Goal: Task Accomplishment & Management: Complete application form

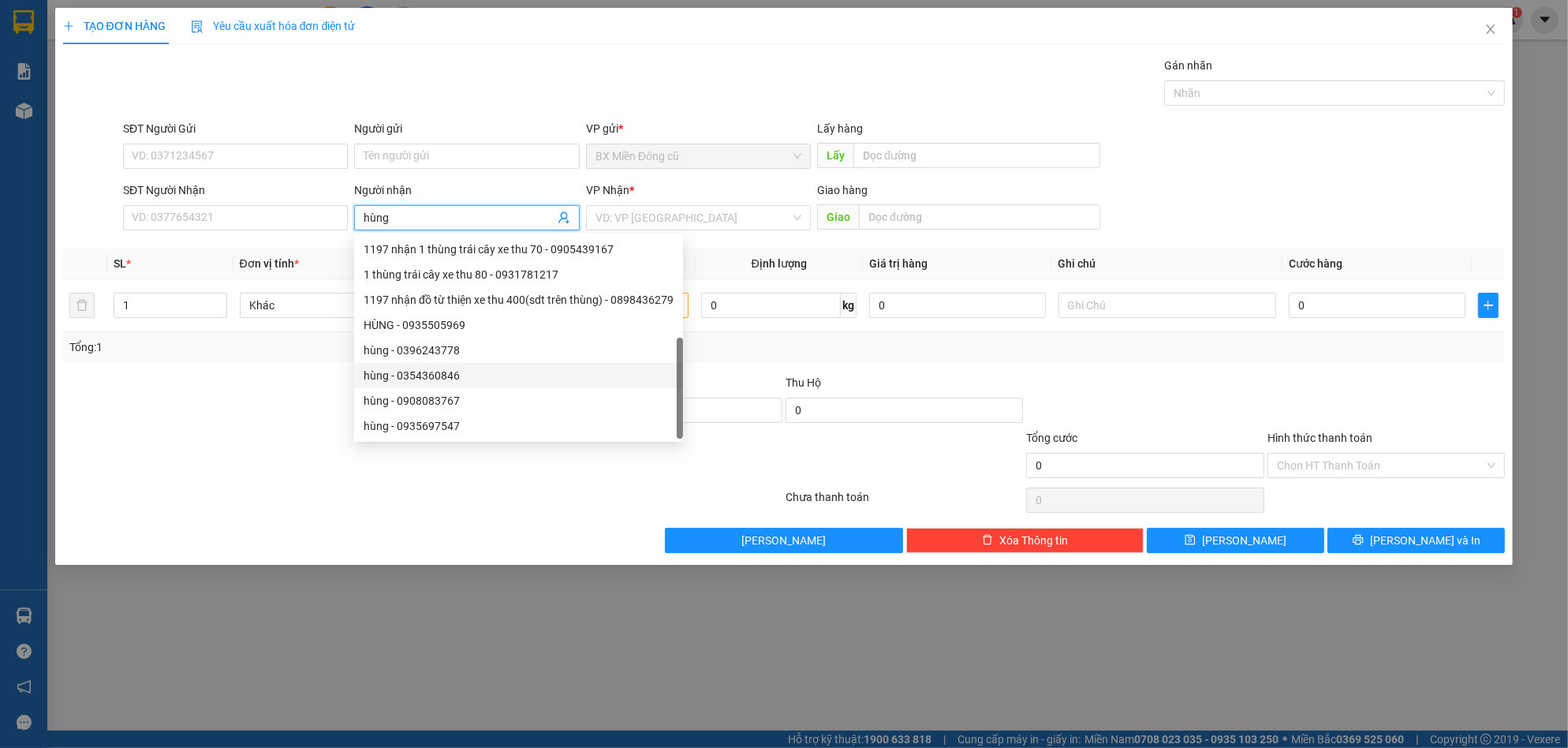
scroll to position [51, 0]
click at [469, 269] on div "HÙNG - 0935505969" at bounding box center [519, 275] width 310 height 17
type input "0935505969"
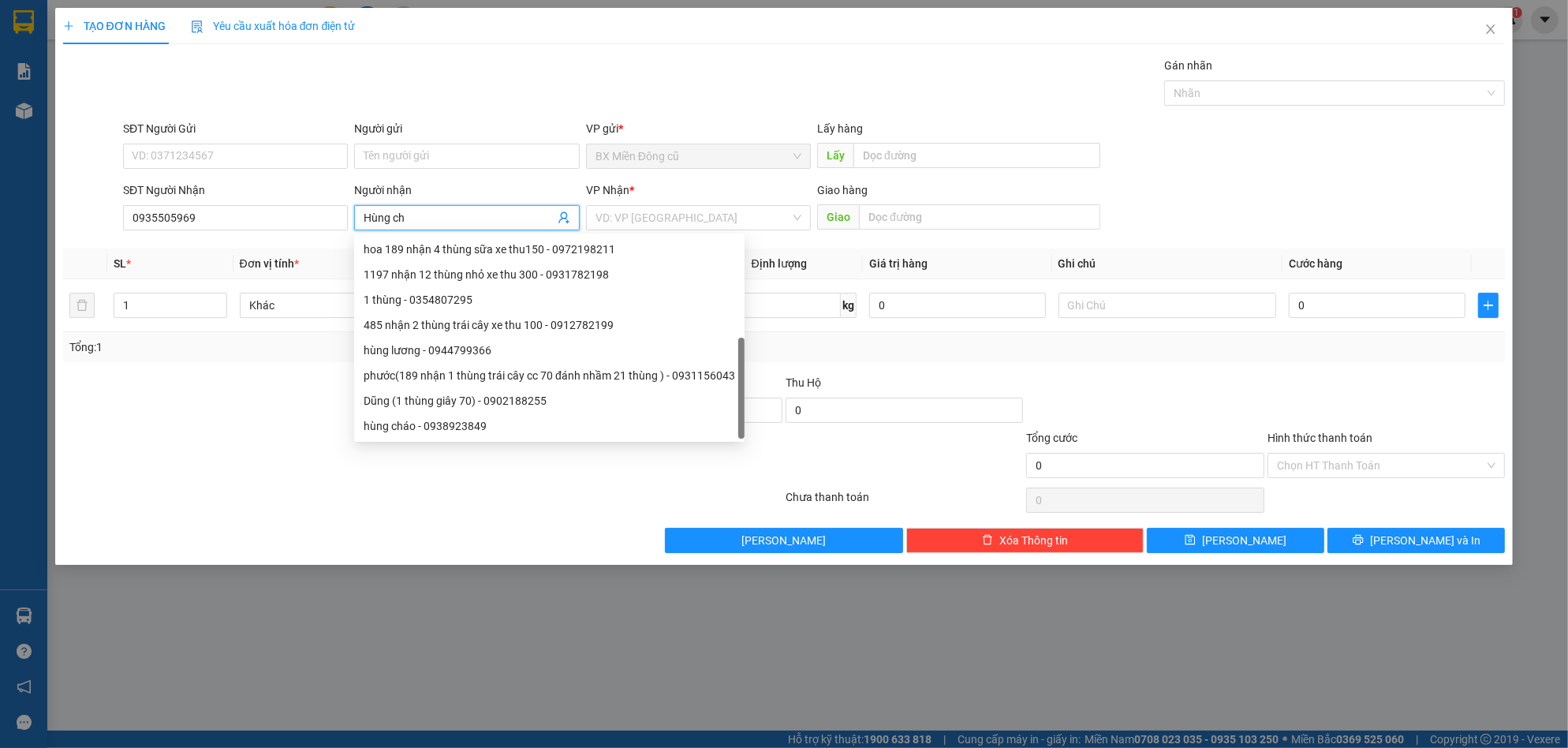
type input "Hùng cháo"
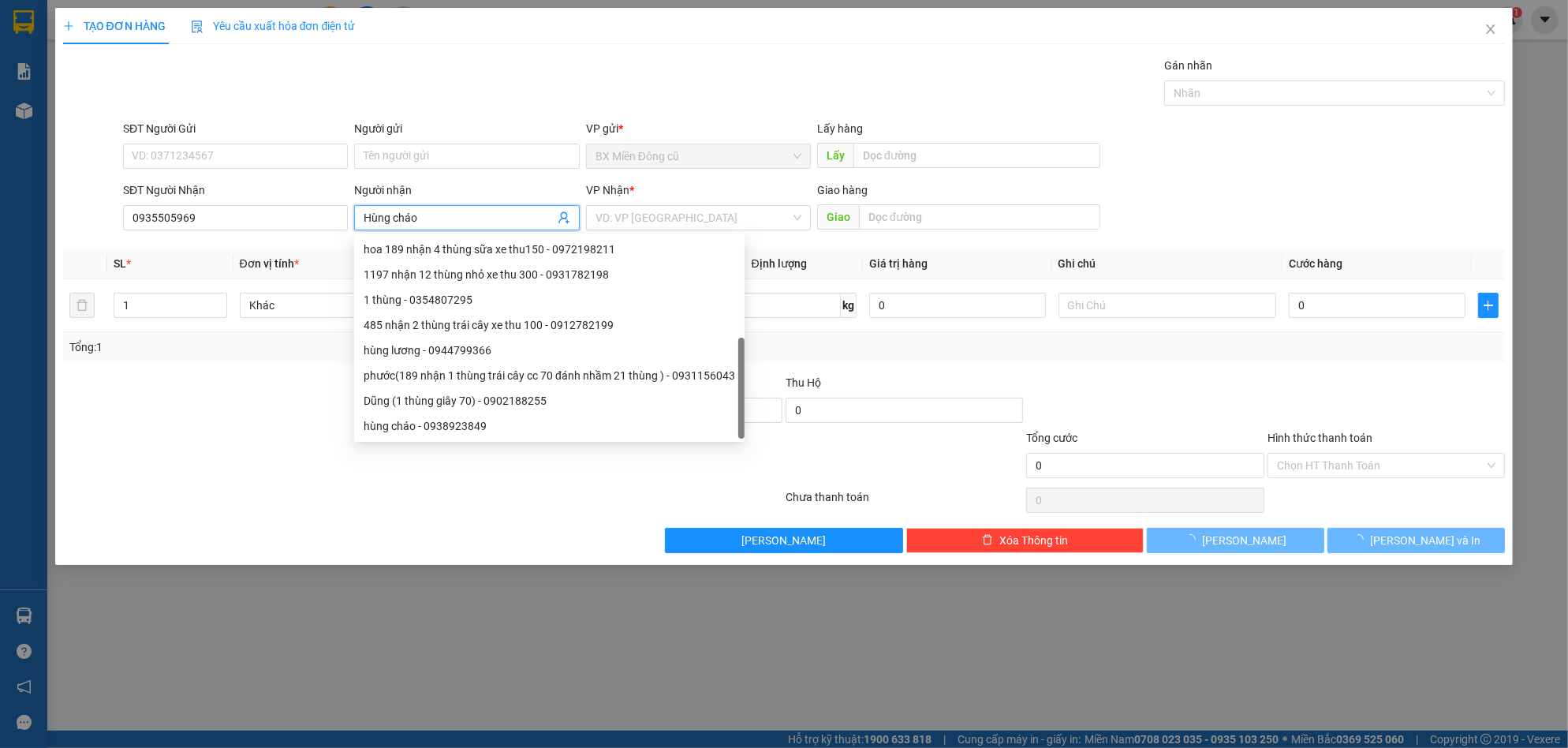
scroll to position [0, 0]
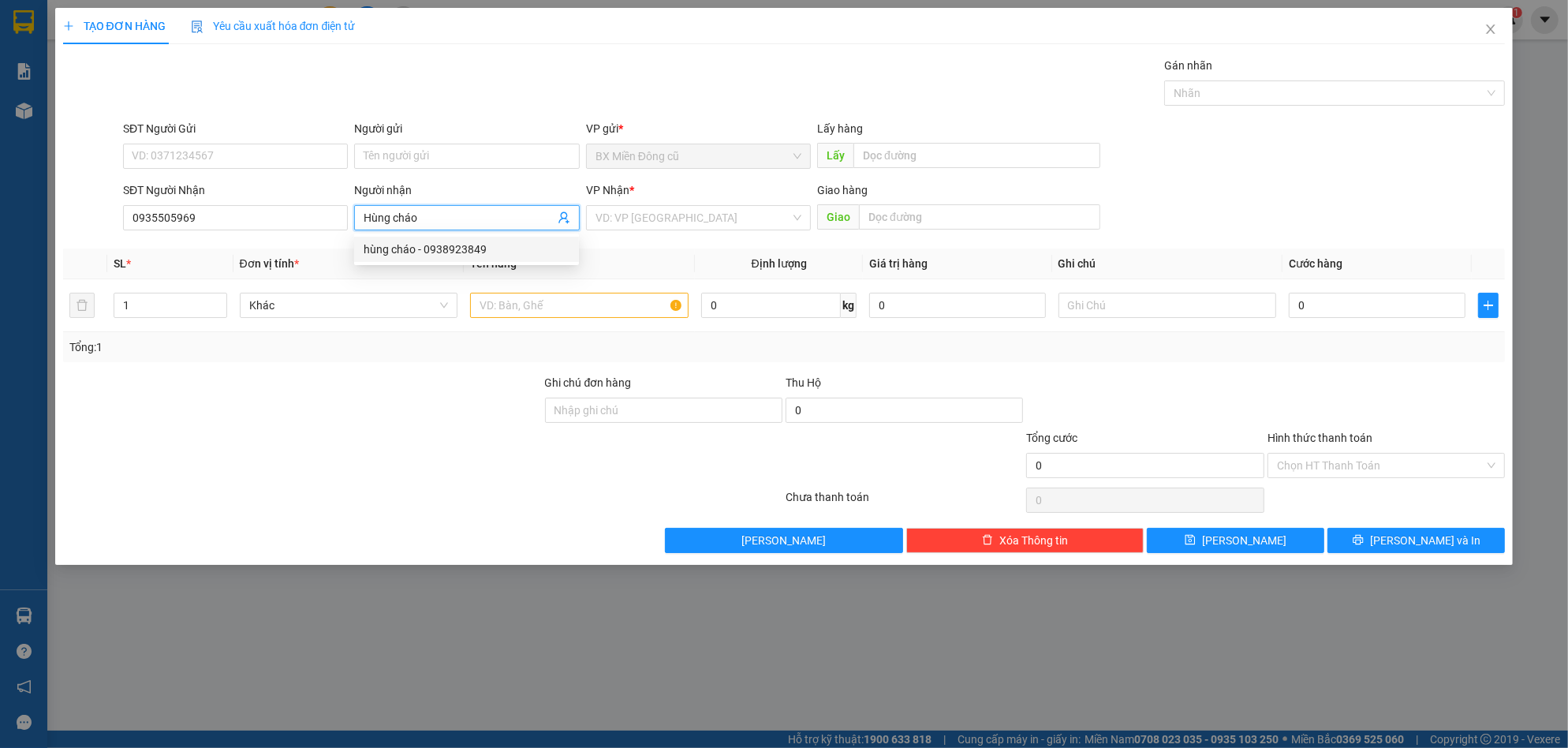
click at [485, 253] on div "hùng cháo - 0938923849" at bounding box center [466, 249] width 206 height 17
type input "0938923849"
type input "hùng cháo"
click at [305, 232] on div "SĐT Người Nhận 0938923849" at bounding box center [235, 209] width 225 height 55
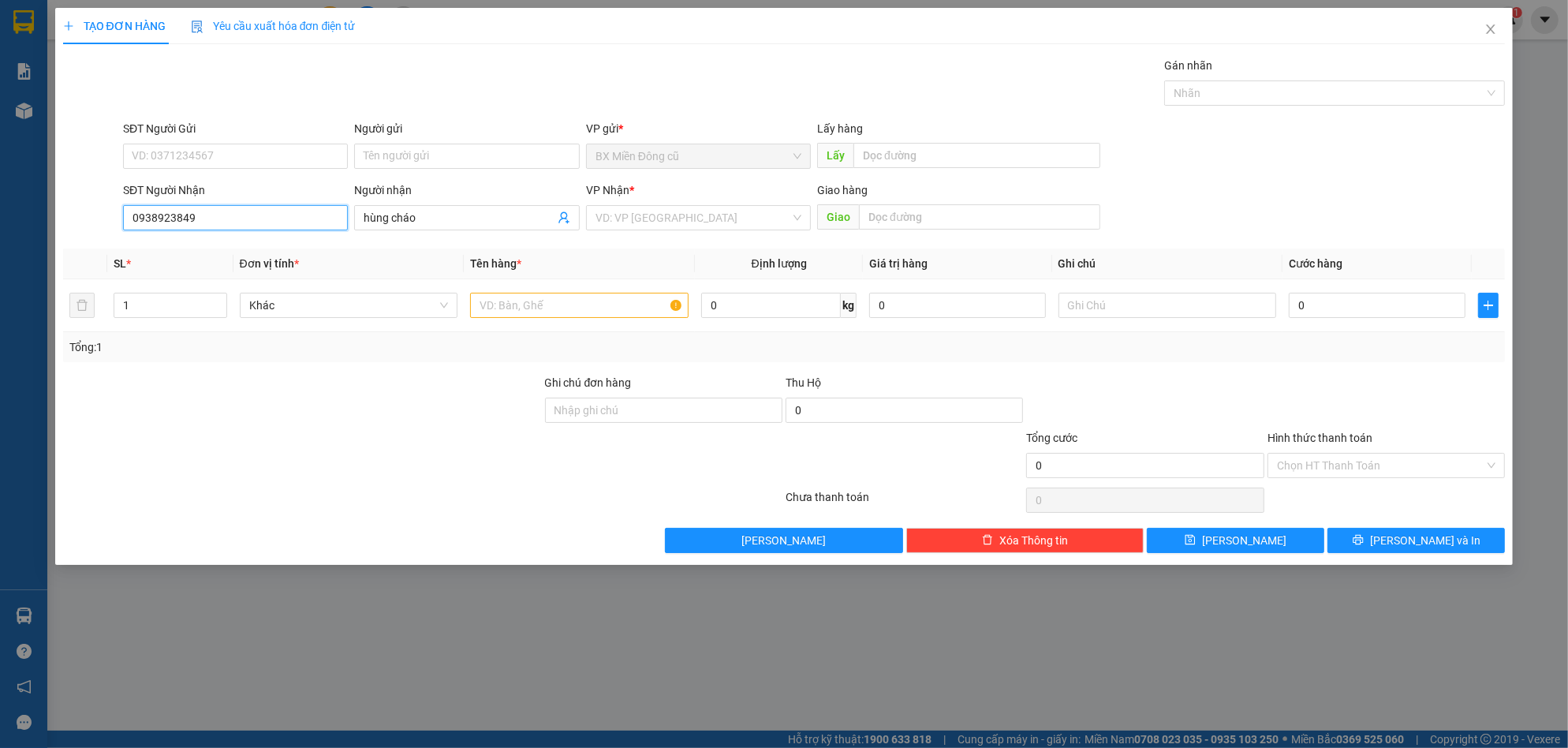
click at [305, 223] on input "0938923849" at bounding box center [235, 217] width 225 height 25
type input "0938923849"
click at [225, 250] on div "0938923849 - hùng cháo" at bounding box center [235, 249] width 206 height 17
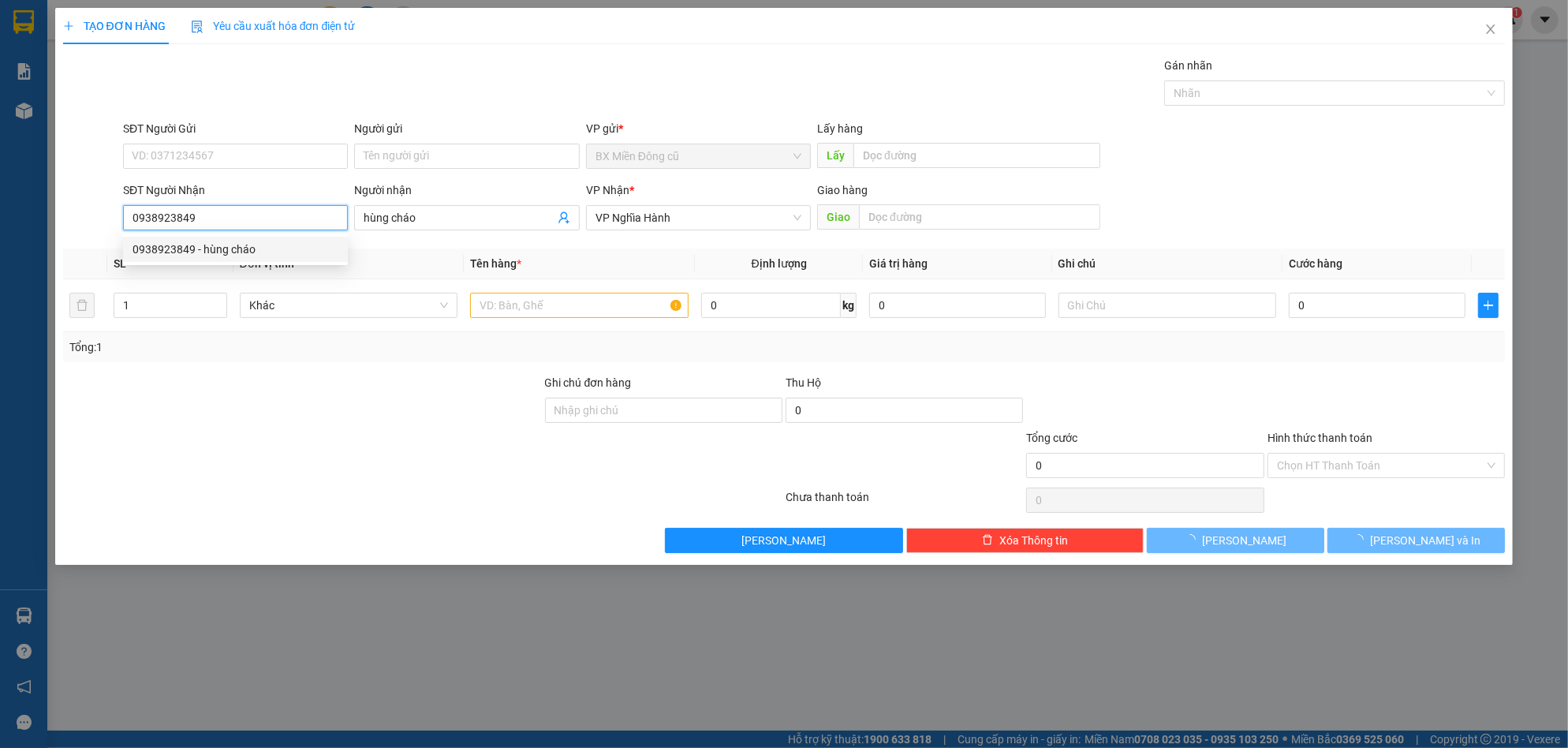
type input "120.000"
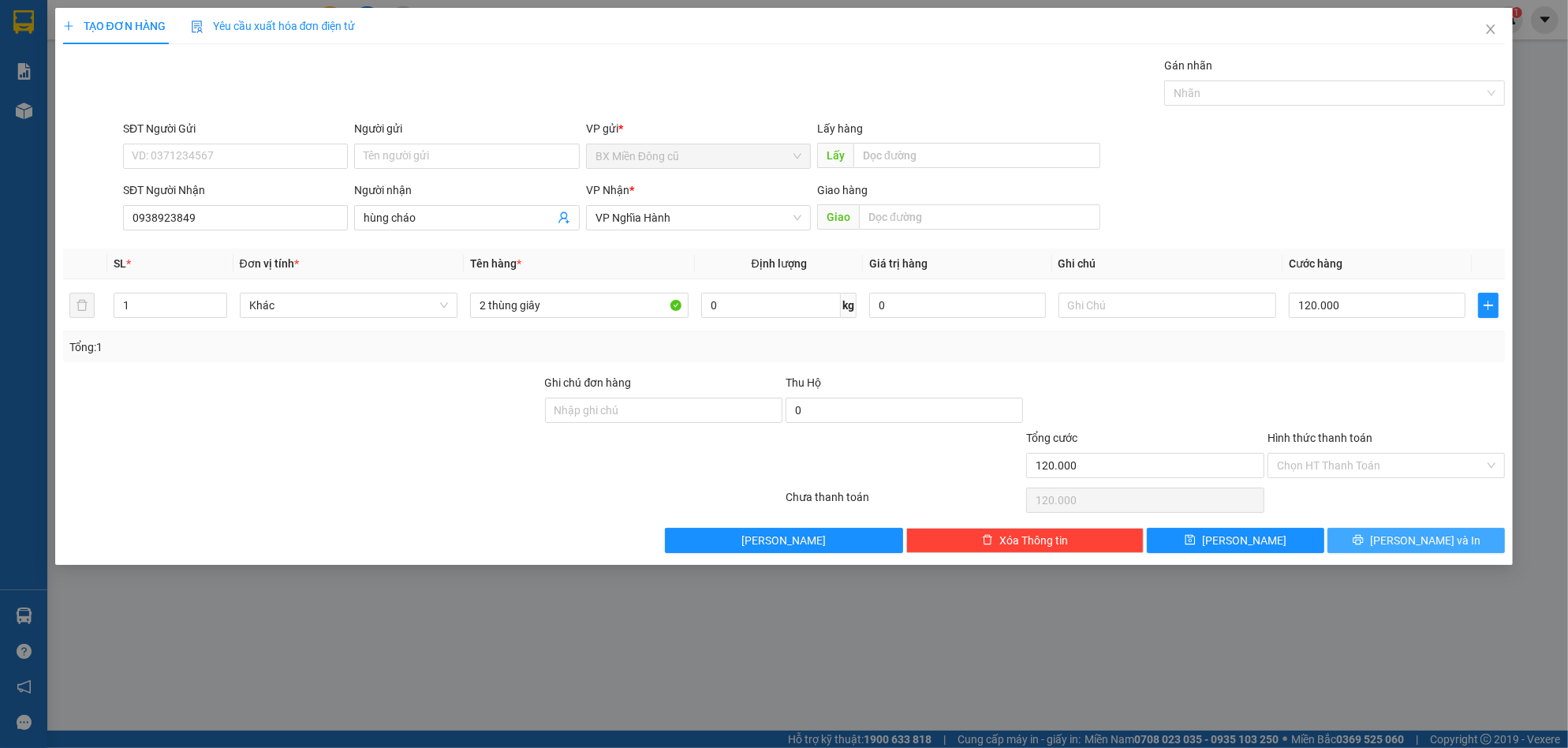
click at [1395, 534] on button "Lưu và In" at bounding box center [1415, 540] width 177 height 25
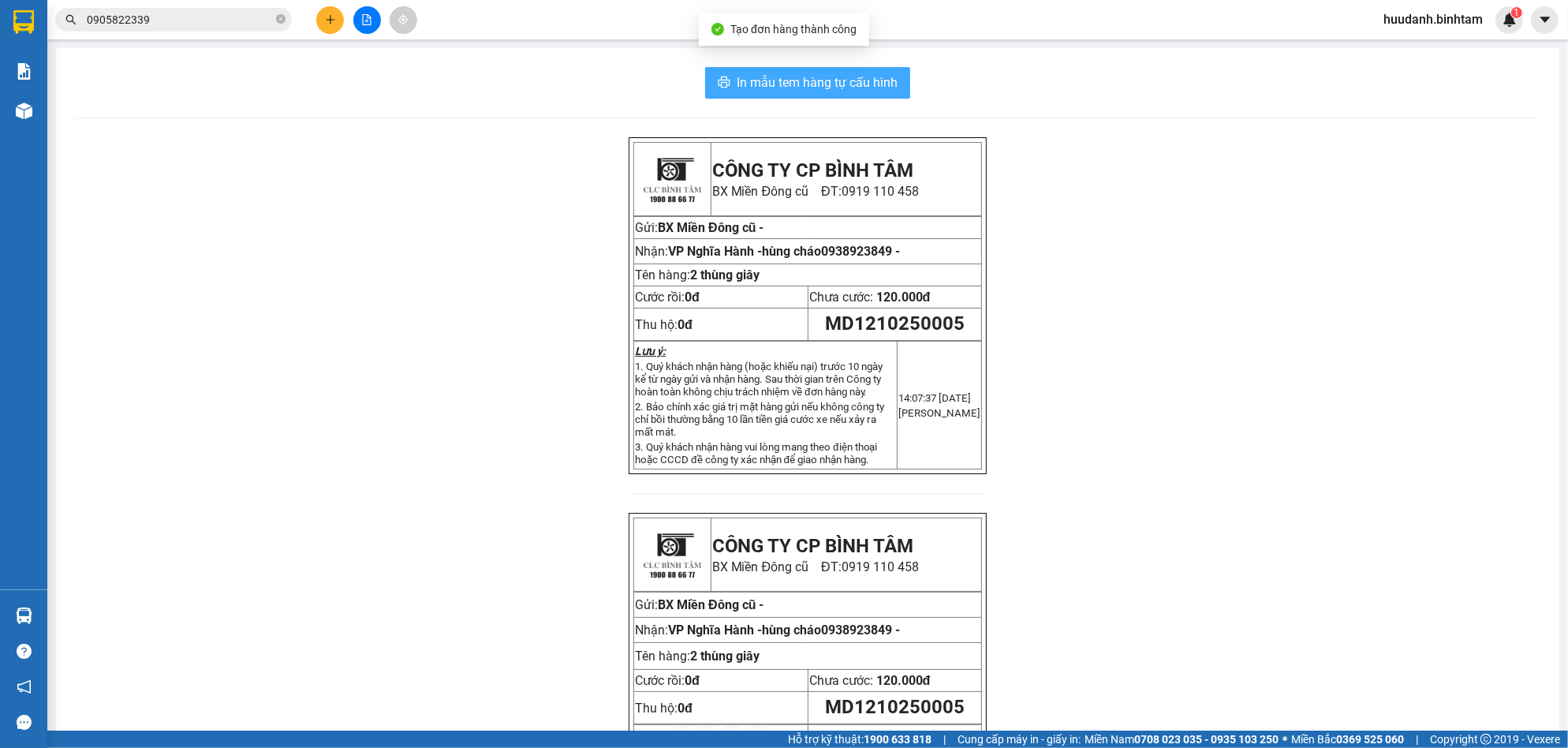
click at [807, 87] on span "In mẫu tem hàng tự cấu hình" at bounding box center [817, 82] width 161 height 20
click at [331, 32] on div "Kết quả tìm kiếm ( 6 ) Bộ lọc Mã ĐH Trạng thái Món hàng Thu hộ Tổng cước Chưa c…" at bounding box center [784, 19] width 1568 height 39
click at [332, 25] on icon "plus" at bounding box center [331, 20] width 11 height 11
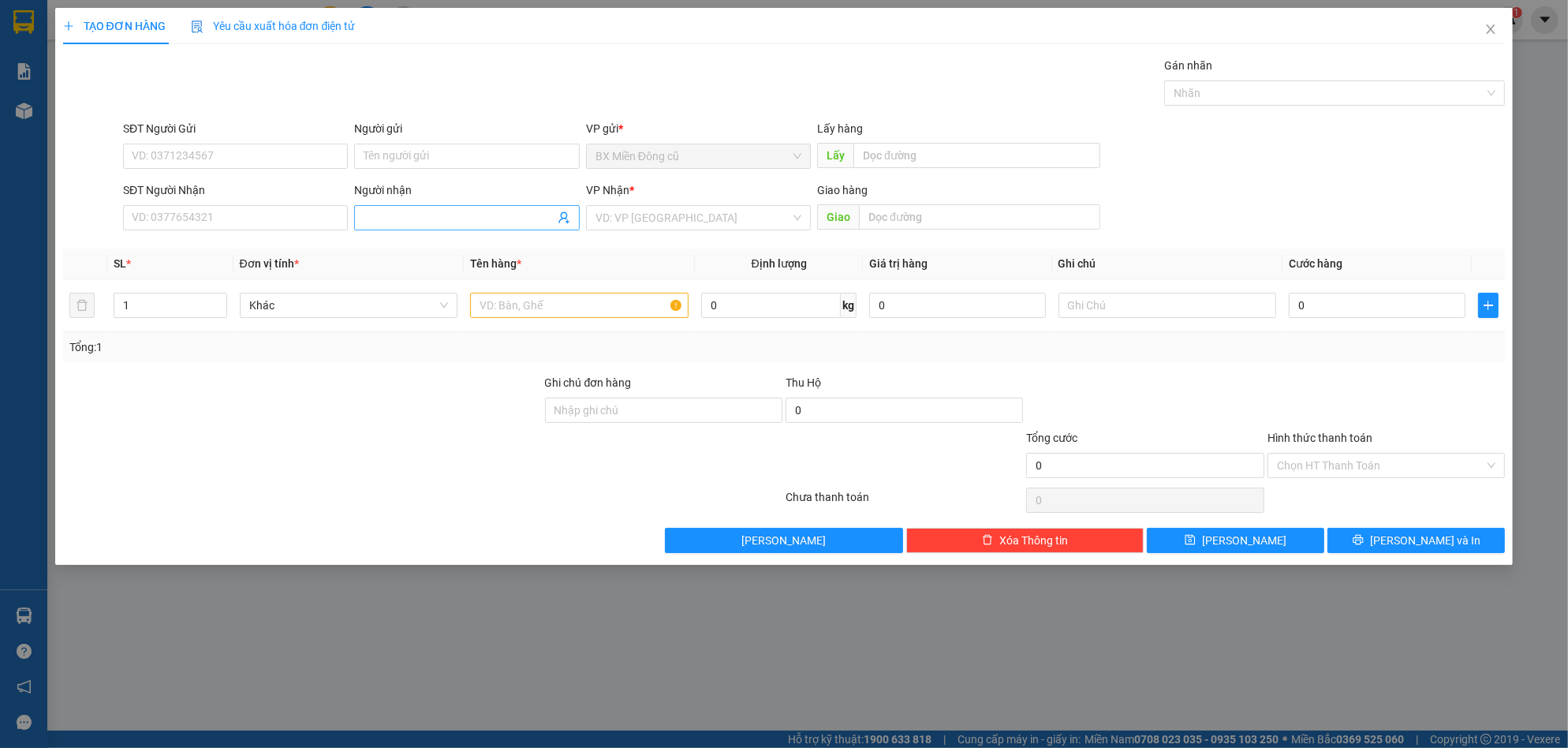
click at [397, 219] on input "Người nhận" at bounding box center [458, 217] width 190 height 17
type input "naga"
click at [405, 249] on div "naganic - 0985394007" at bounding box center [466, 249] width 206 height 17
type input "0985394007"
type input "naganic"
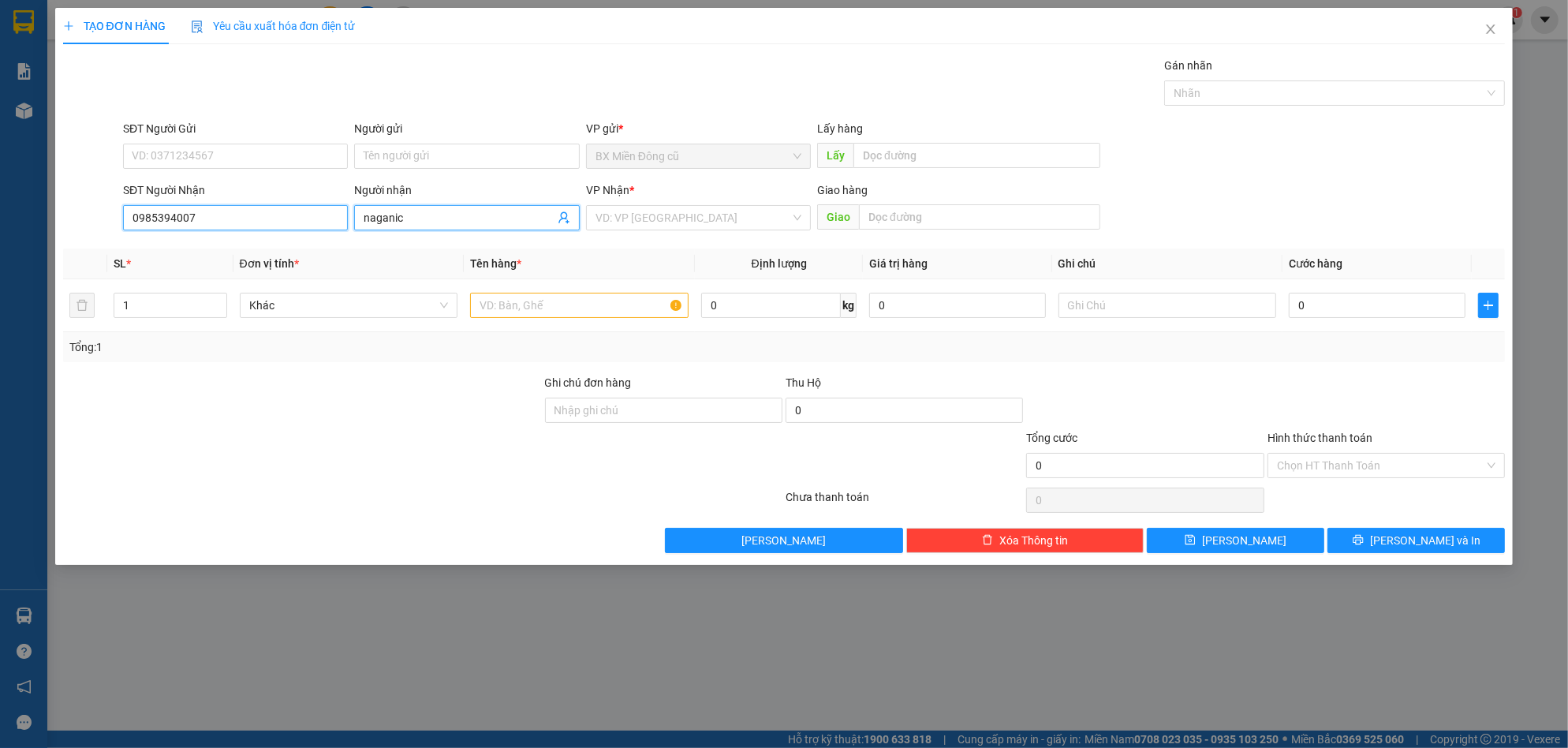
click at [267, 218] on input "0985394007" at bounding box center [235, 217] width 225 height 25
type input "0985394007"
click at [323, 245] on div "0985394007 - naganic" at bounding box center [235, 249] width 206 height 17
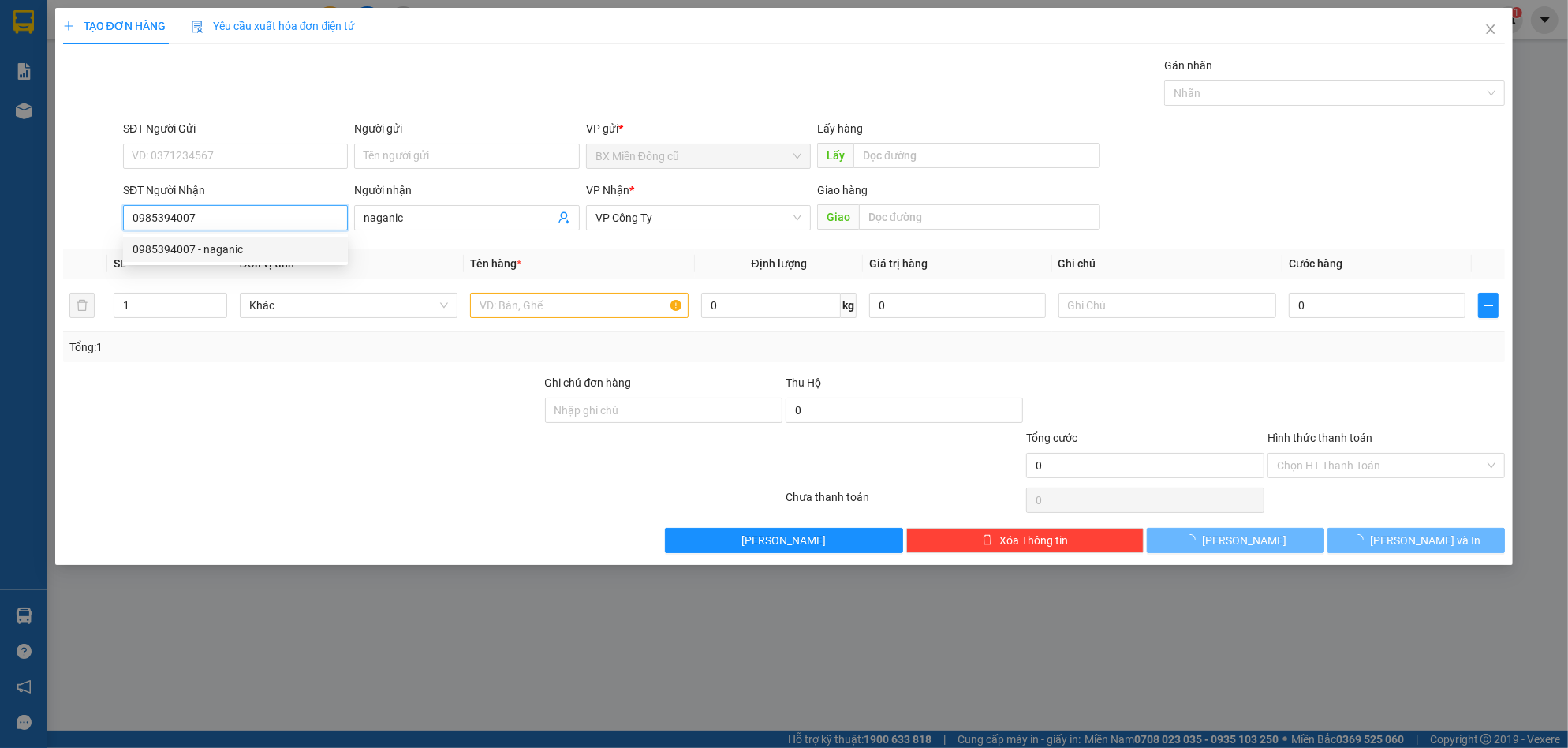
type input "70.000"
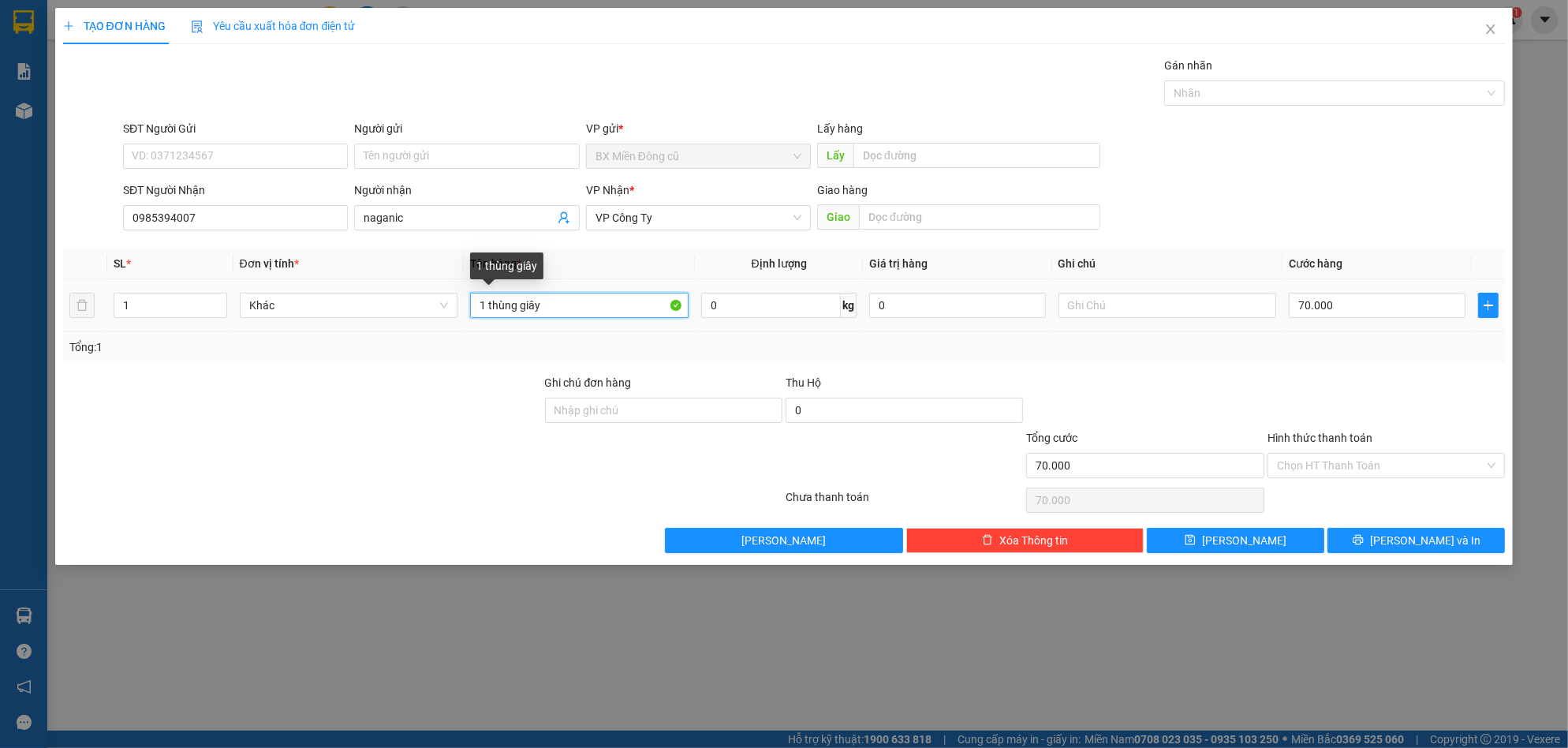
click at [591, 312] on input "1 thùng giây" at bounding box center [579, 305] width 218 height 25
paste input "ên"
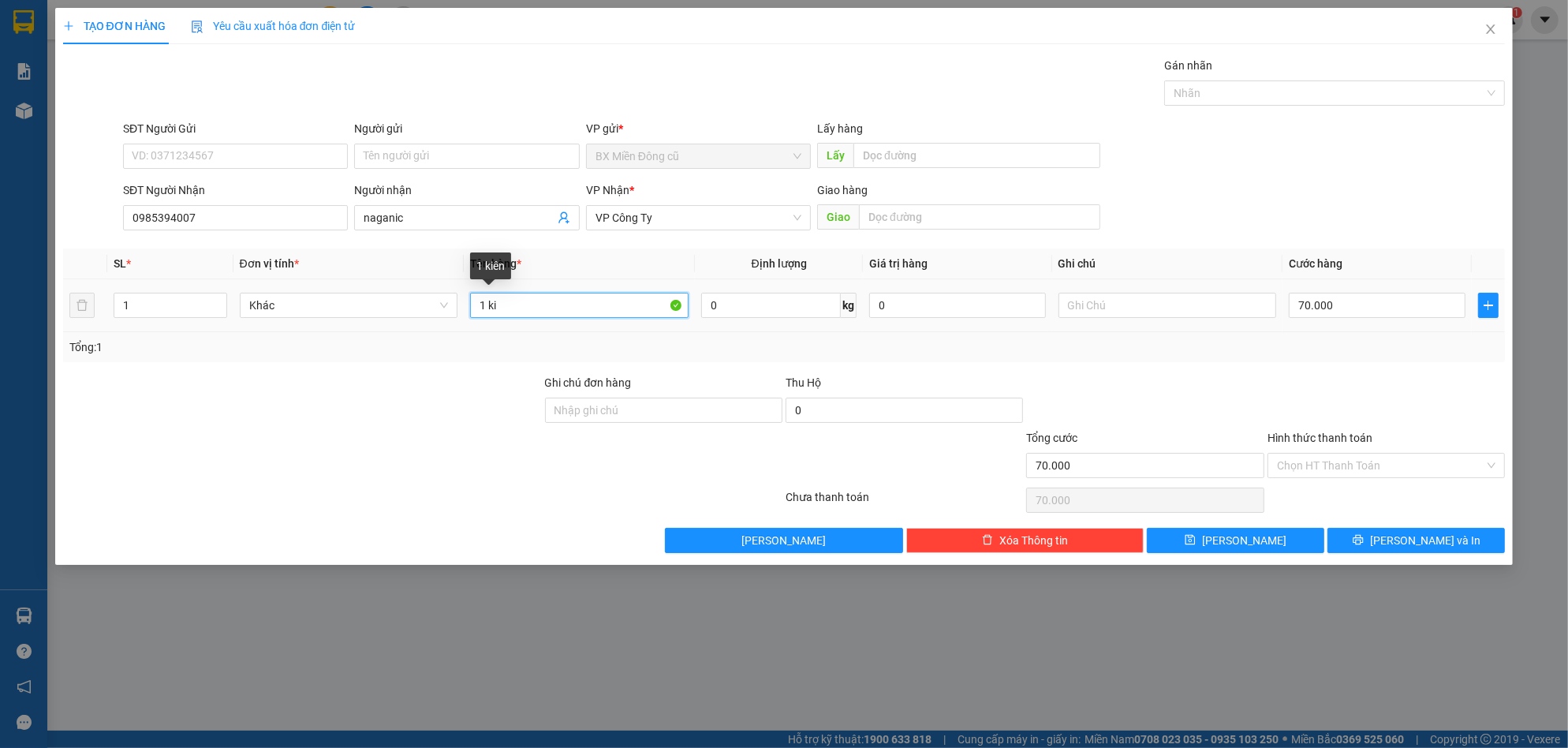
paste input "ện"
type input "1 kiện"
click at [1340, 291] on div "70.000" at bounding box center [1377, 305] width 177 height 32
click at [1343, 315] on input "70.000" at bounding box center [1377, 305] width 177 height 25
type input "5"
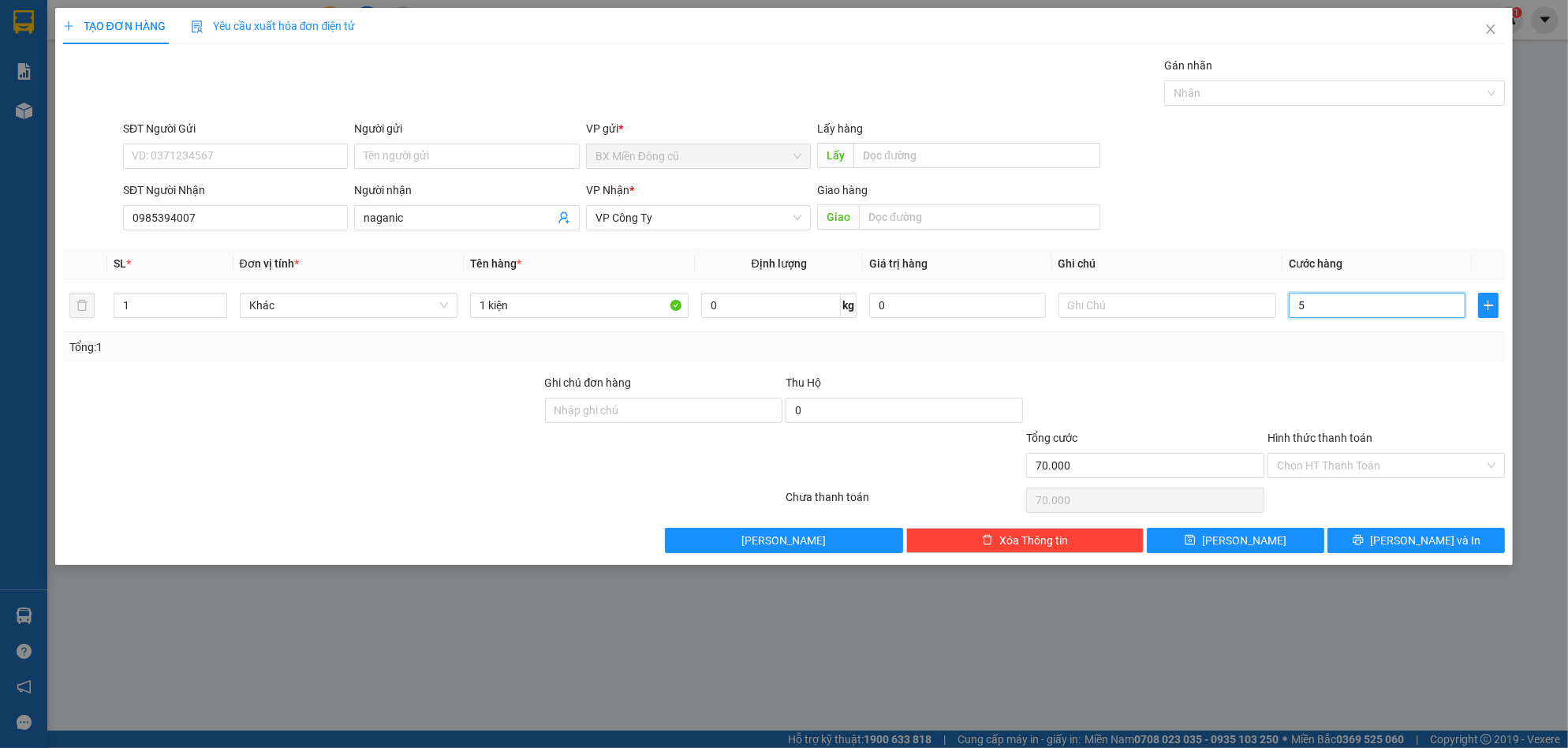
type input "50"
type input "500"
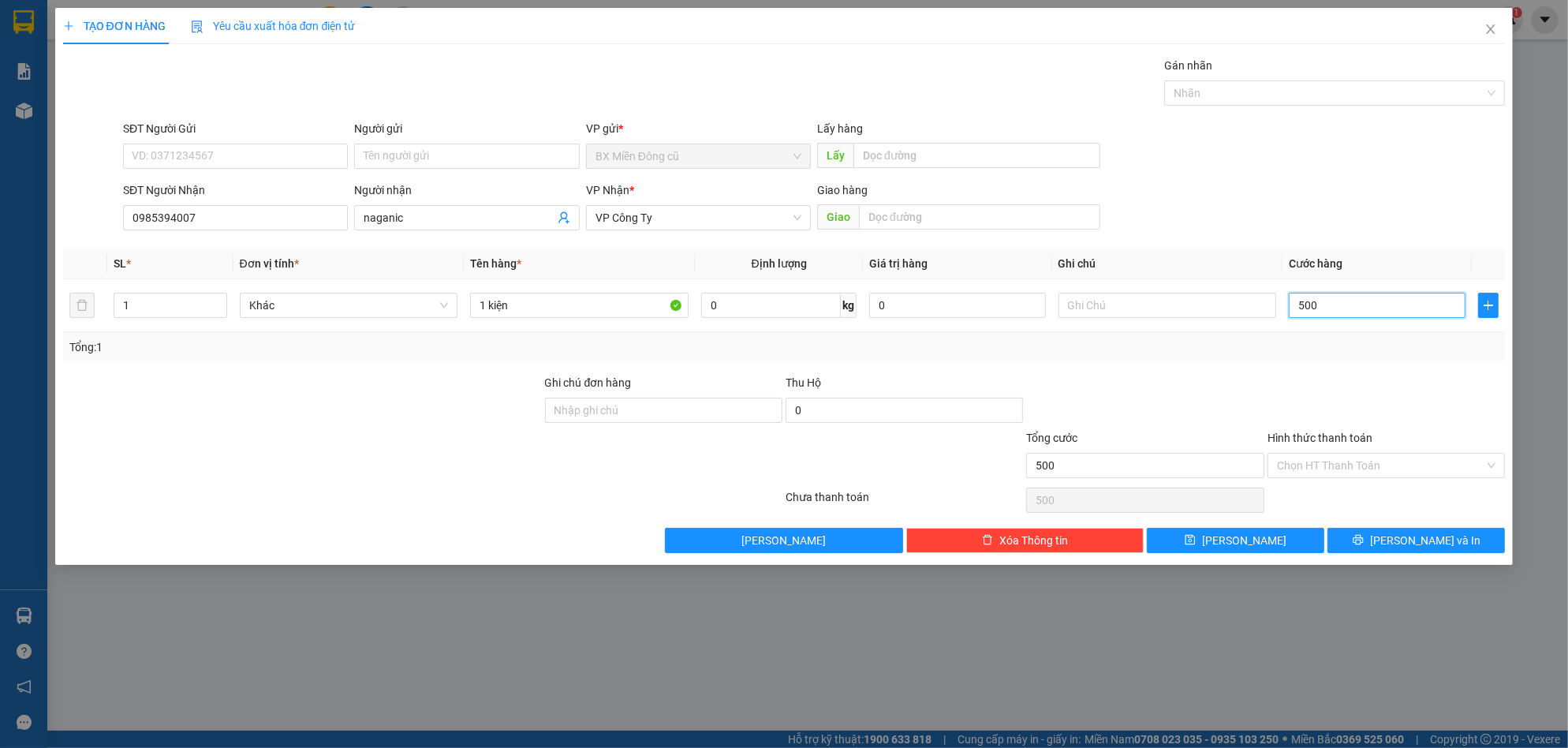
type input "5.000"
type input "50.000"
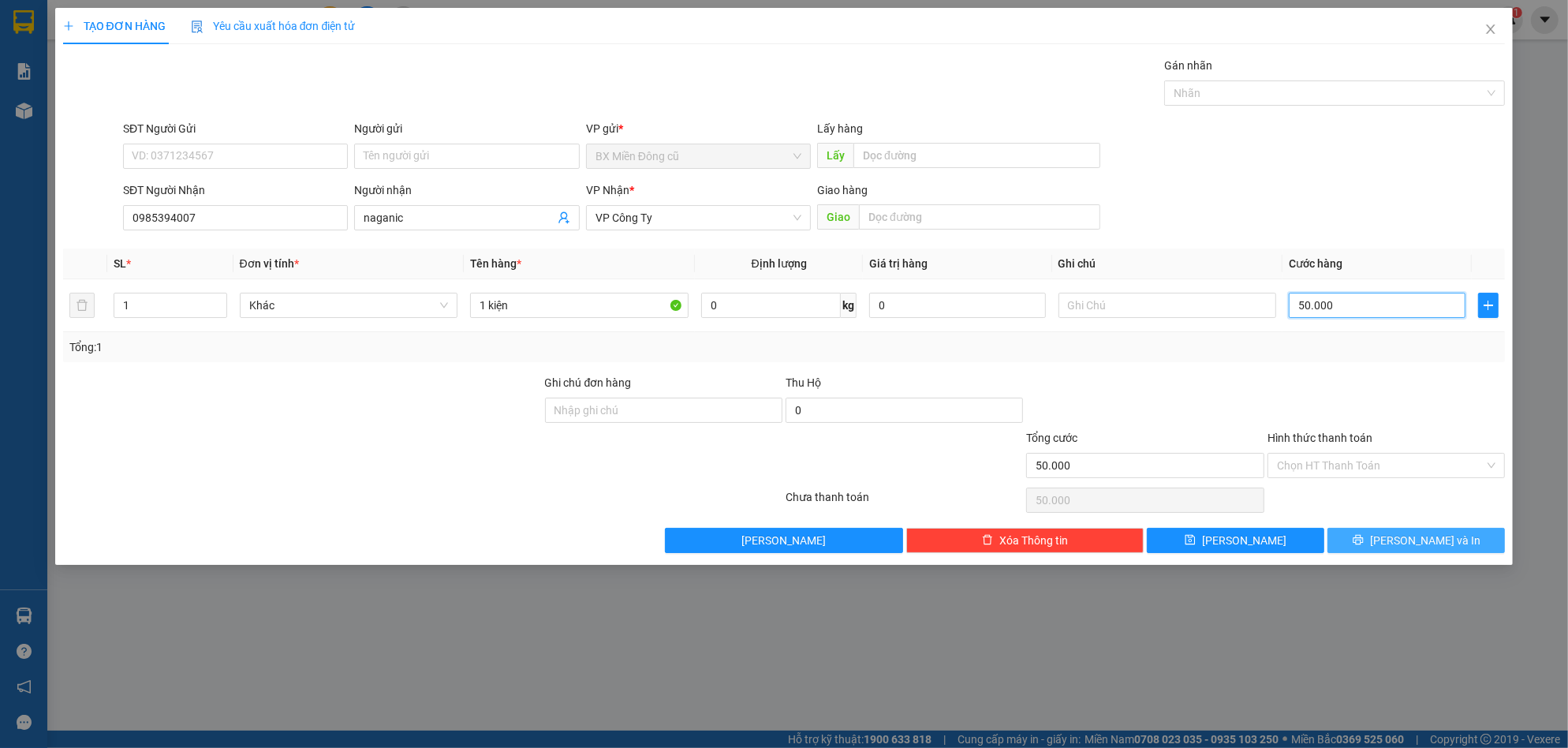
type input "50.000"
click at [1363, 538] on icon "printer" at bounding box center [1358, 539] width 11 height 11
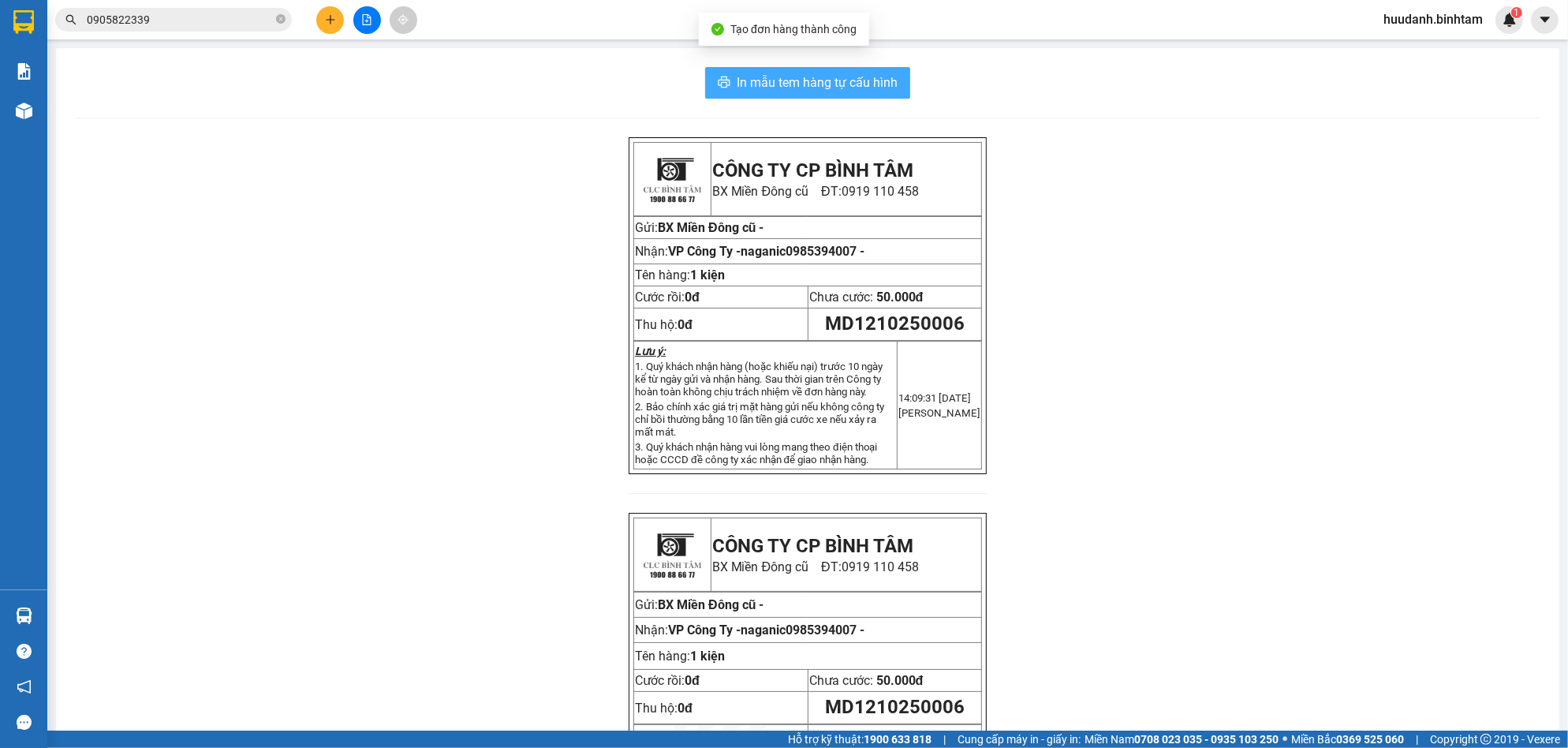
click at [872, 74] on span "In mẫu tem hàng tự cấu hình" at bounding box center [817, 82] width 161 height 20
click at [325, 11] on button at bounding box center [330, 20] width 28 height 28
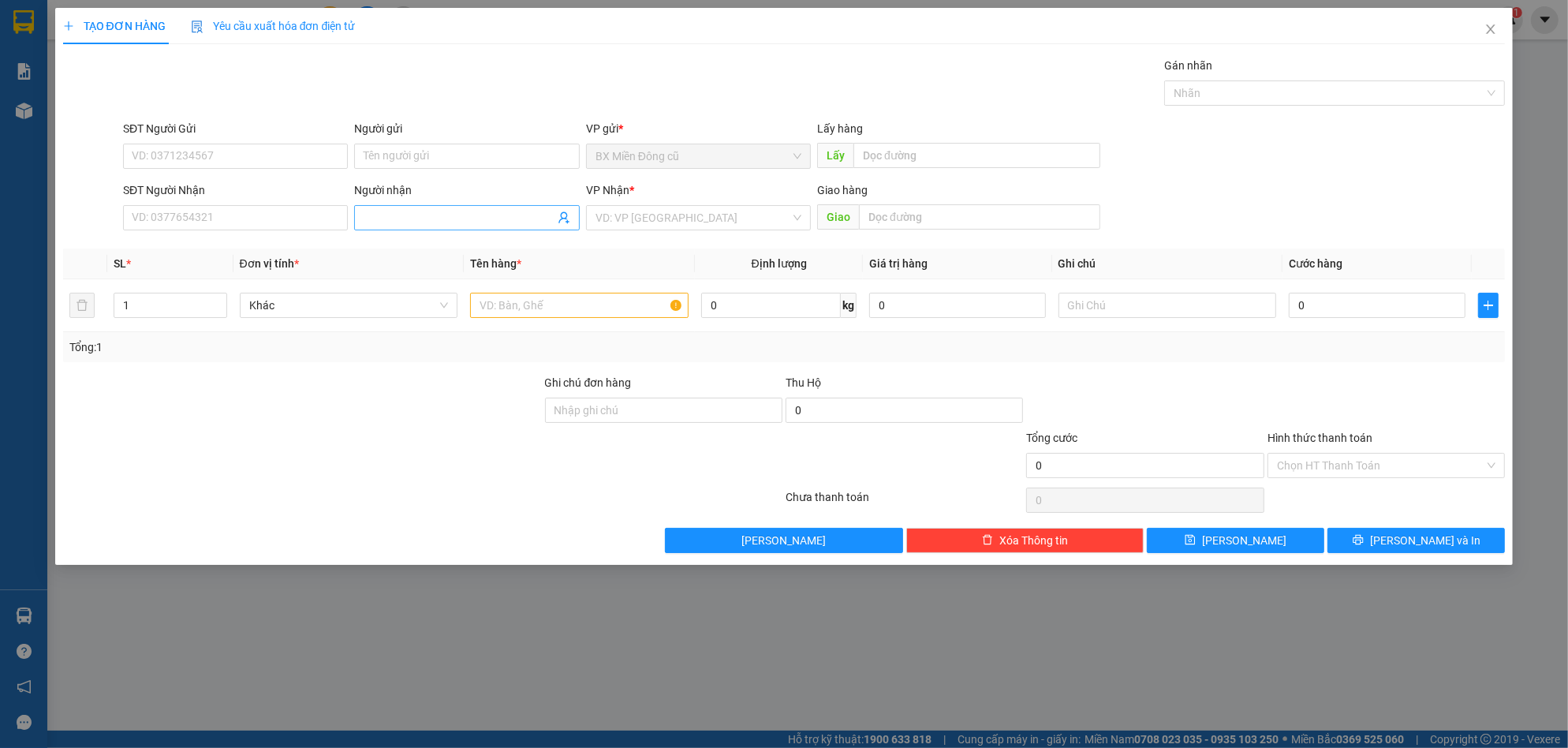
click at [415, 222] on input "Người nhận" at bounding box center [458, 217] width 190 height 17
paste input "ành"
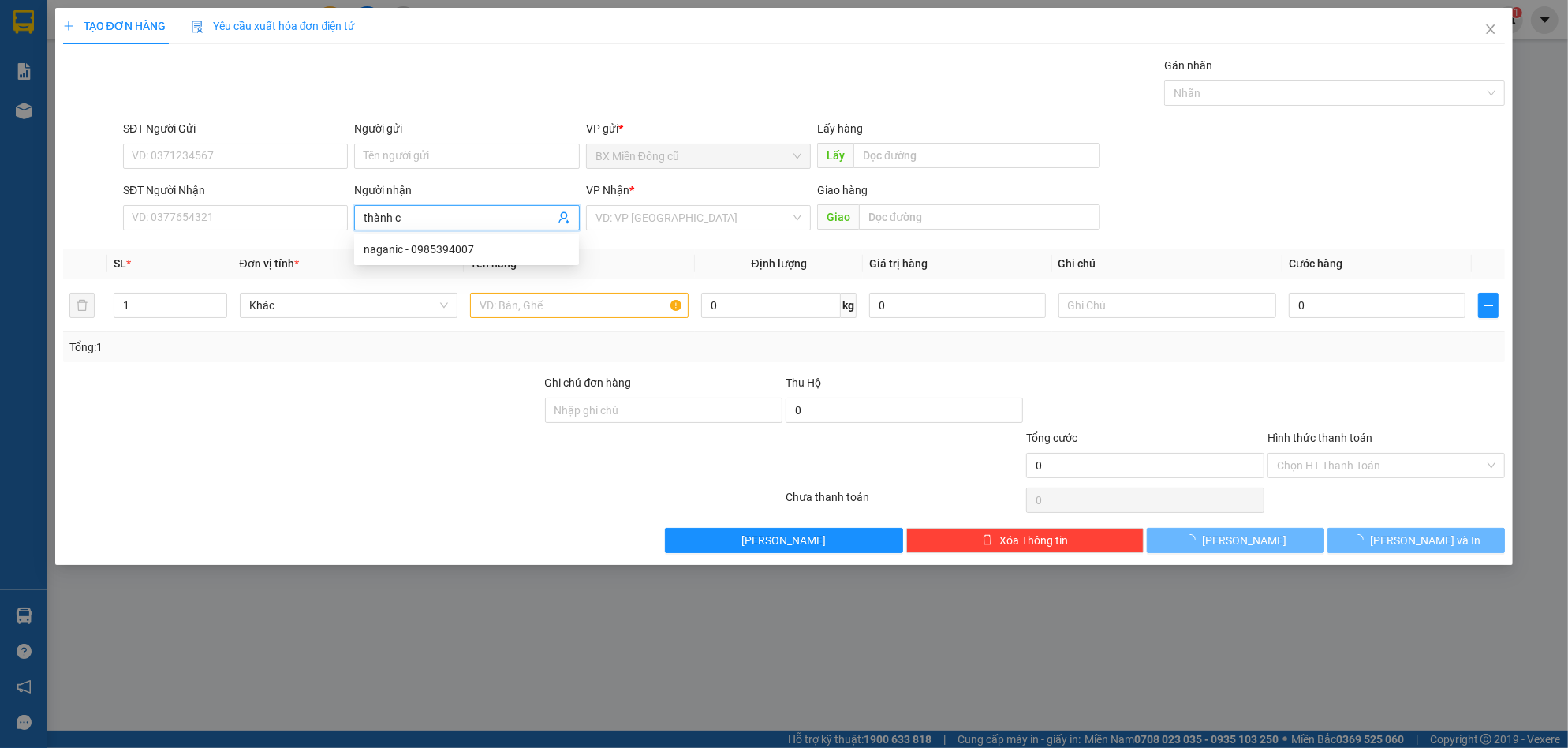
paste input "á"
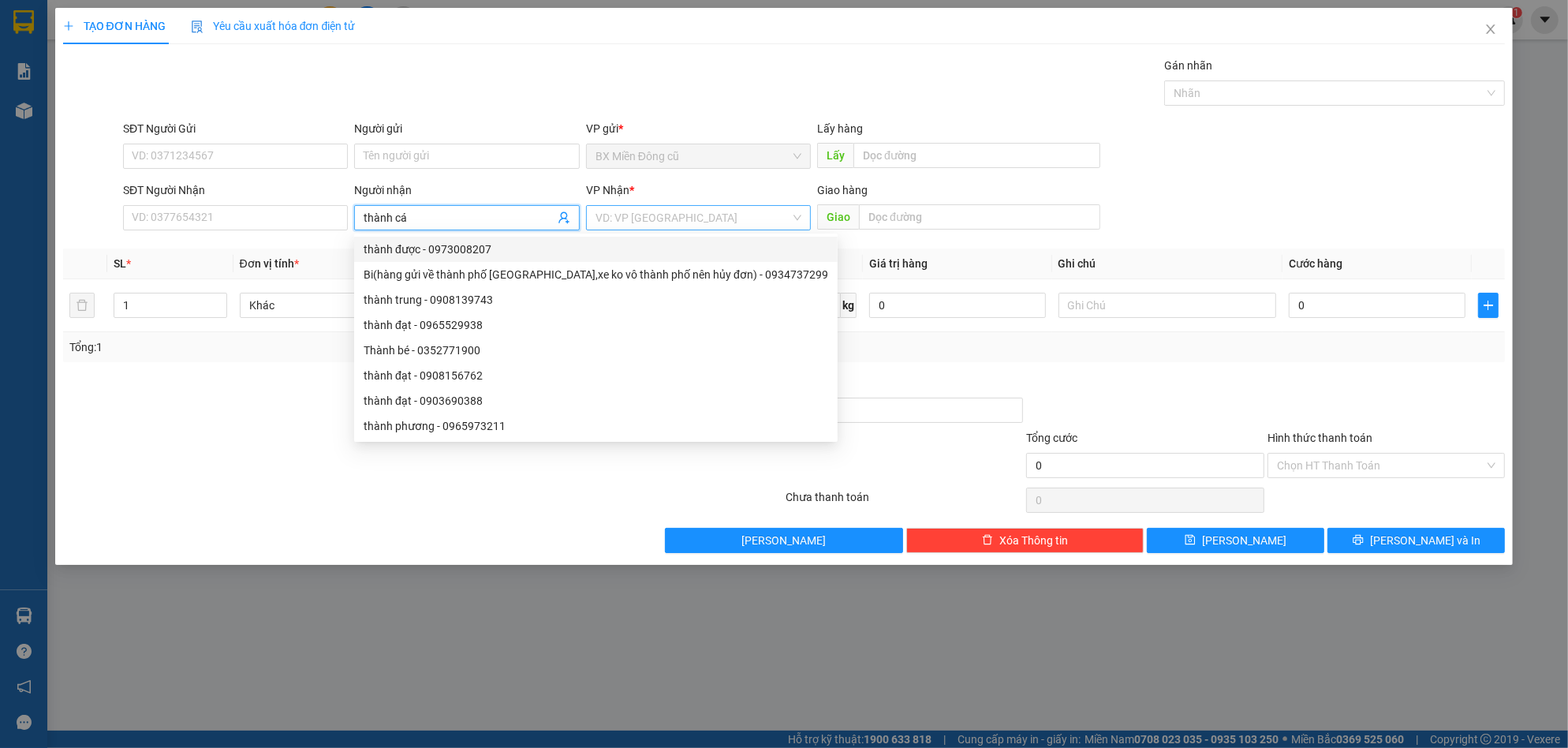
type input "thành cá"
click at [720, 210] on input "search" at bounding box center [693, 217] width 195 height 24
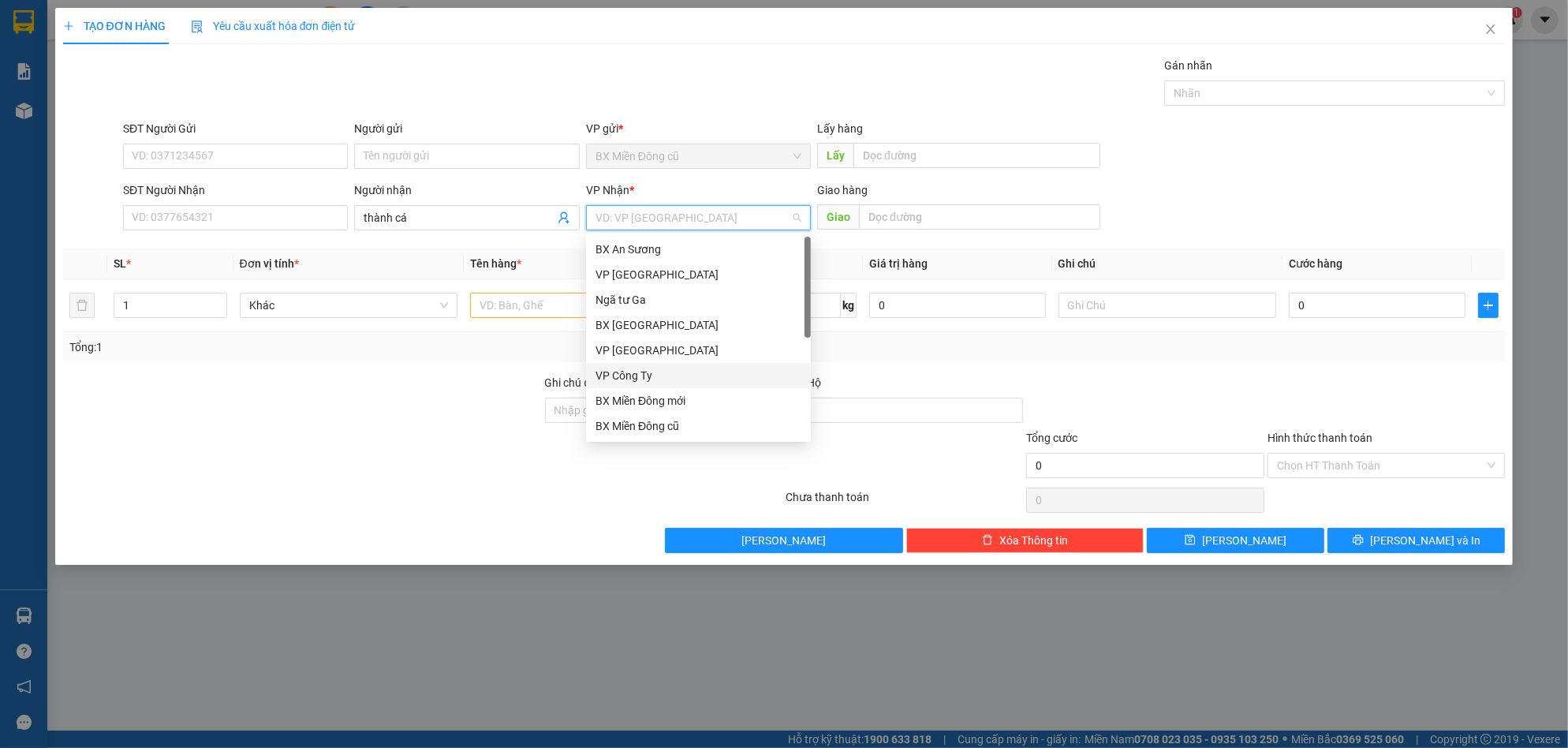
click at [645, 380] on div "VP Công Ty" at bounding box center [697, 375] width 206 height 17
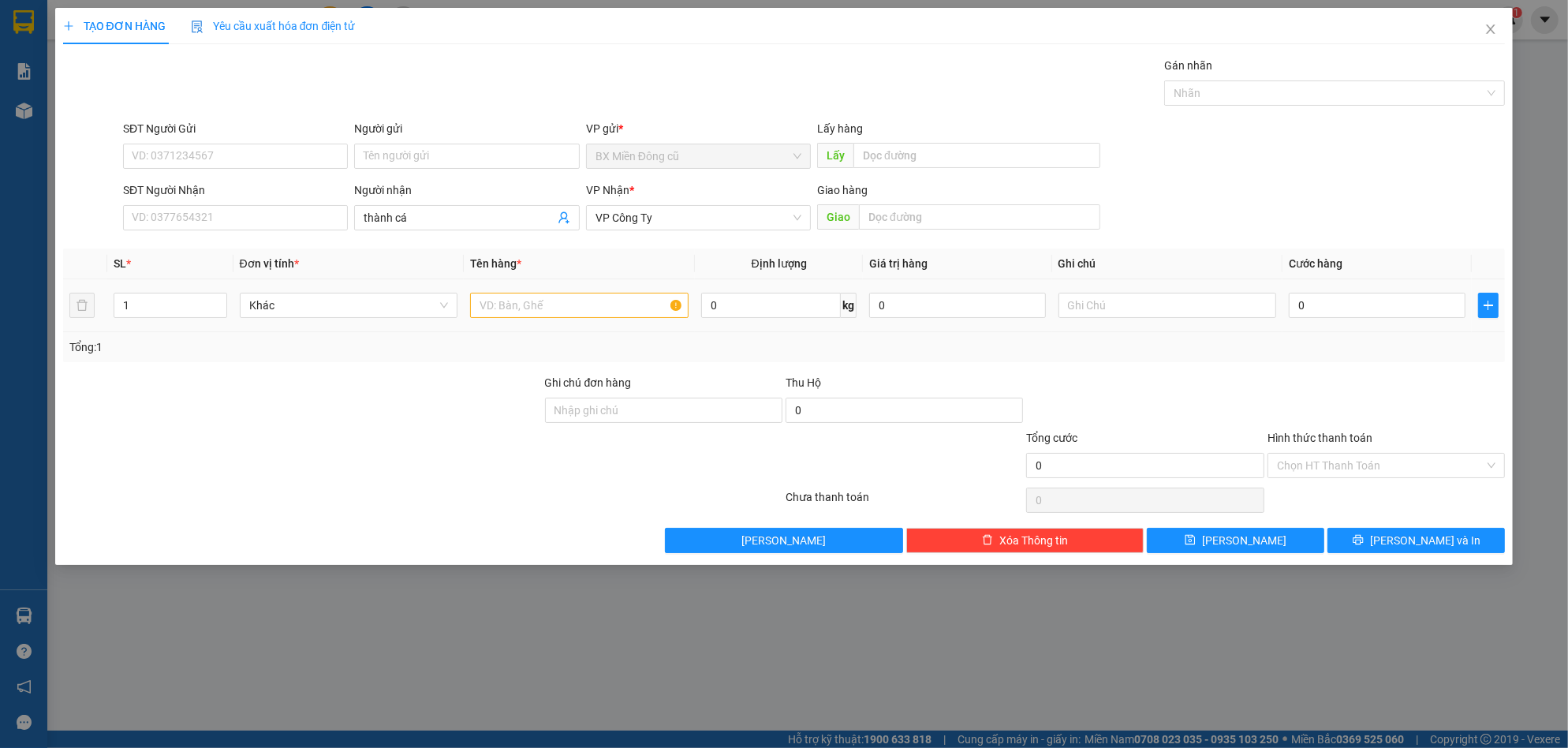
click at [561, 321] on div at bounding box center [579, 305] width 218 height 32
click at [554, 316] on input "text" at bounding box center [579, 305] width 218 height 25
click at [550, 316] on input "text" at bounding box center [579, 305] width 218 height 25
paste input "ôp"
paste input "ốp"
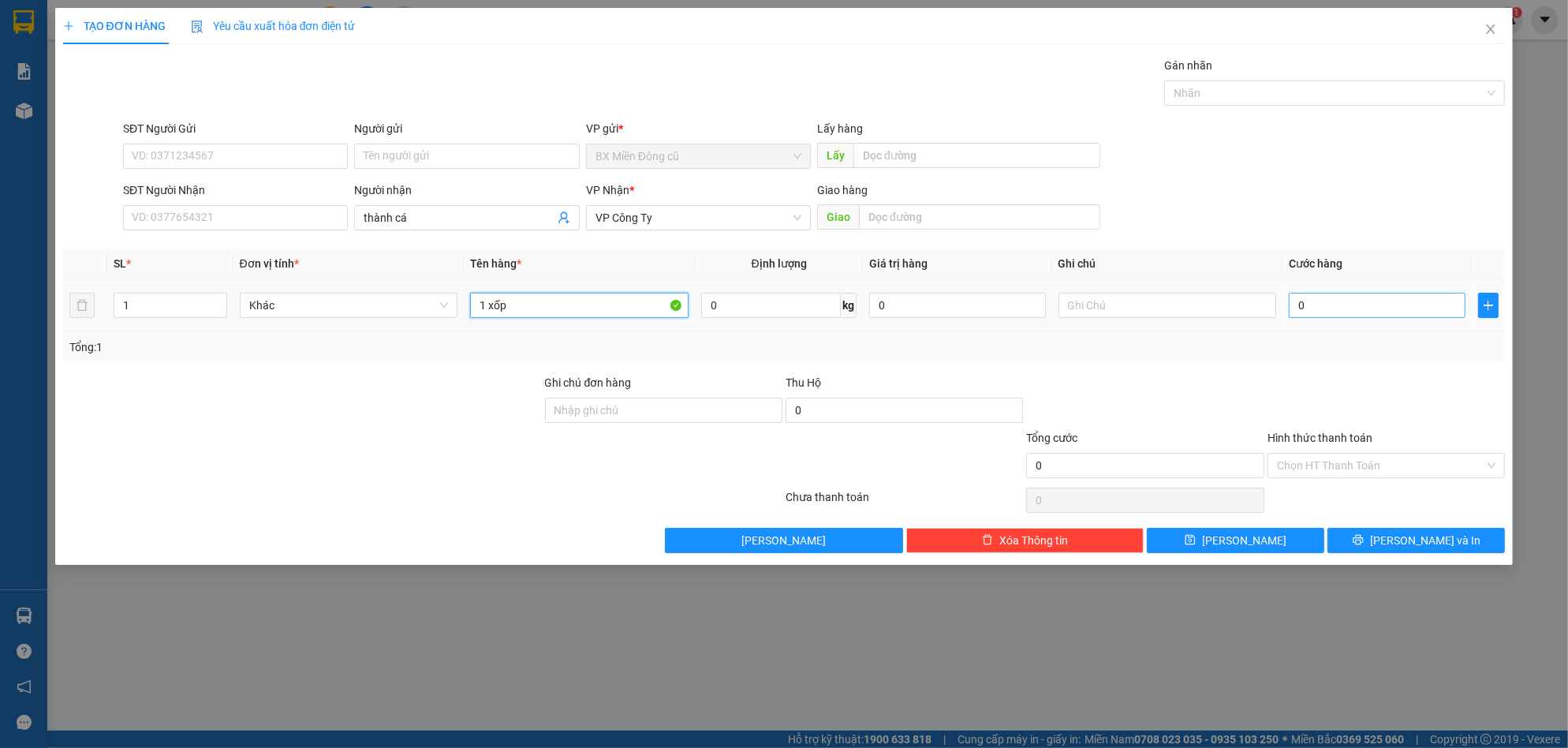
type input "1 xốp"
click at [1374, 300] on input "0" at bounding box center [1377, 305] width 177 height 25
type input "1"
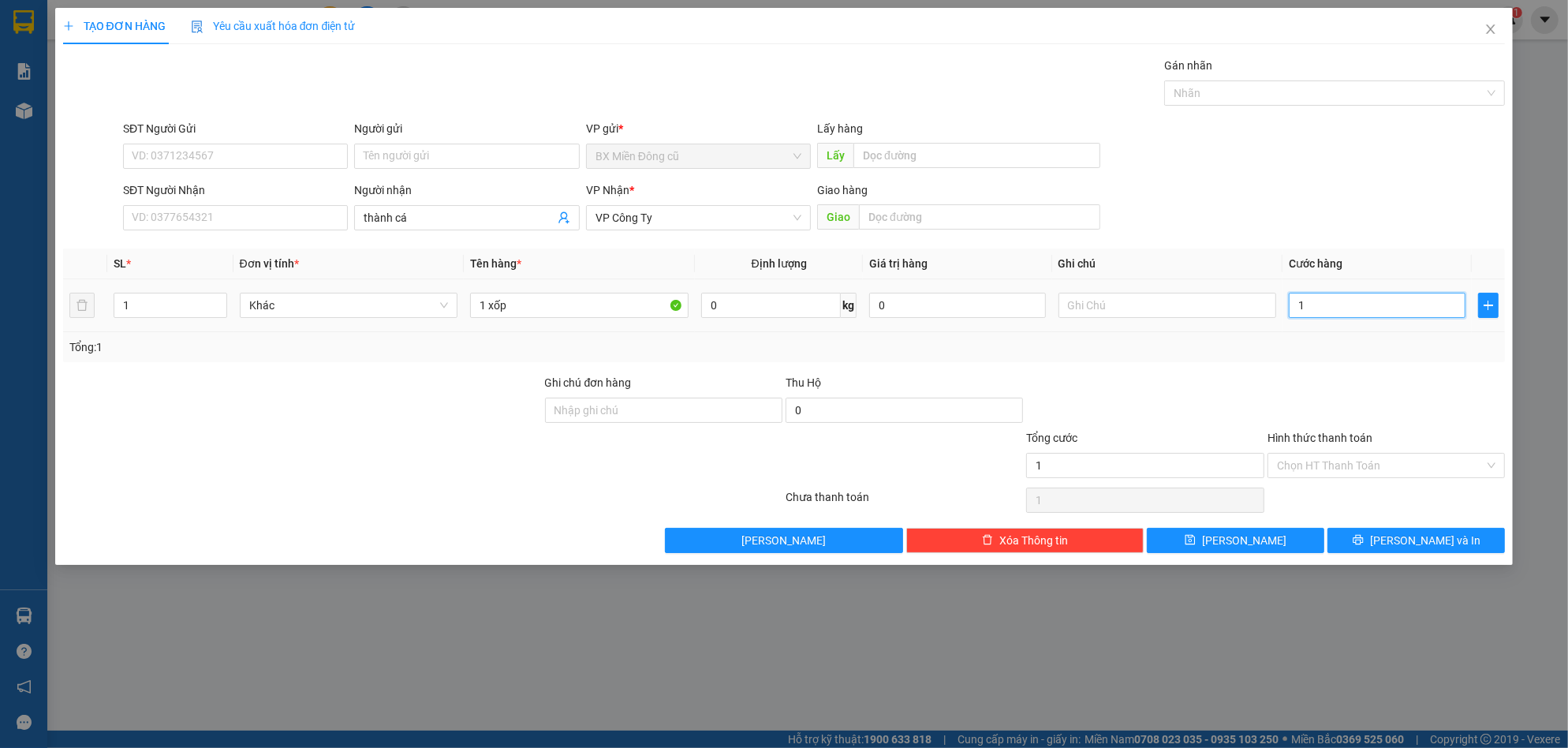
type input "12"
type input "120"
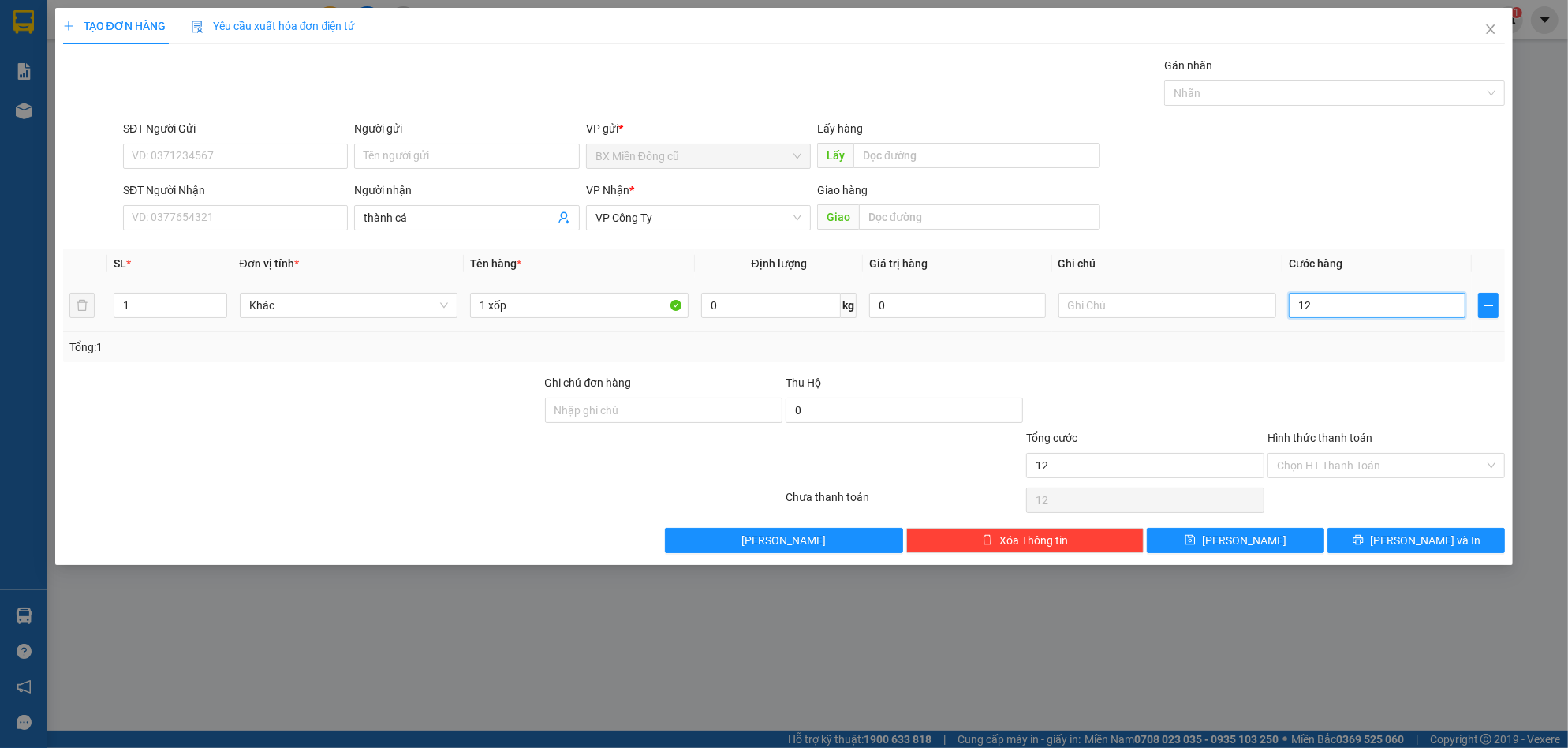
type input "120"
type input "1.200"
type input "12.000"
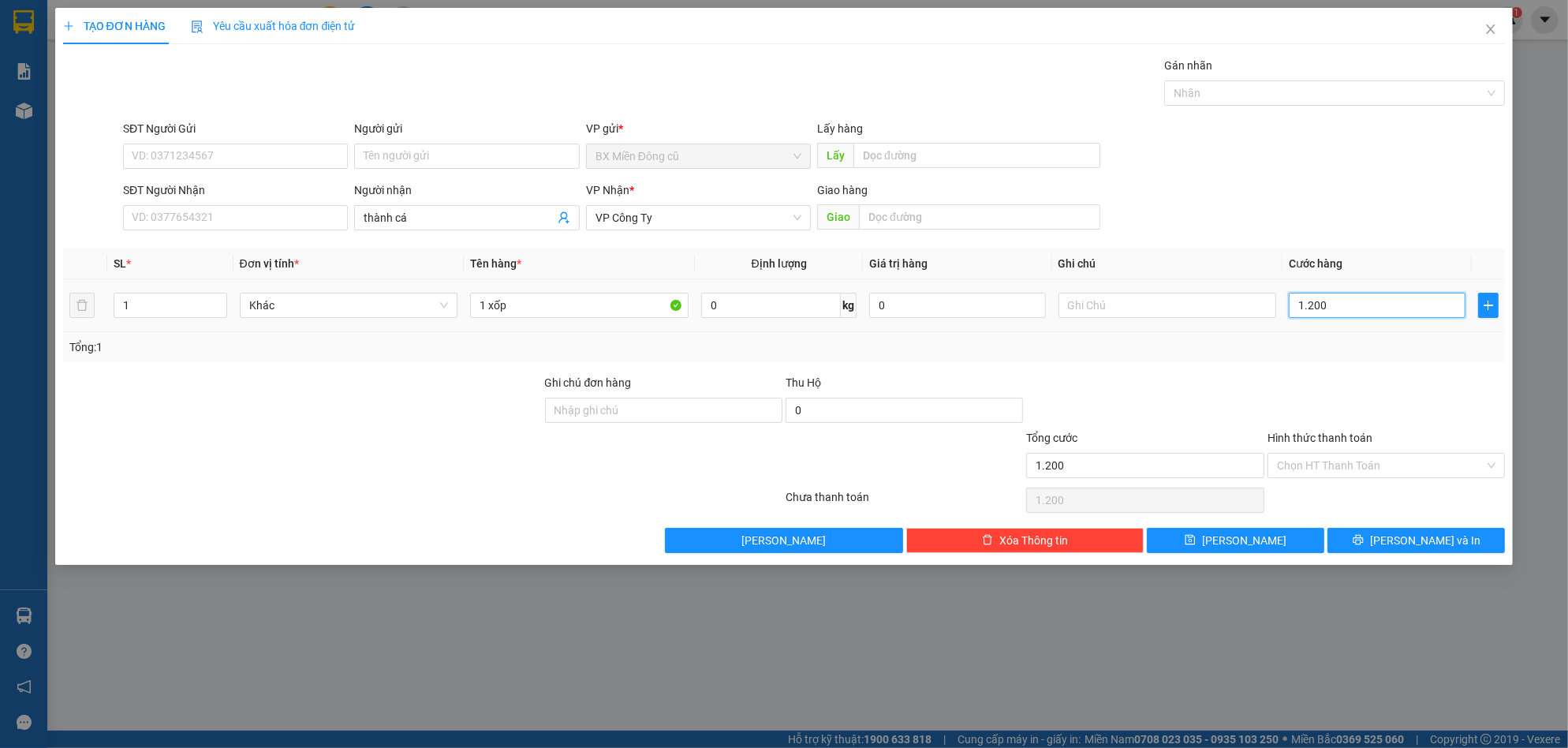
type input "12.000"
type input "1.200"
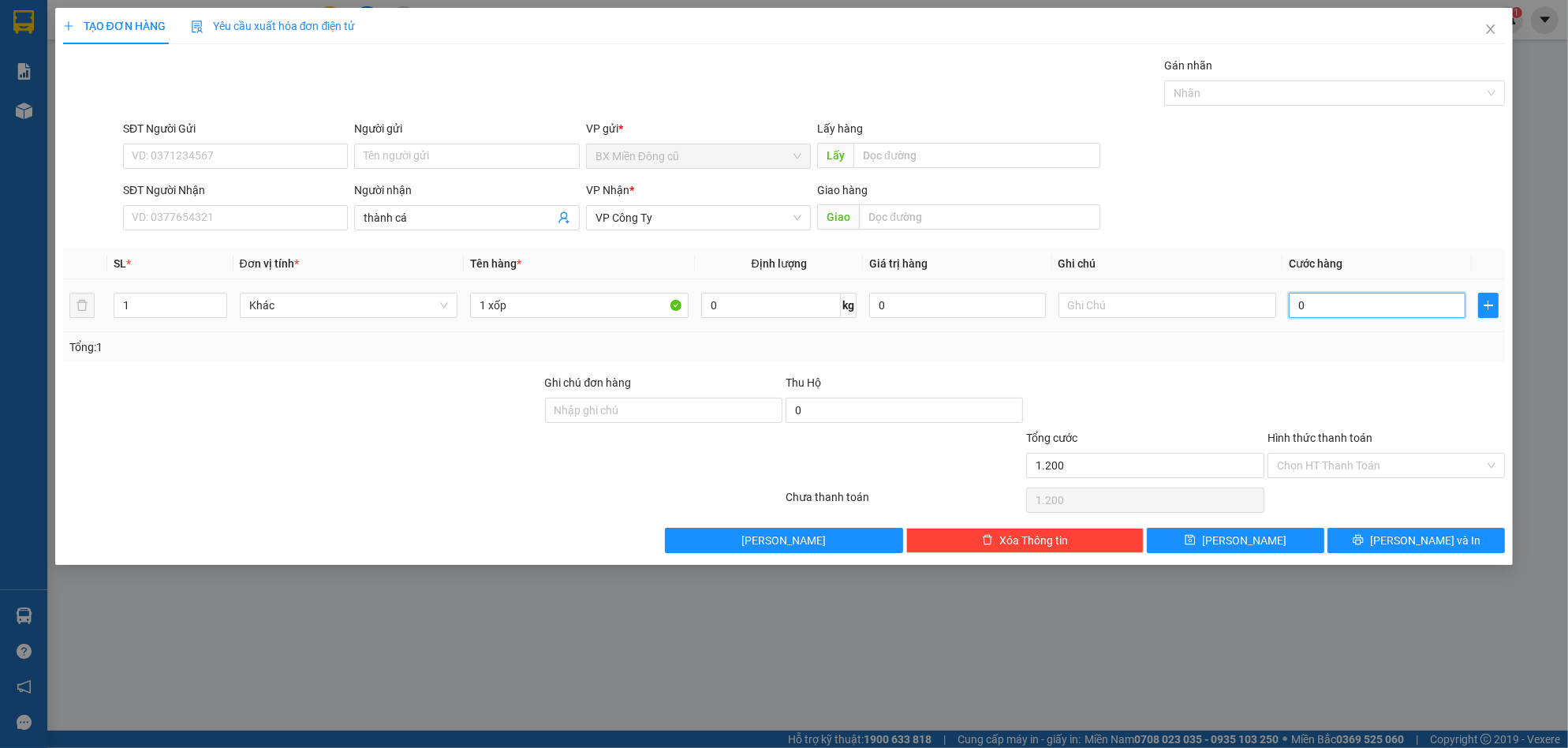
type input "0"
type input "01"
type input "1"
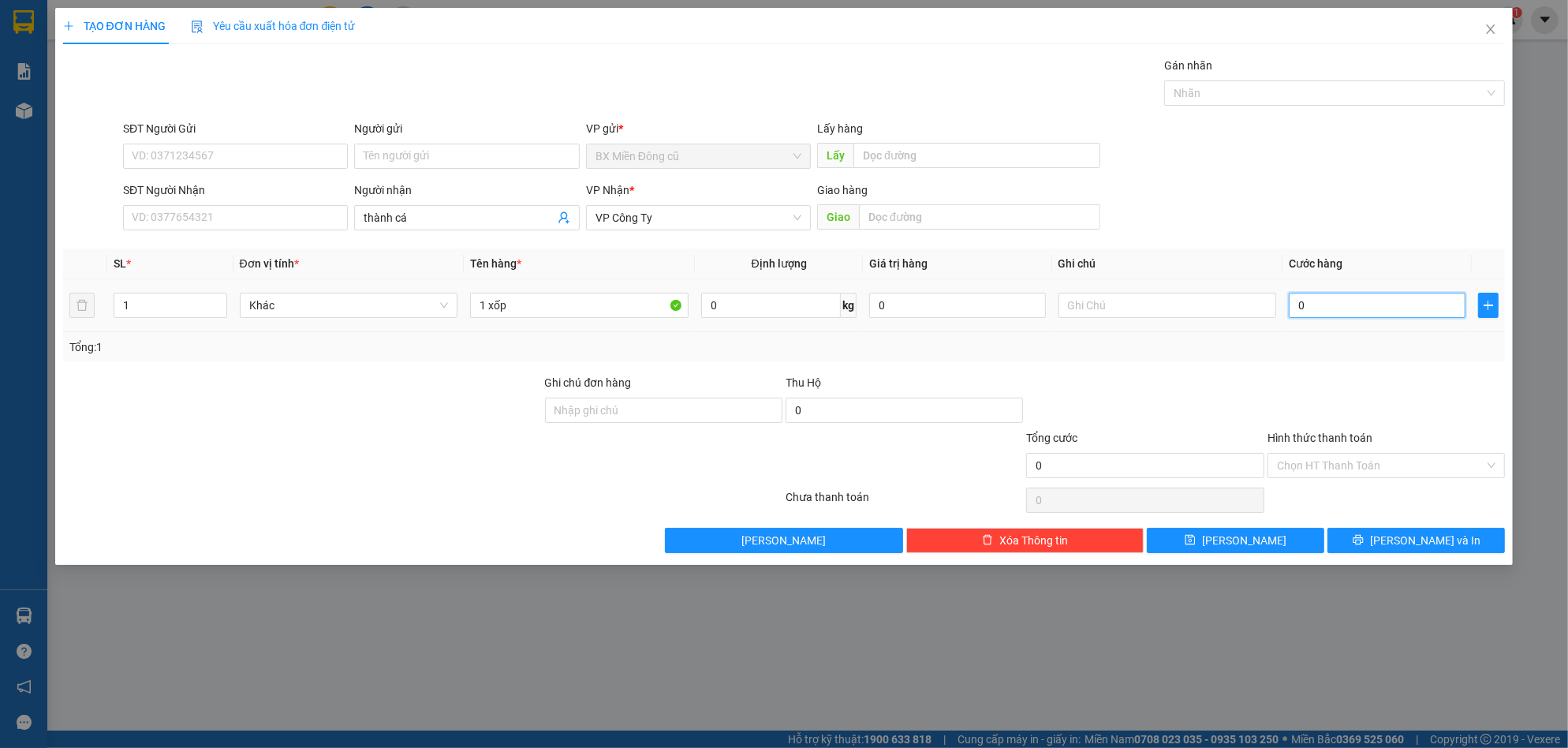
type input "1"
type input "015"
type input "15"
type input "0.150"
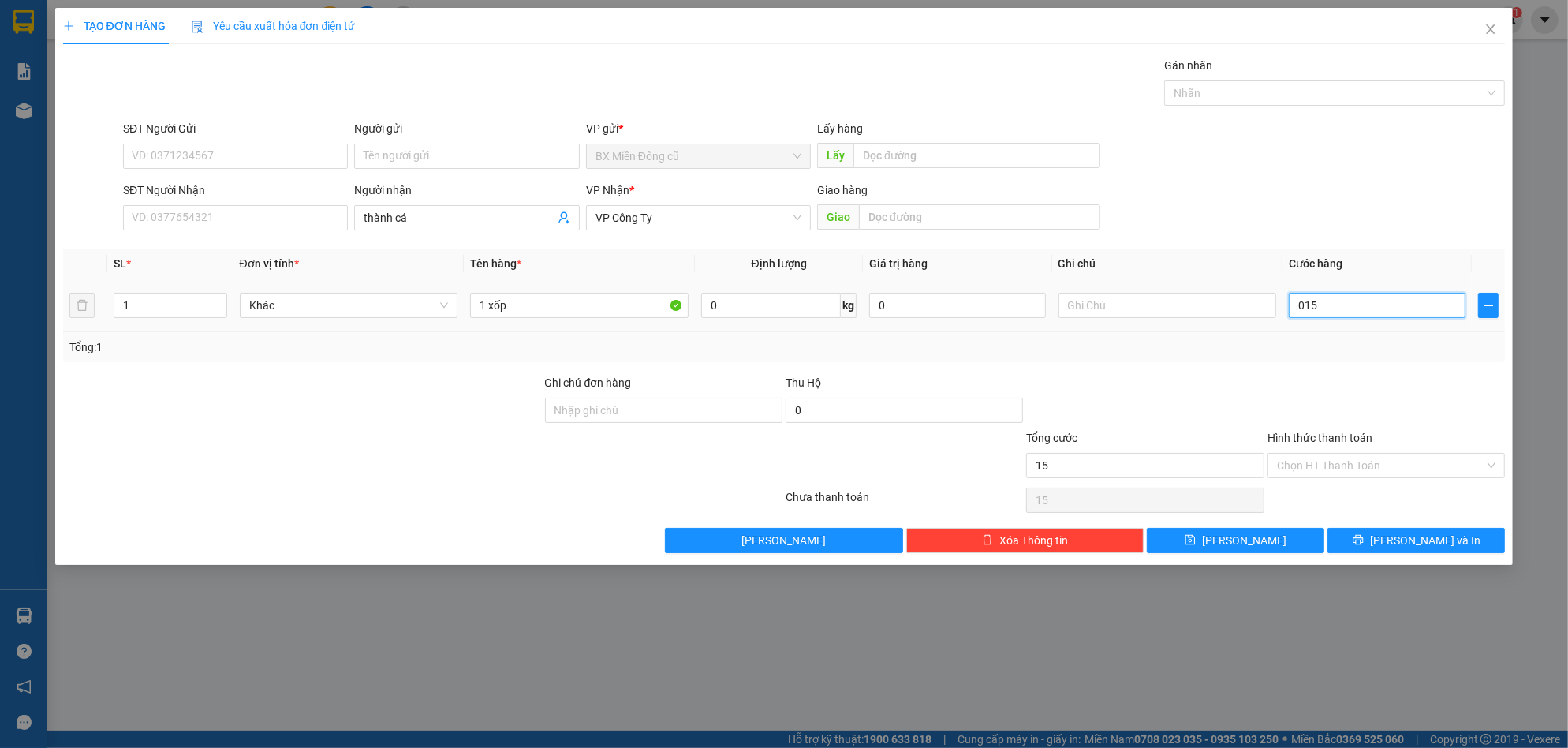
type input "150"
type input "01.500"
type input "1.500"
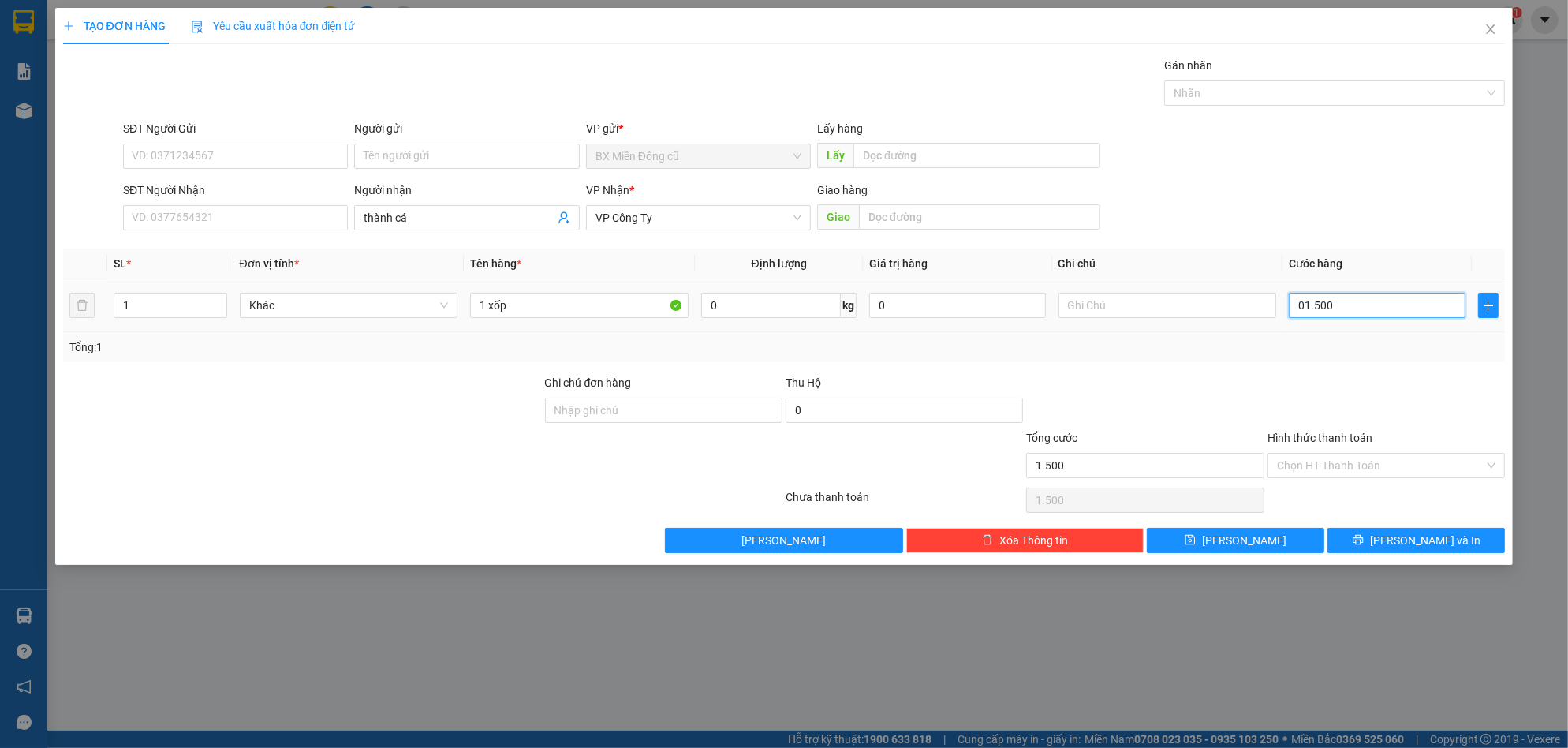
type input "015.000"
type input "15.000"
type input "0.150.000"
type input "150.000"
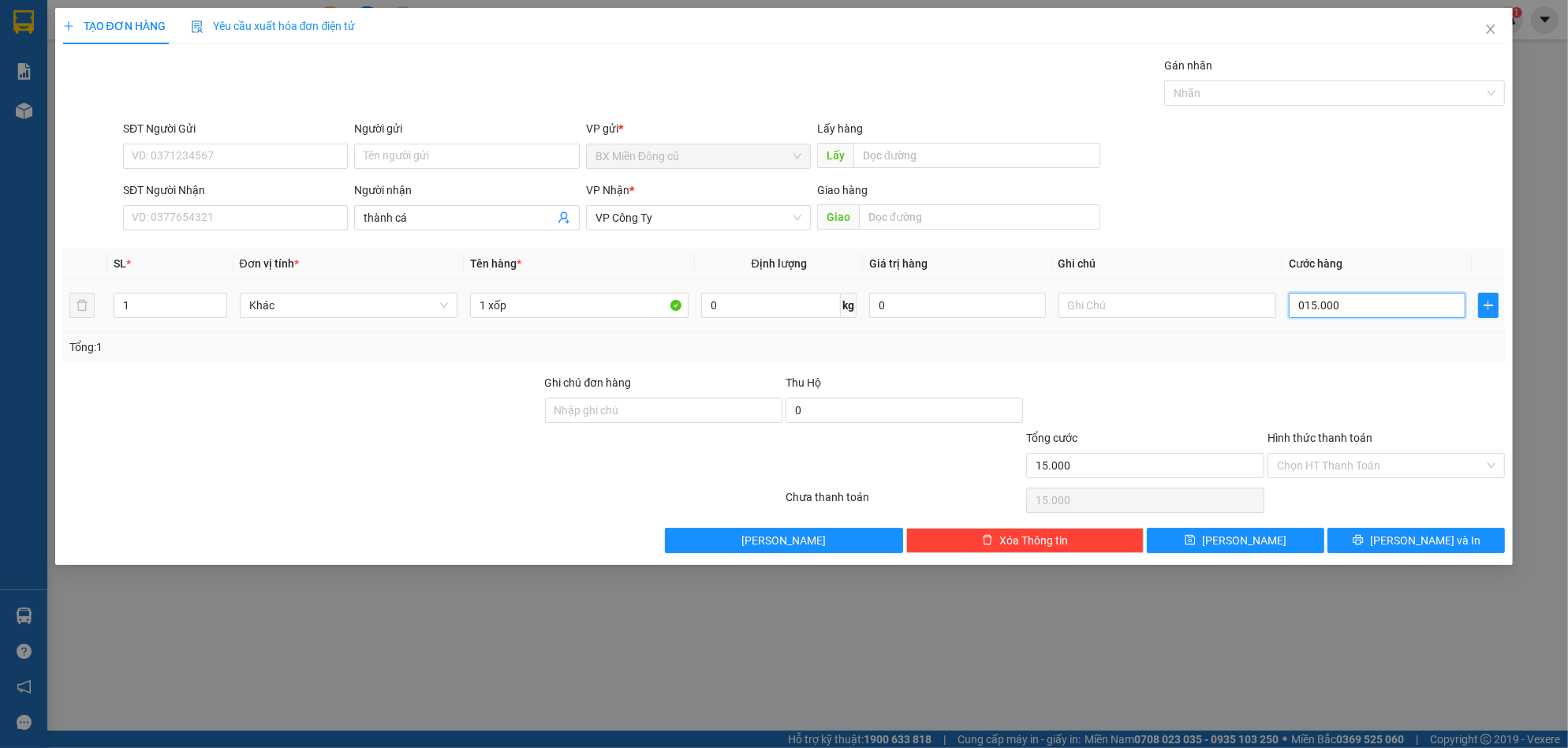
type input "150.000"
click at [1363, 545] on icon "printer" at bounding box center [1358, 539] width 11 height 11
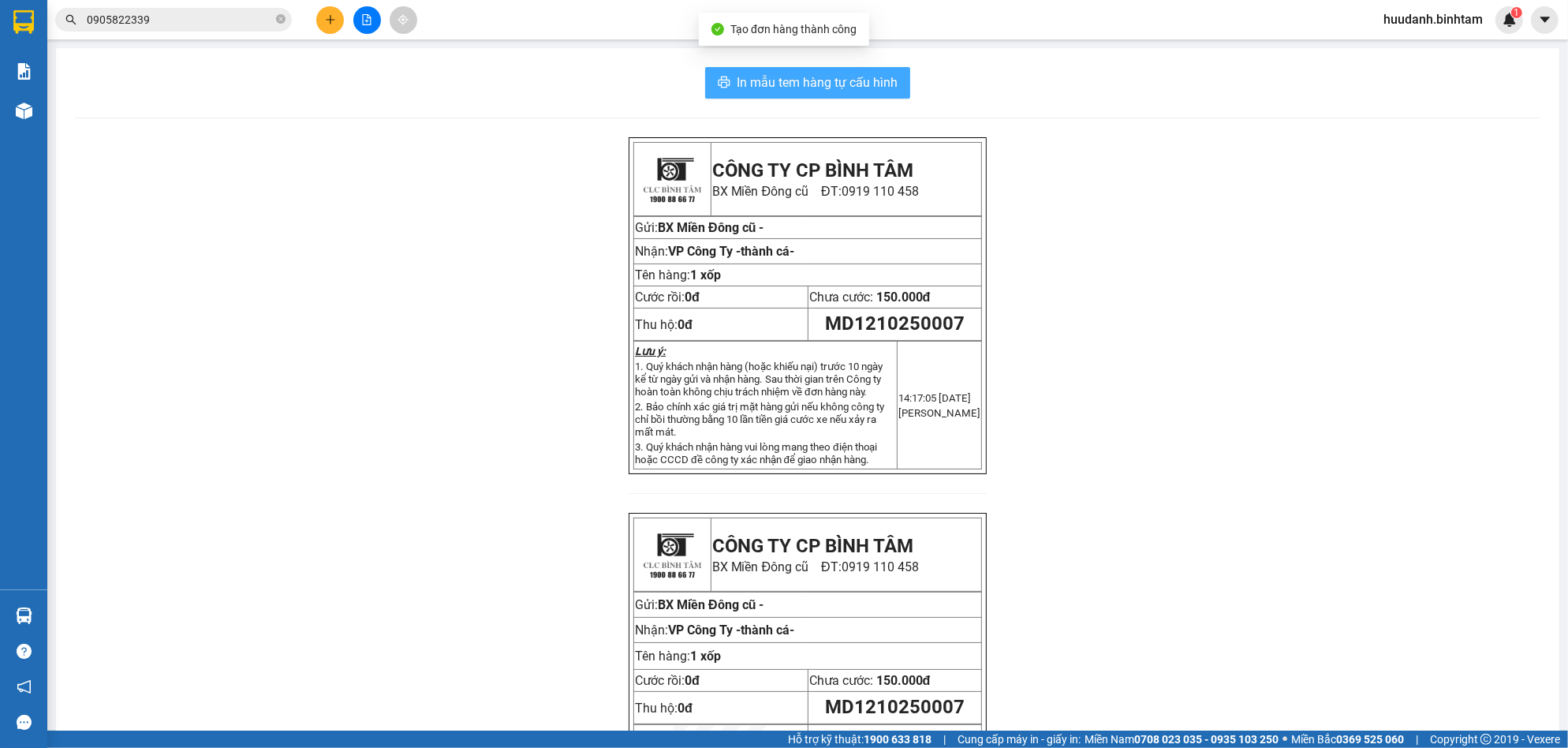
drag, startPoint x: 885, startPoint y: 118, endPoint x: 879, endPoint y: 97, distance: 21.8
click at [886, 117] on div "In mẫu tem hàng tự cấu hình CÔNG TY CP BÌNH TÂM BX Miền Đông cũ ĐT: 0919 110 45…" at bounding box center [807, 466] width 1503 height 836
click at [879, 96] on button "In mẫu tem hàng tự cấu hình" at bounding box center [807, 82] width 205 height 32
click at [331, 18] on icon "plus" at bounding box center [331, 20] width 11 height 11
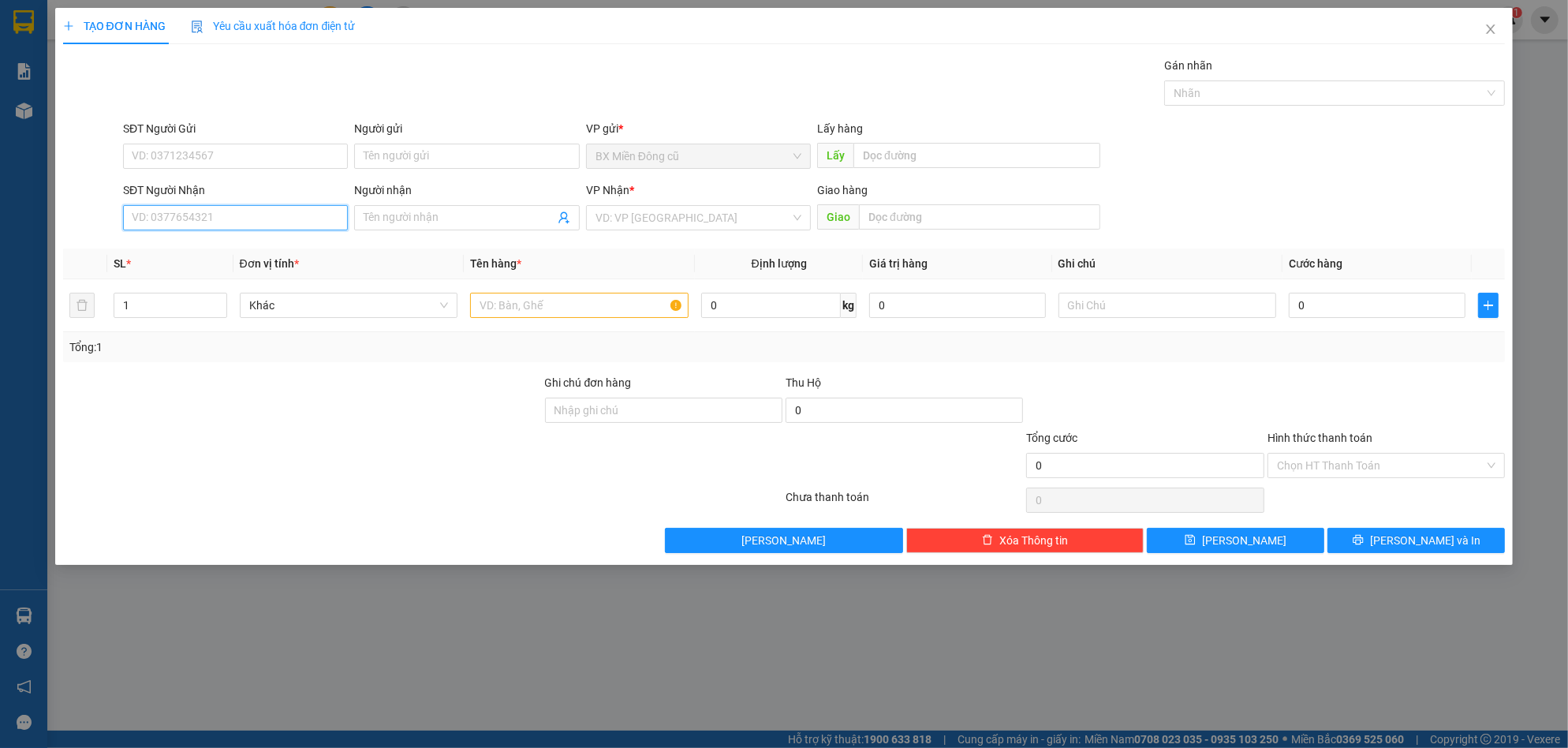
click at [154, 213] on input "SĐT Người Nhận" at bounding box center [235, 217] width 225 height 25
type input "0333454462"
click at [247, 257] on div "0333454462 - Duy" at bounding box center [235, 249] width 206 height 17
type input "Duy"
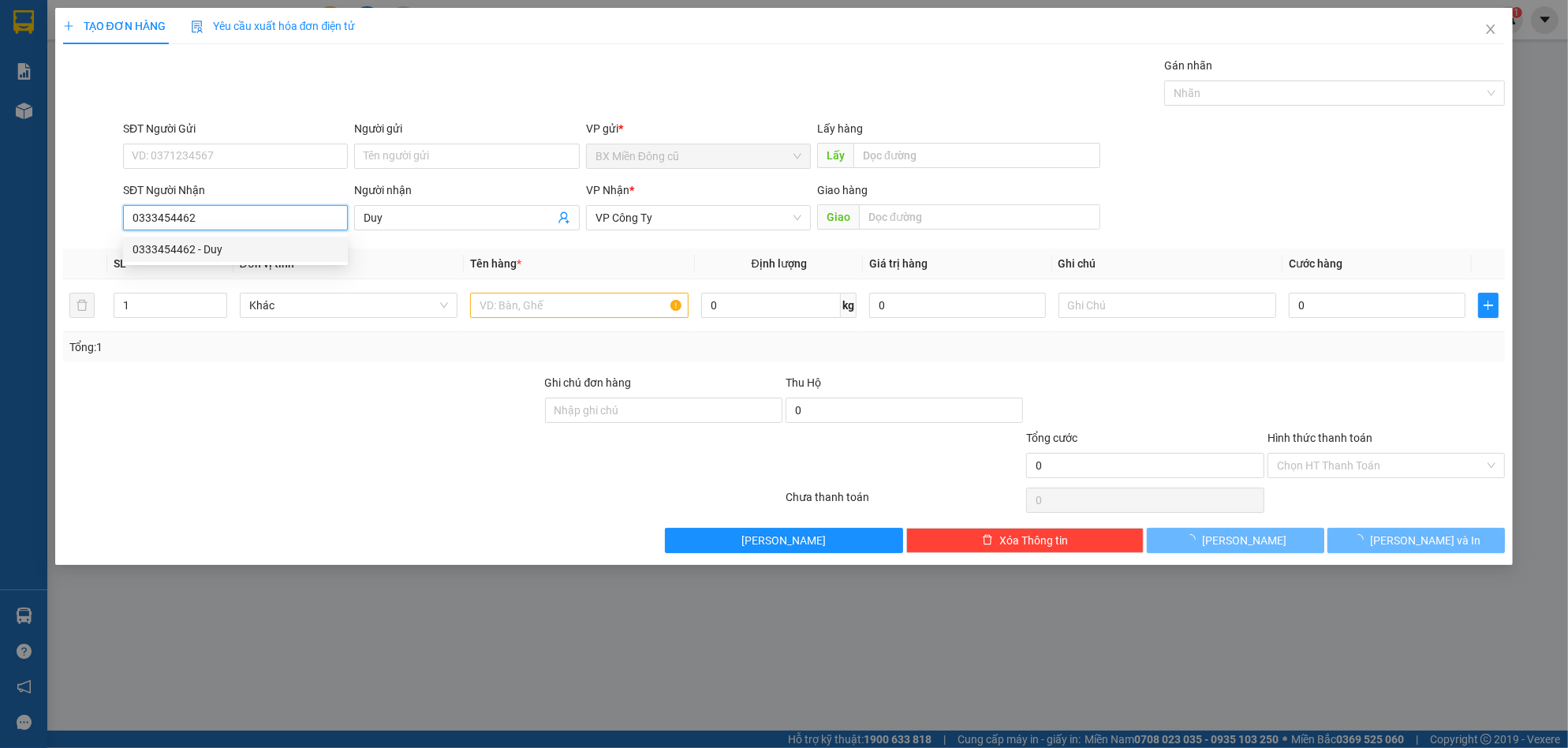
type input "100.000"
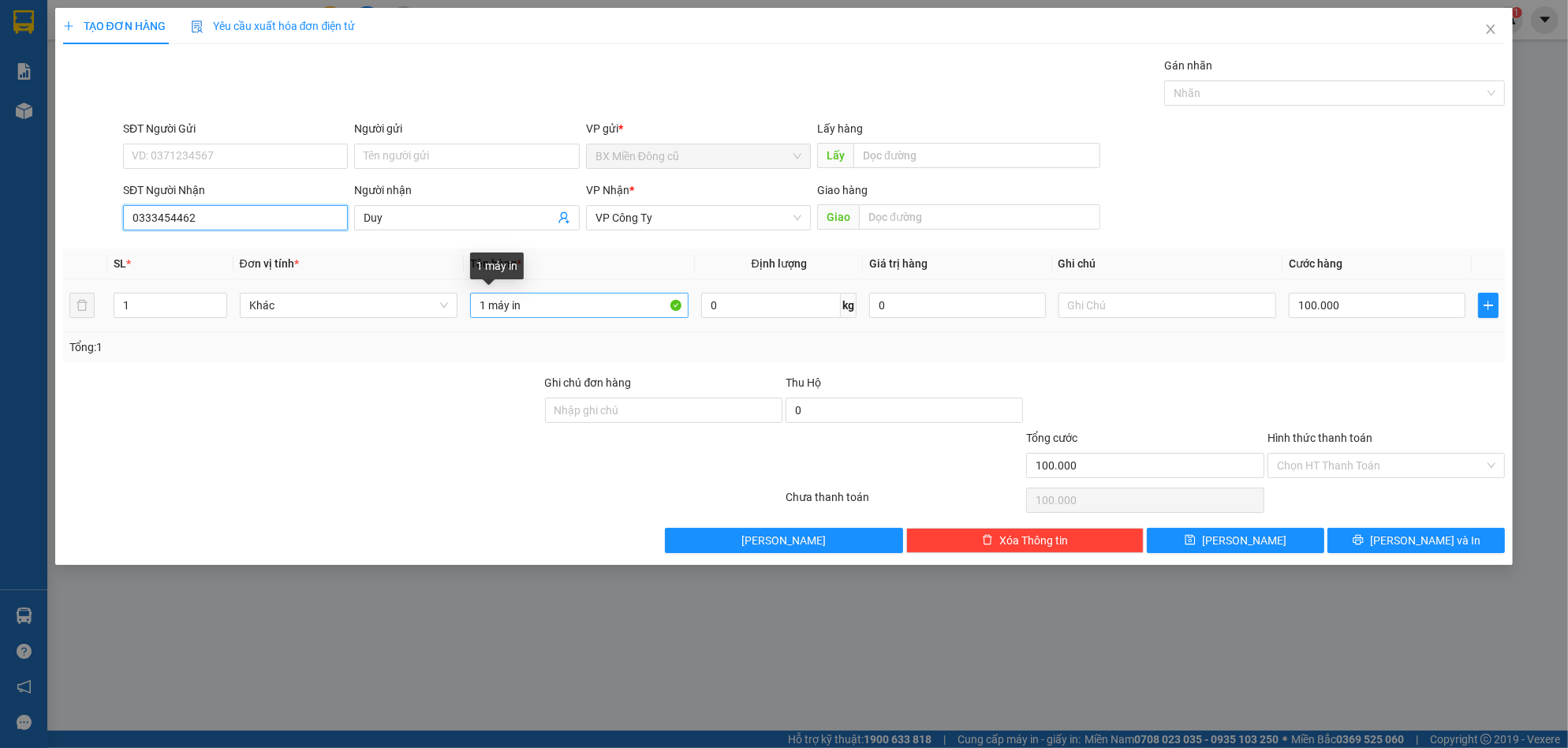
type input "0333454462"
click at [556, 312] on input "1 máy in" at bounding box center [579, 305] width 218 height 25
paste input "ùng"
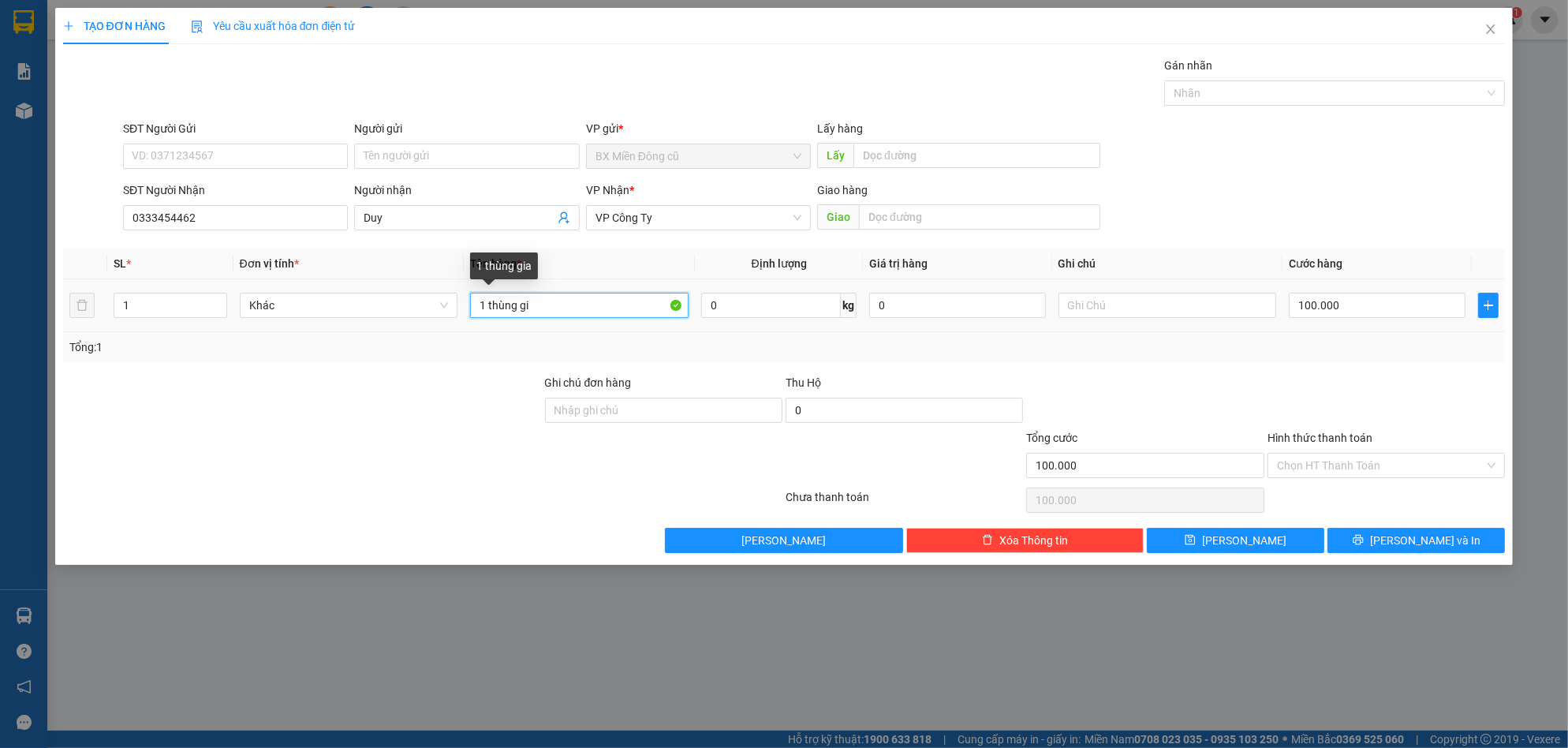
paste input "ấy"
type input "1 thùng giấy"
click at [1371, 534] on button "Lưu và In" at bounding box center [1415, 540] width 177 height 25
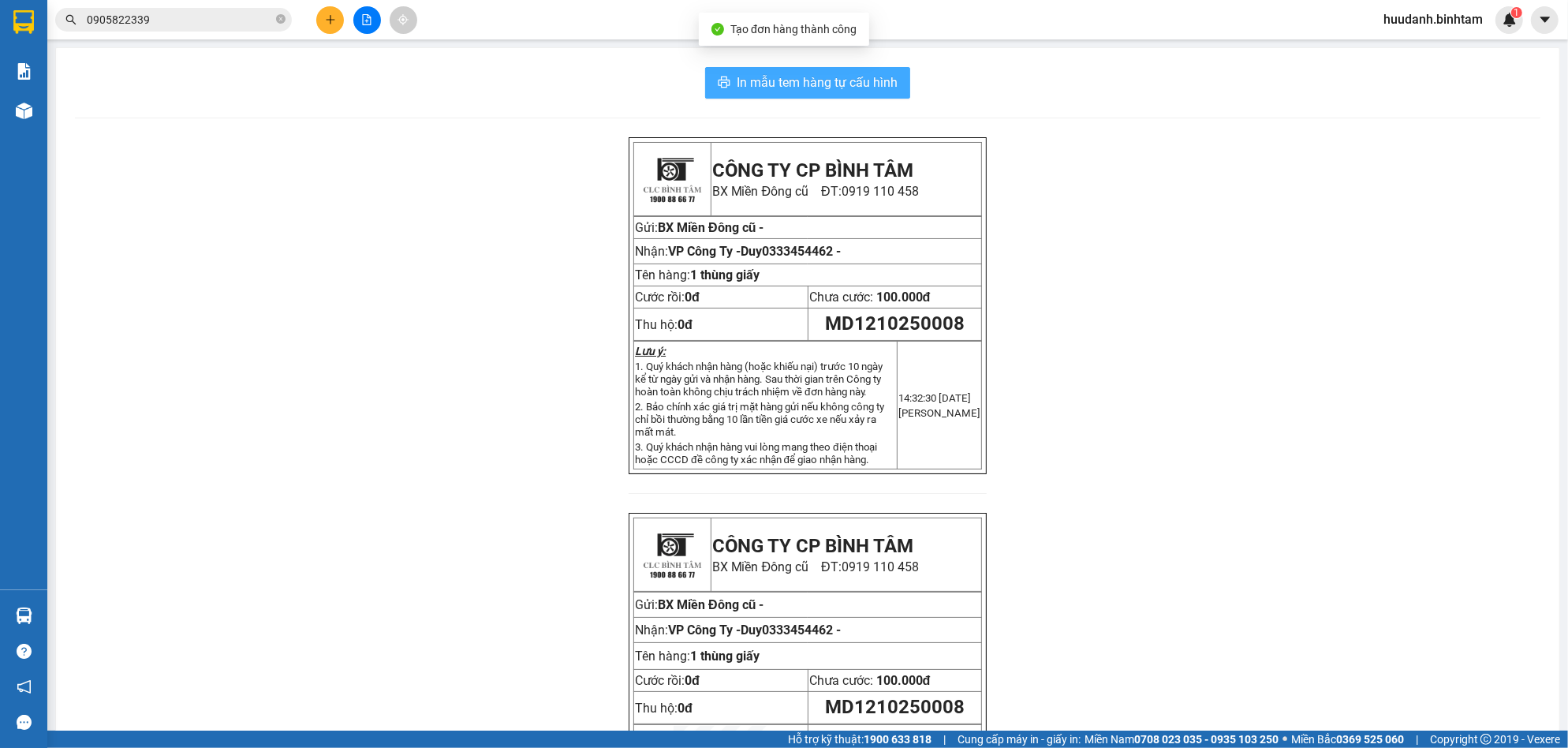
click at [825, 78] on span "In mẫu tem hàng tự cấu hình" at bounding box center [817, 82] width 161 height 20
click at [332, 30] on button at bounding box center [330, 20] width 28 height 28
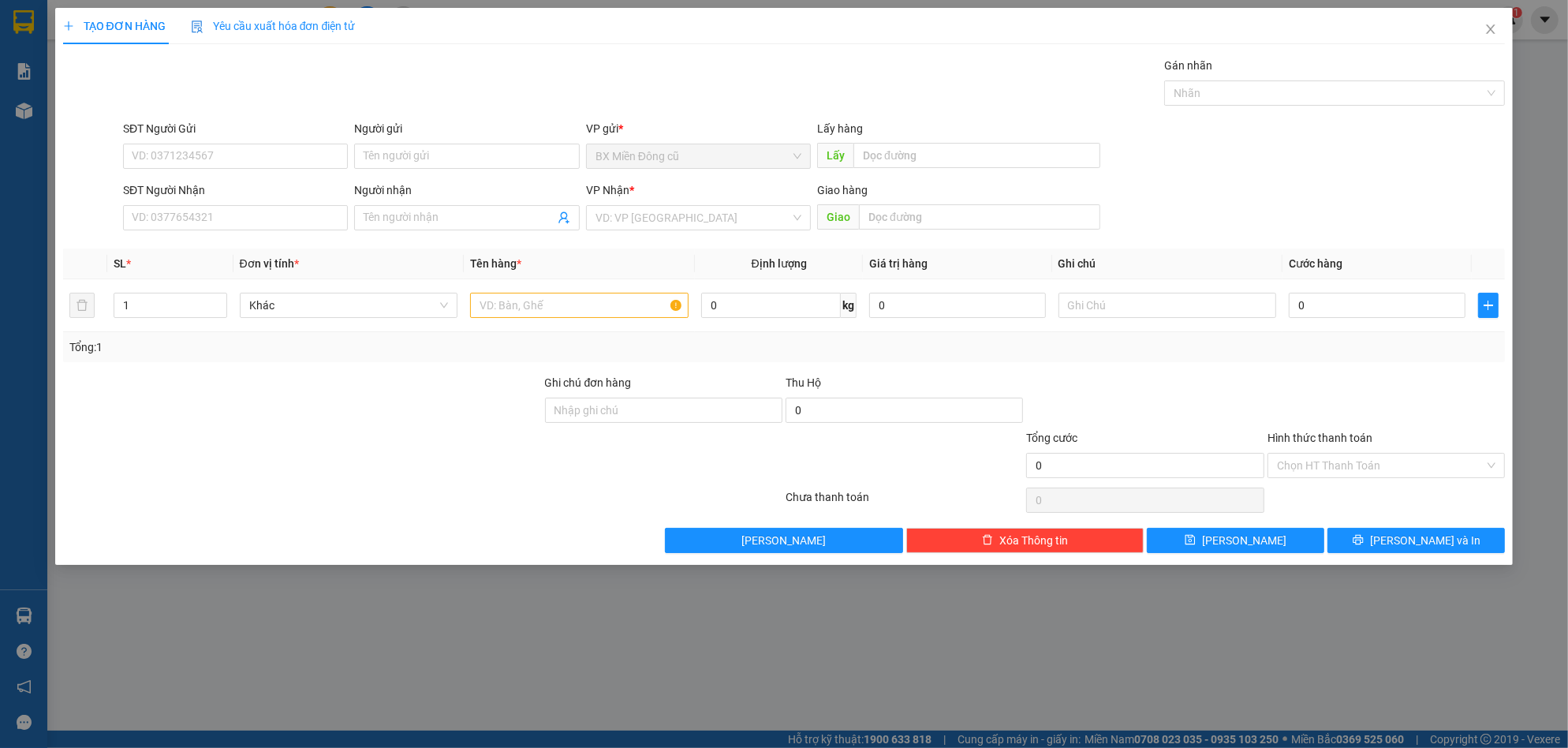
click at [267, 198] on div "SĐT Người Nhận" at bounding box center [235, 190] width 225 height 17
click at [267, 205] on input "SĐT Người Nhận" at bounding box center [235, 217] width 225 height 25
click at [263, 209] on input "SĐT Người Nhận" at bounding box center [235, 217] width 225 height 25
type input "0934985165"
click at [227, 262] on div "0934985165 0934985165 - ly" at bounding box center [235, 249] width 225 height 32
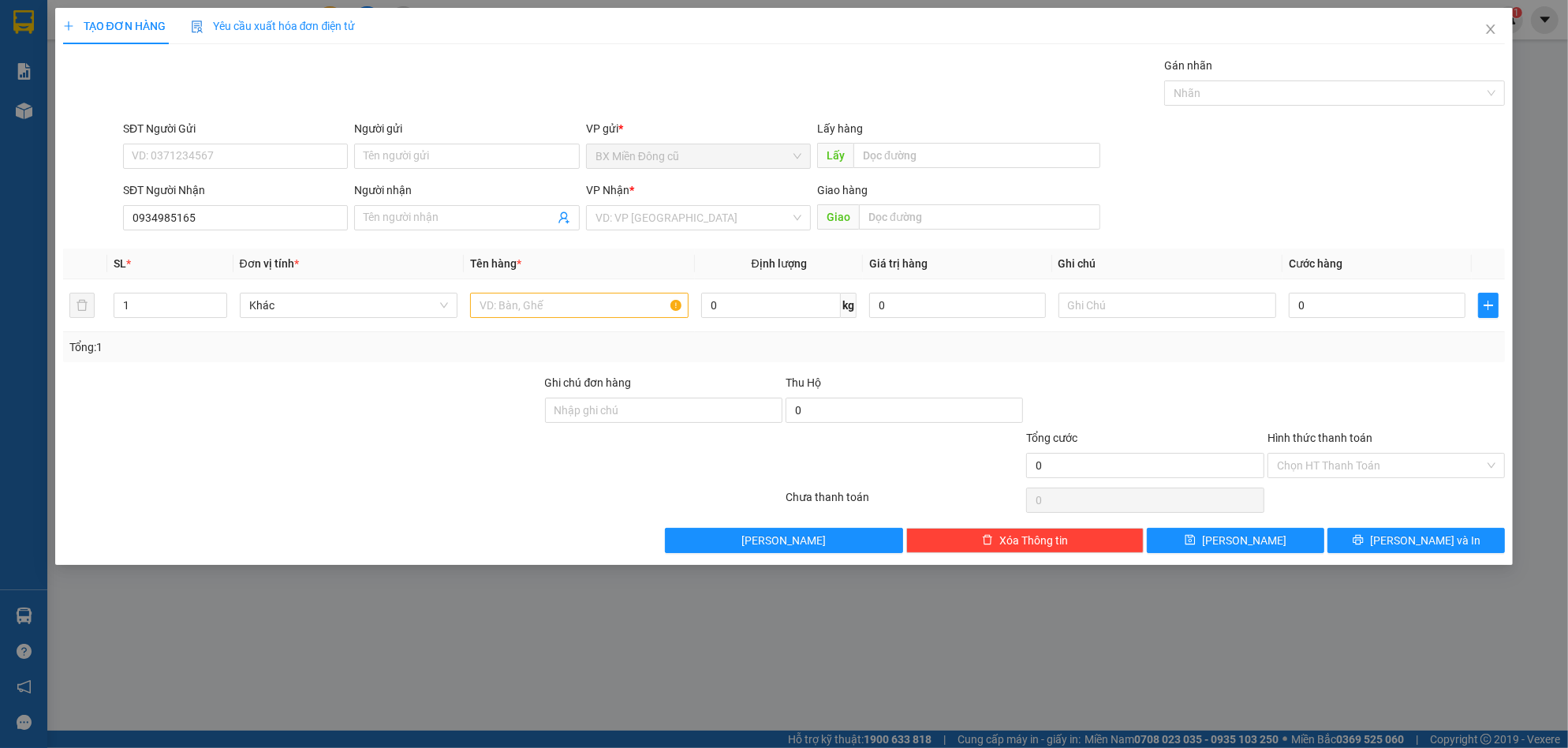
click at [230, 253] on th "SL *" at bounding box center [170, 264] width 126 height 31
click at [250, 231] on div "SĐT Người Nhận 0934985165" at bounding box center [235, 209] width 225 height 55
click at [242, 226] on input "0934985165" at bounding box center [235, 217] width 225 height 25
click at [228, 248] on div "0934985165 - ly" at bounding box center [235, 249] width 206 height 17
type input "ly"
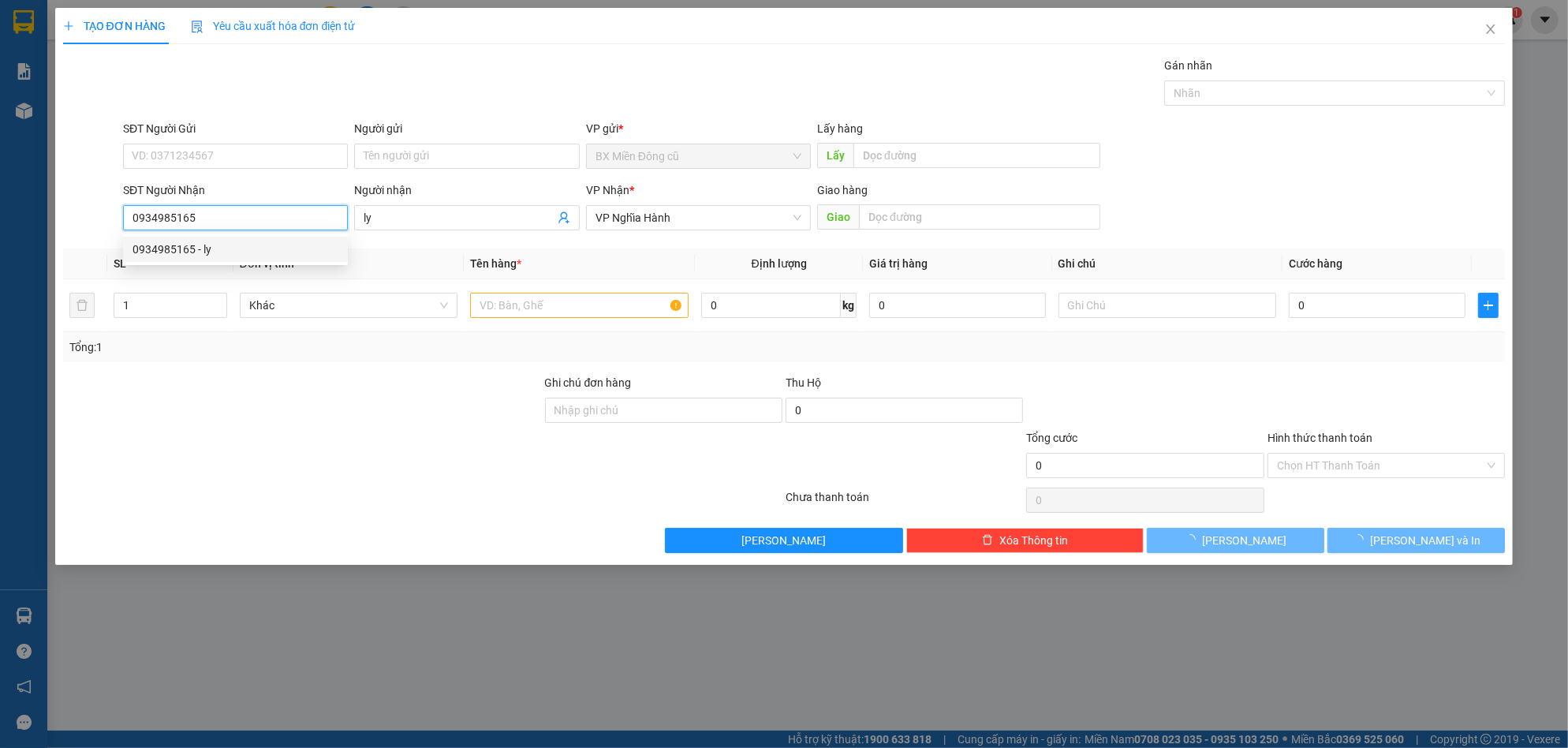
type input "100.000"
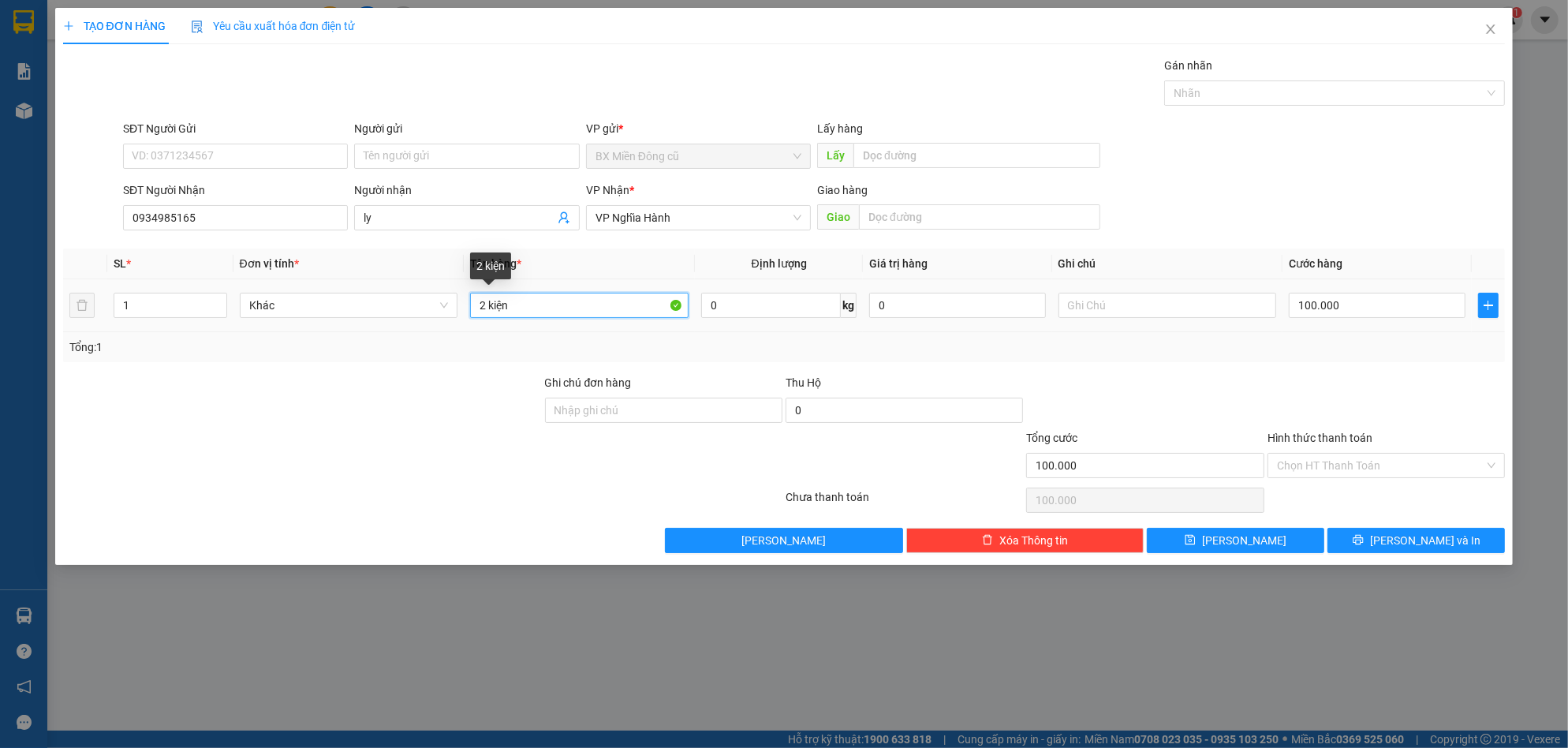
click at [523, 303] on input "2 kiện" at bounding box center [579, 305] width 218 height 25
click at [523, 302] on input "2 kiện" at bounding box center [579, 305] width 218 height 25
click at [519, 303] on input "2 kiện" at bounding box center [579, 305] width 218 height 25
type input "2"
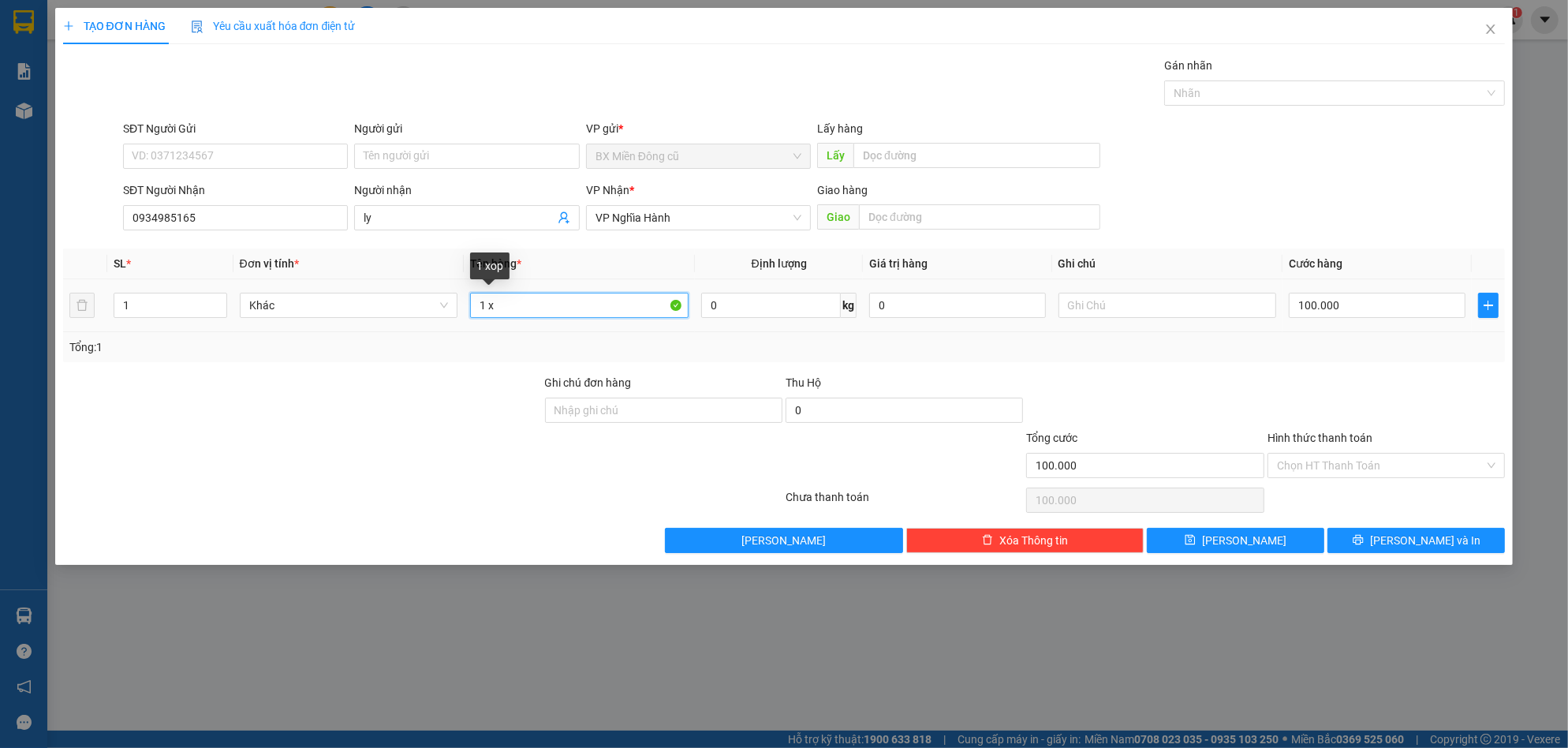
paste input "ốp"
type input "1 xốp"
click at [1403, 539] on div "Transit Pickup Surcharge Ids Transit Deliver Surcharge Ids Transit Deliver Surc…" at bounding box center [784, 304] width 1443 height 496
click at [1403, 539] on span "Lưu và In" at bounding box center [1424, 540] width 110 height 17
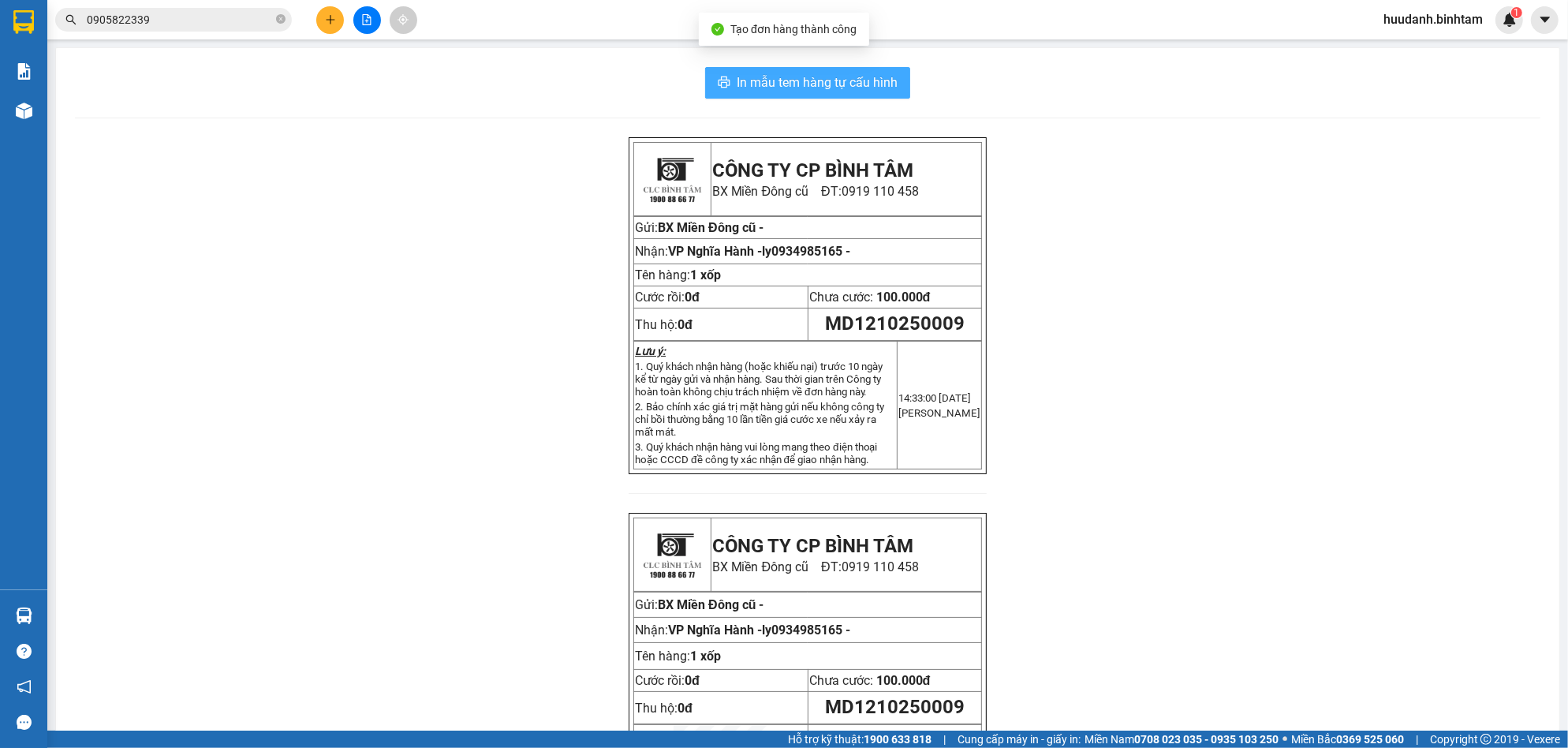
click at [874, 88] on span "In mẫu tem hàng tự cấu hình" at bounding box center [817, 82] width 161 height 20
click at [328, 20] on icon "plus" at bounding box center [331, 20] width 11 height 11
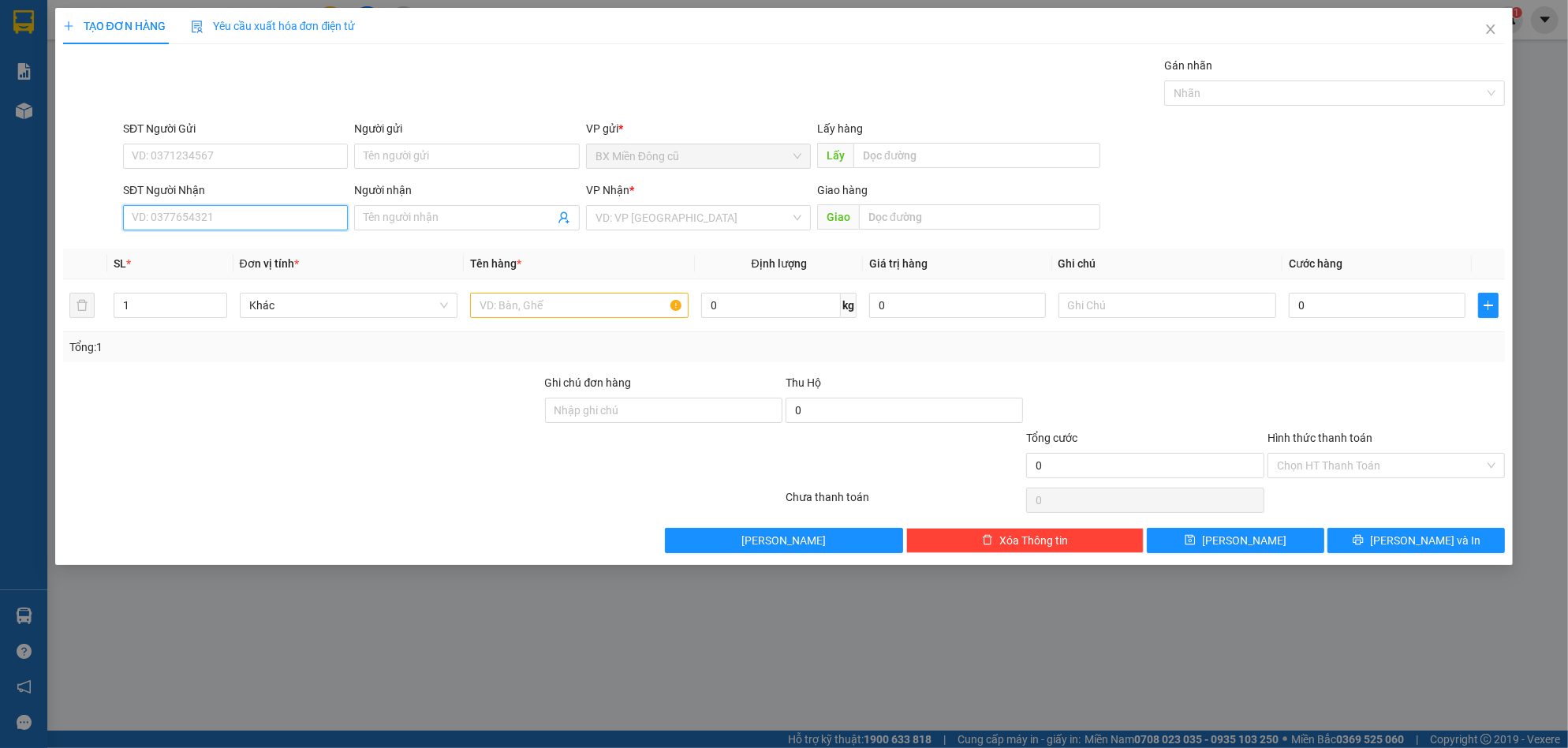
click at [258, 228] on input "SĐT Người Nhận" at bounding box center [235, 217] width 225 height 25
type input "0901644899"
click at [636, 222] on input "search" at bounding box center [693, 217] width 195 height 24
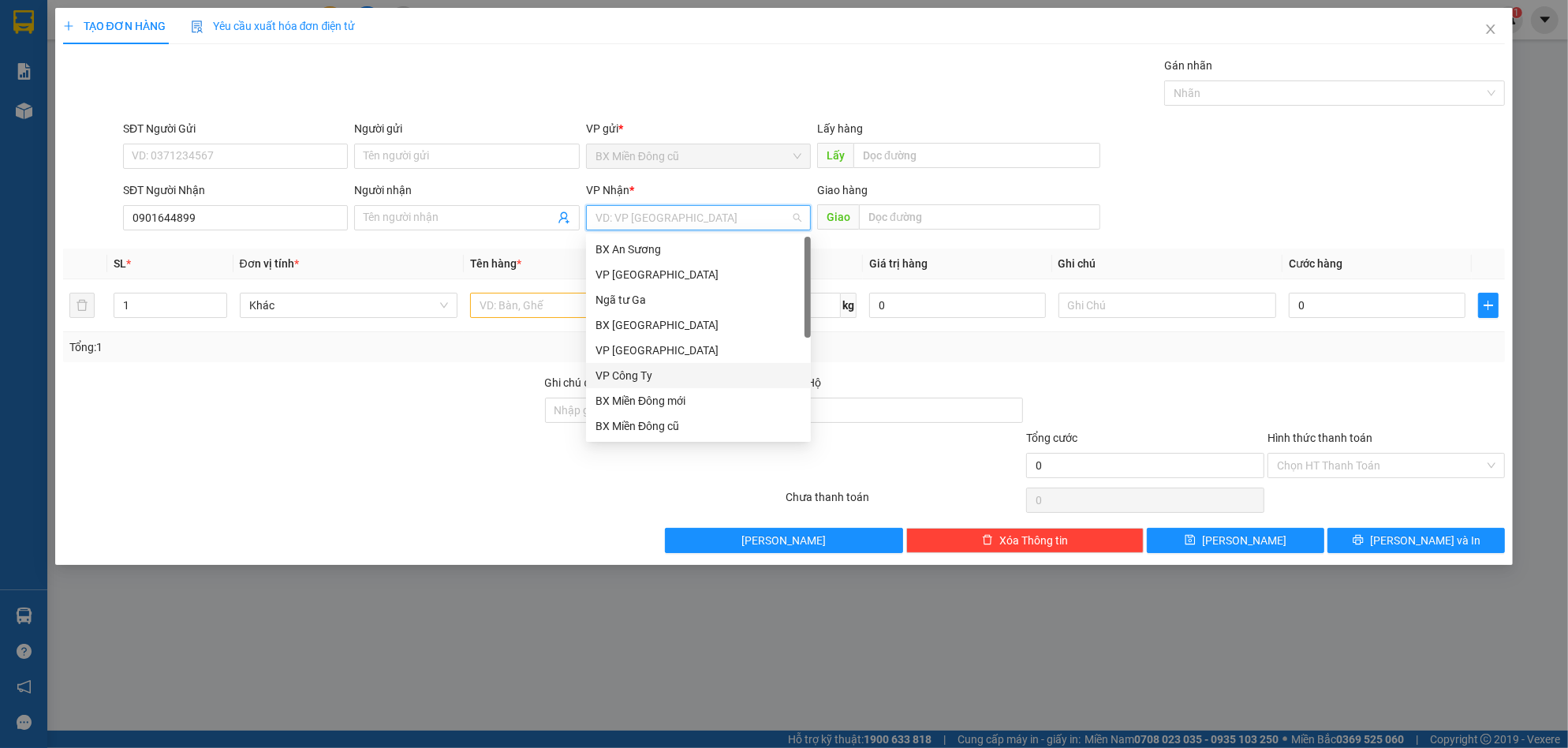
click at [654, 375] on div "VP Công Ty" at bounding box center [697, 375] width 206 height 17
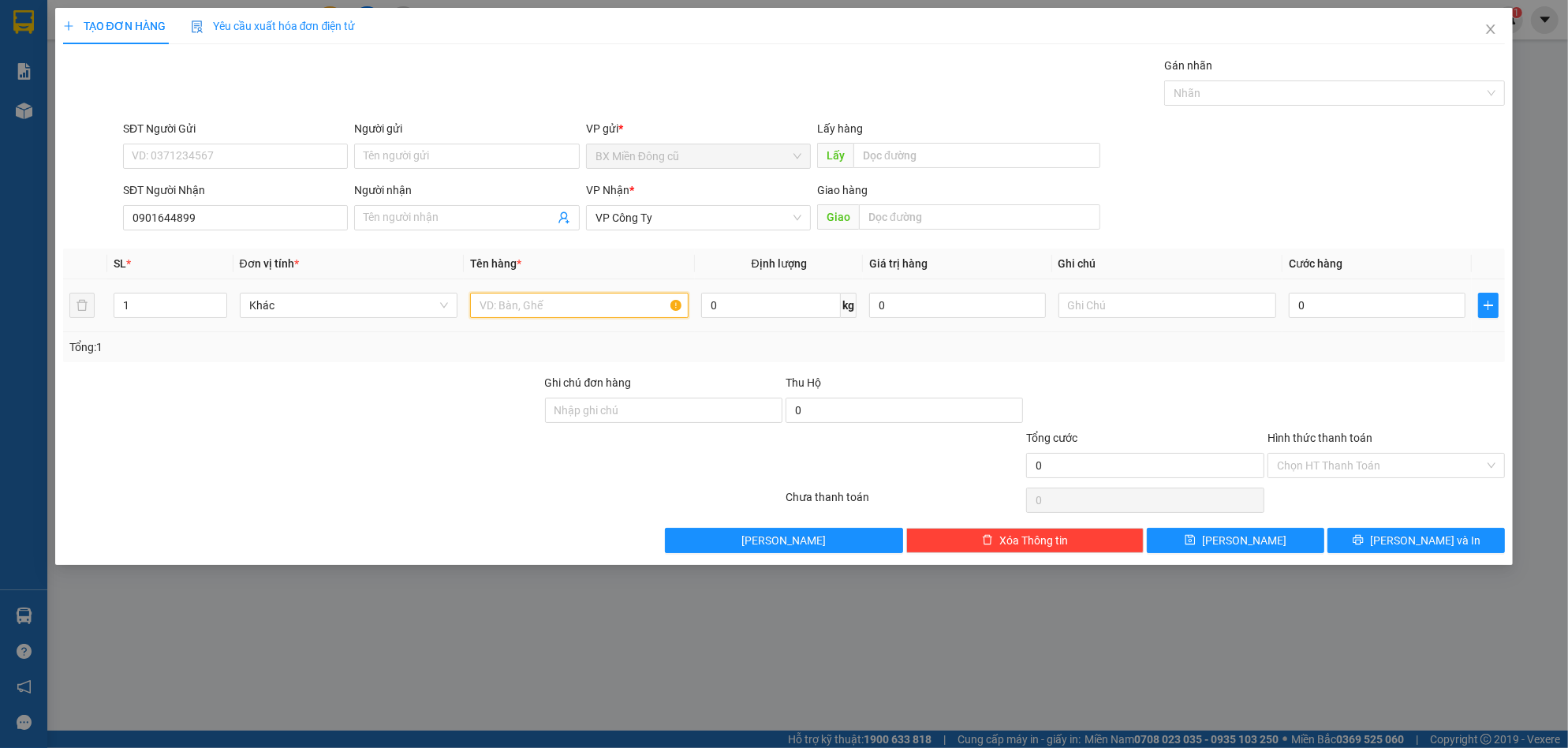
click at [537, 307] on input "text" at bounding box center [579, 305] width 218 height 25
paste input "ốp"
type input "1 xốp"
click at [1314, 301] on input "0" at bounding box center [1377, 305] width 177 height 25
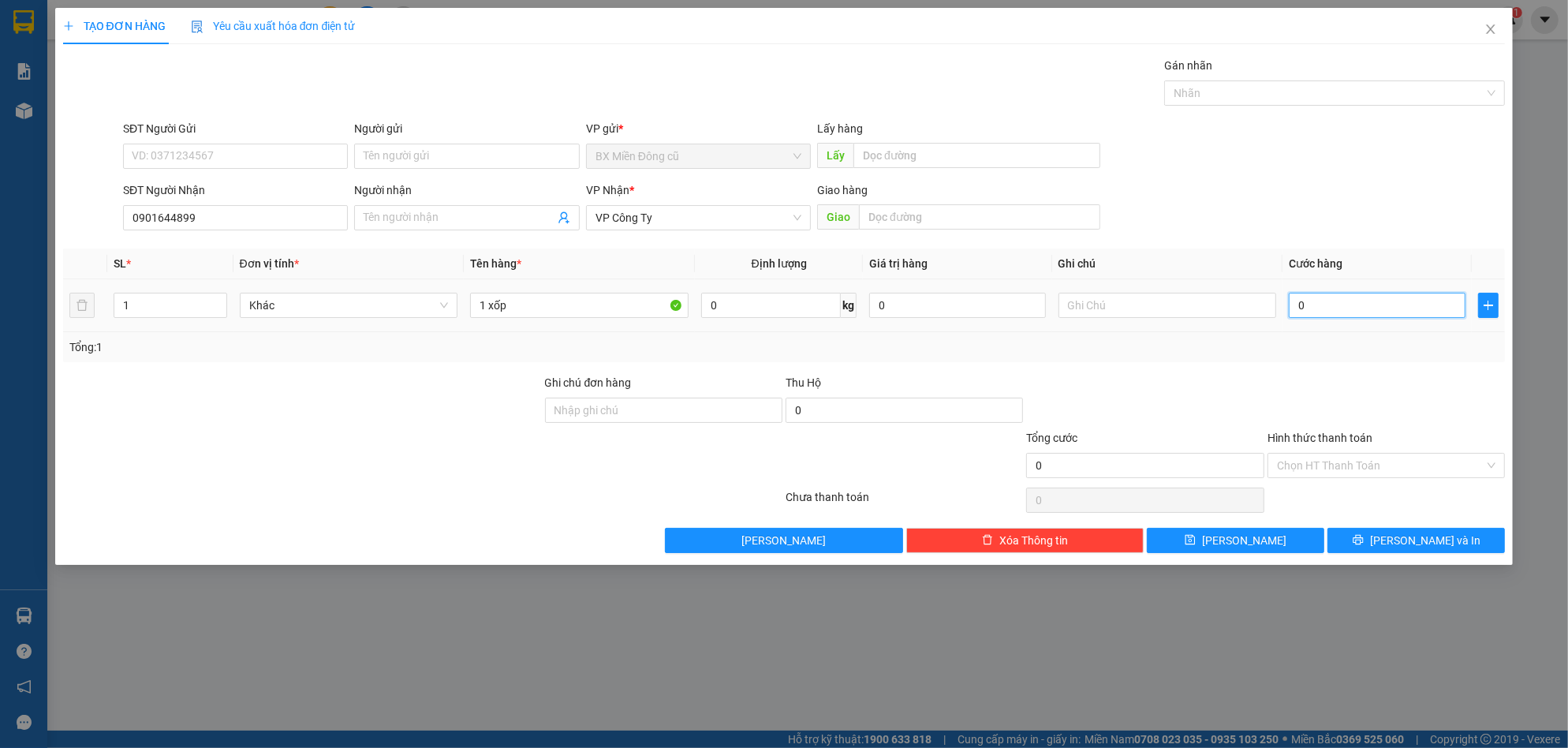
type input "7"
type input "70"
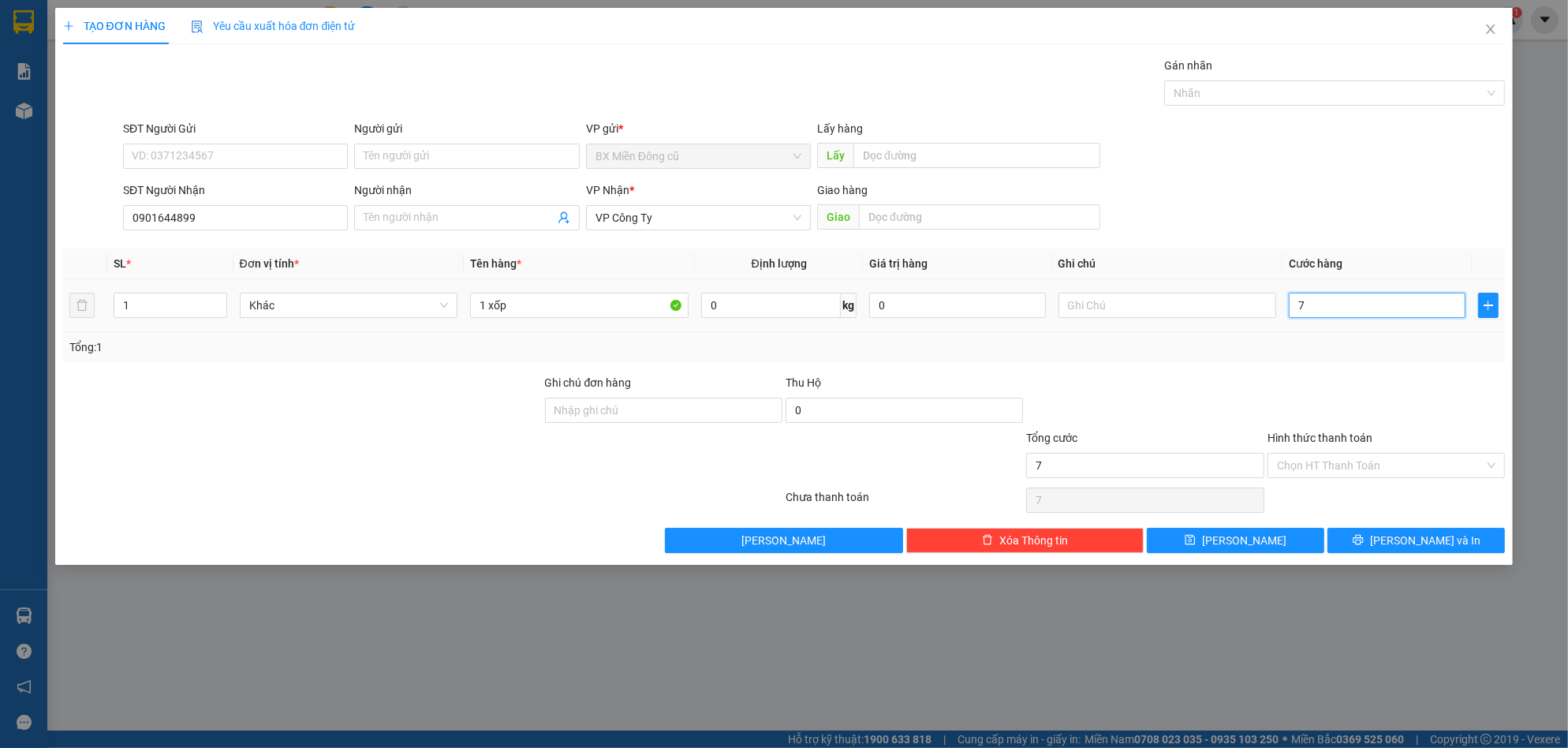
type input "70"
type input "700"
type input "7.000"
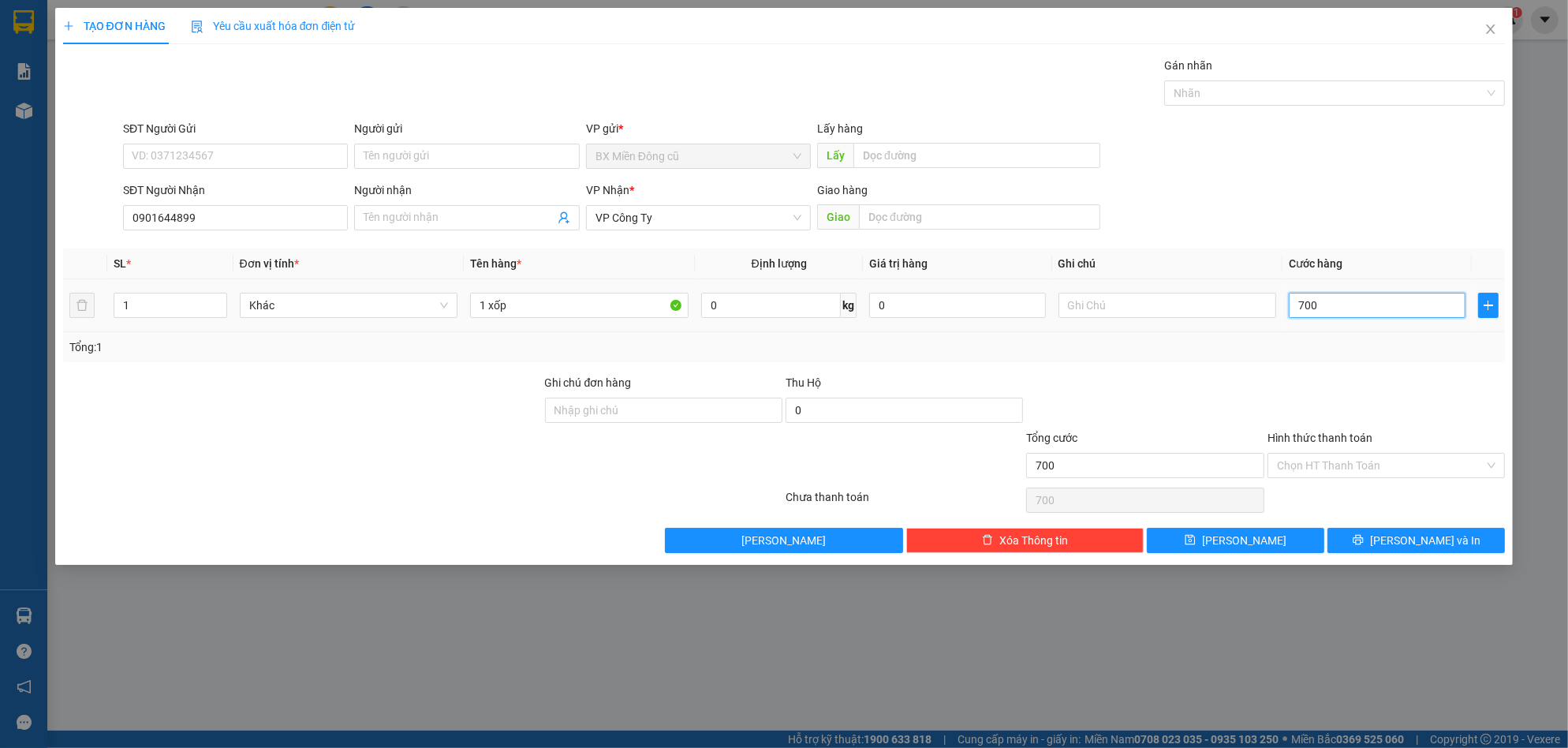
type input "7.000"
type input "70.000"
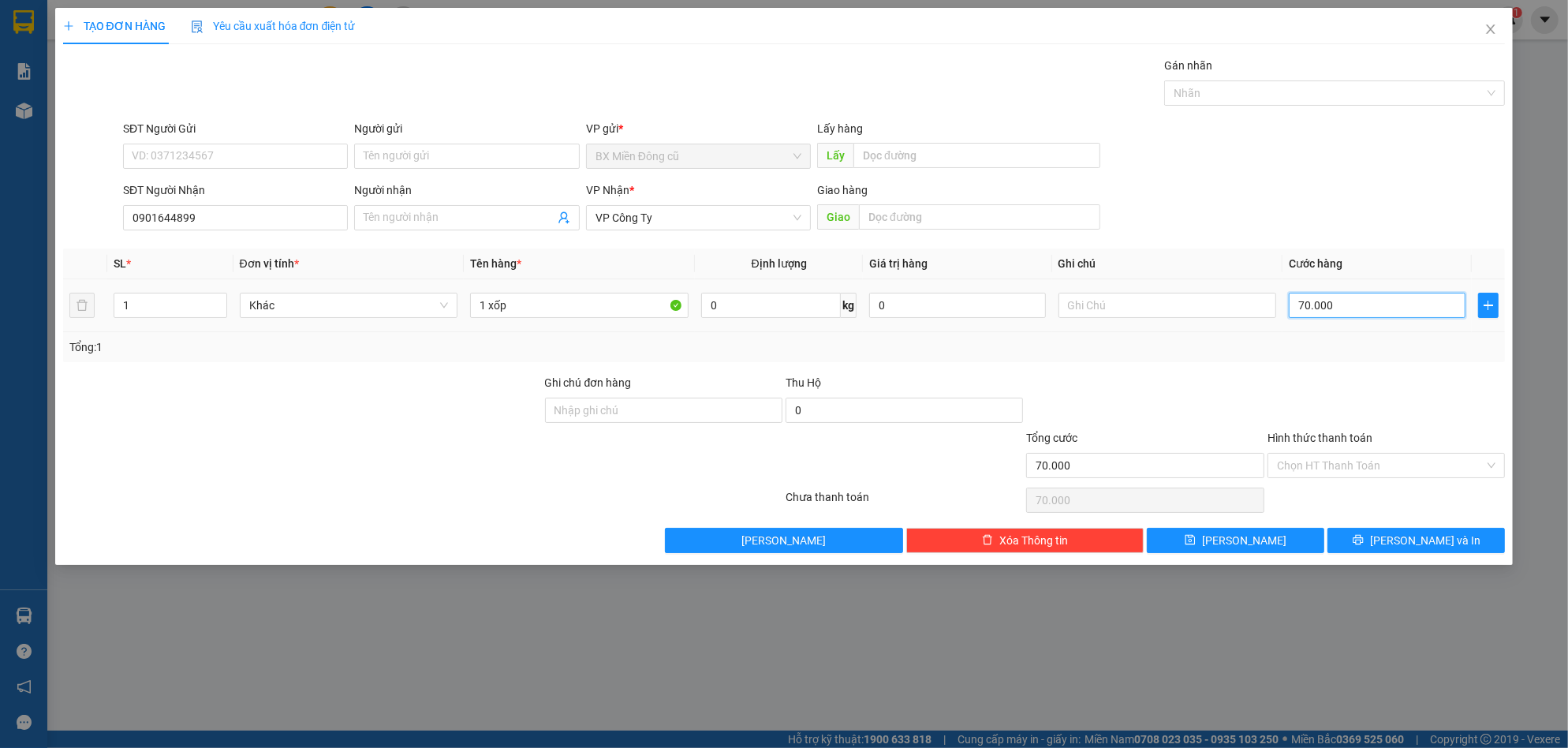
click at [1370, 315] on input "70.000" at bounding box center [1377, 305] width 177 height 25
type input "8"
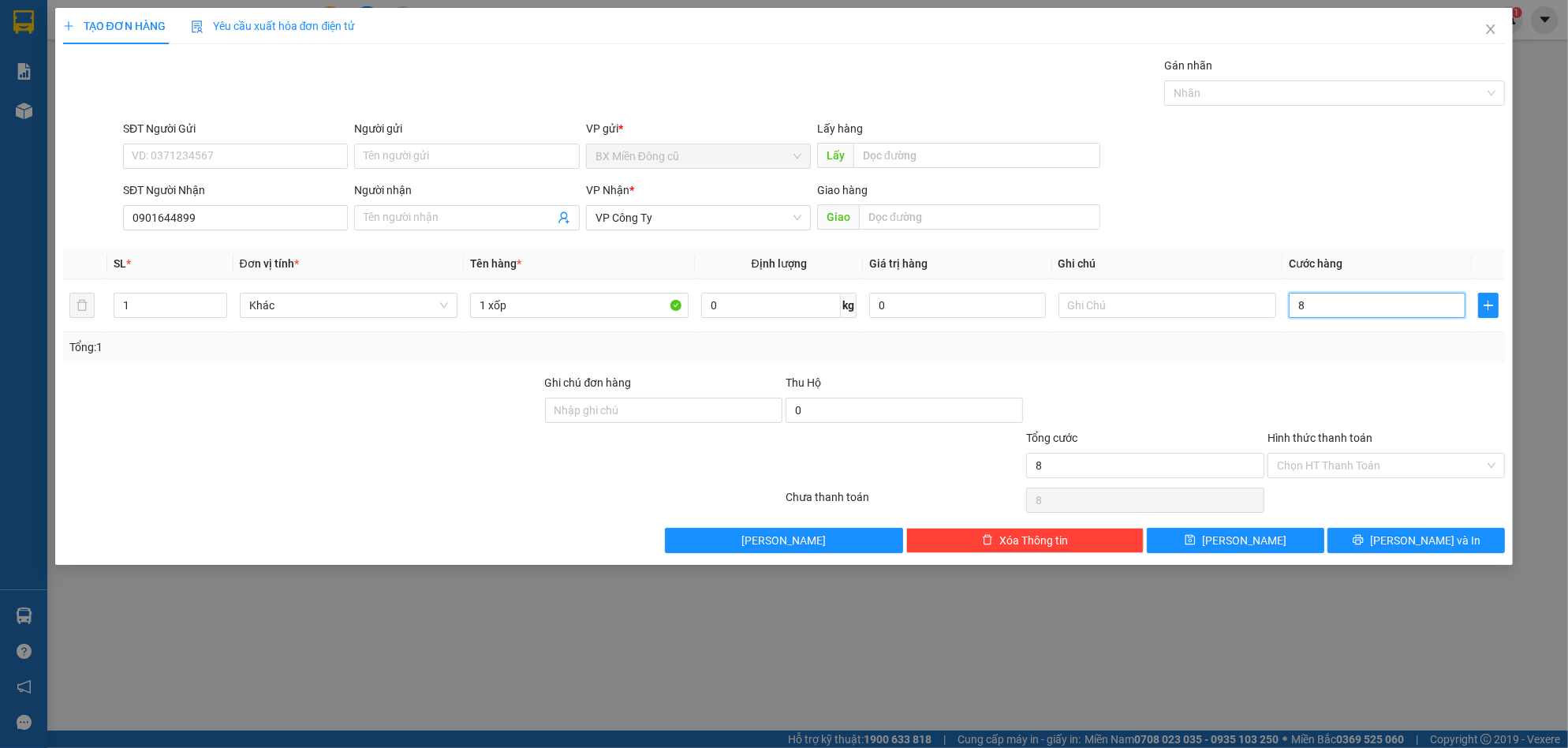
type input "80"
type input "800"
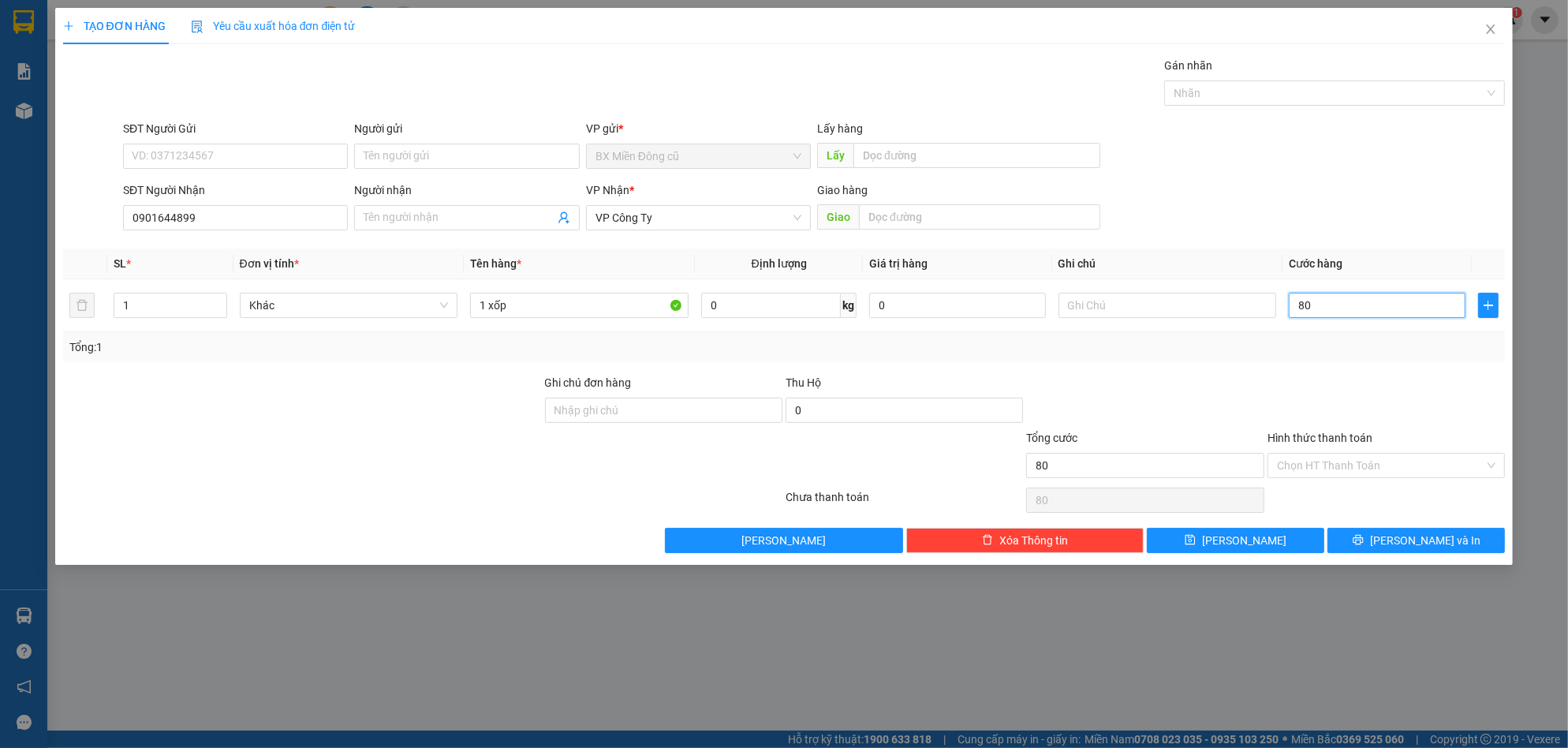
type input "800"
type input "8.000"
type input "80.000"
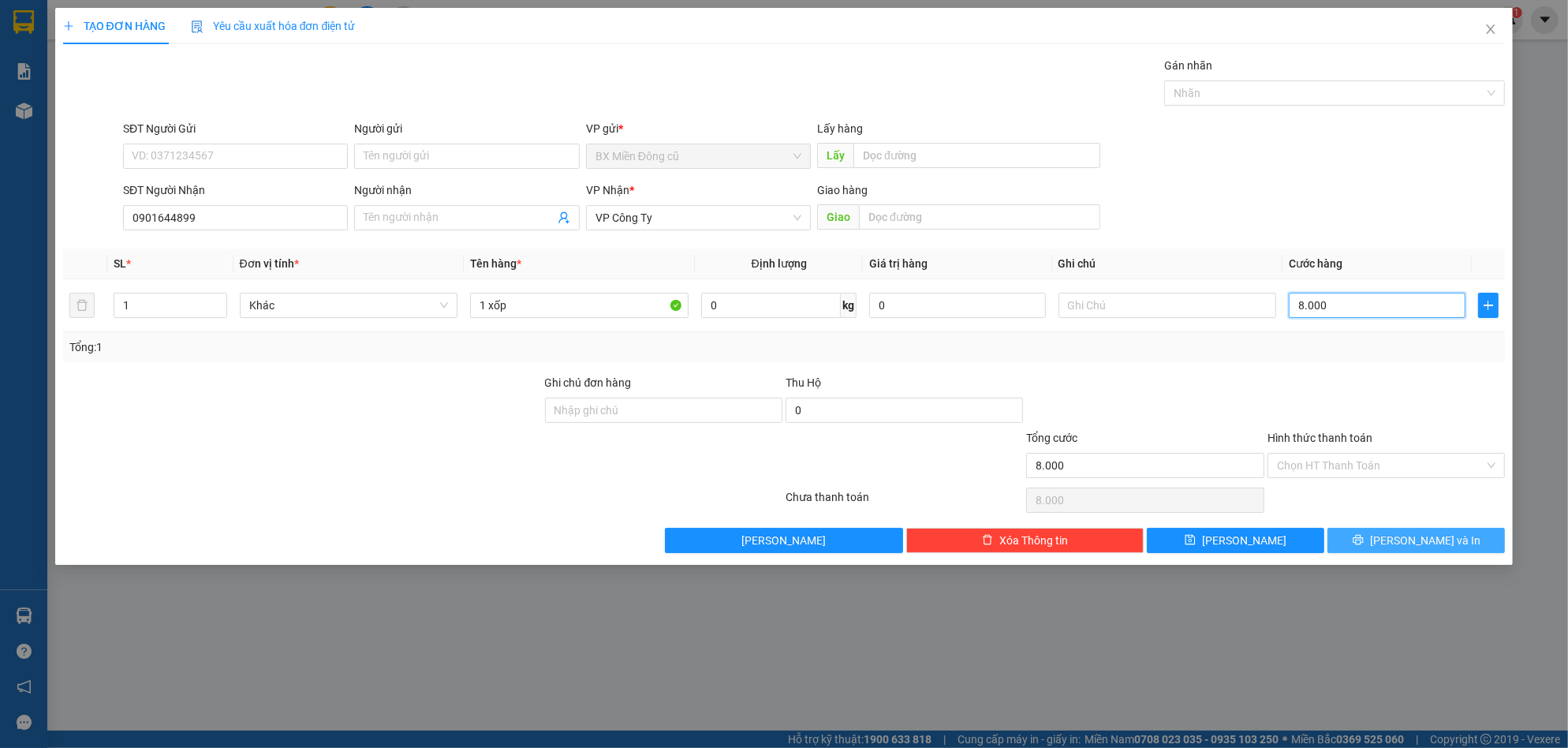
type input "80.000"
click at [1381, 550] on button "Lưu và In" at bounding box center [1415, 540] width 177 height 25
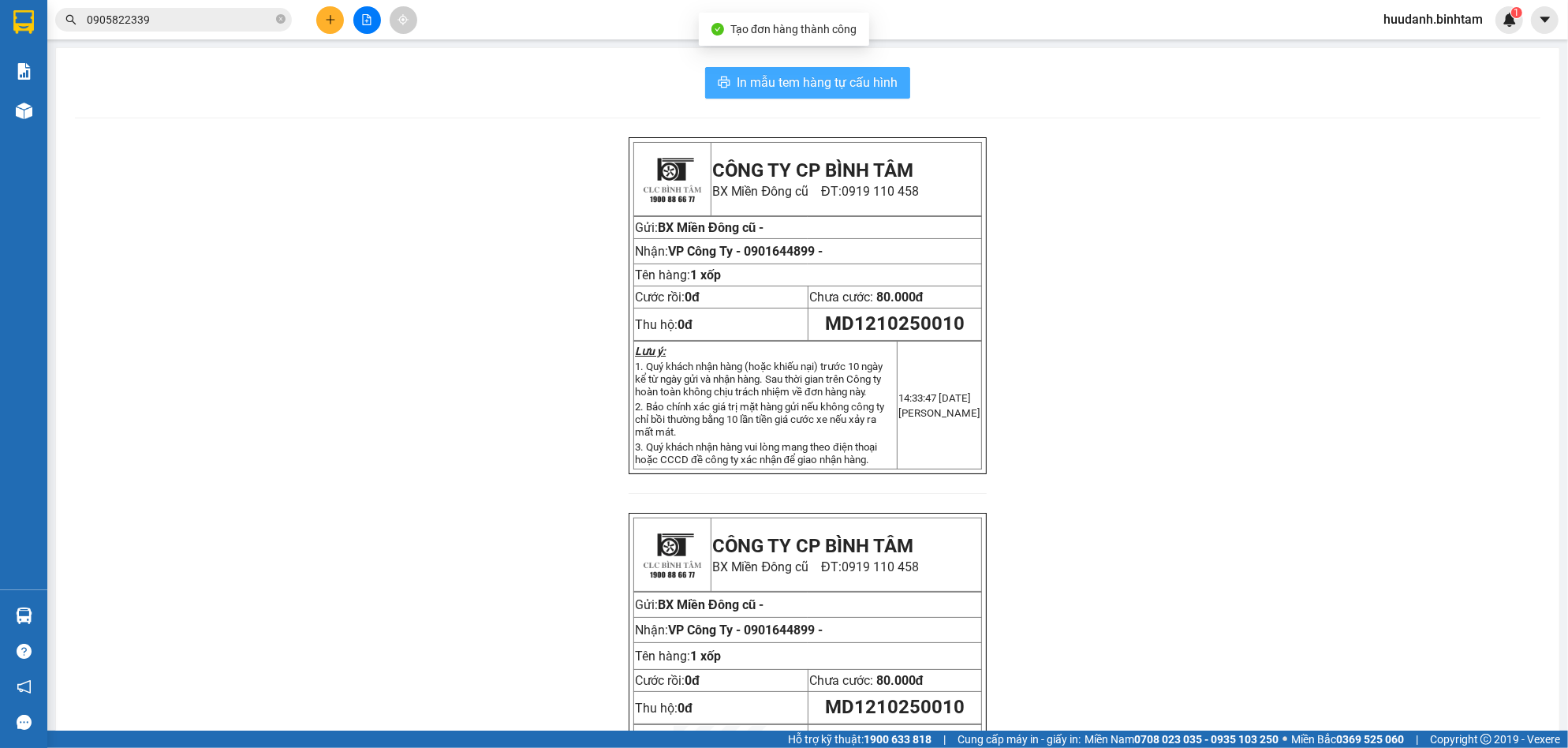
click at [783, 85] on span "In mẫu tem hàng tự cấu hình" at bounding box center [817, 82] width 161 height 20
click at [333, 12] on button at bounding box center [330, 20] width 28 height 28
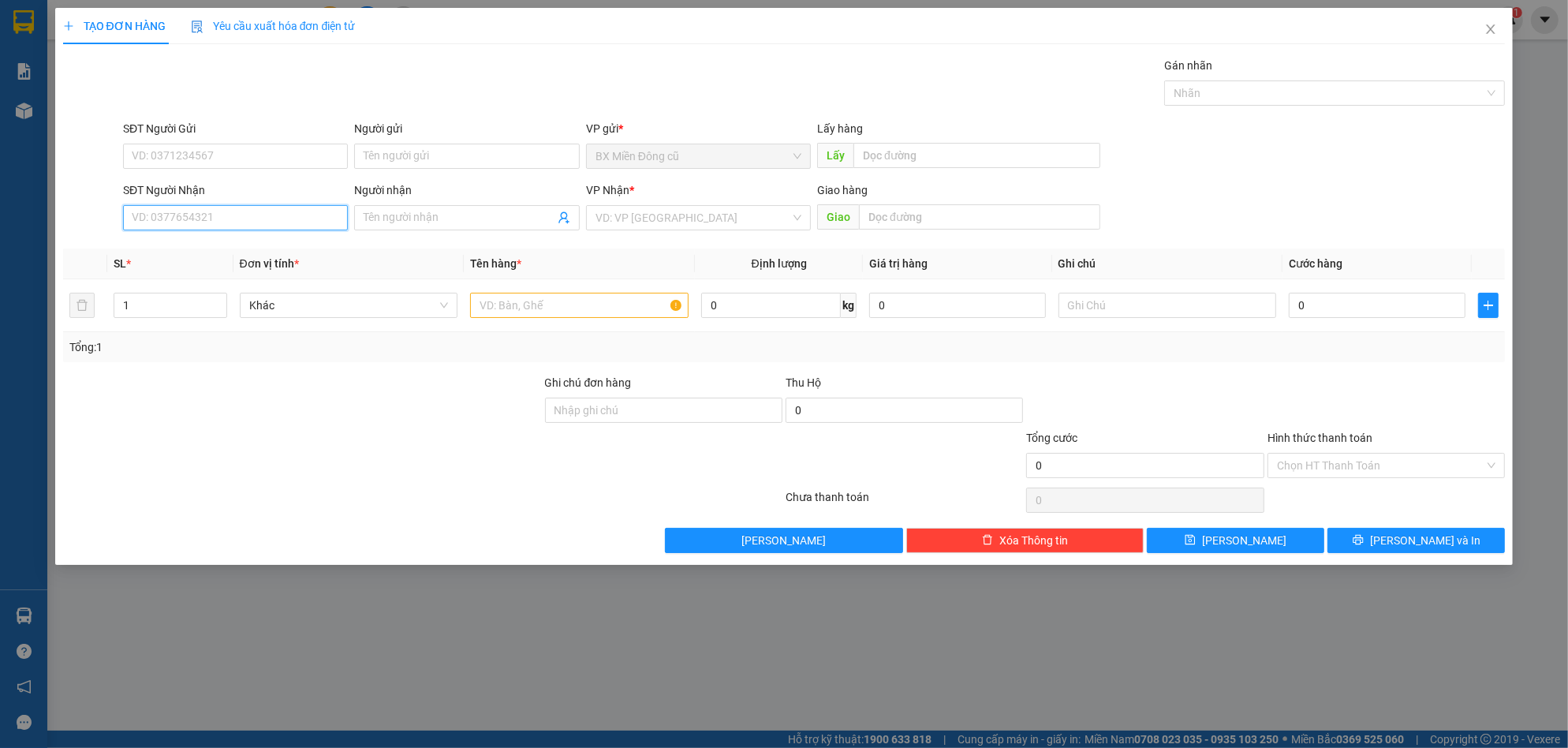
click at [228, 224] on input "SĐT Người Nhận" at bounding box center [235, 217] width 225 height 25
type input "0977898422"
click at [708, 213] on input "search" at bounding box center [693, 217] width 195 height 24
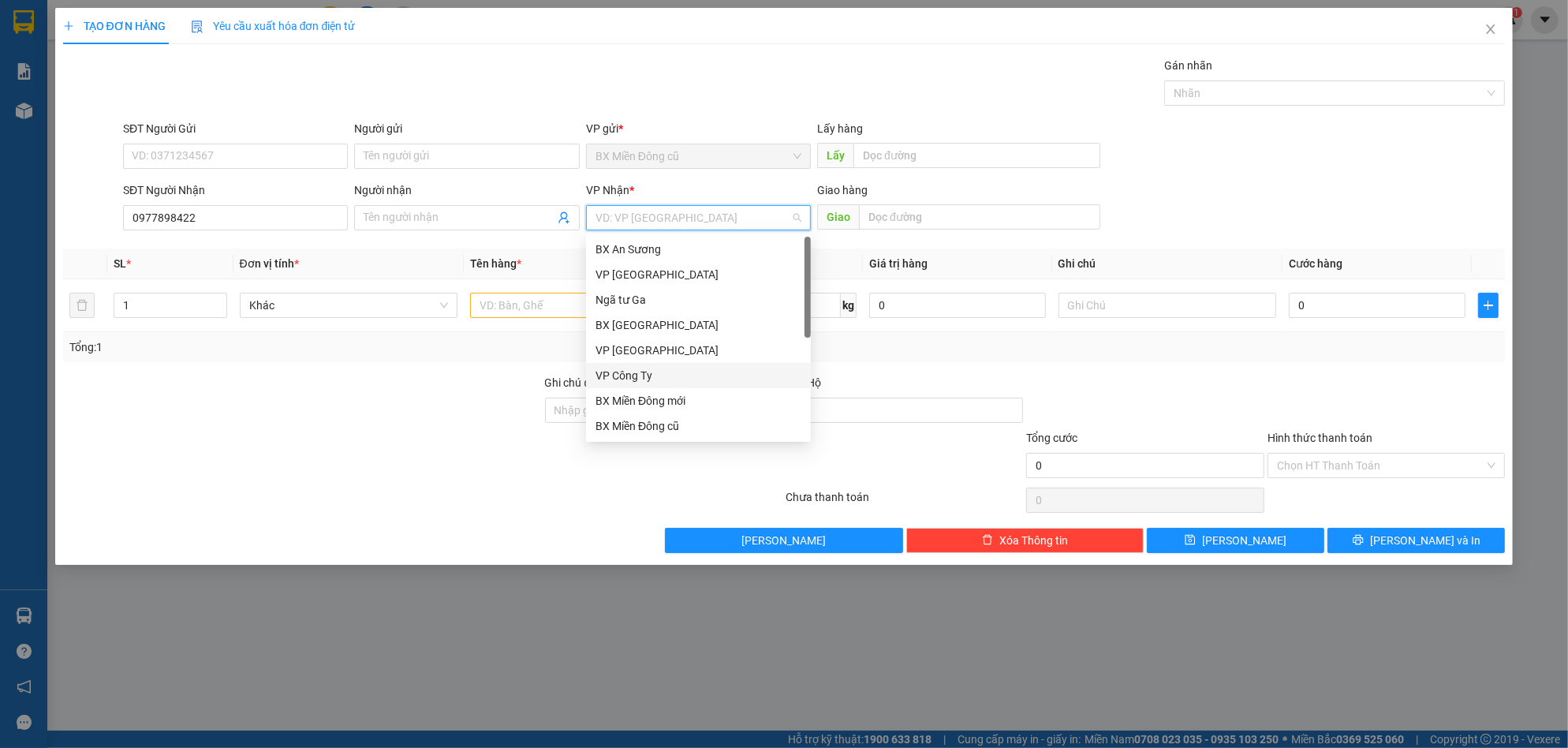
click at [648, 367] on div "VP Công Ty" at bounding box center [697, 375] width 206 height 17
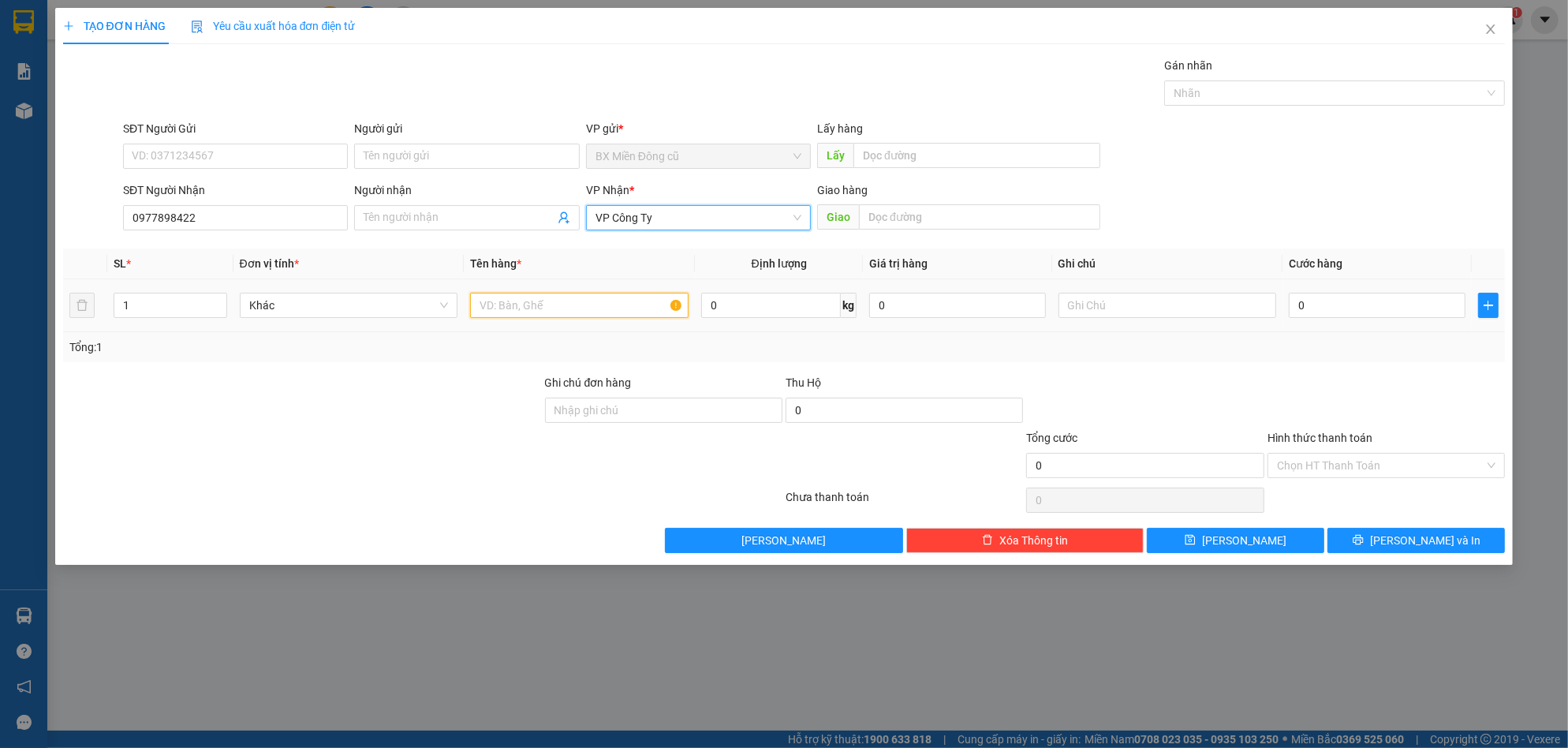
click at [586, 298] on input "text" at bounding box center [579, 305] width 218 height 25
paste input "ị"
paste input "ă"
paste input "ắng"
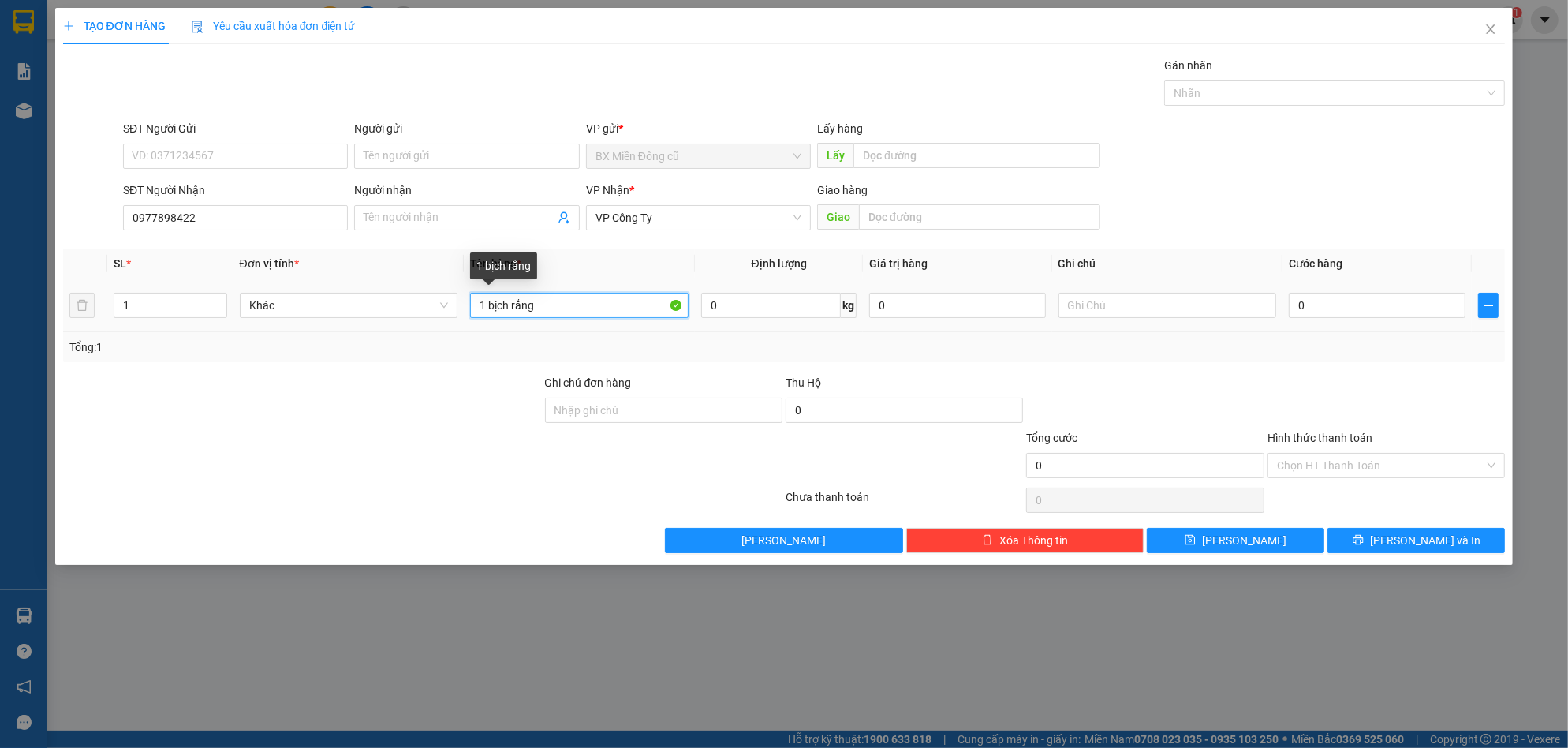
click at [516, 301] on input "1 bịch rắng" at bounding box center [579, 305] width 218 height 25
type input "1 bịch trắng"
click at [1345, 300] on input "0" at bounding box center [1377, 305] width 177 height 25
type input "5"
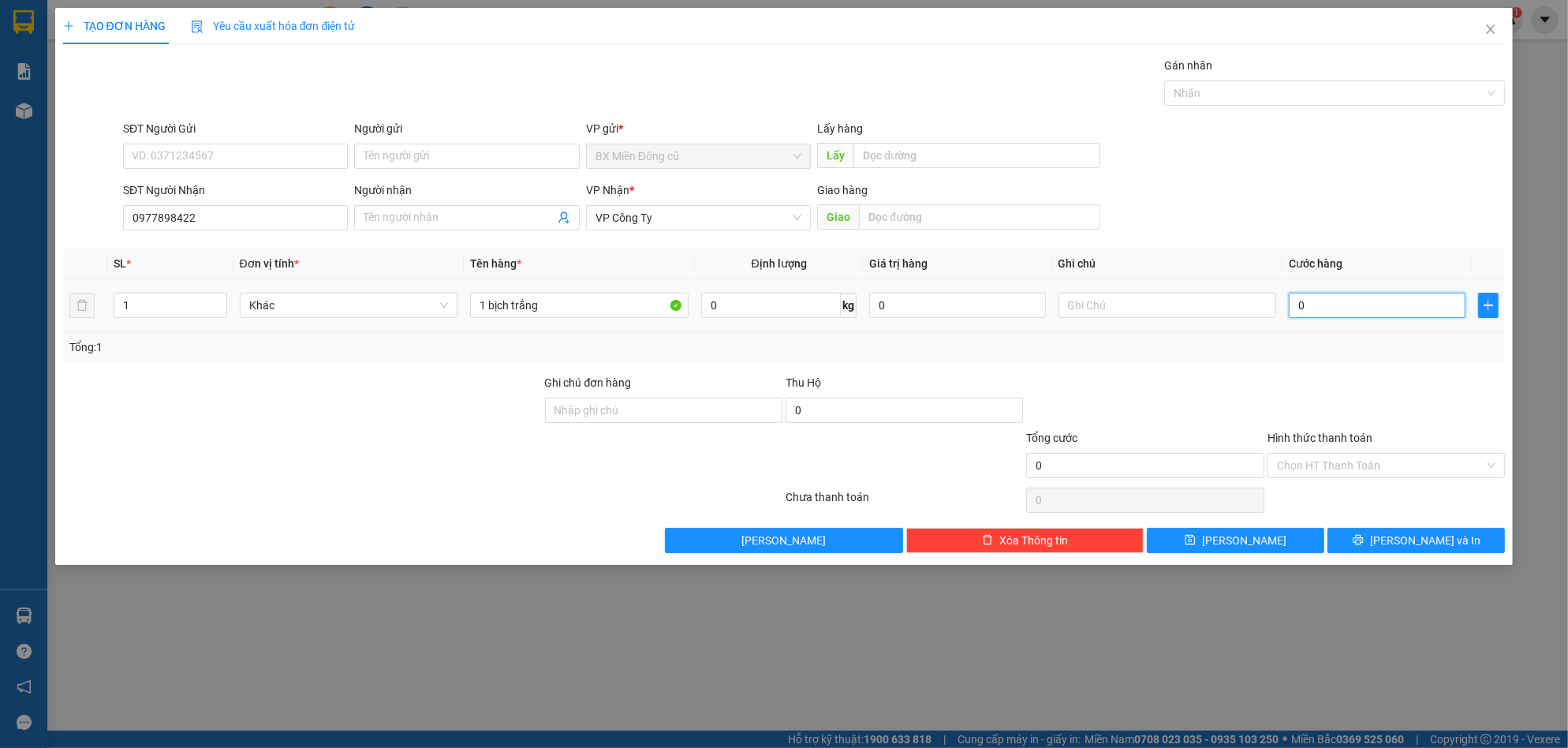
type input "5"
type input "50"
type input "500"
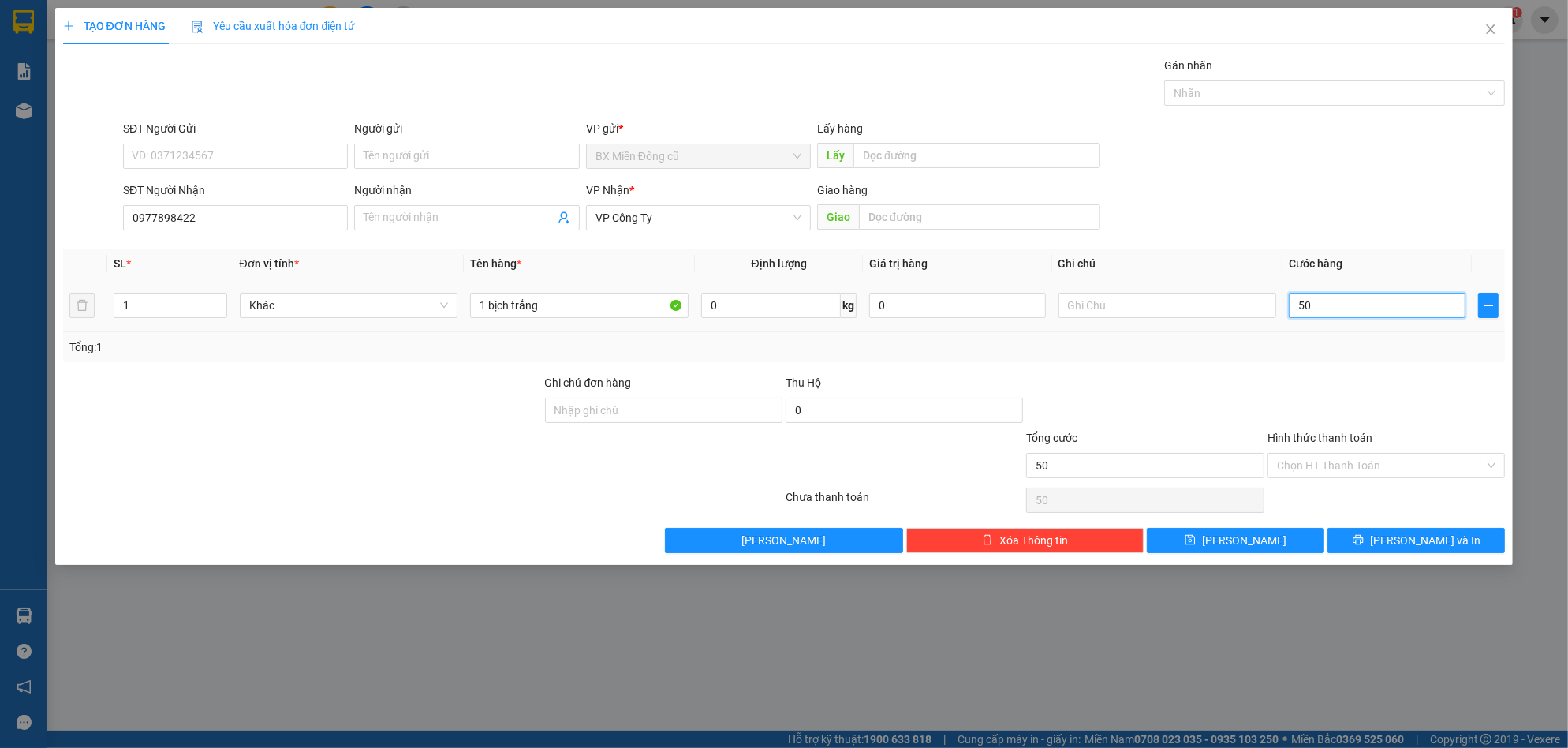
type input "500"
type input "5.000"
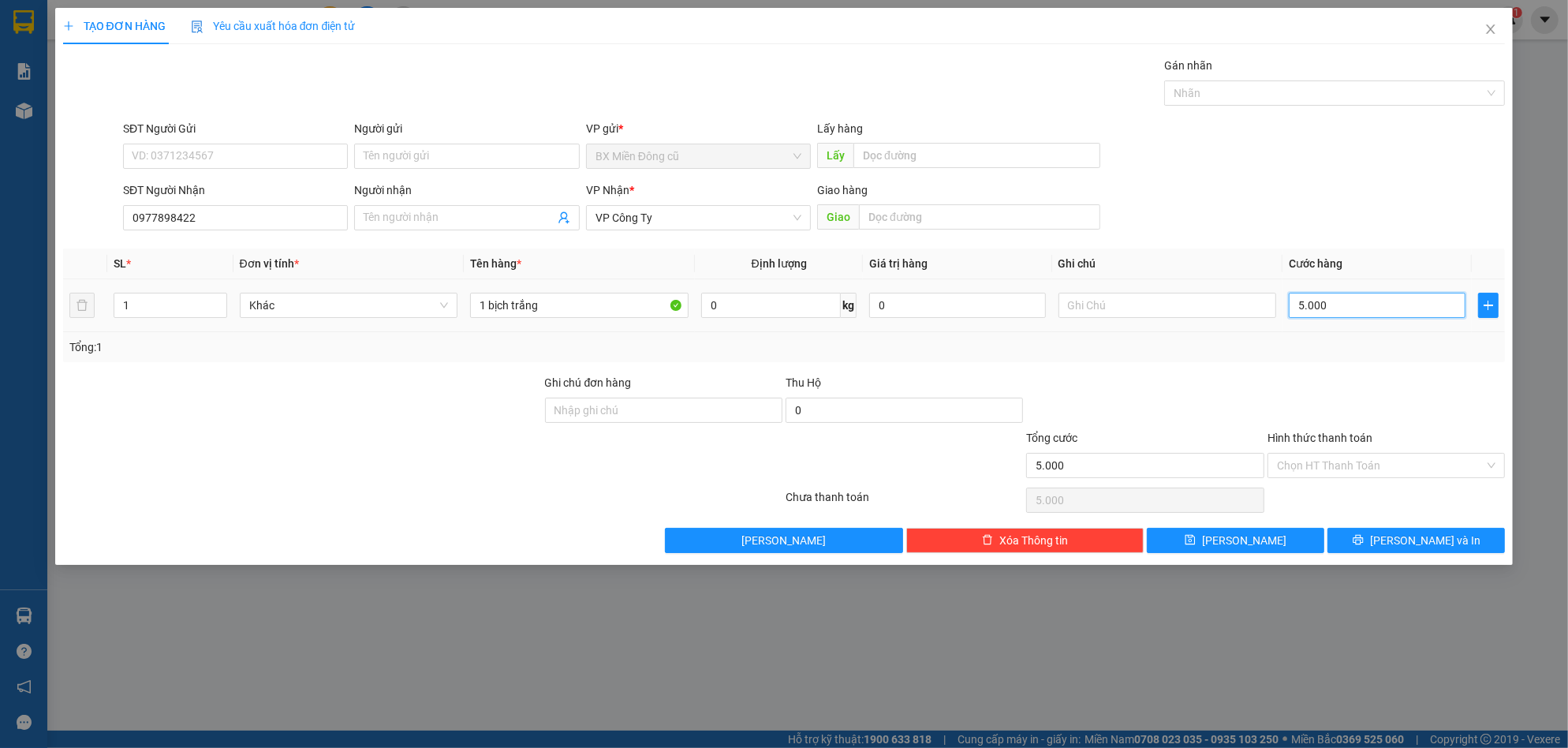
type input "50.000"
click at [1426, 537] on span "Lưu và In" at bounding box center [1424, 540] width 110 height 17
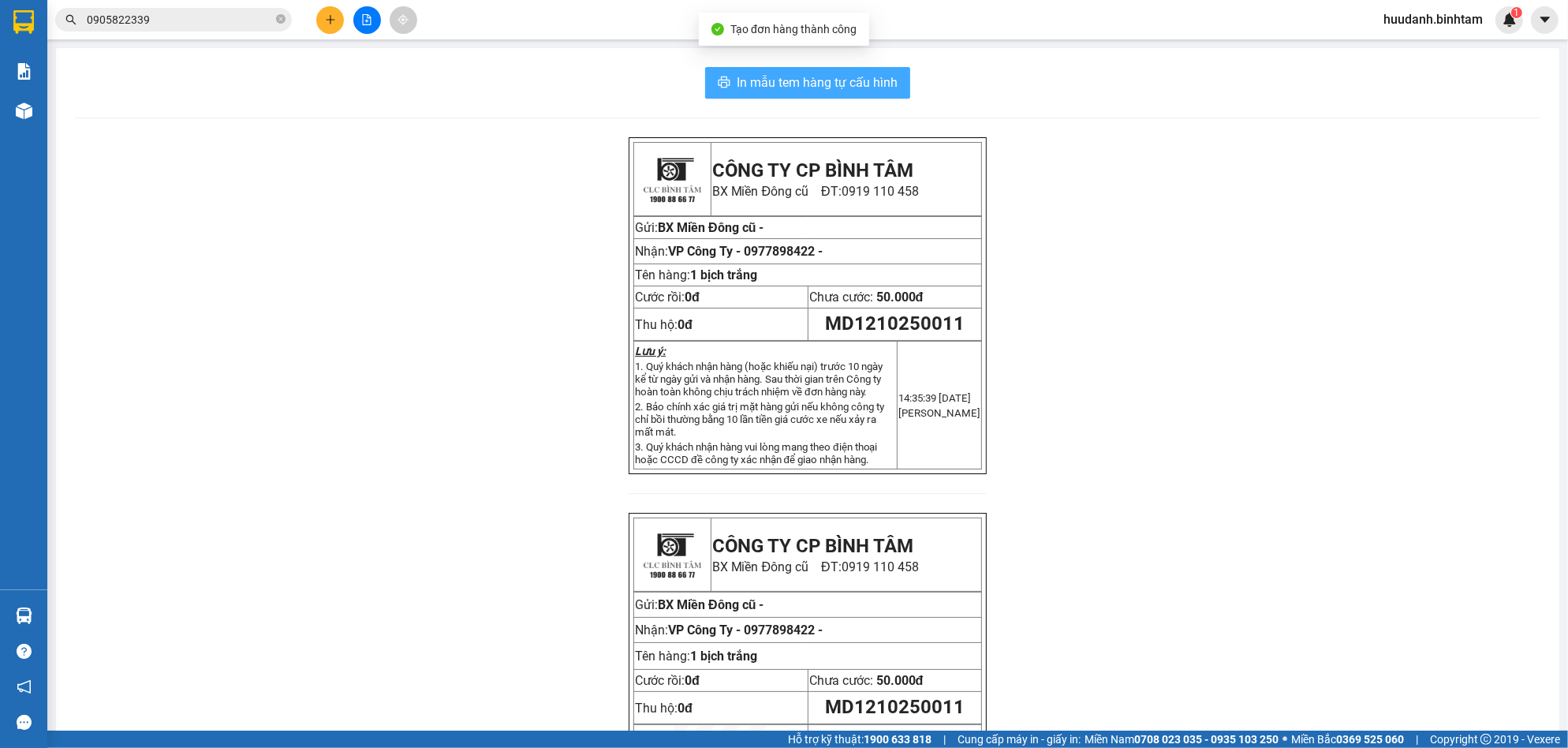
click at [874, 85] on span "In mẫu tem hàng tự cấu hình" at bounding box center [817, 82] width 161 height 20
click at [330, 19] on icon "plus" at bounding box center [330, 19] width 1 height 9
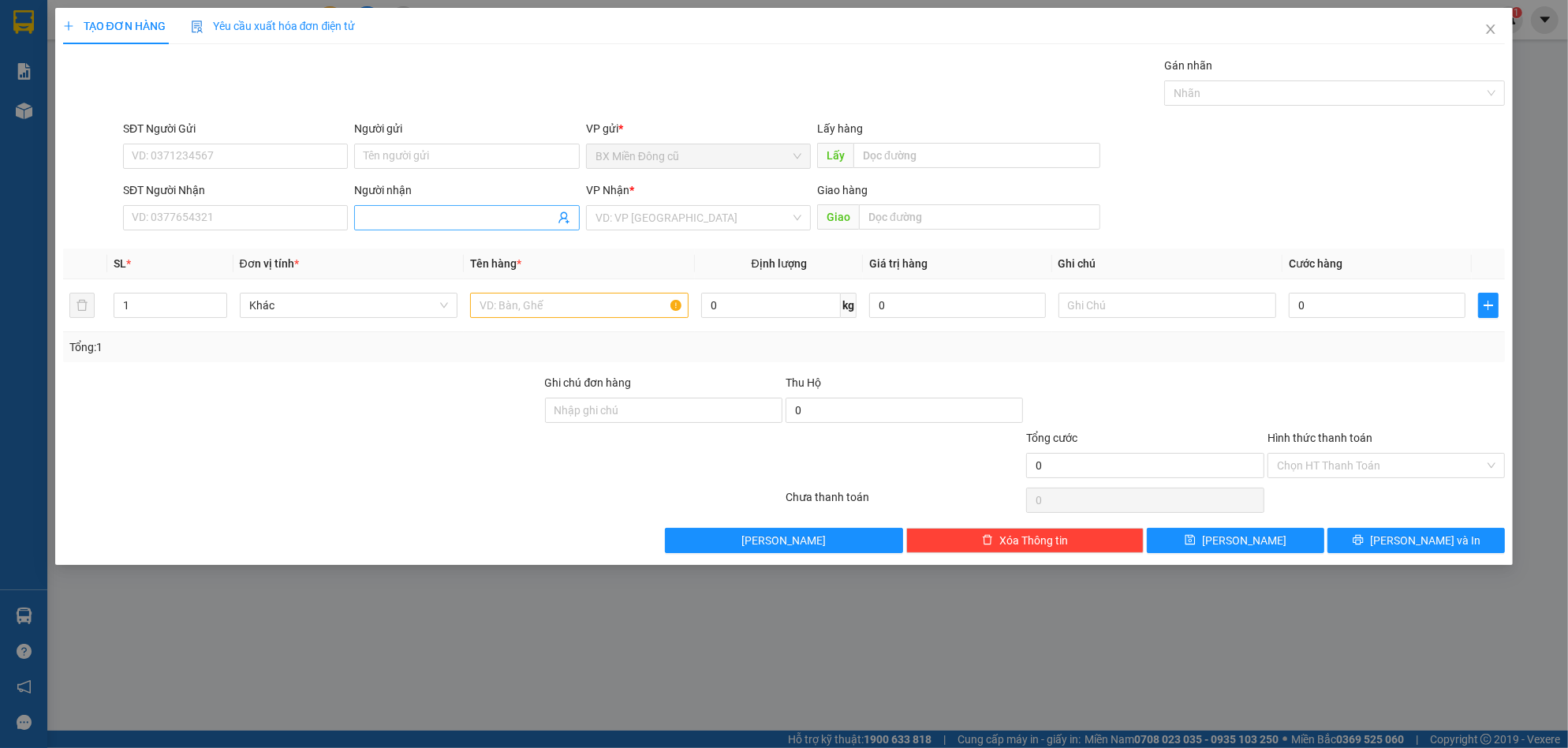
click at [386, 218] on input "Người nhận" at bounding box center [458, 217] width 190 height 17
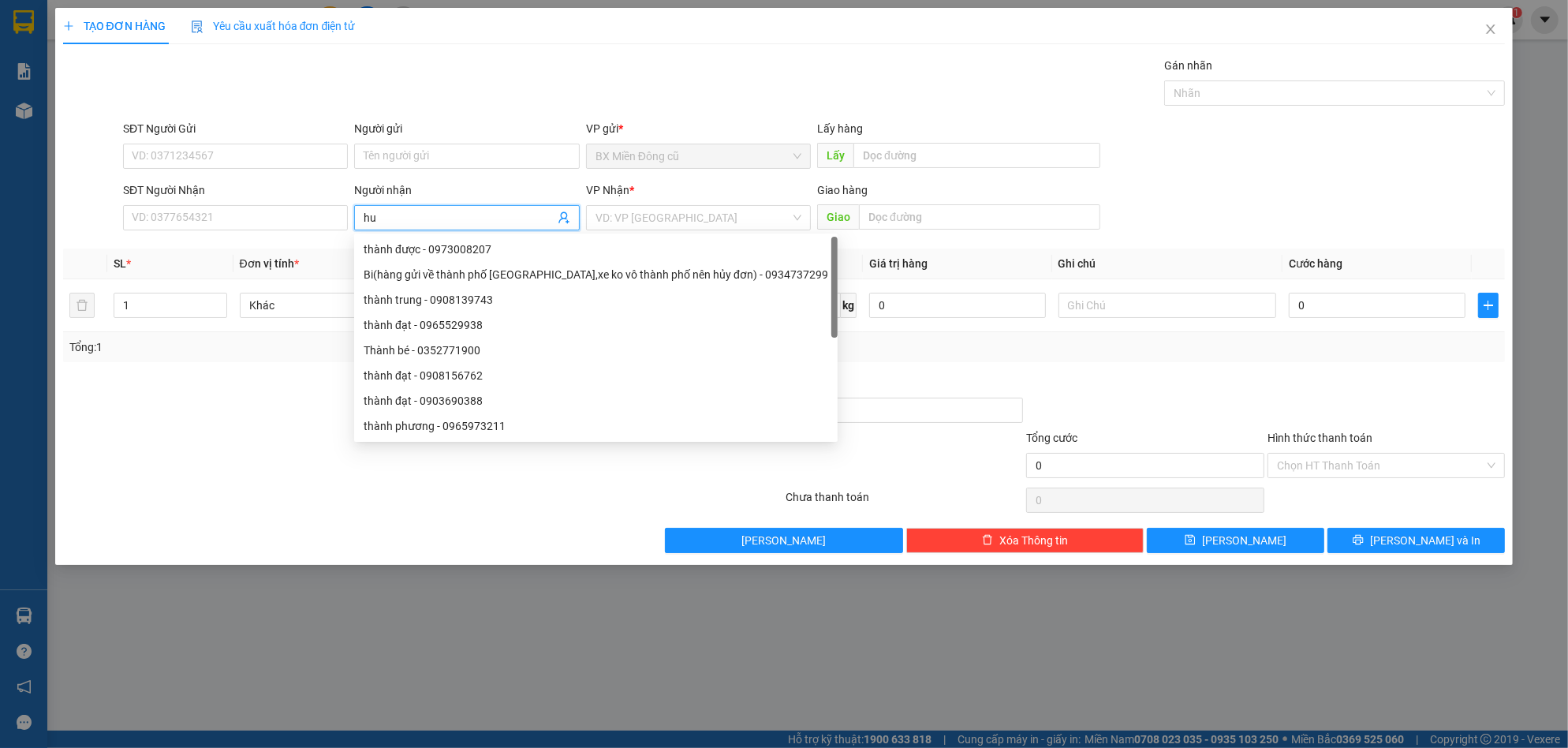
paste input "ê"
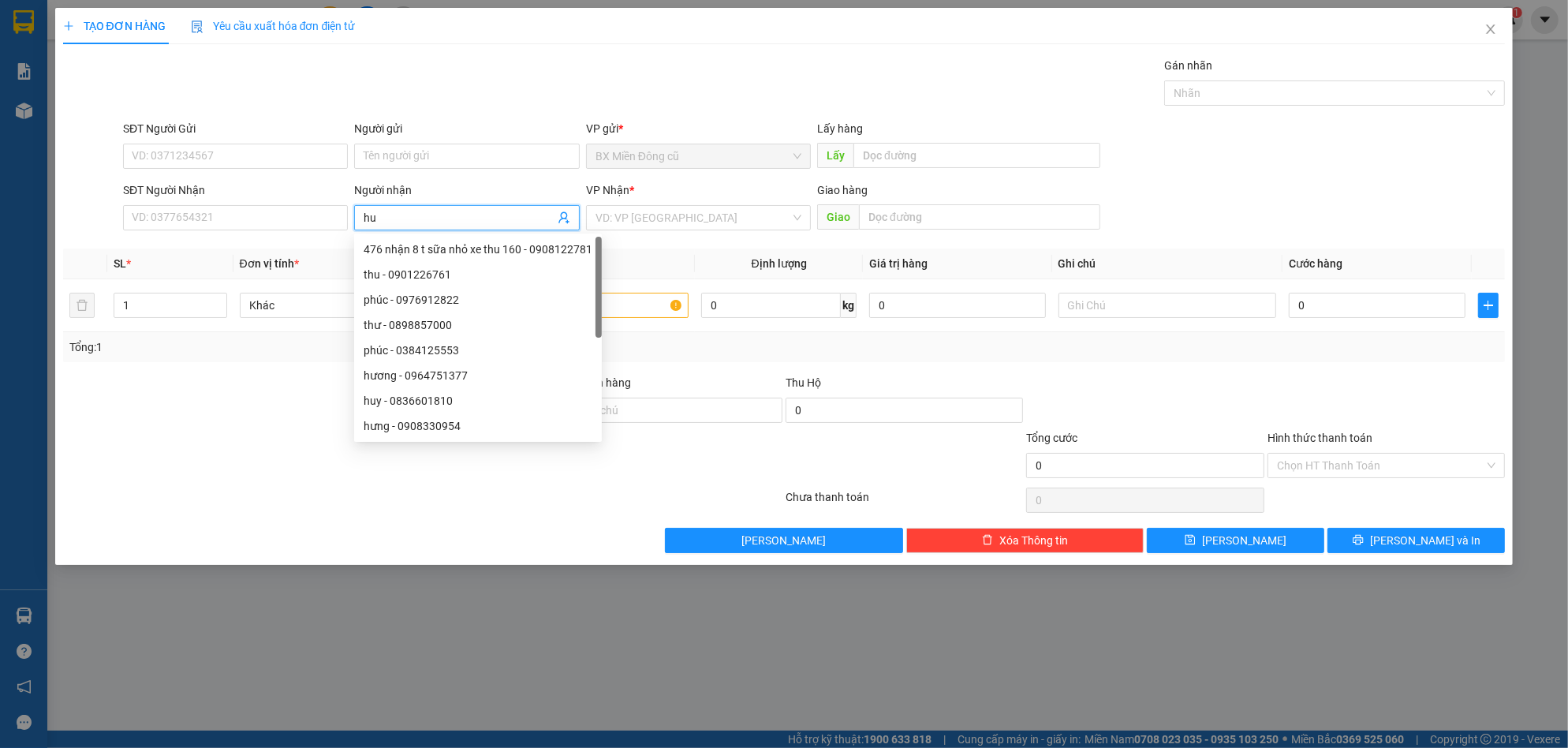
paste input "ệ"
type input "huệ"
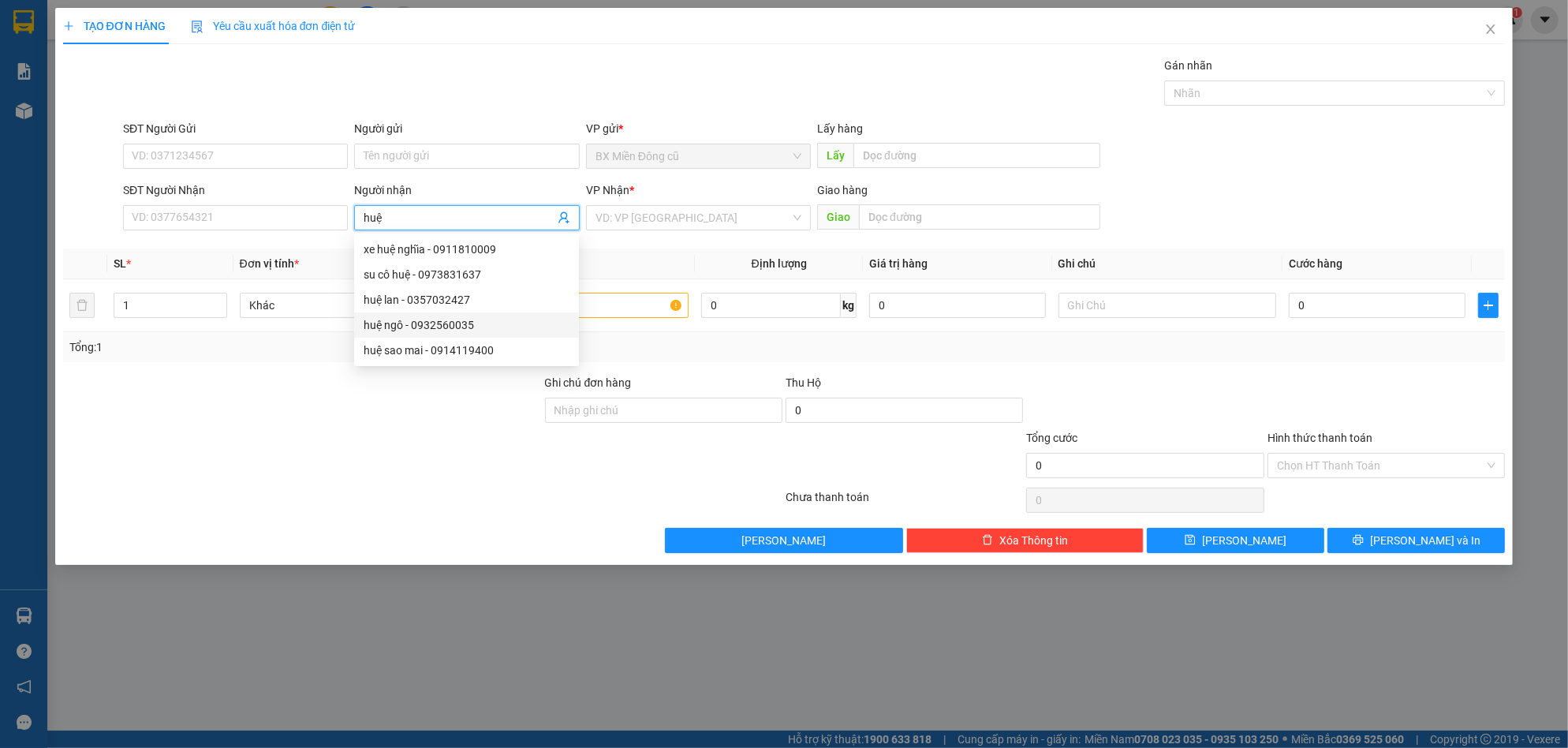
click at [442, 317] on div "huệ ngô - 0932560035" at bounding box center [466, 325] width 206 height 17
type input "0932560035"
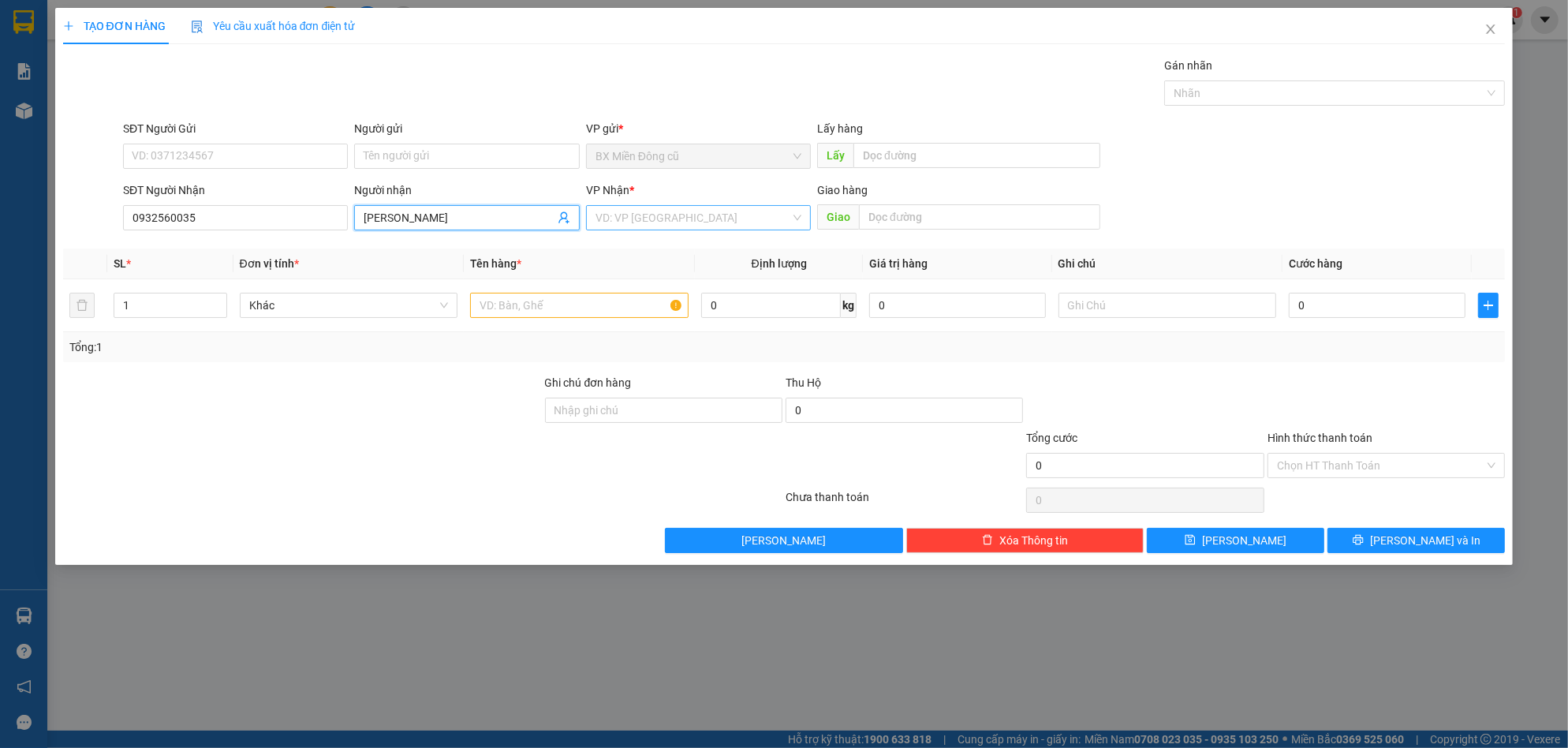
type input "[PERSON_NAME]"
click at [638, 212] on input "search" at bounding box center [693, 217] width 195 height 24
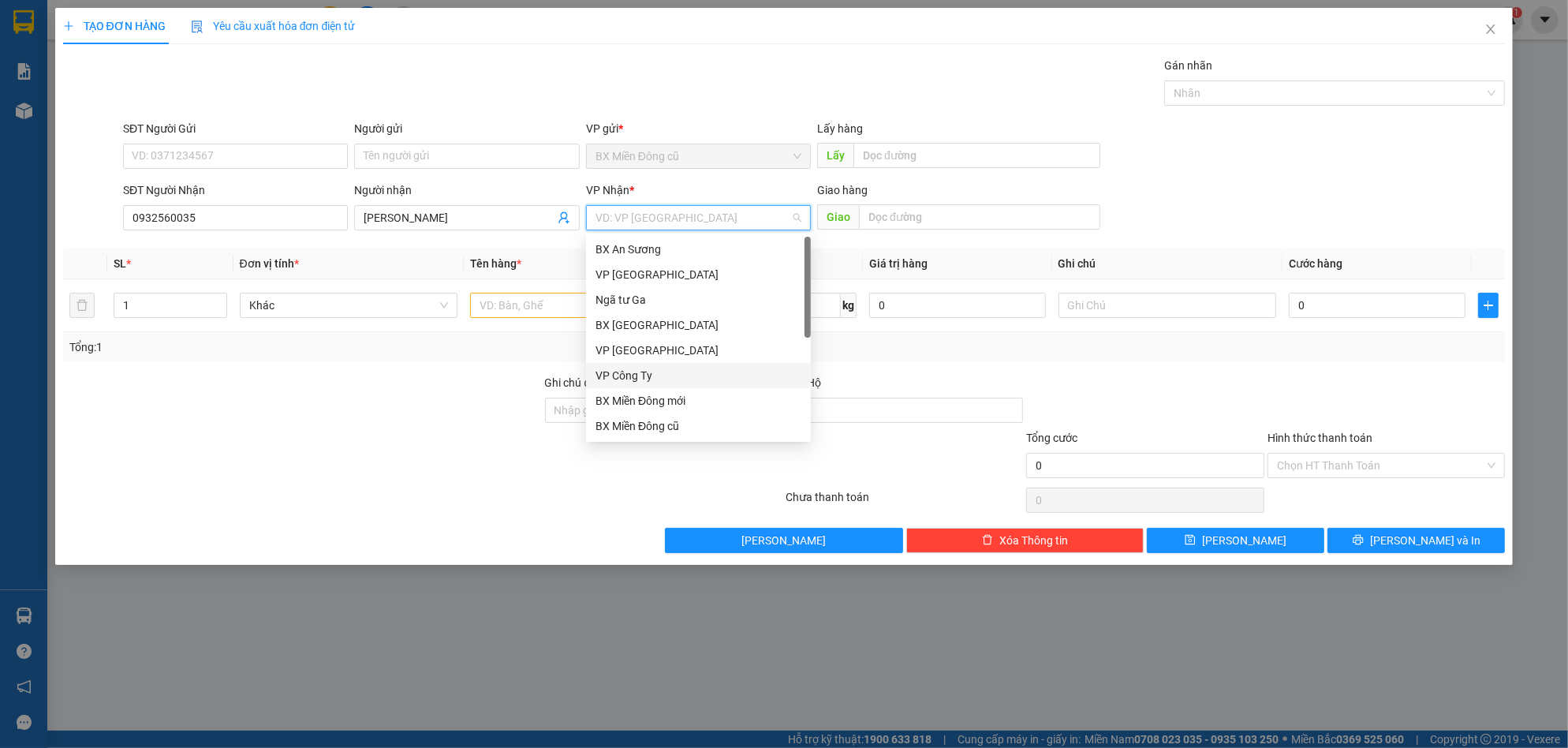
click at [629, 375] on div "VP Công Ty" at bounding box center [697, 375] width 206 height 17
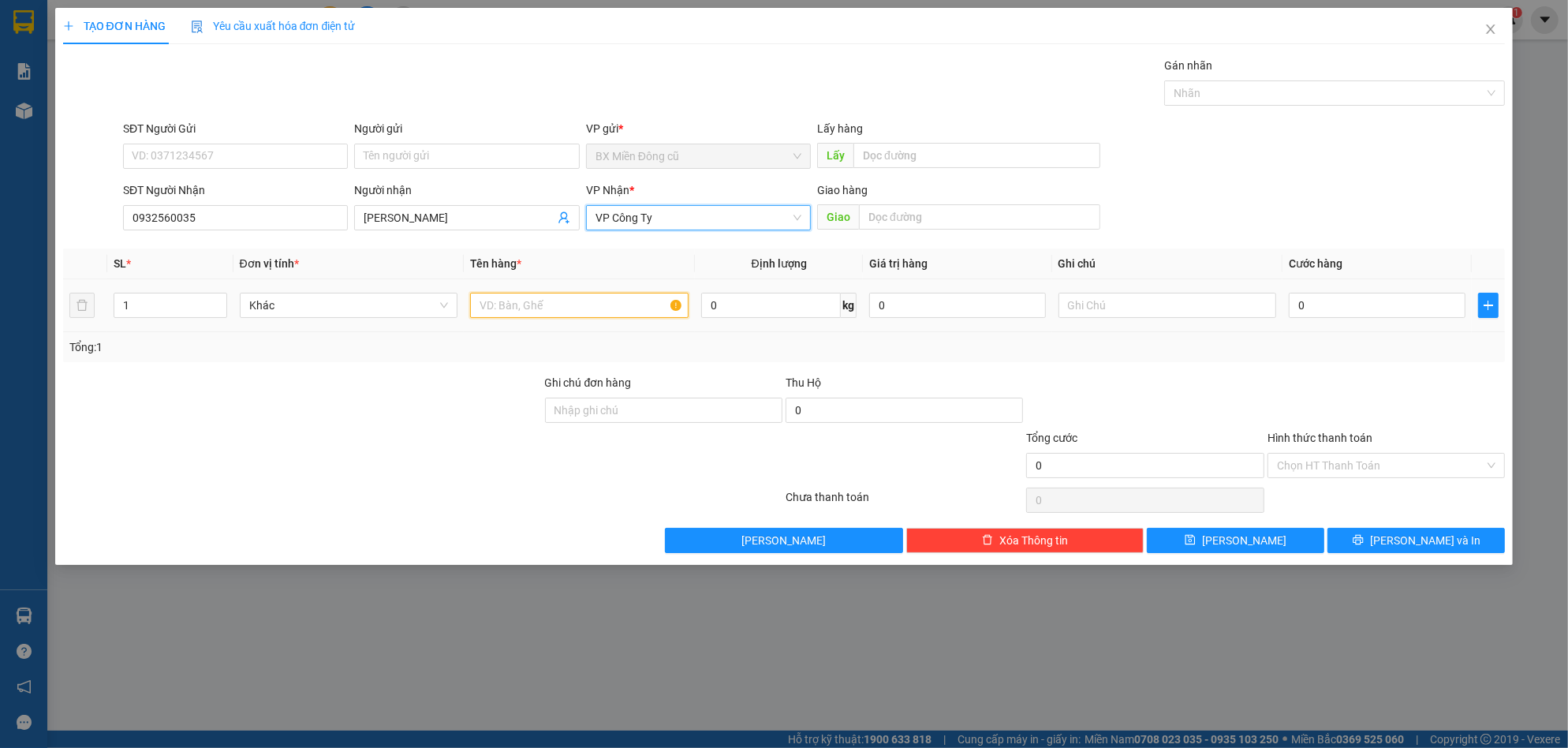
click at [538, 303] on input "text" at bounding box center [579, 305] width 218 height 25
paste input "ụ"
paste input "đ"
type input "1 cục đen"
click at [1385, 290] on div "0" at bounding box center [1377, 305] width 177 height 32
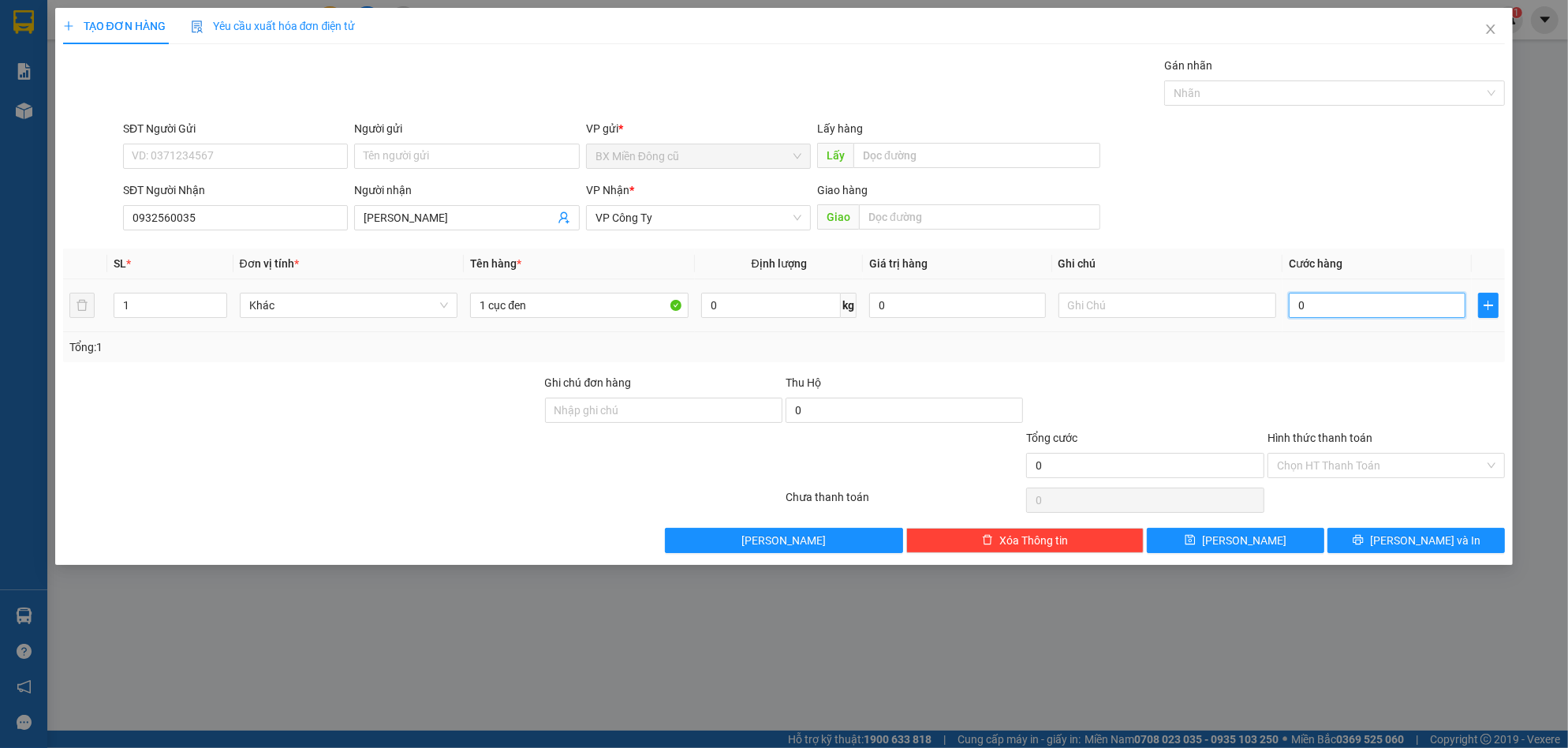
click at [1379, 299] on input "0" at bounding box center [1377, 305] width 177 height 25
type input "5"
type input "50"
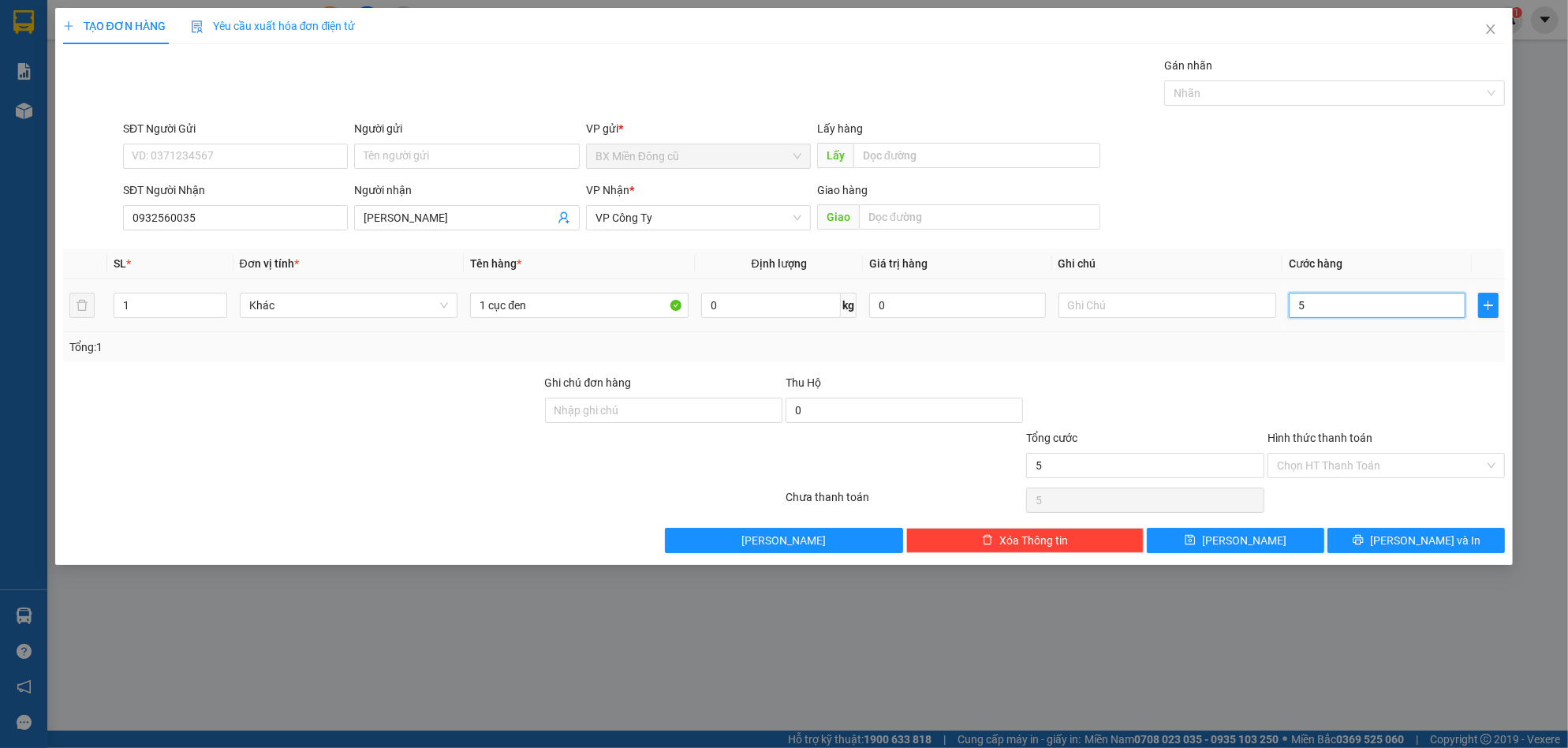
type input "50"
type input "500"
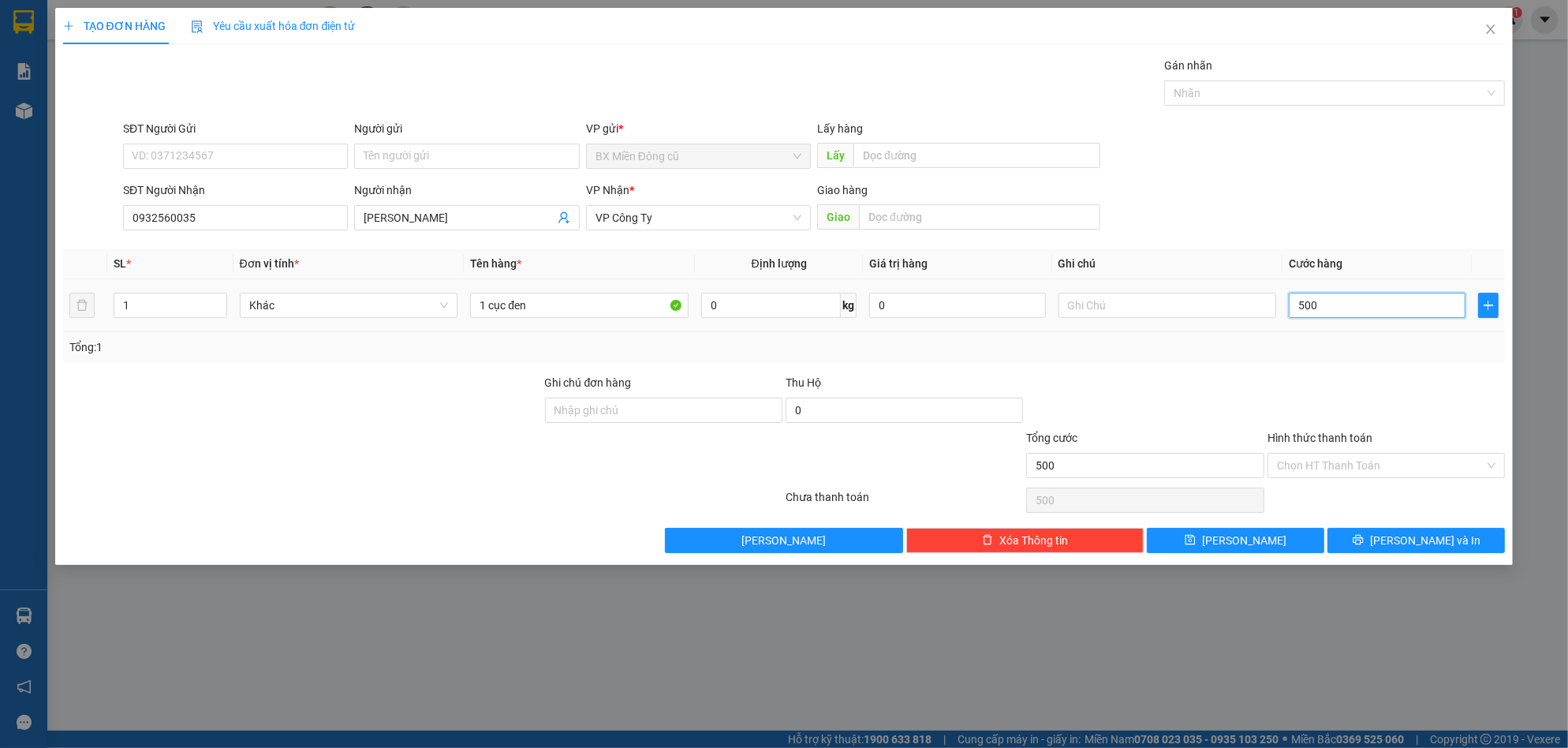
type input "5.000"
type input "50.000"
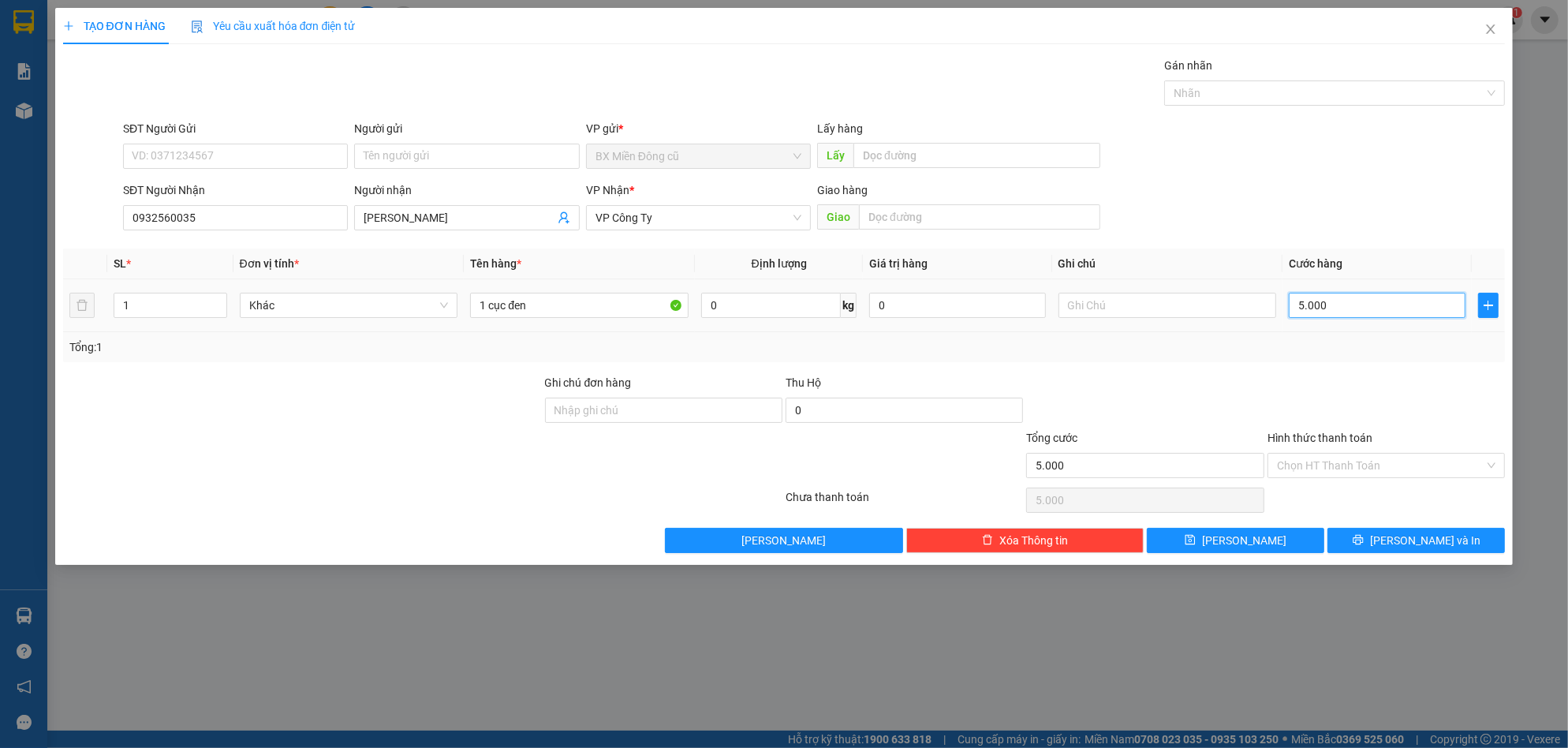
type input "50.000"
click at [1412, 530] on button "Lưu và In" at bounding box center [1415, 540] width 177 height 25
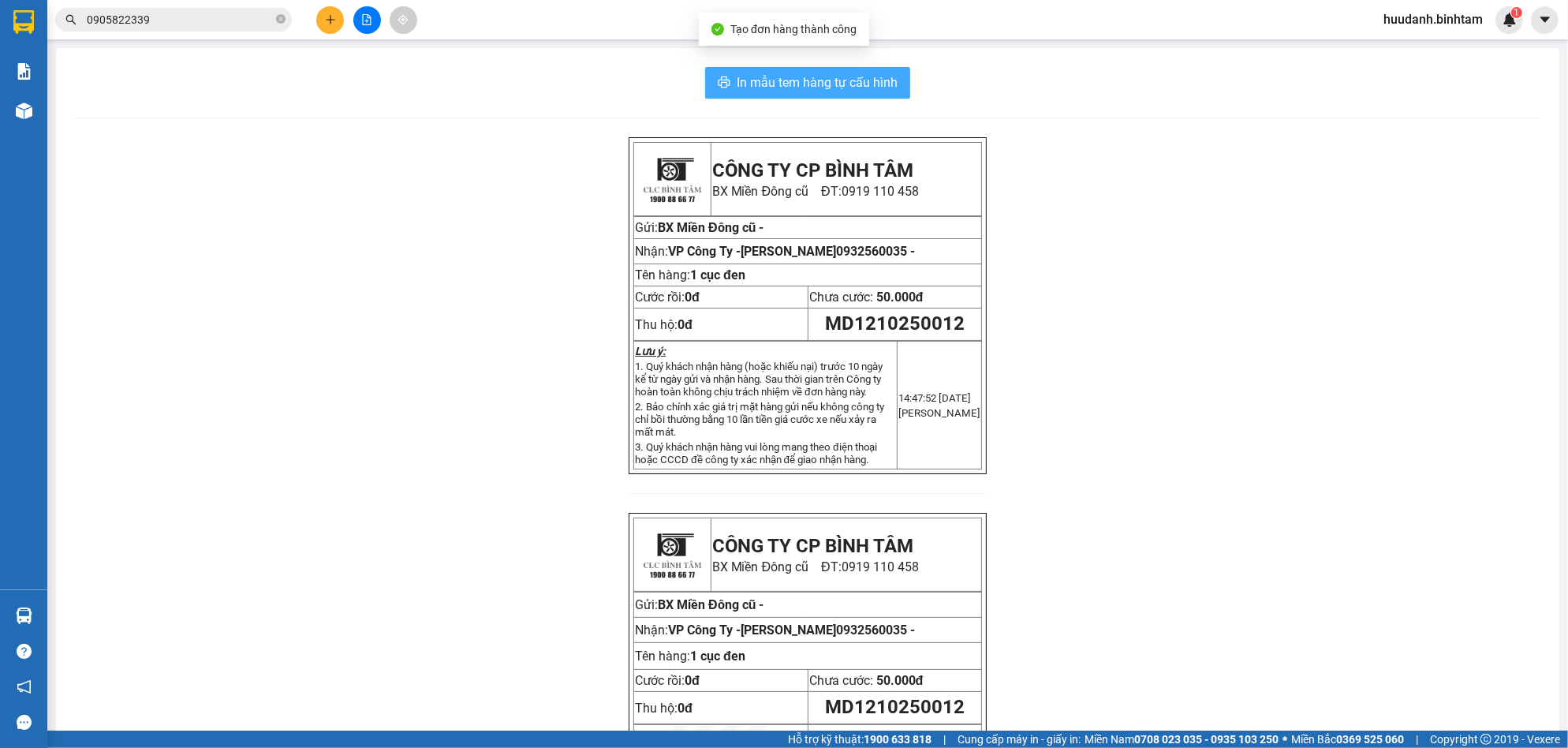
click at [865, 89] on span "In mẫu tem hàng tự cấu hình" at bounding box center [817, 82] width 161 height 20
click at [1218, 584] on div "CÔNG TY CP BÌNH TÂM BX Miền Đông cũ ĐT: 0919 110 458 Gửi: BX Miền Đông cũ - Nhậ…" at bounding box center [807, 500] width 1466 height 728
click at [329, 15] on icon "plus" at bounding box center [331, 20] width 11 height 11
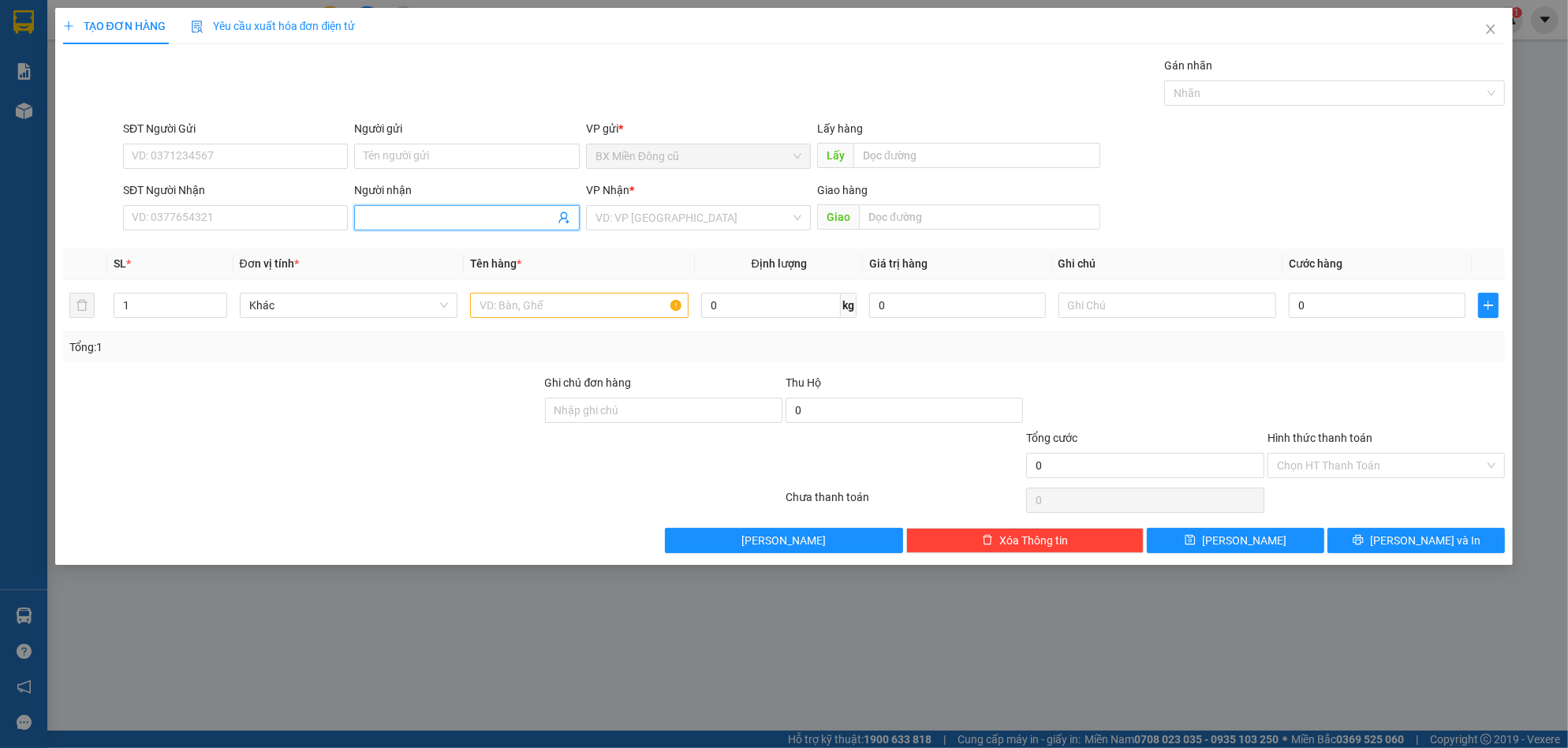
click at [395, 213] on input "Người nhận" at bounding box center [458, 217] width 190 height 17
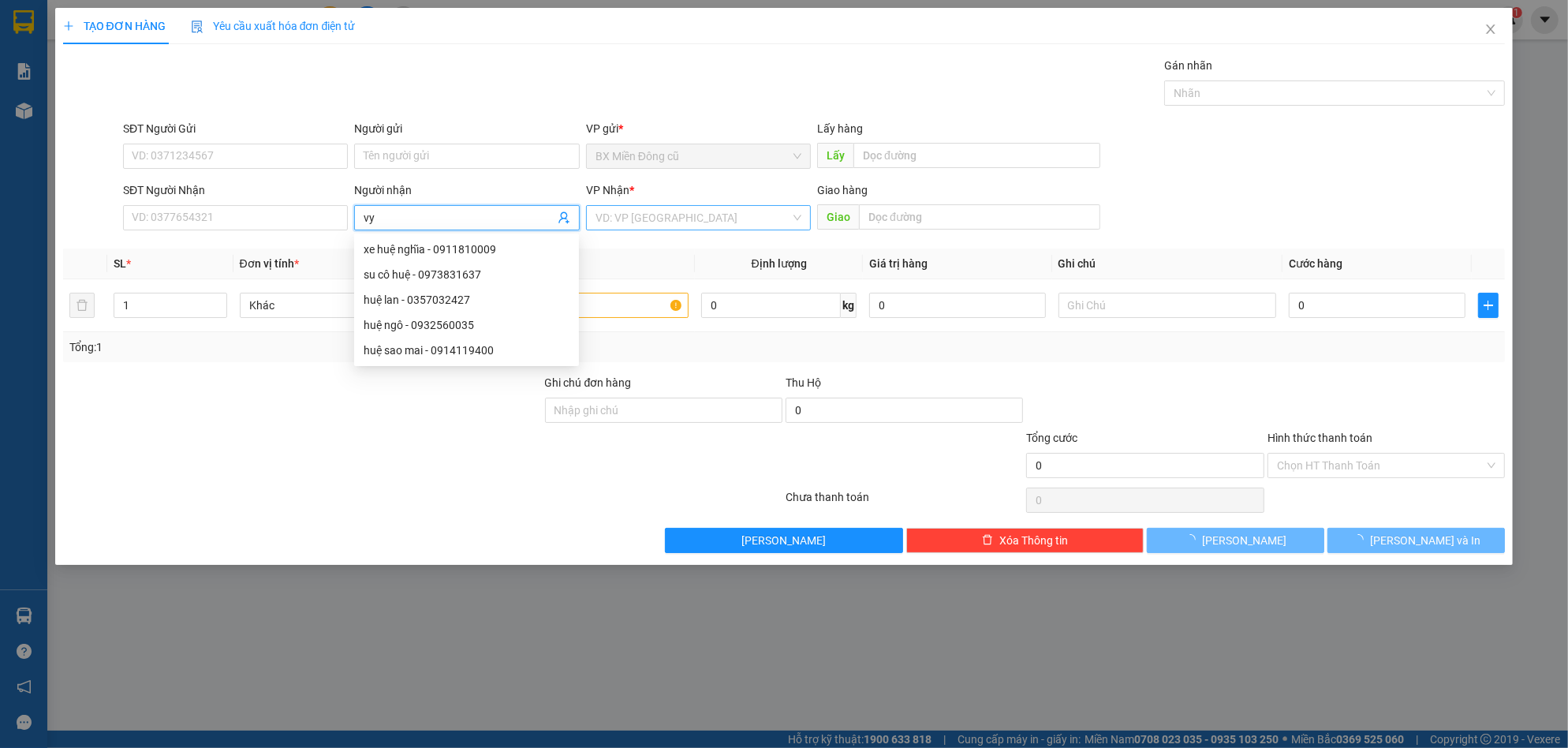
type input "vy"
click at [651, 227] on input "search" at bounding box center [693, 217] width 195 height 24
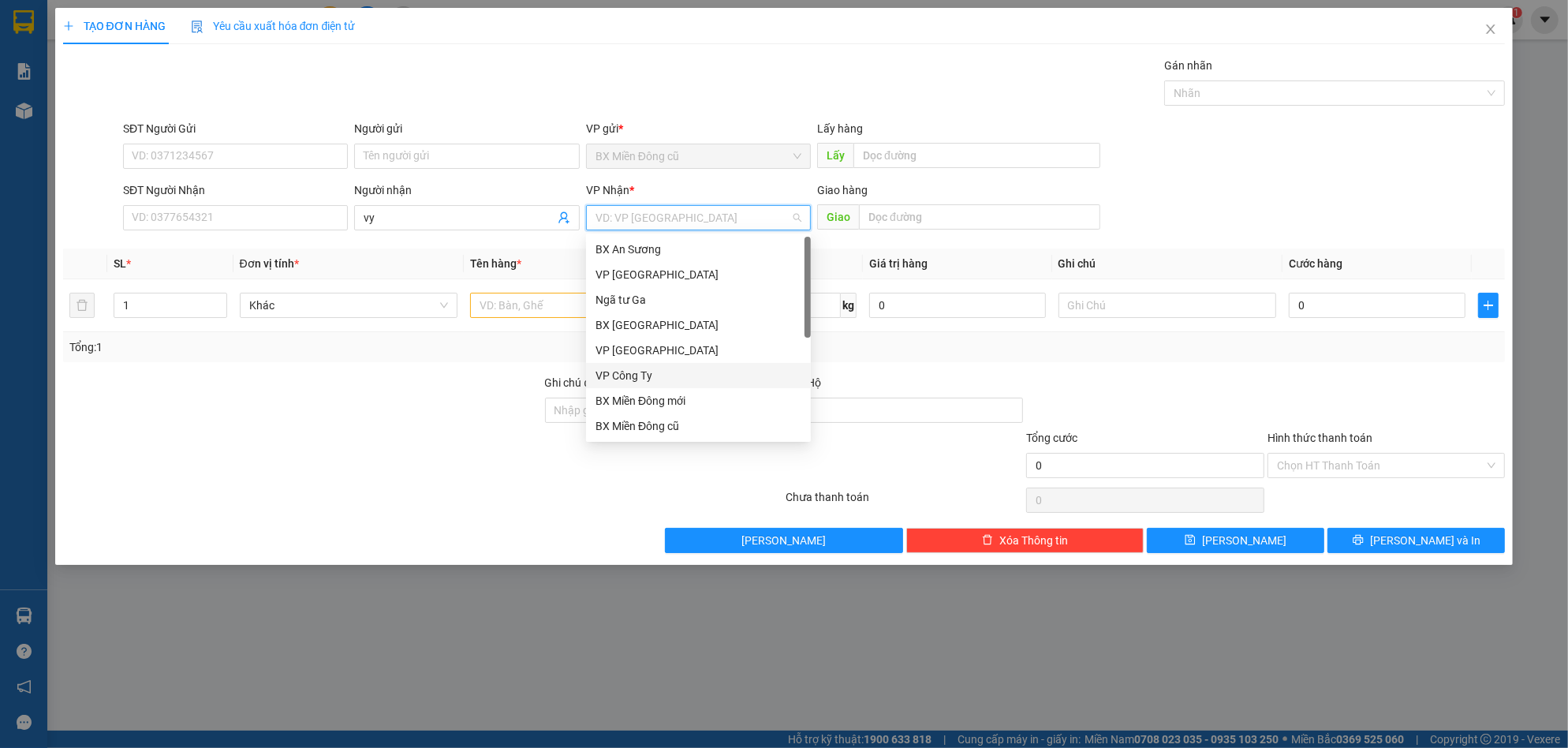
click at [618, 371] on div "VP Công Ty" at bounding box center [697, 375] width 206 height 17
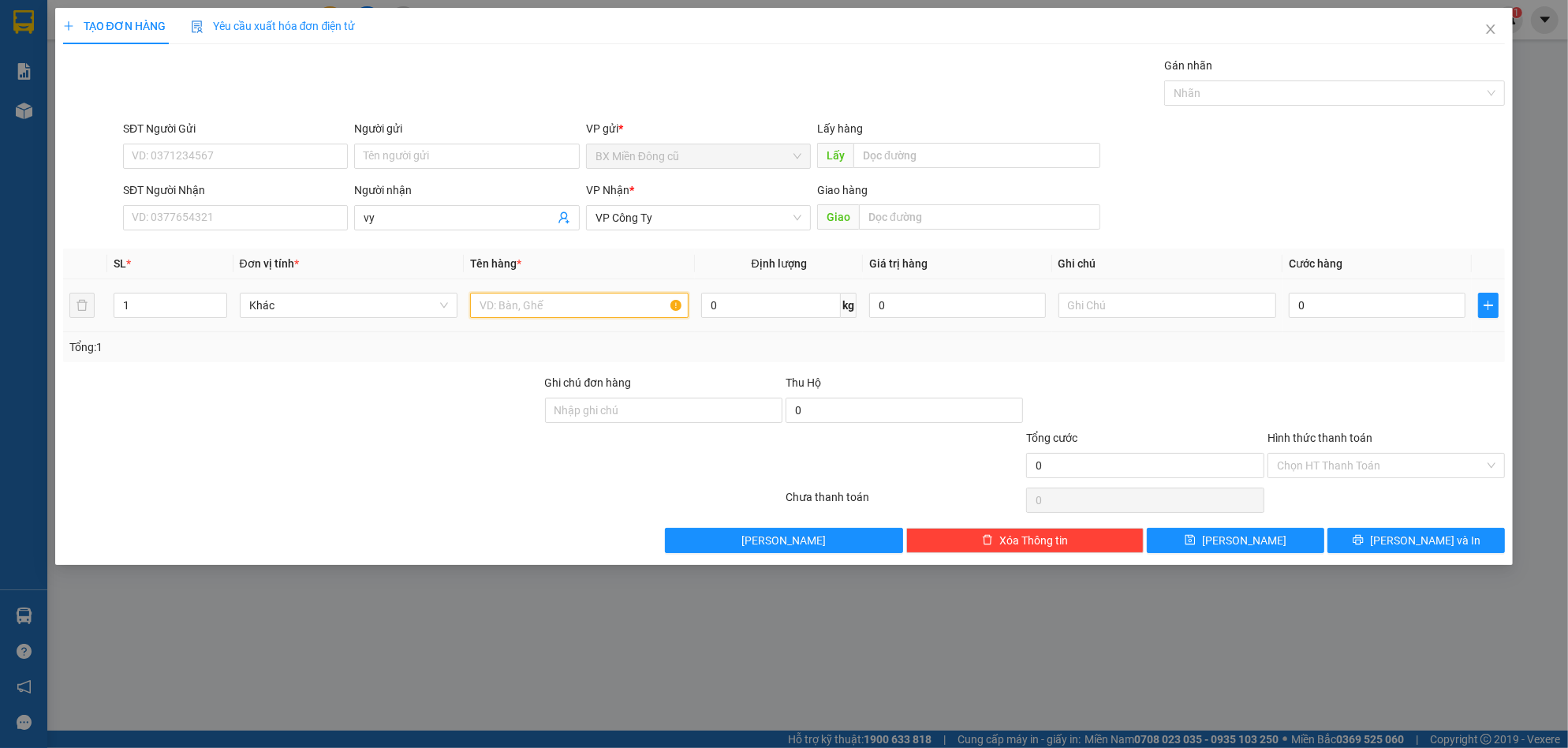
click at [581, 307] on input "text" at bounding box center [579, 305] width 218 height 25
paste input "ê"
paste input "ệ"
type input "5 kiện"
click at [1334, 311] on input "0" at bounding box center [1377, 305] width 177 height 25
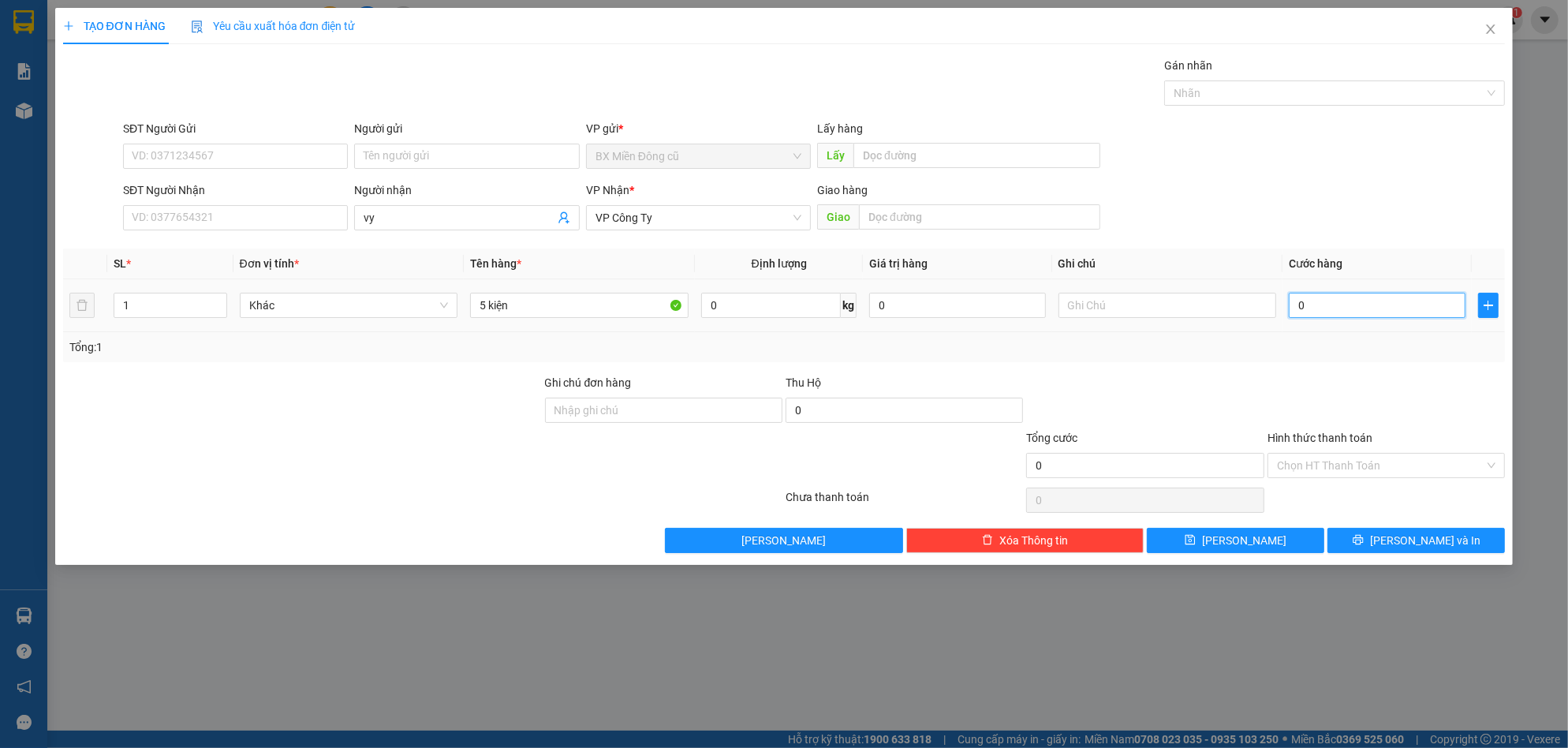
type input "2"
type input "25"
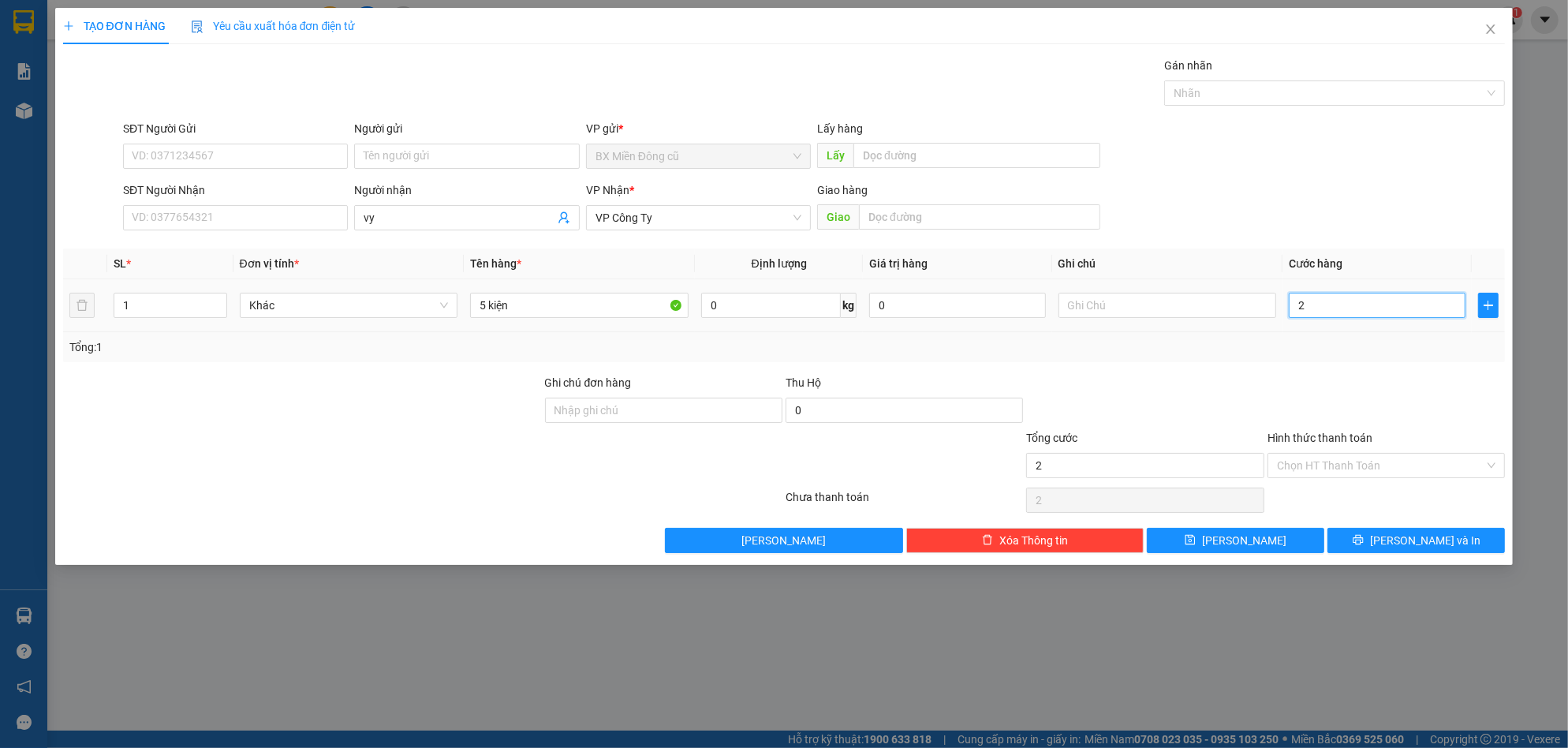
type input "25"
type input "250"
type input "2.500"
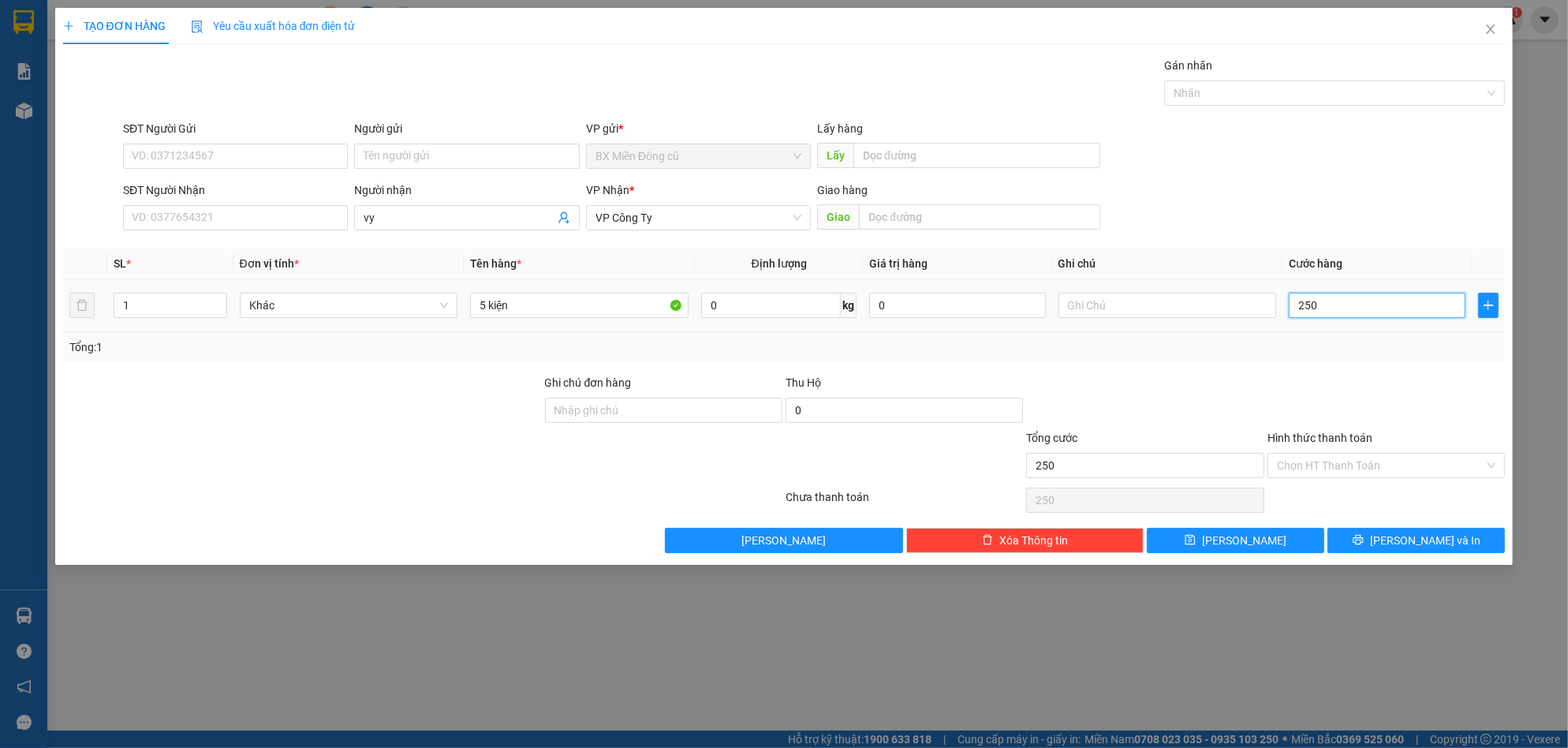
type input "2.500"
type input "25.000"
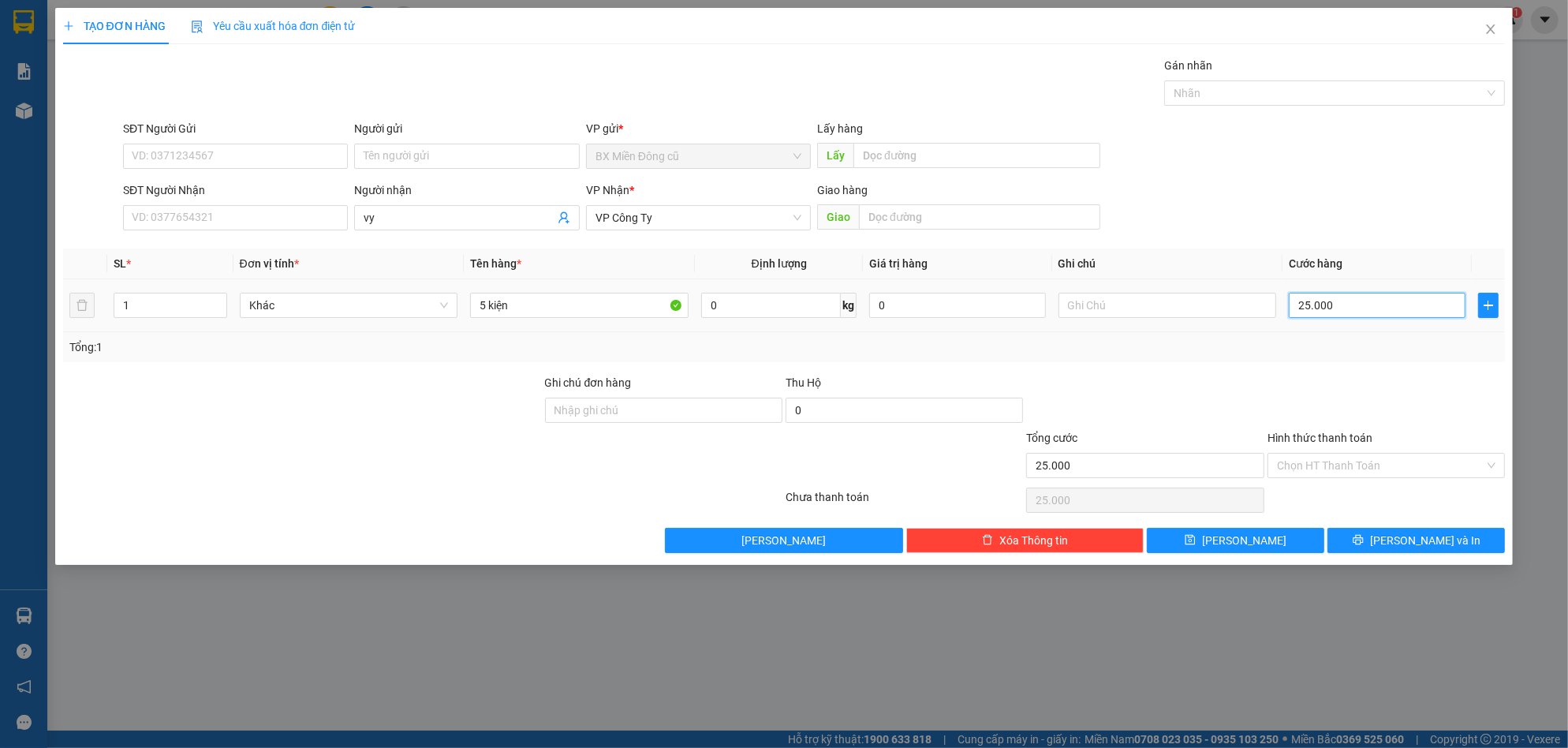
type input "250.000"
click at [1418, 537] on span "Lưu và In" at bounding box center [1424, 540] width 110 height 17
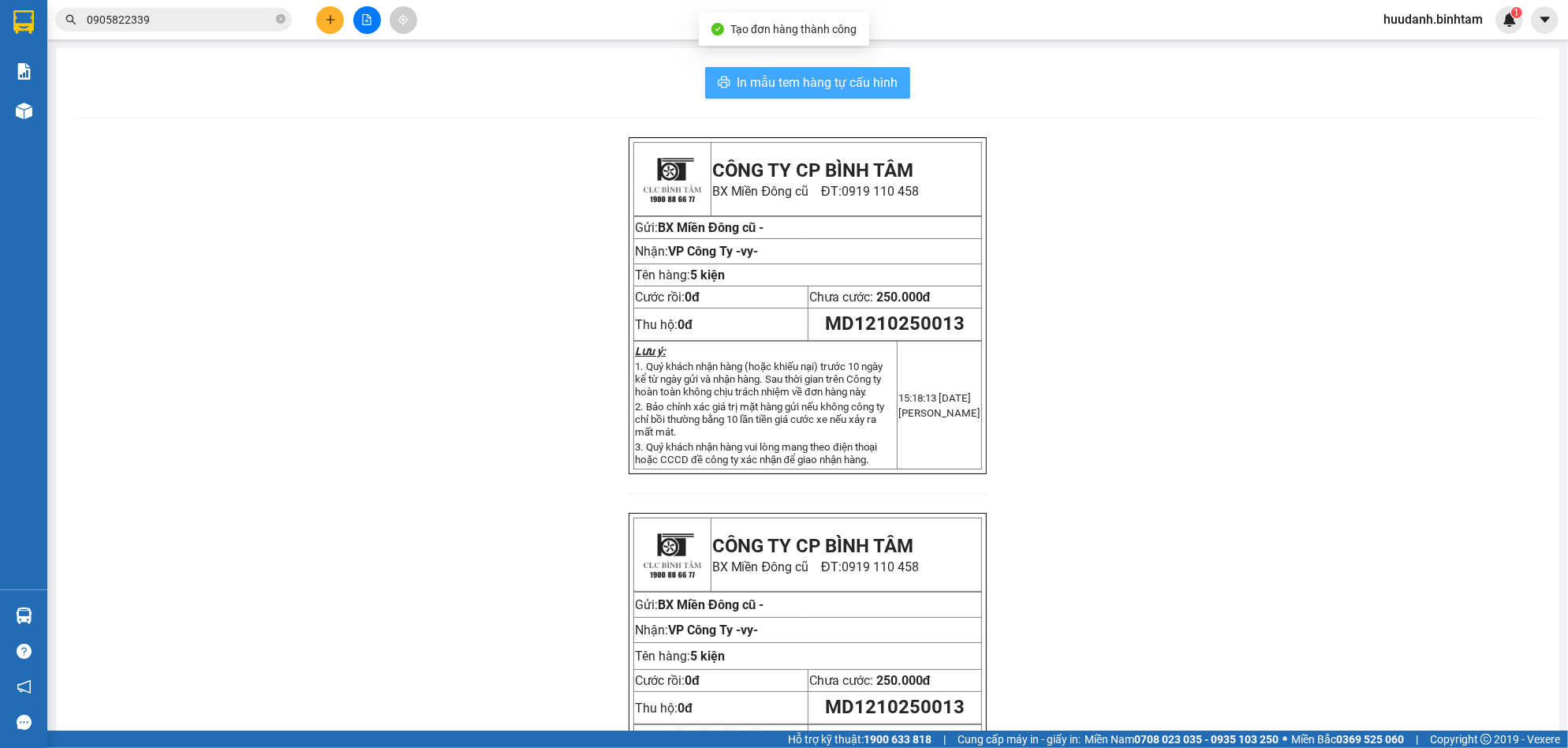
click at [891, 81] on button "In mẫu tem hàng tự cấu hình" at bounding box center [807, 82] width 205 height 32
click at [325, 19] on icon "plus" at bounding box center [331, 20] width 11 height 11
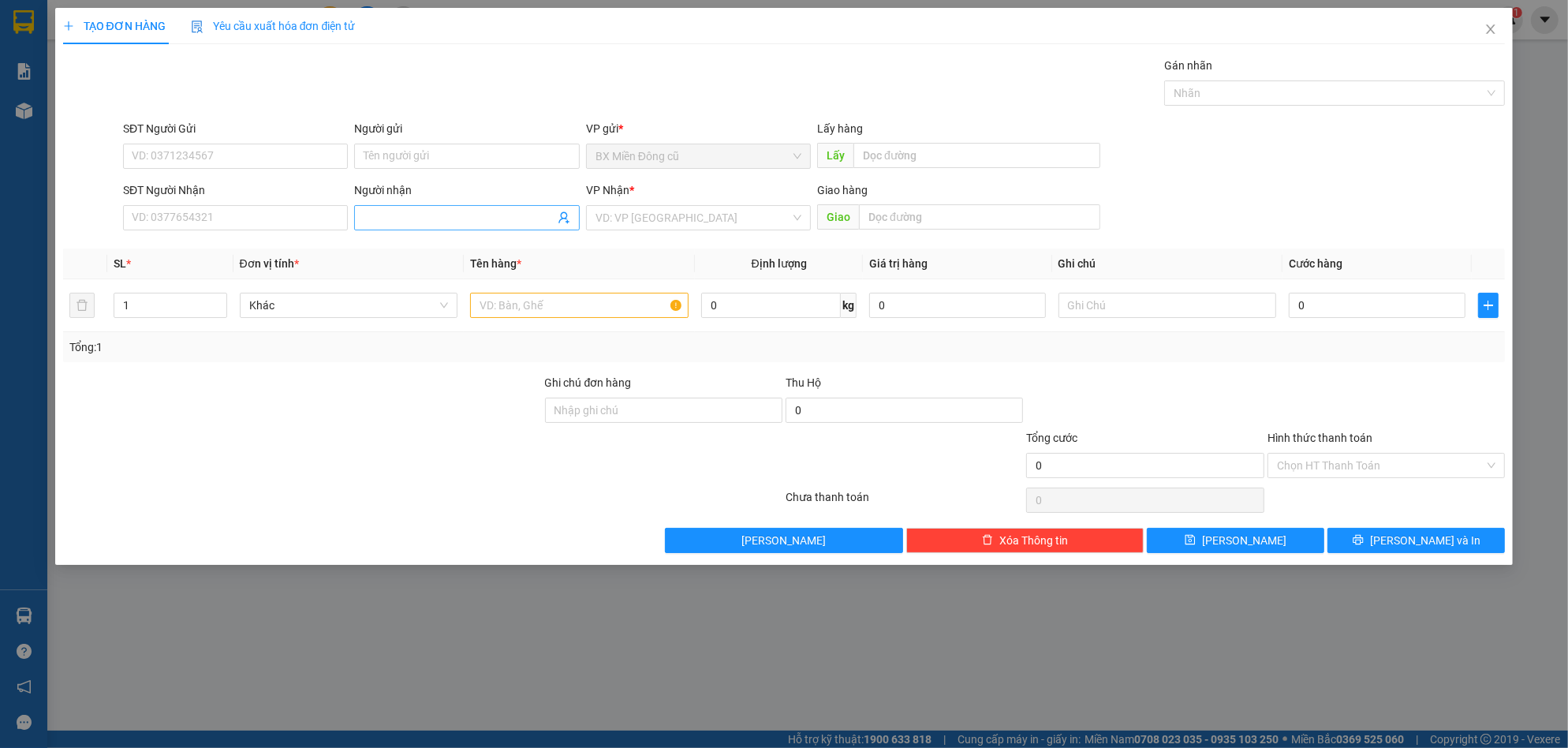
click at [396, 222] on input "Người nhận" at bounding box center [458, 217] width 190 height 17
type input "lan+me"
click at [663, 218] on input "search" at bounding box center [693, 217] width 195 height 24
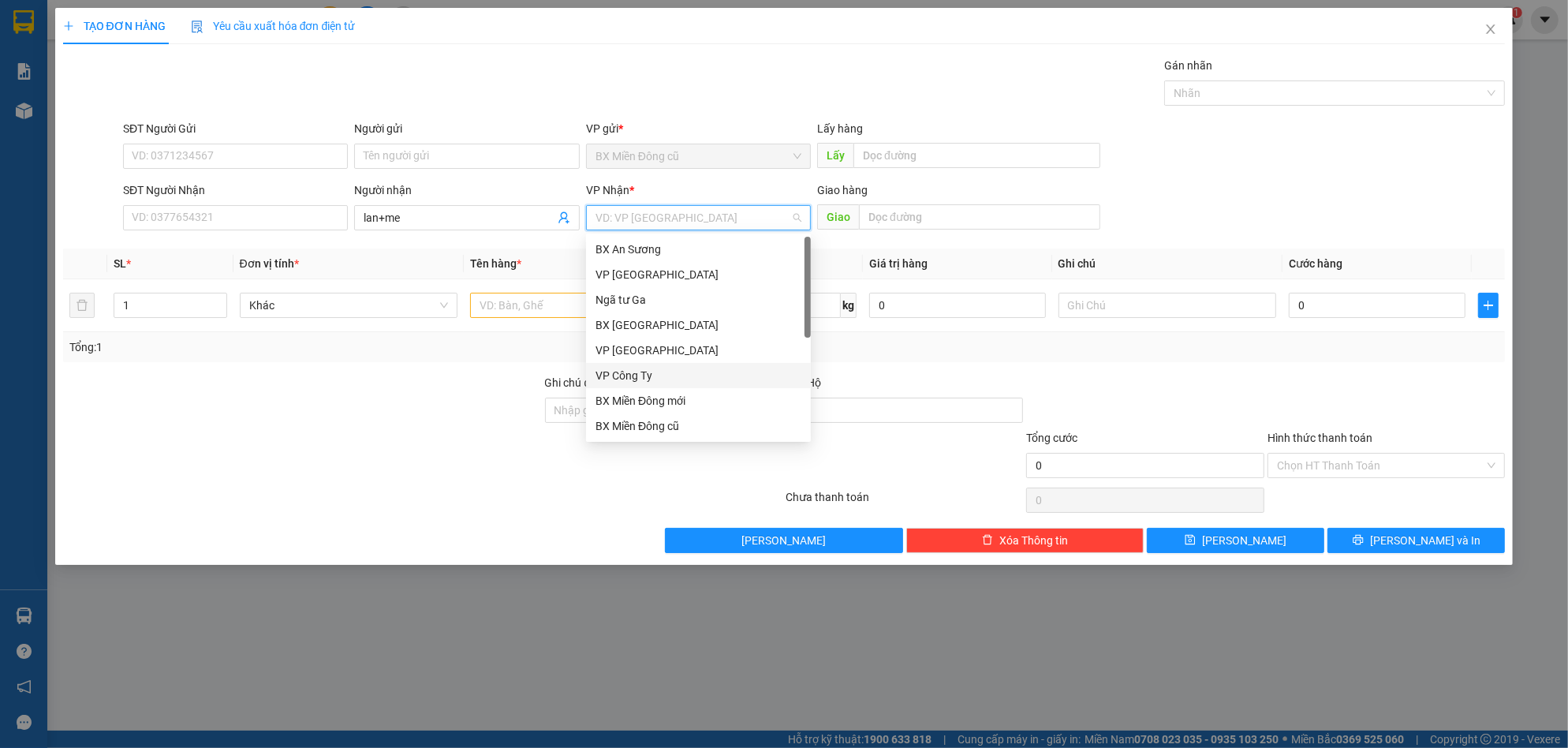
click at [649, 367] on div "VP Công Ty" at bounding box center [697, 375] width 206 height 17
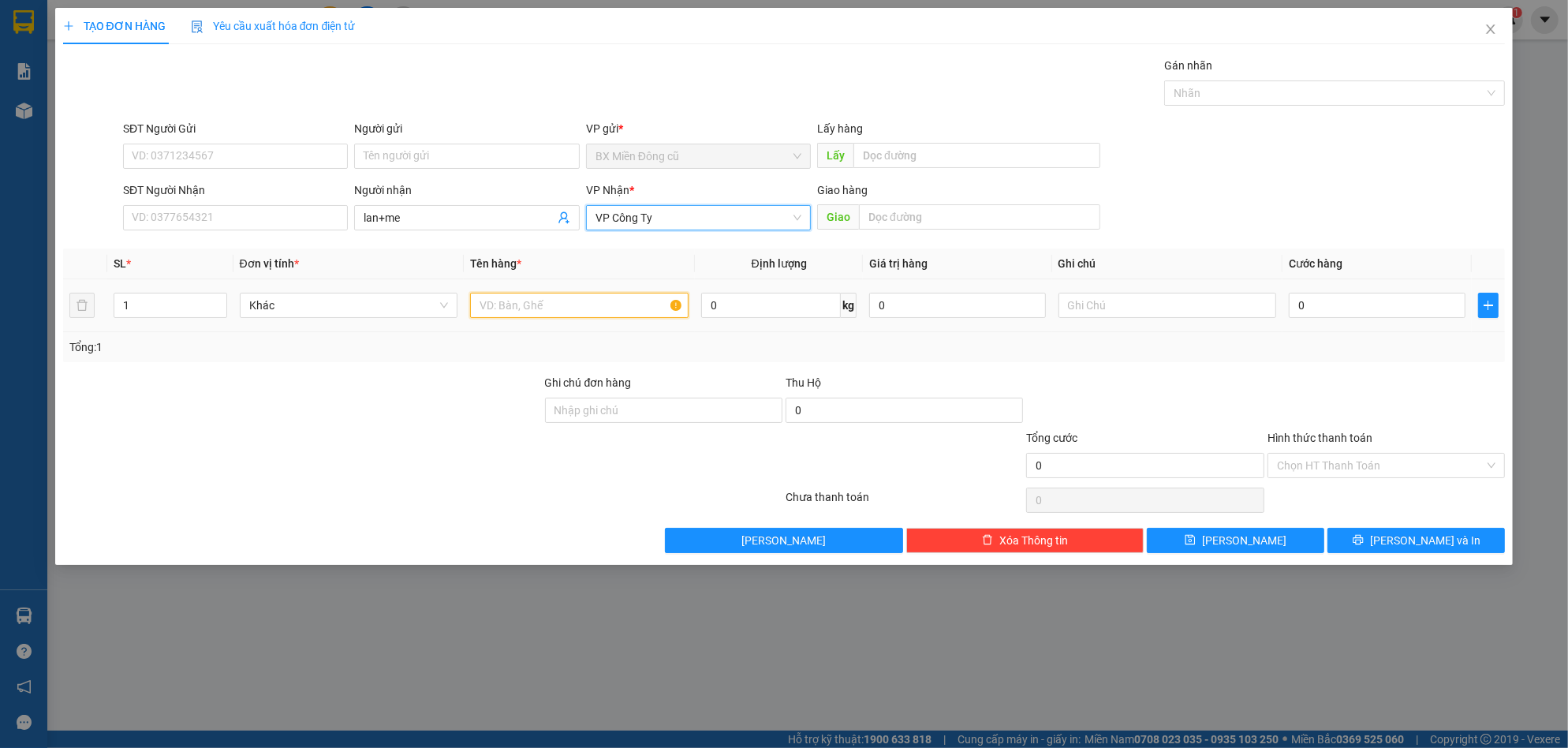
click at [576, 303] on input "text" at bounding box center [579, 305] width 218 height 25
type input "2 bao"
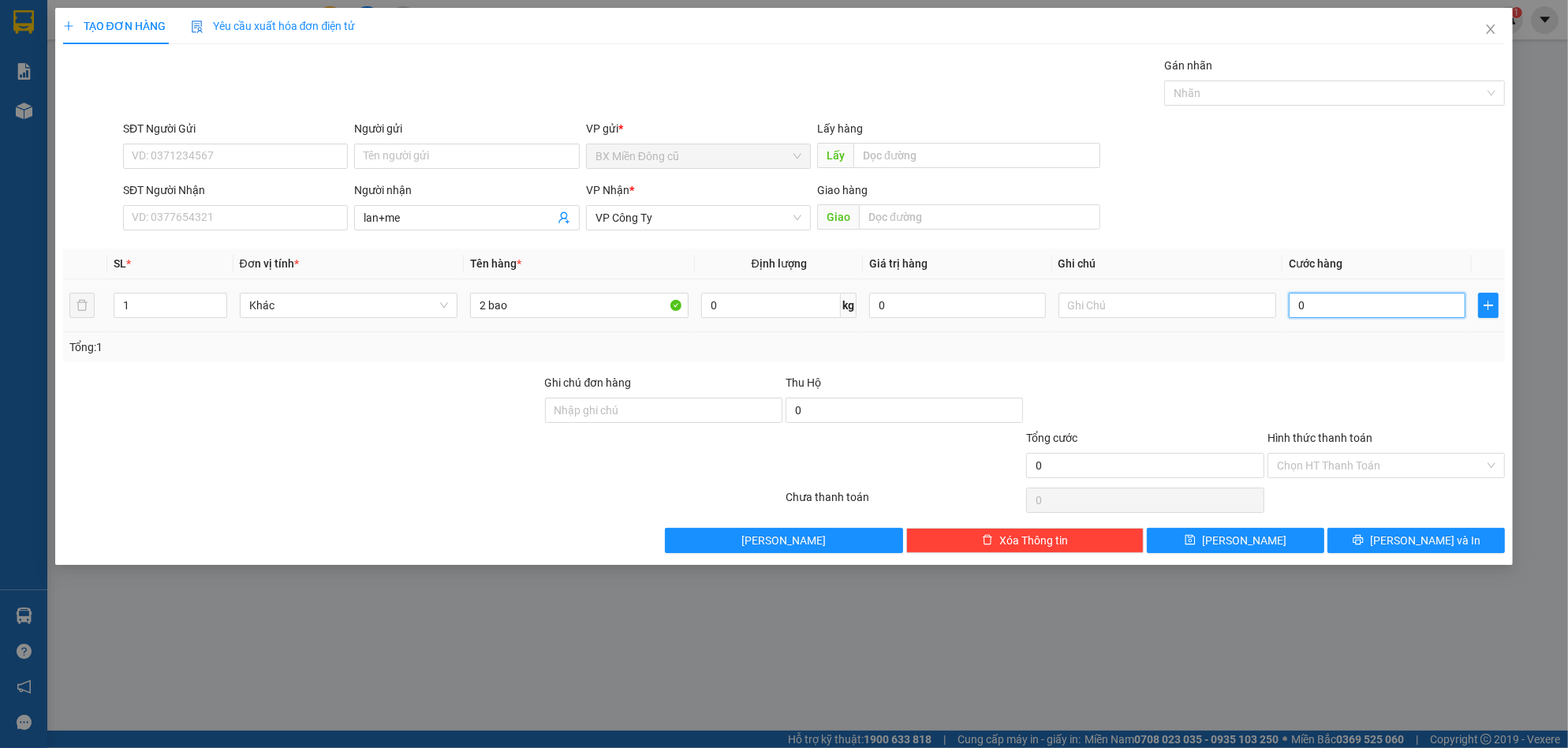
click at [1355, 300] on input "0" at bounding box center [1377, 305] width 177 height 25
type input "2"
type input "20"
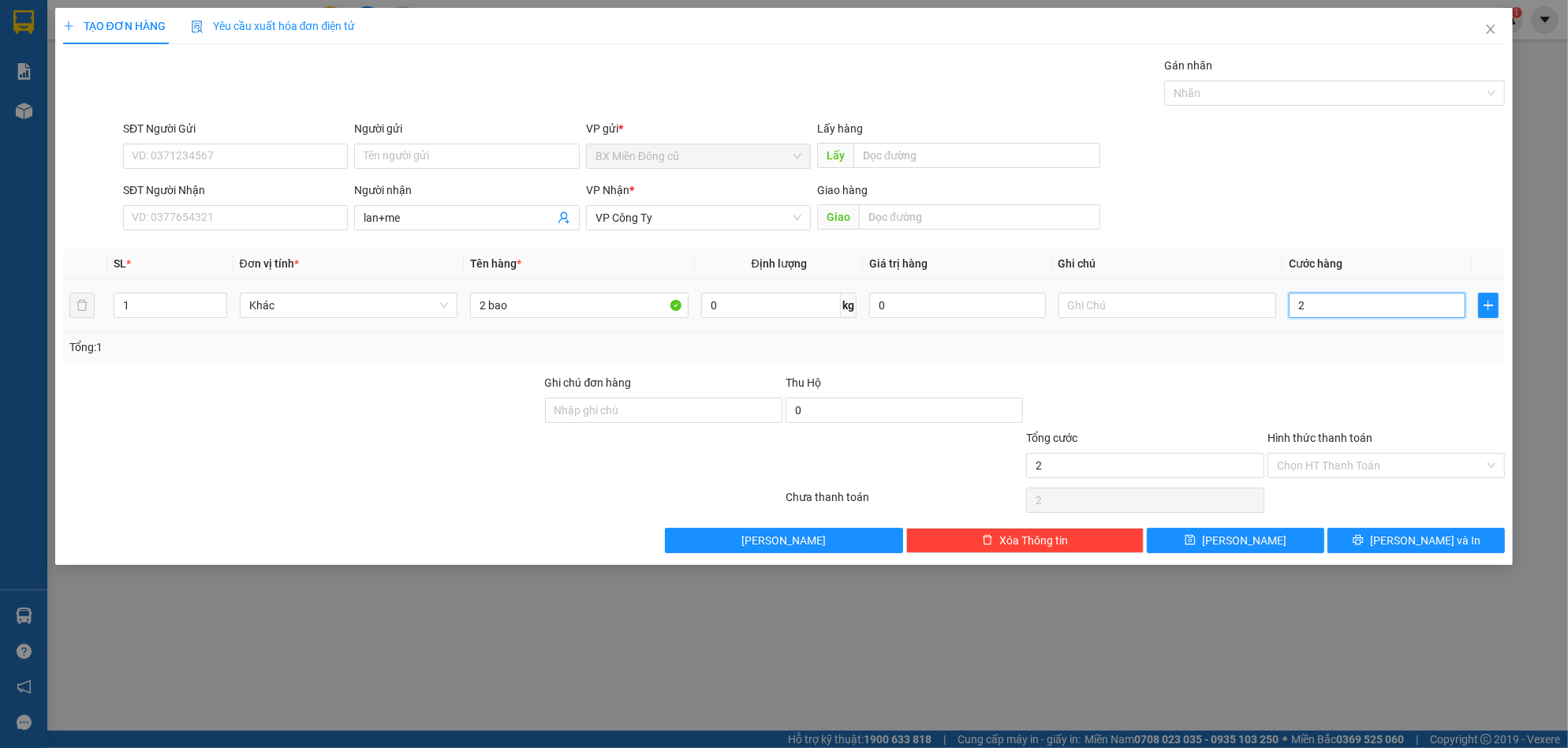
type input "20"
type input "200"
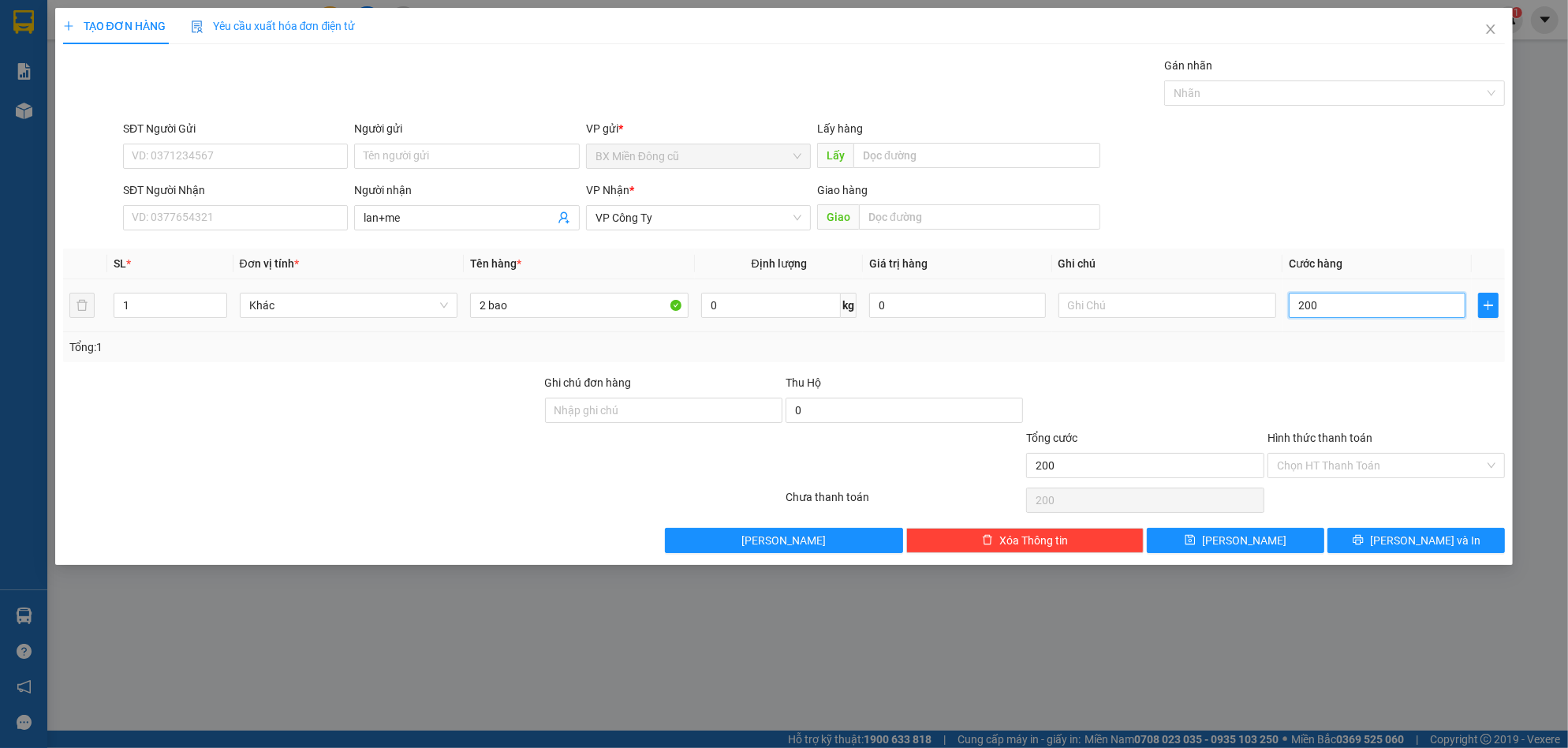
type input "2.000"
type input "20.000"
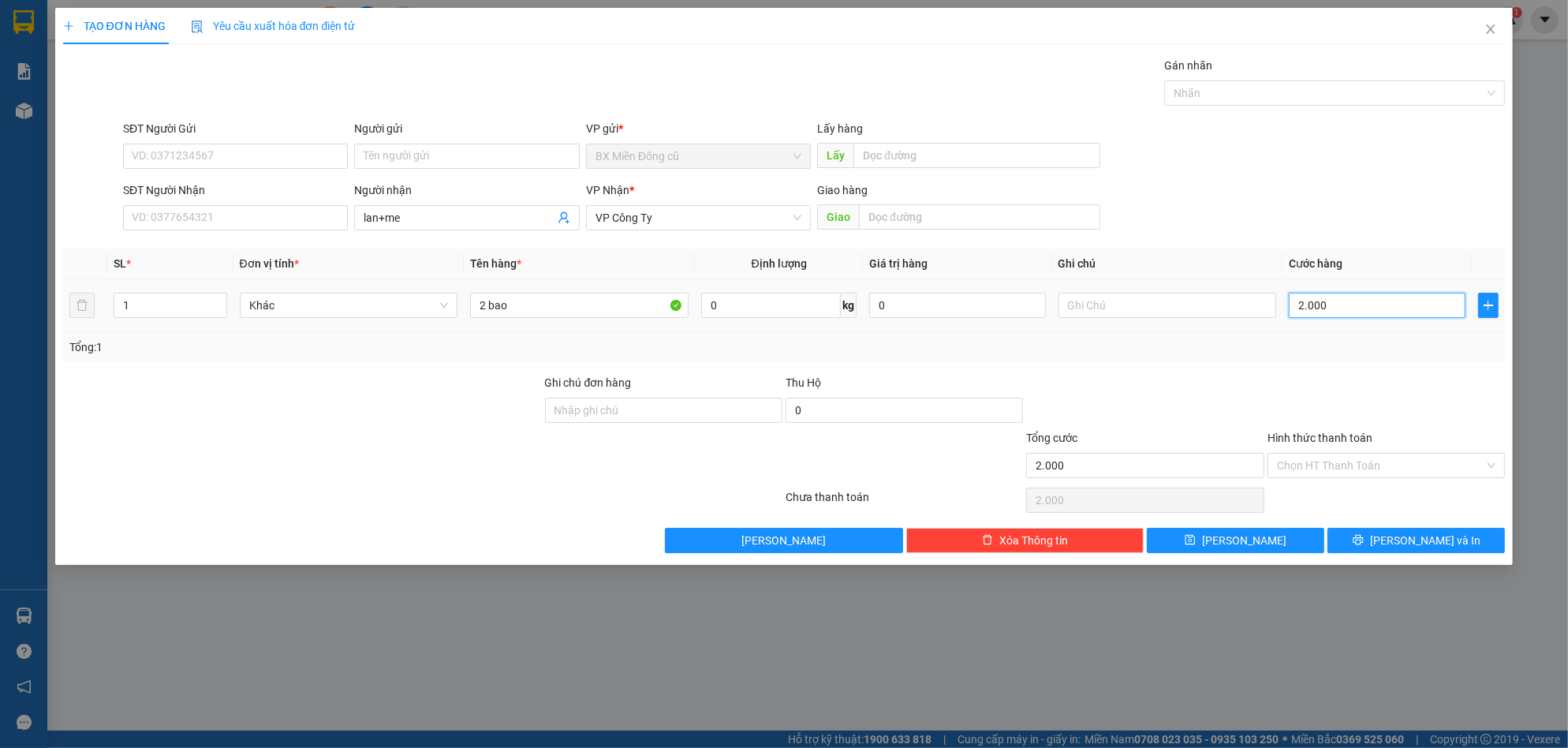
type input "20.000"
type input "200.000"
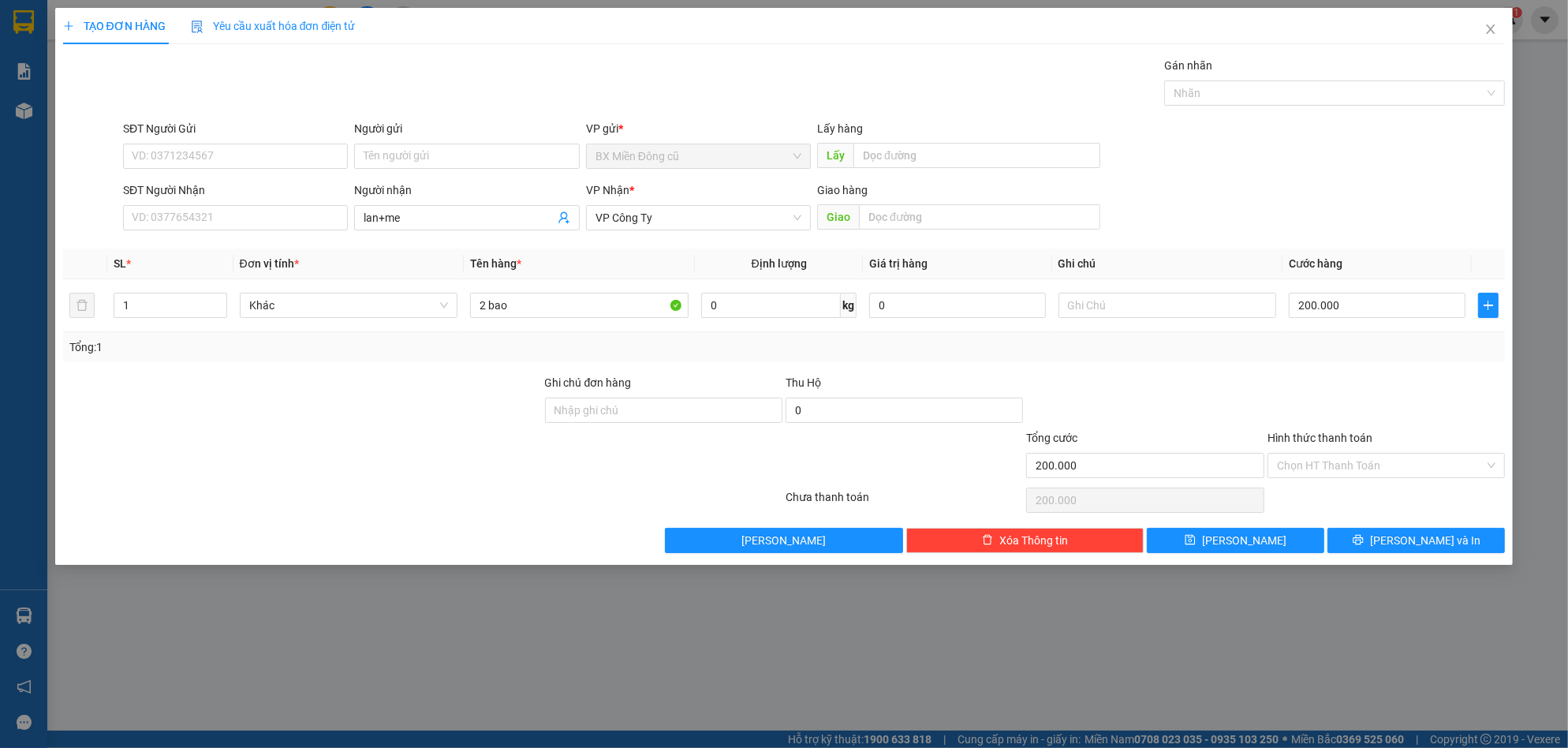
click at [1390, 553] on div "TẠO ĐƠN HÀNG Yêu cầu xuất hóa đơn điện tử Transit Pickup Surcharge Ids Transit …" at bounding box center [784, 286] width 1458 height 557
click at [1391, 547] on button "Lưu và In" at bounding box center [1415, 540] width 177 height 25
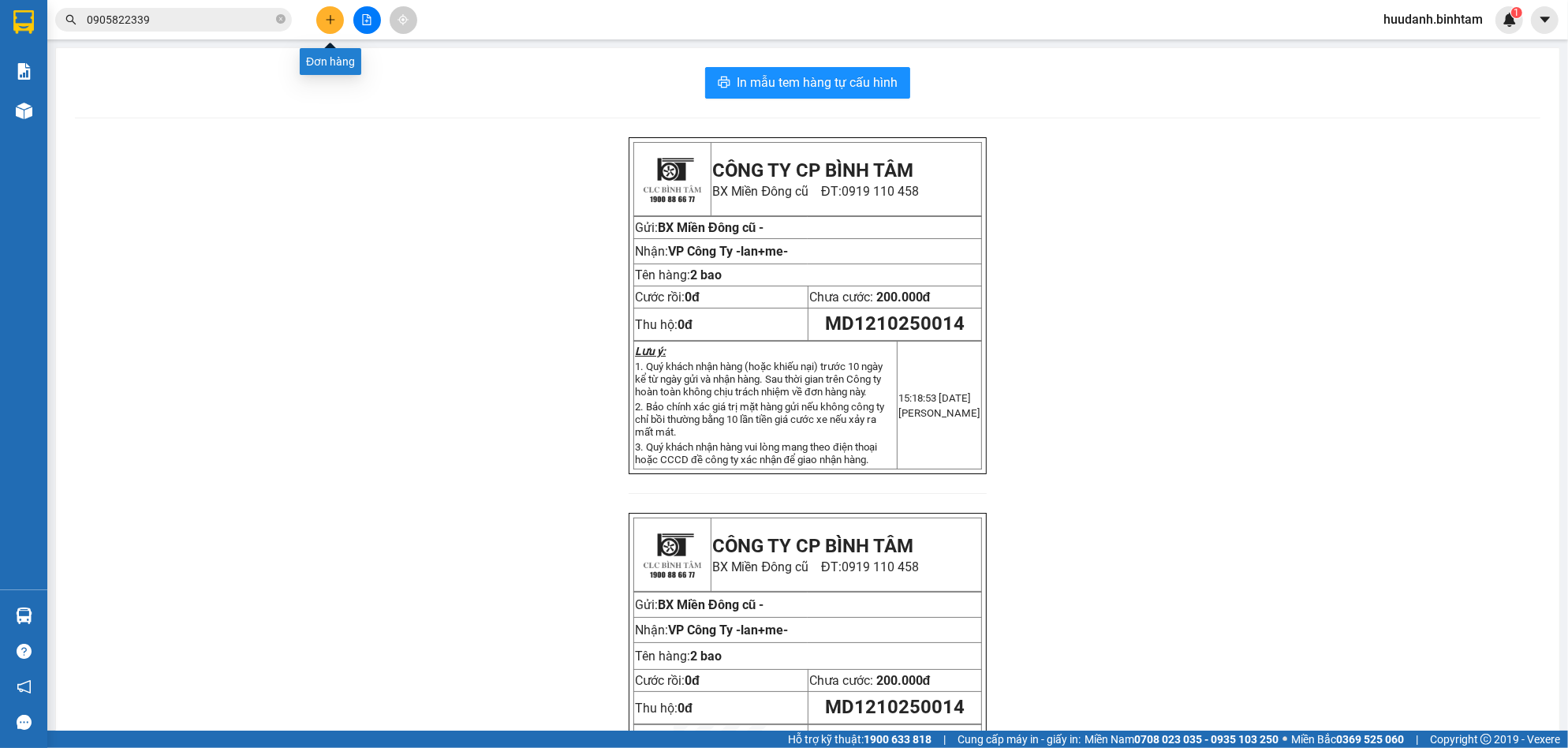
click at [333, 16] on icon "plus" at bounding box center [331, 20] width 11 height 11
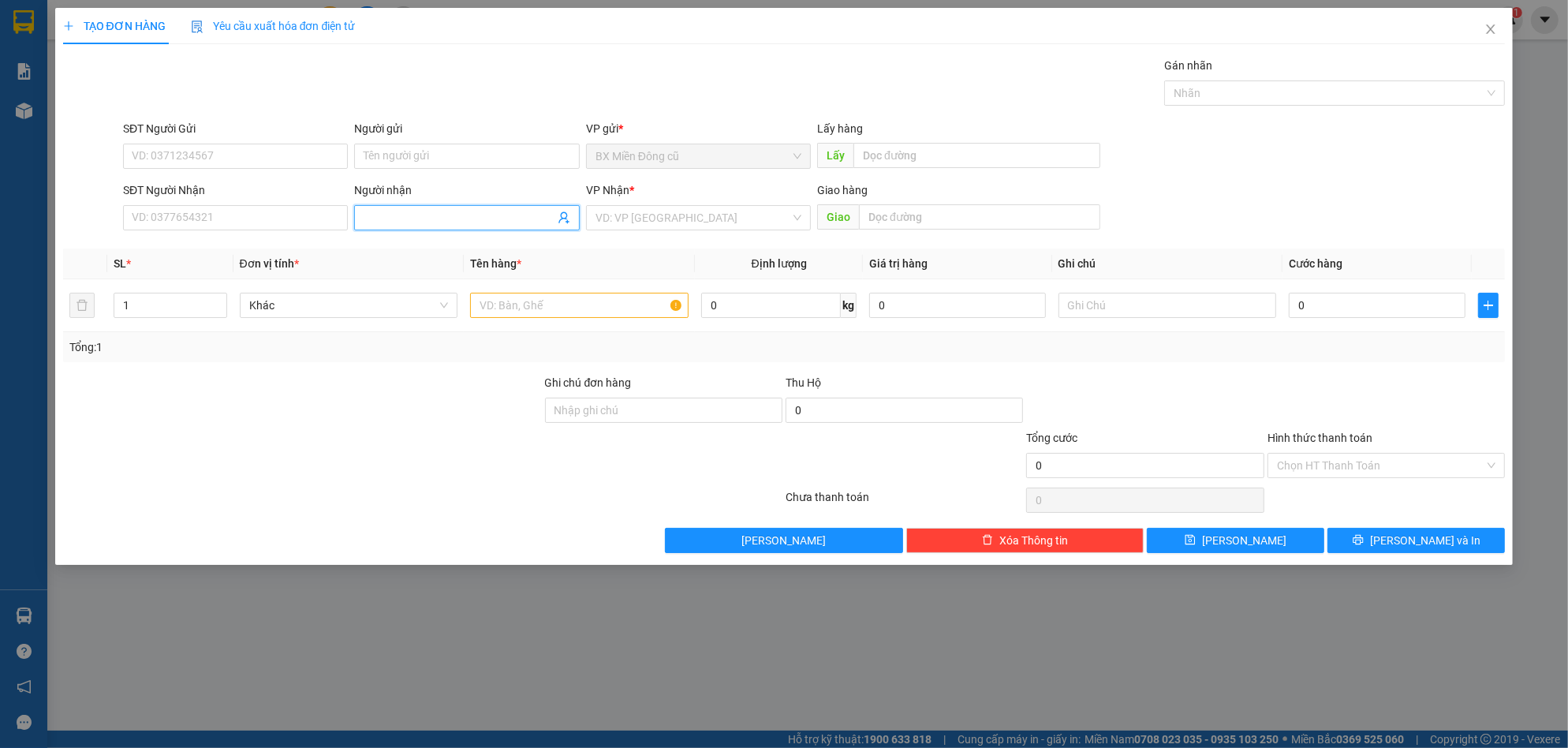
click at [429, 209] on input "Người nhận" at bounding box center [458, 217] width 190 height 17
paste input "ương"
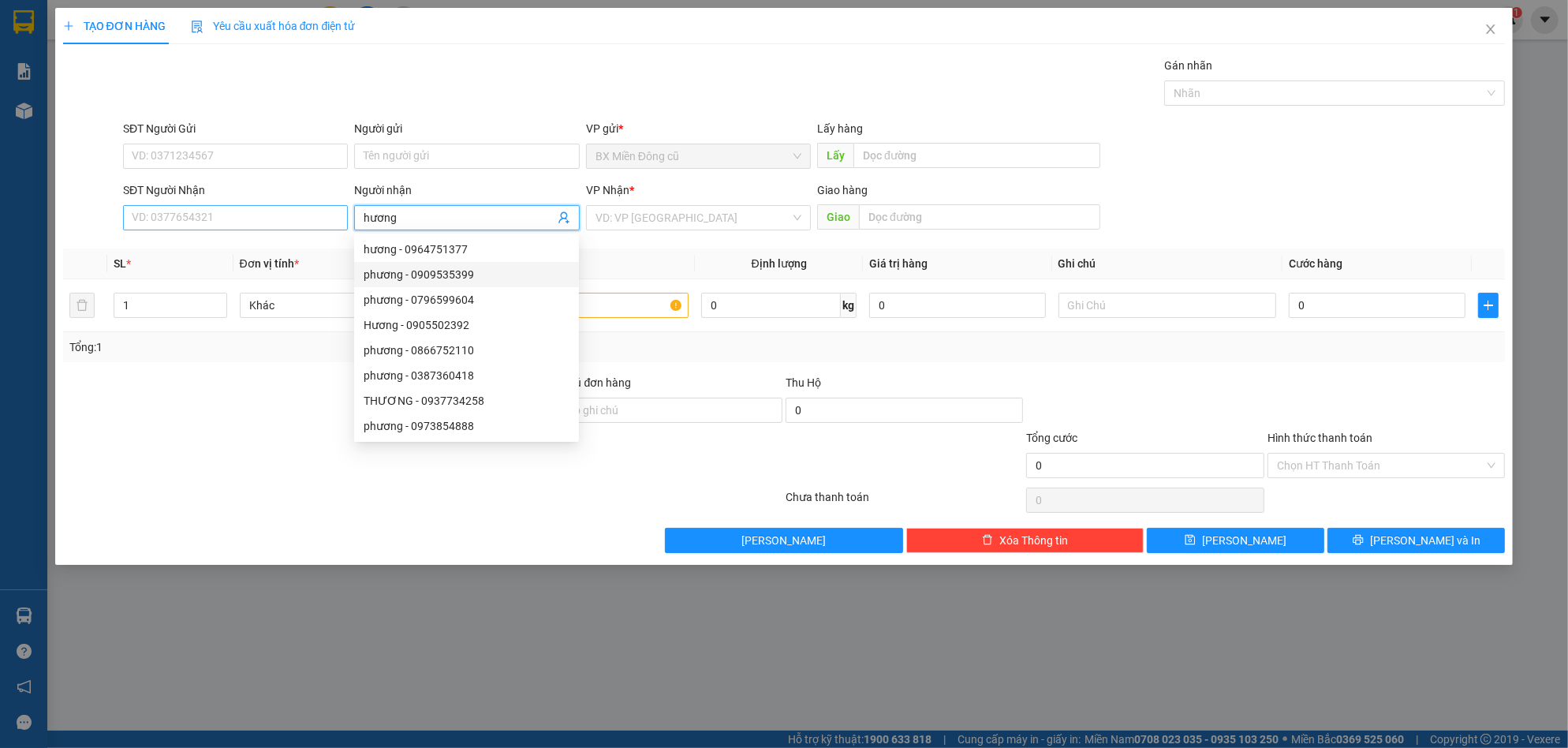
type input "hương"
click at [221, 218] on input "SĐT Người Nhận" at bounding box center [235, 217] width 225 height 25
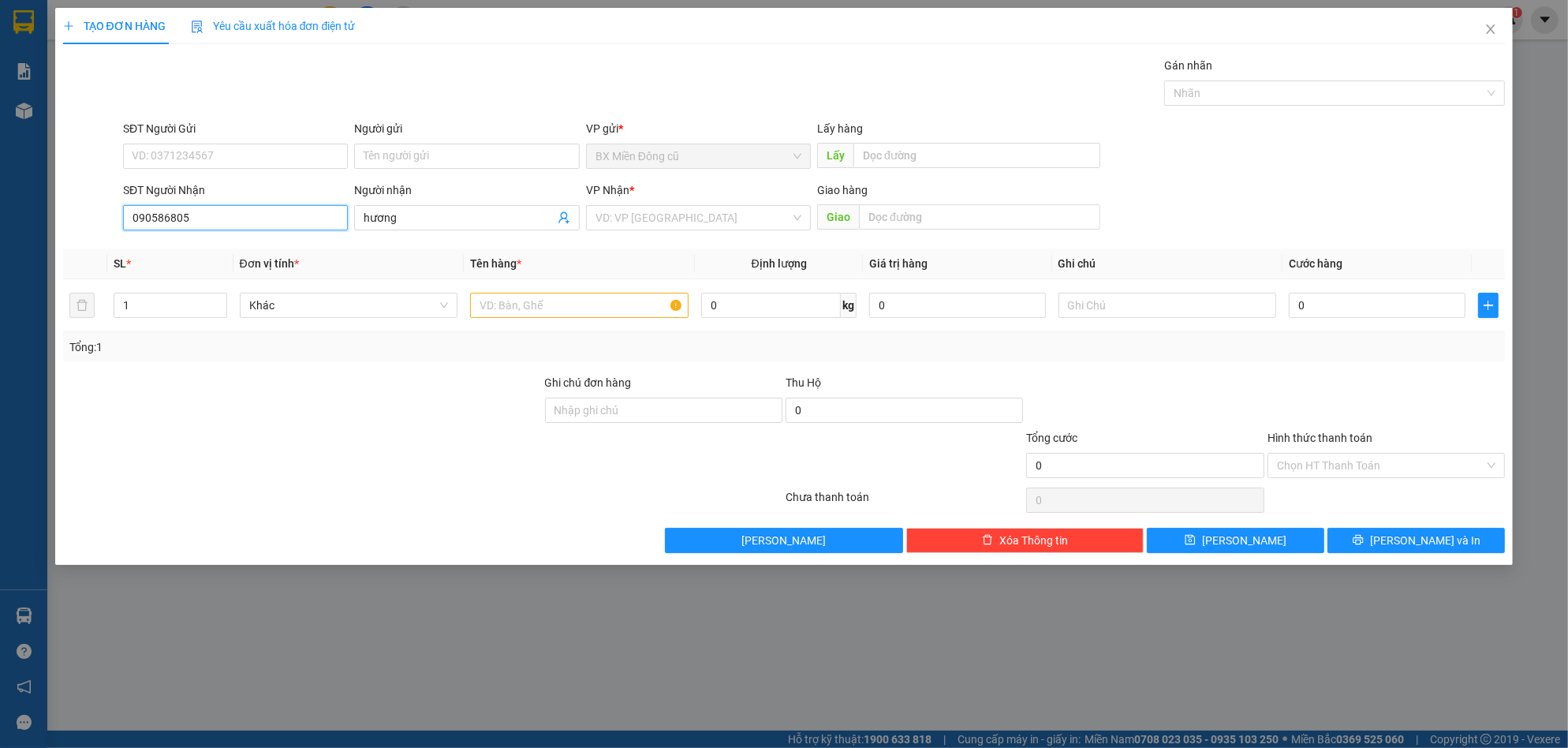
type input "0905868055"
click at [224, 244] on div "0905868055 - huong" at bounding box center [235, 249] width 206 height 17
type input "huong"
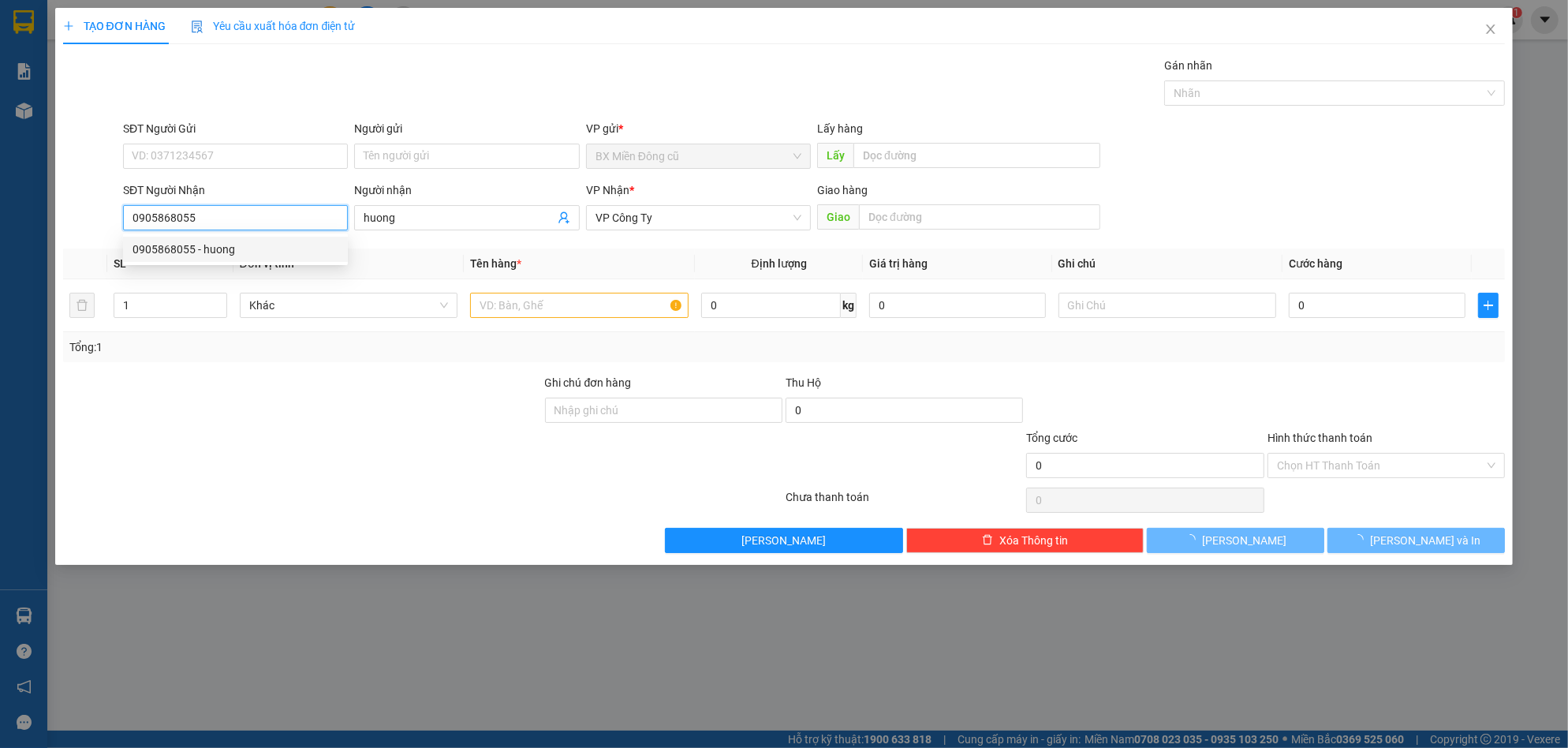
type input "50.000"
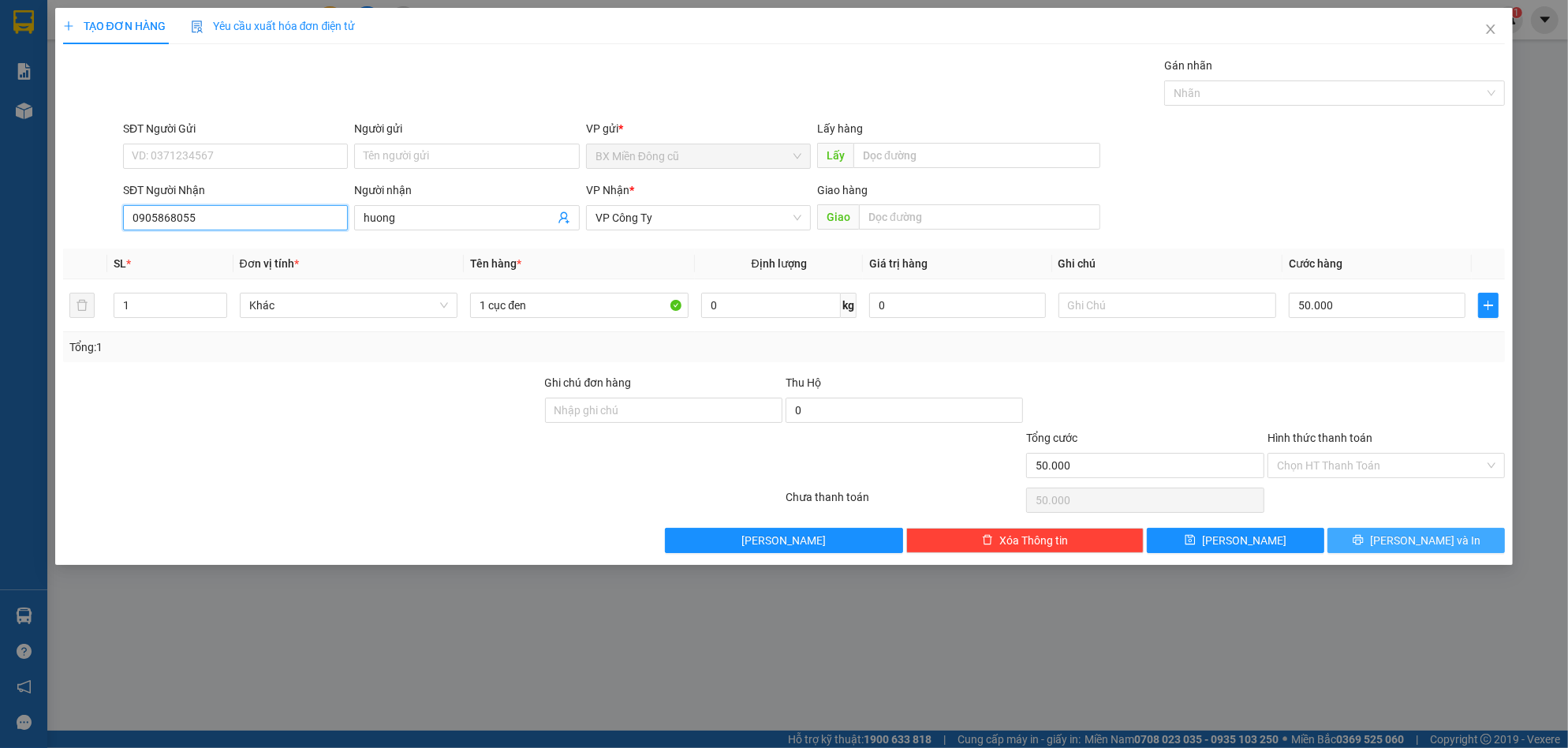
type input "0905868055"
click at [1400, 537] on button "Lưu và In" at bounding box center [1415, 540] width 177 height 25
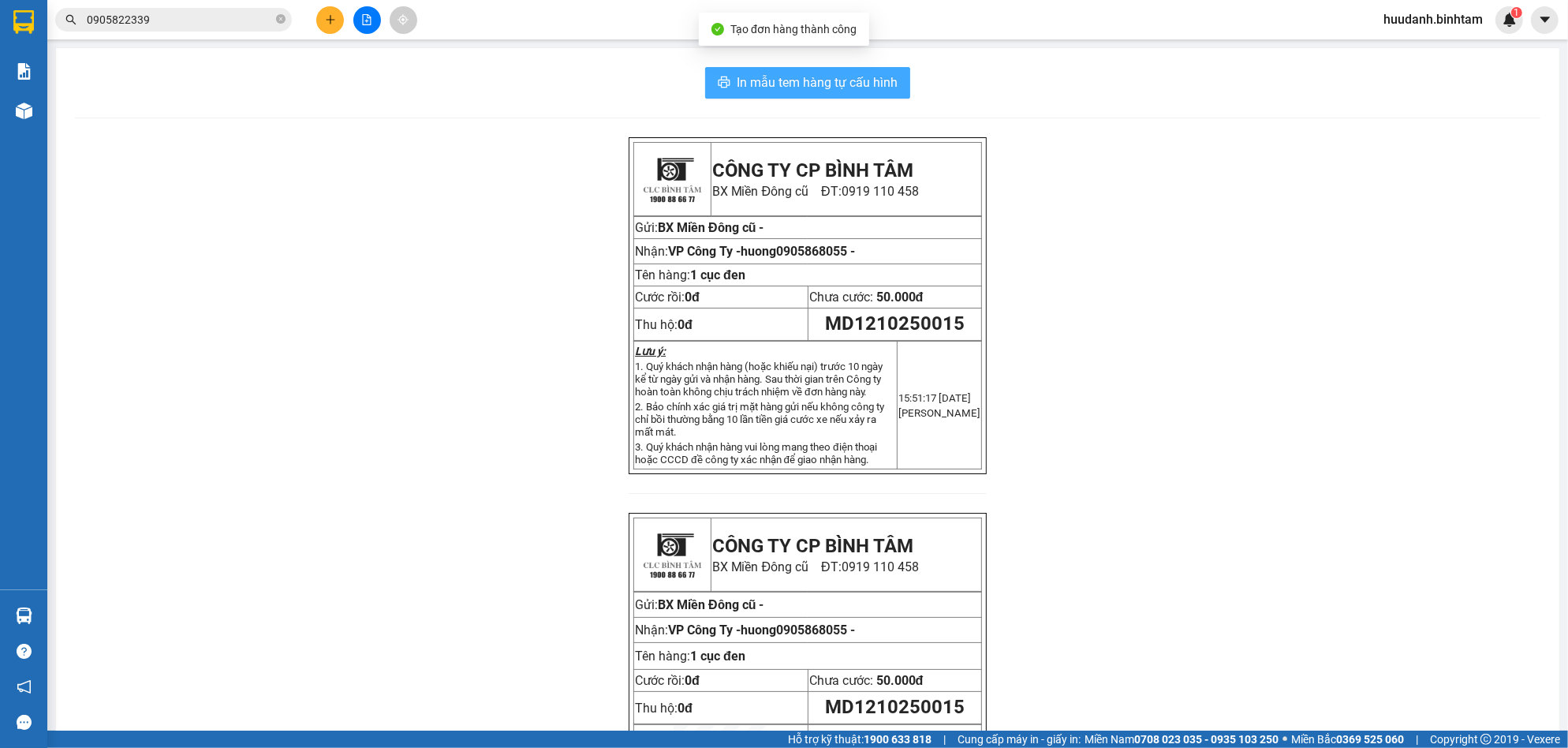
click at [872, 86] on span "In mẫu tem hàng tự cấu hình" at bounding box center [817, 82] width 161 height 20
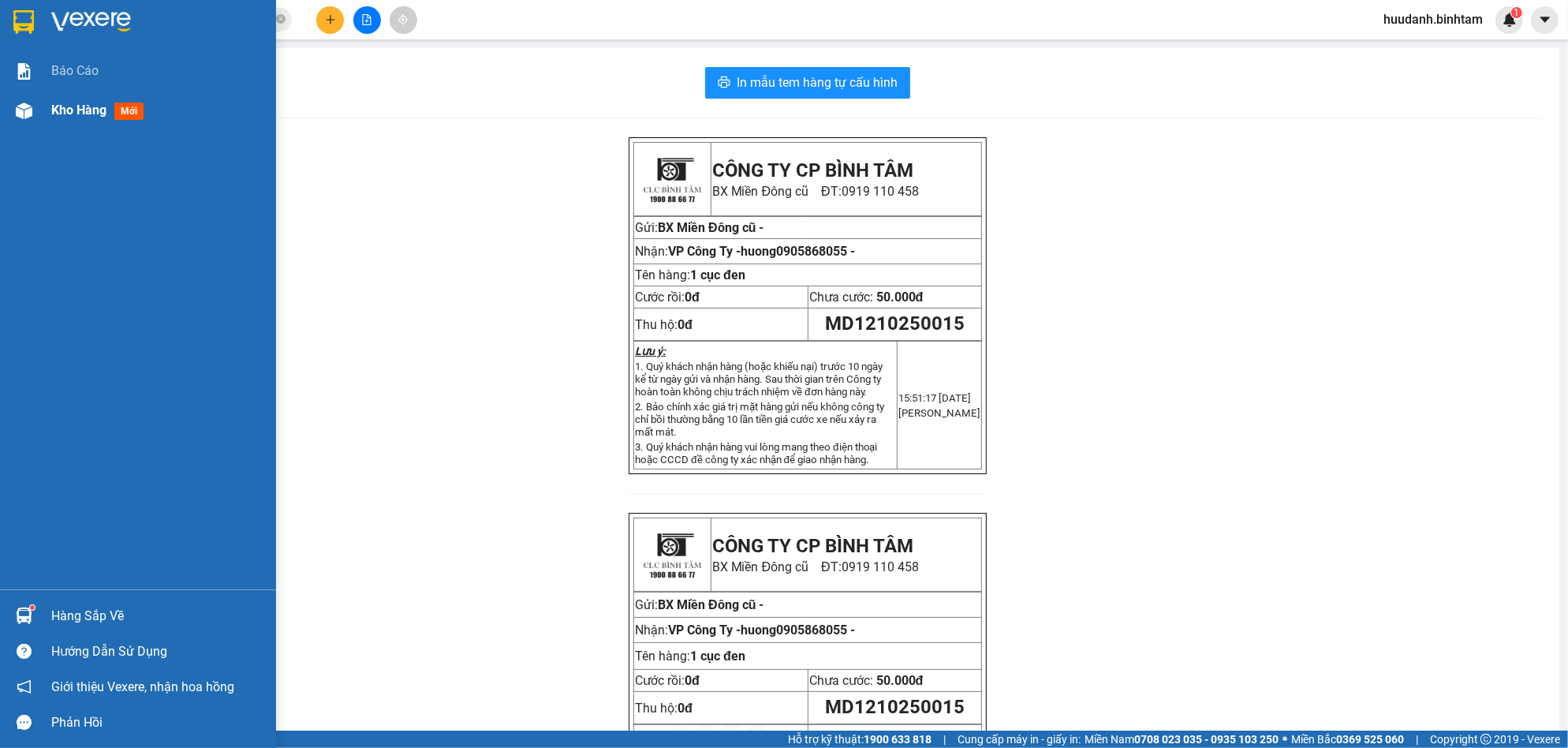
click at [78, 106] on span "Kho hàng" at bounding box center [79, 110] width 55 height 15
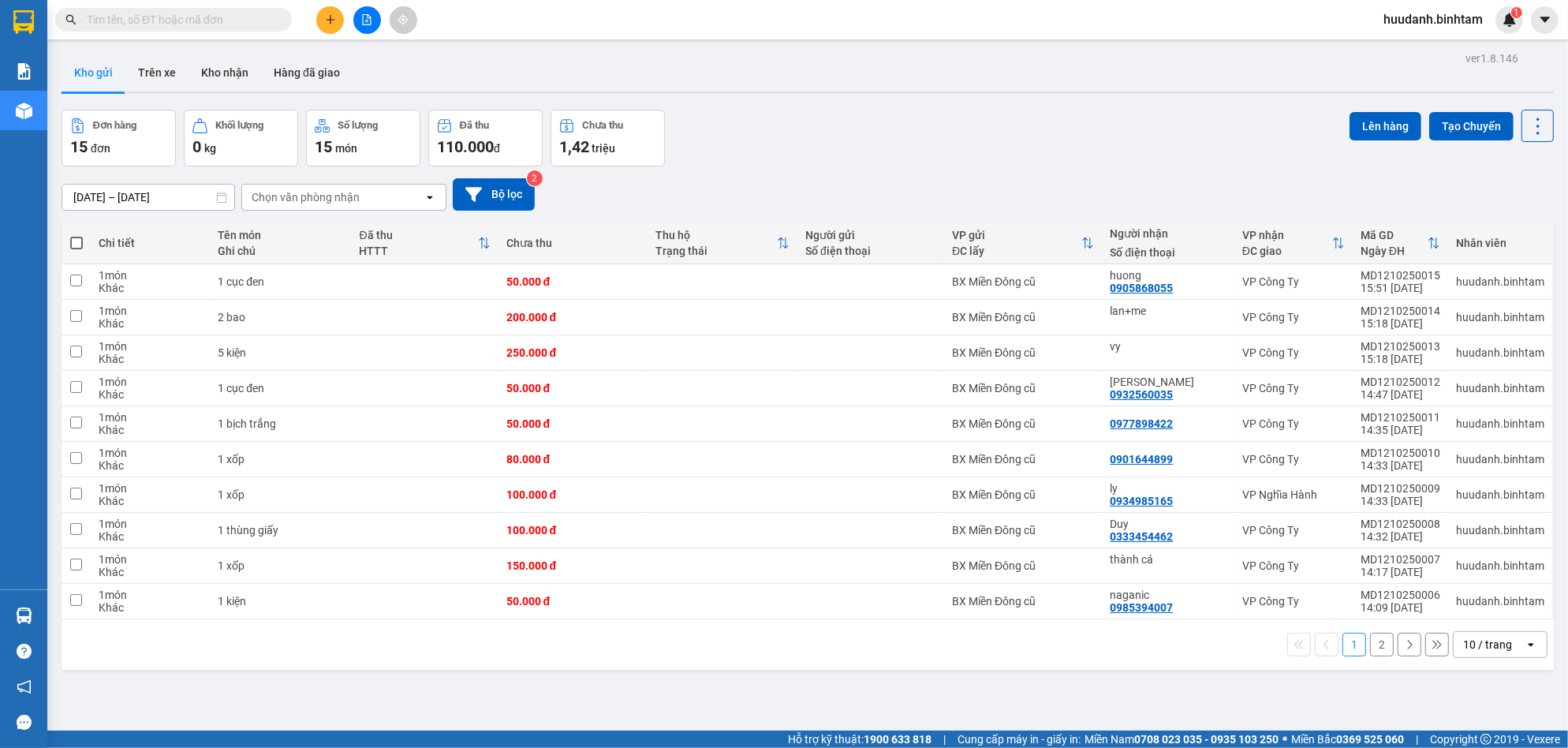
click at [70, 241] on span at bounding box center [76, 242] width 12 height 12
click at [77, 235] on input "checkbox" at bounding box center [77, 235] width 0 height 0
checkbox input "true"
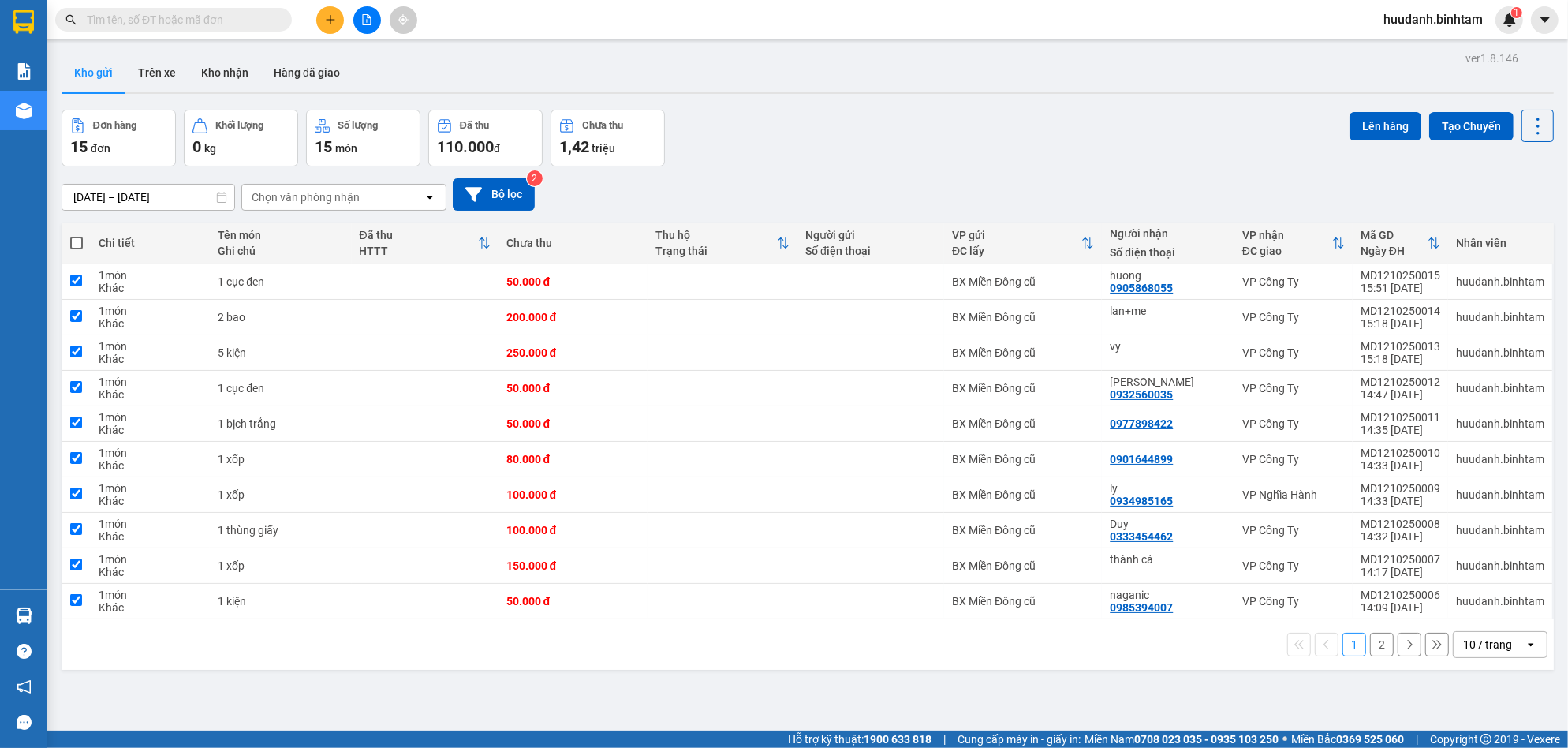
checkbox input "true"
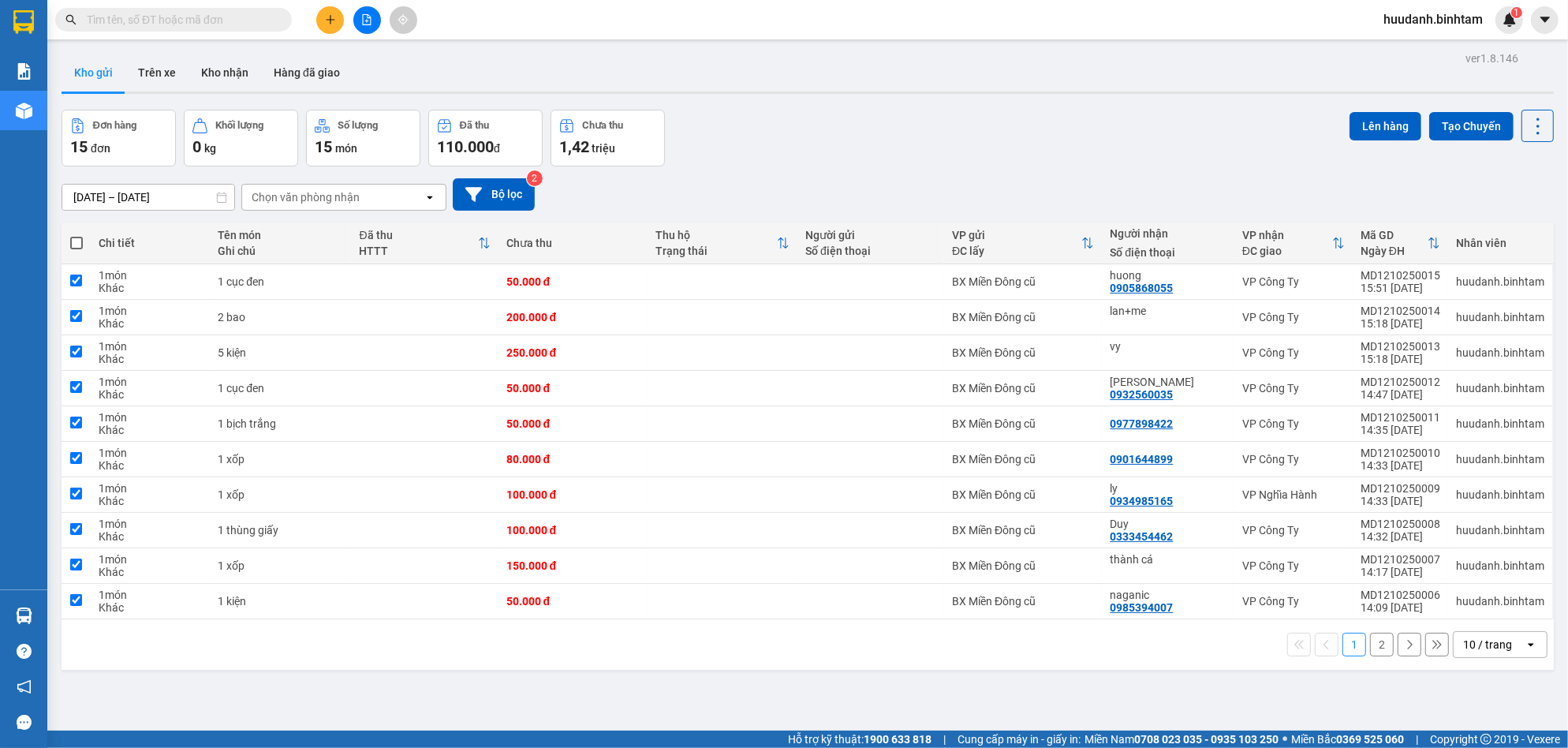
checkbox input "true"
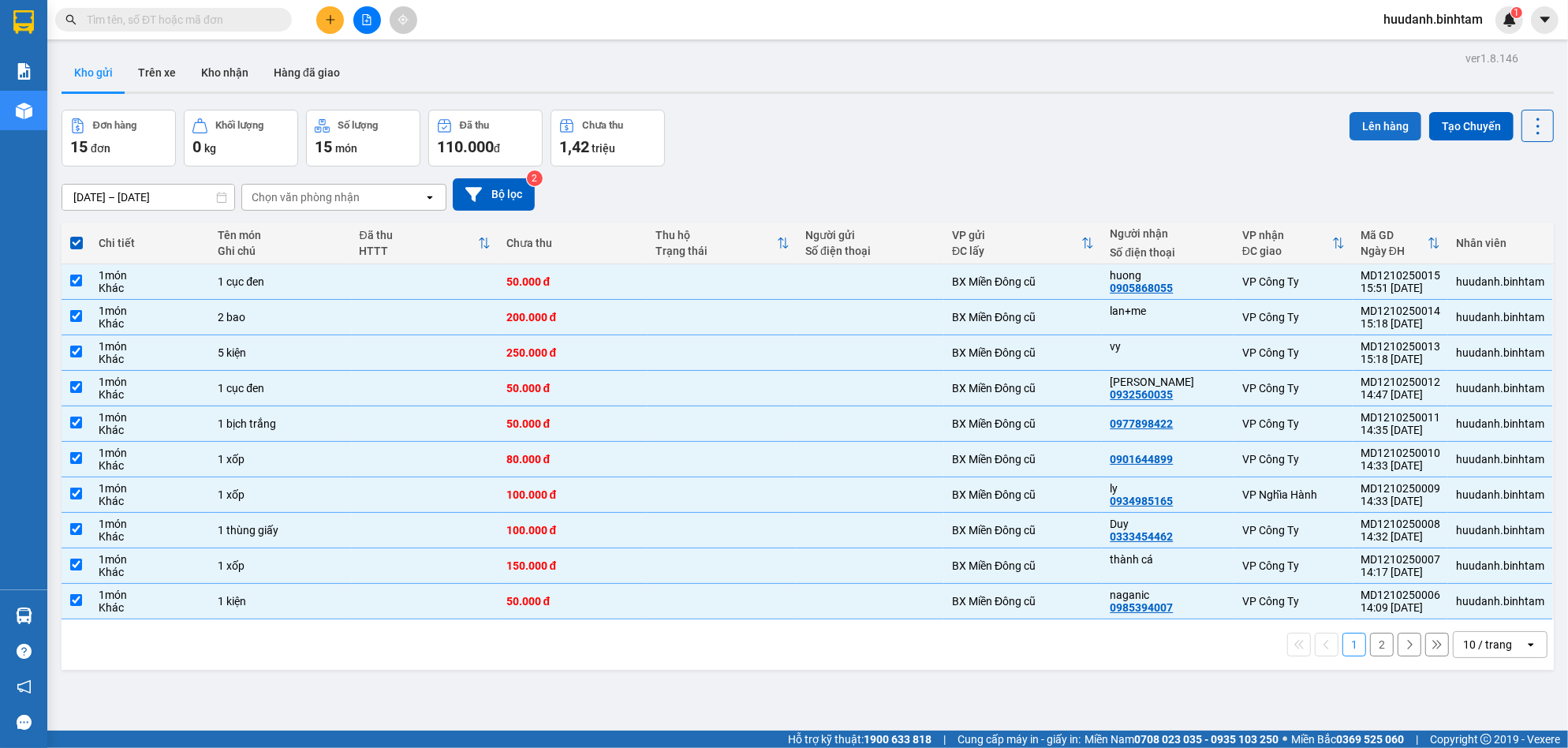
click at [1358, 113] on button "Lên hàng" at bounding box center [1385, 126] width 72 height 29
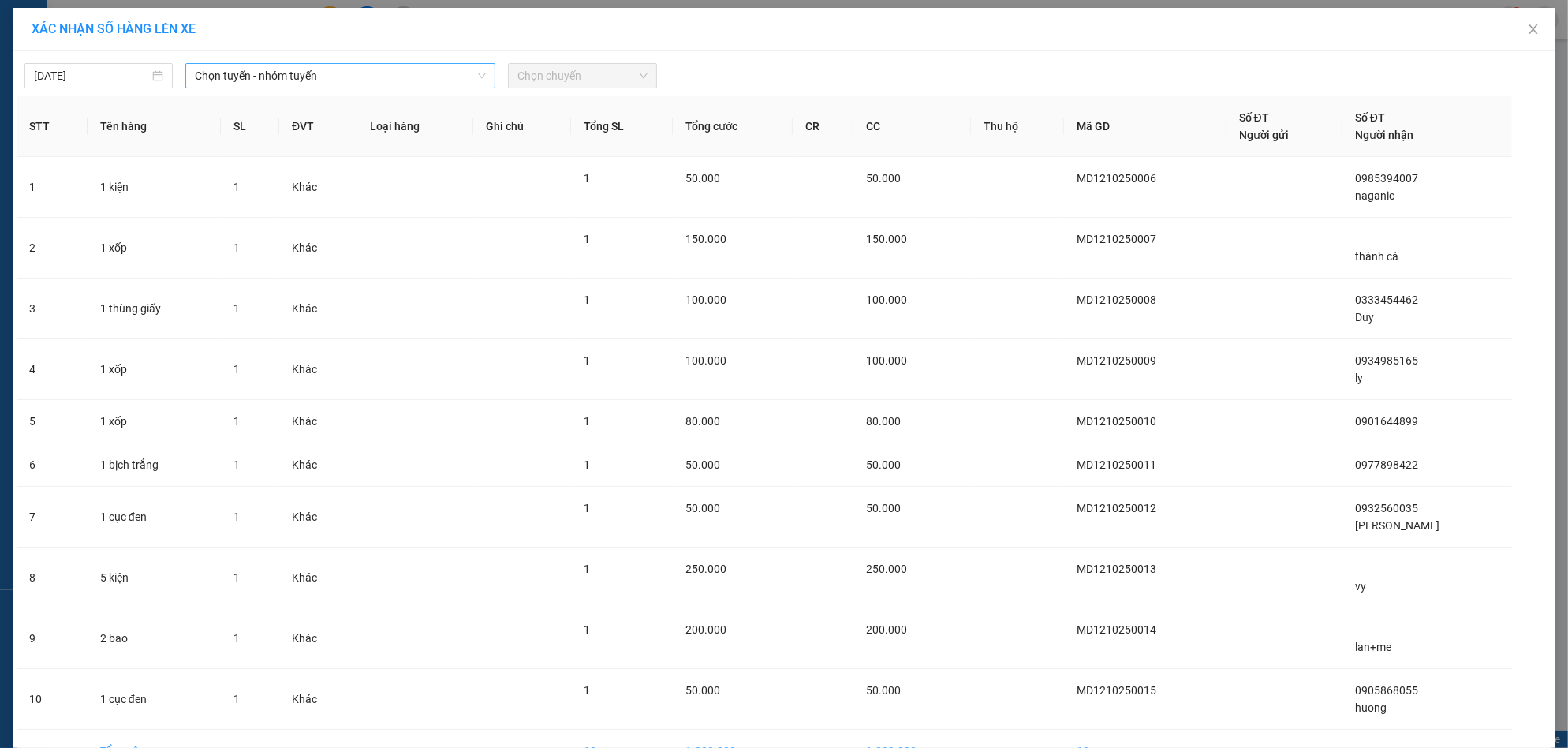
click at [374, 86] on span "Chọn tuyến - nhóm tuyến" at bounding box center [341, 76] width 291 height 24
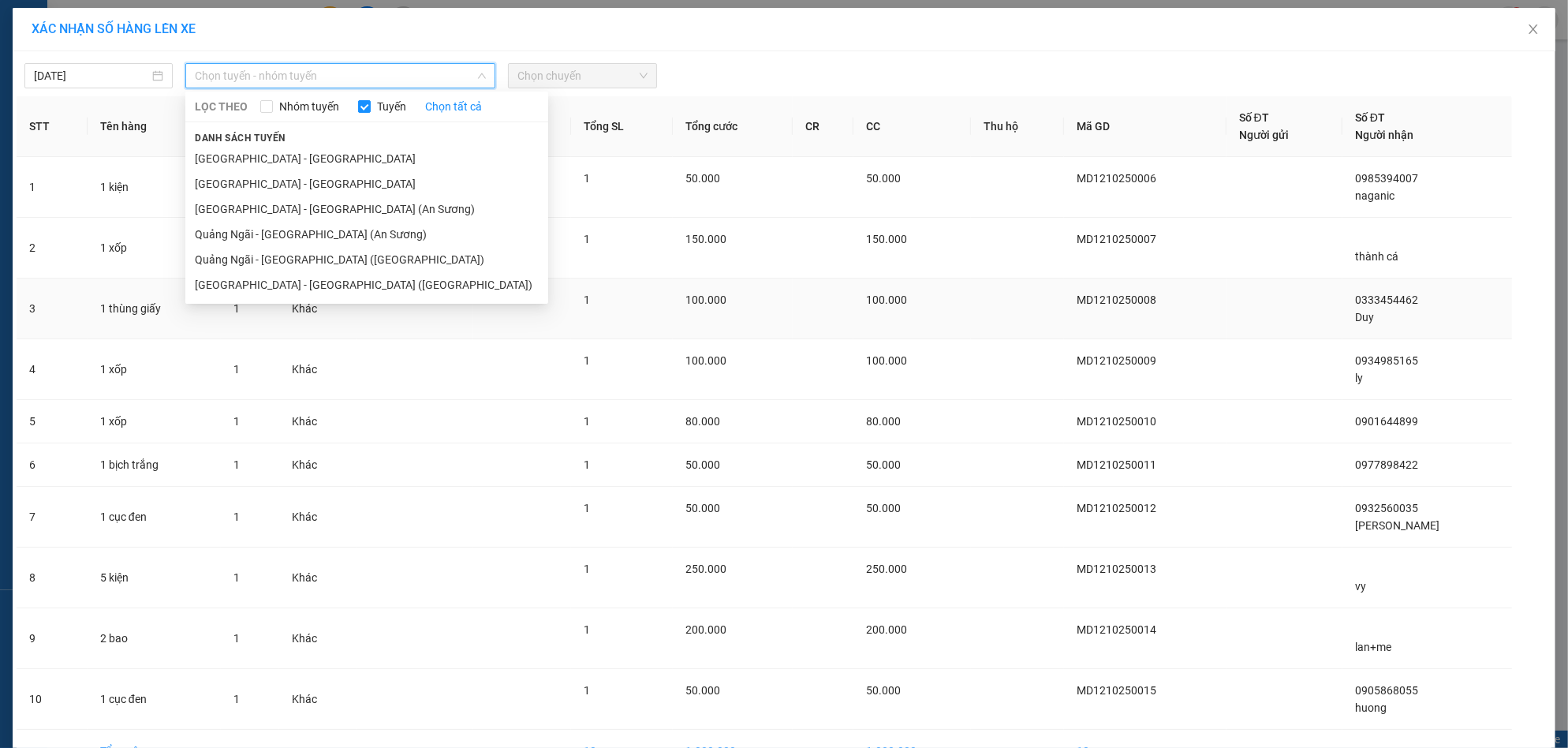
click at [338, 287] on li "[GEOGRAPHIC_DATA] - [GEOGRAPHIC_DATA] ([GEOGRAPHIC_DATA])" at bounding box center [366, 284] width 363 height 25
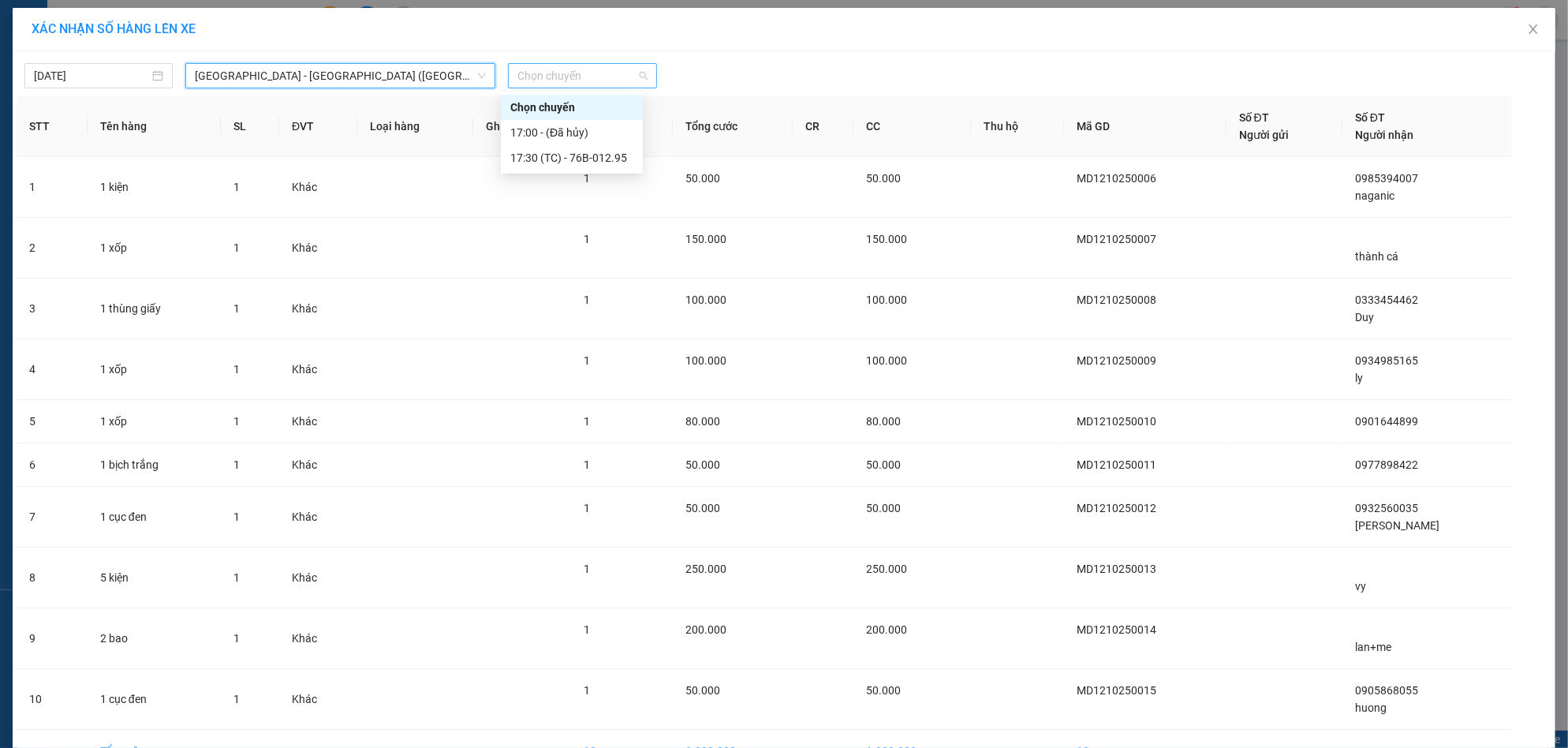
click at [541, 70] on span "Chọn chuyến" at bounding box center [582, 76] width 129 height 24
click at [566, 159] on div "17:30 (TC) - 76B-012.95" at bounding box center [571, 158] width 123 height 17
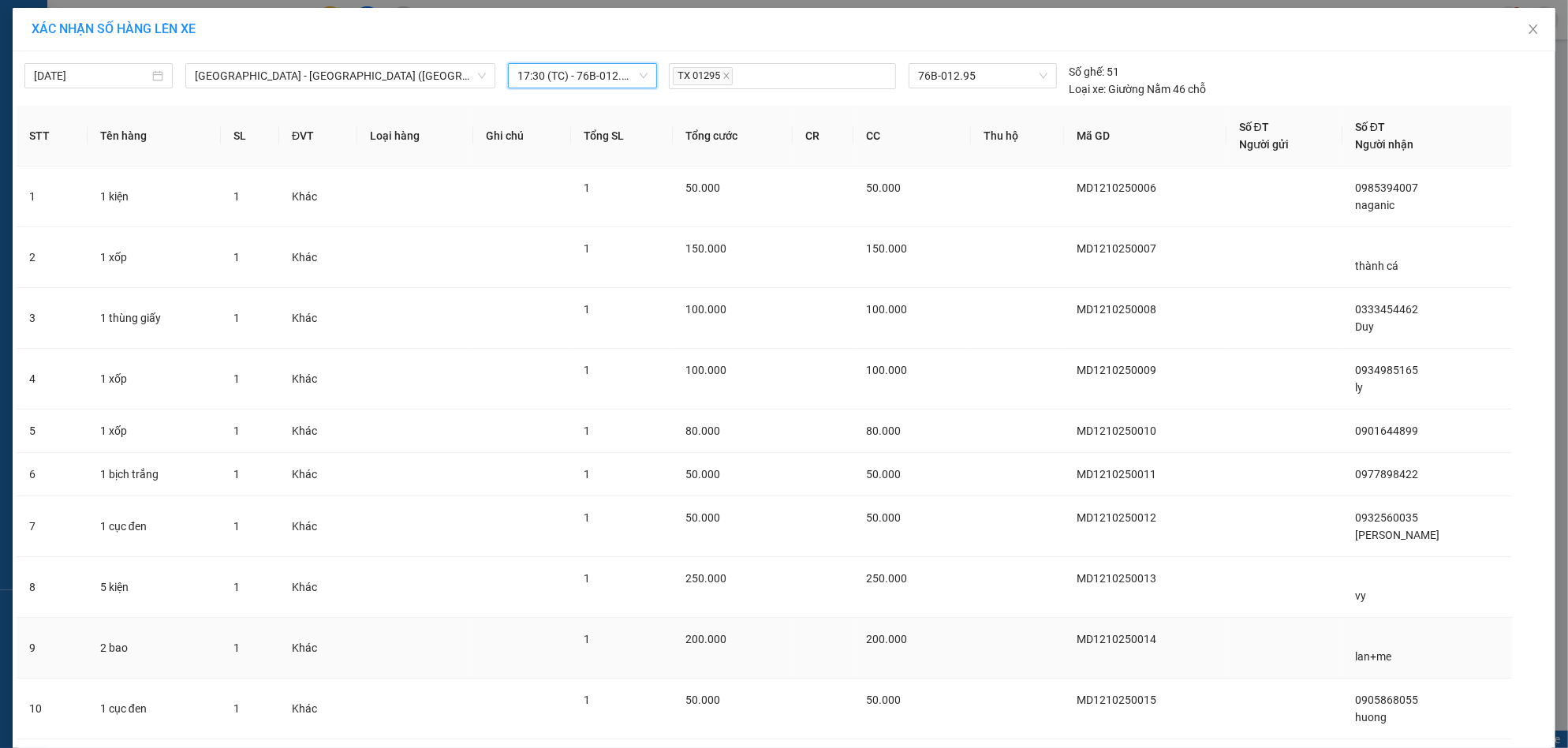
scroll to position [106, 0]
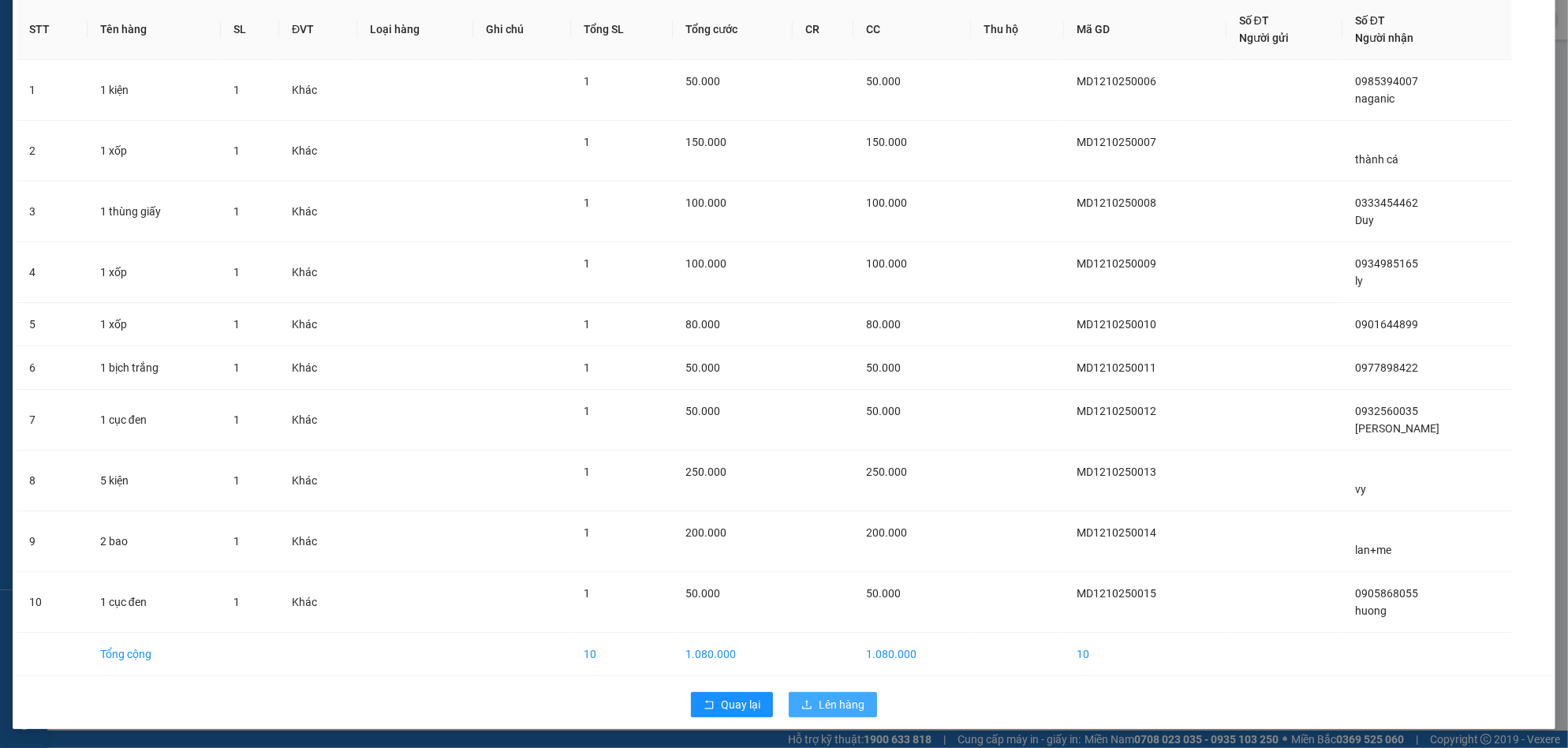
click at [838, 699] on span "Lên hàng" at bounding box center [842, 704] width 46 height 17
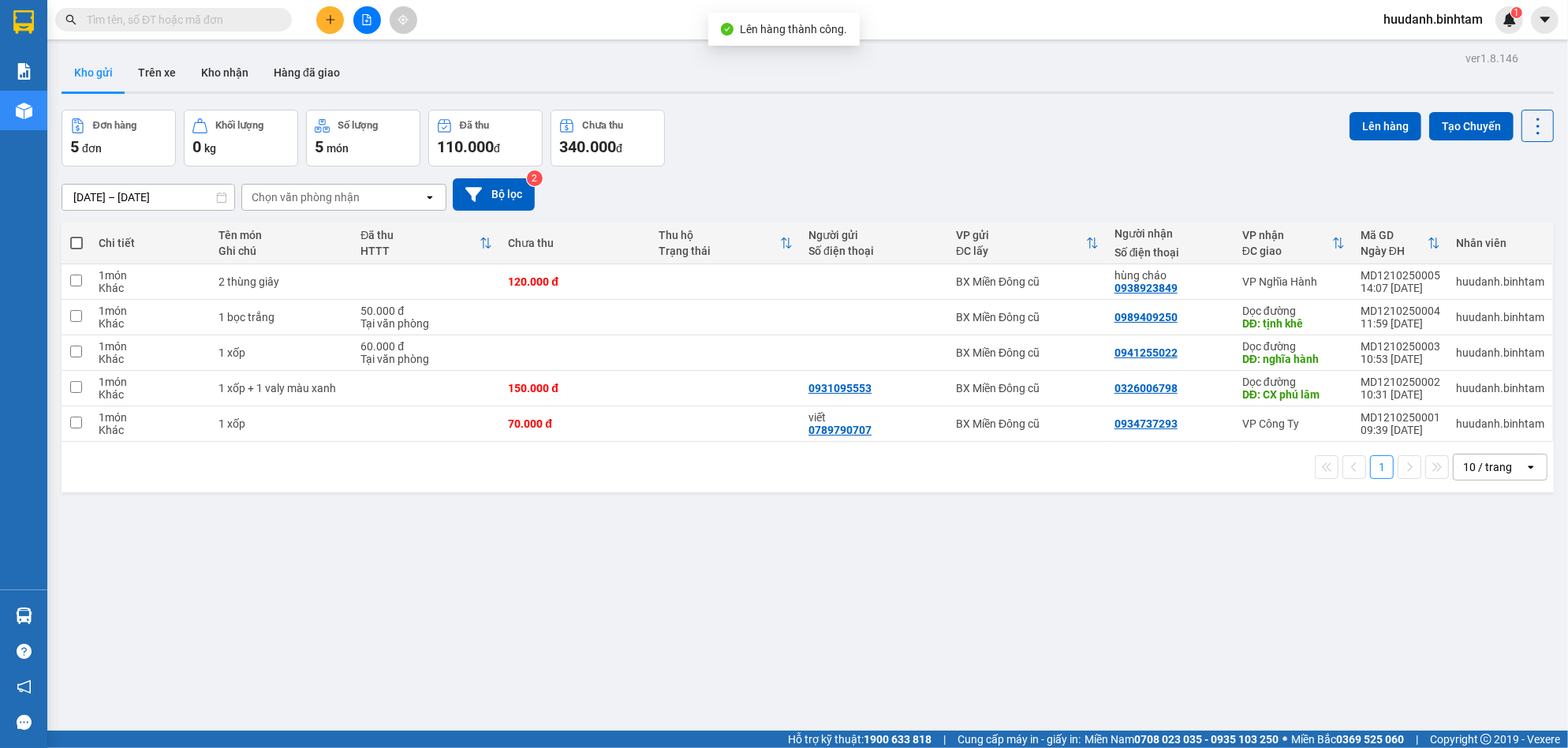
click at [72, 240] on span at bounding box center [76, 242] width 12 height 12
click at [77, 235] on input "checkbox" at bounding box center [77, 235] width 0 height 0
checkbox input "true"
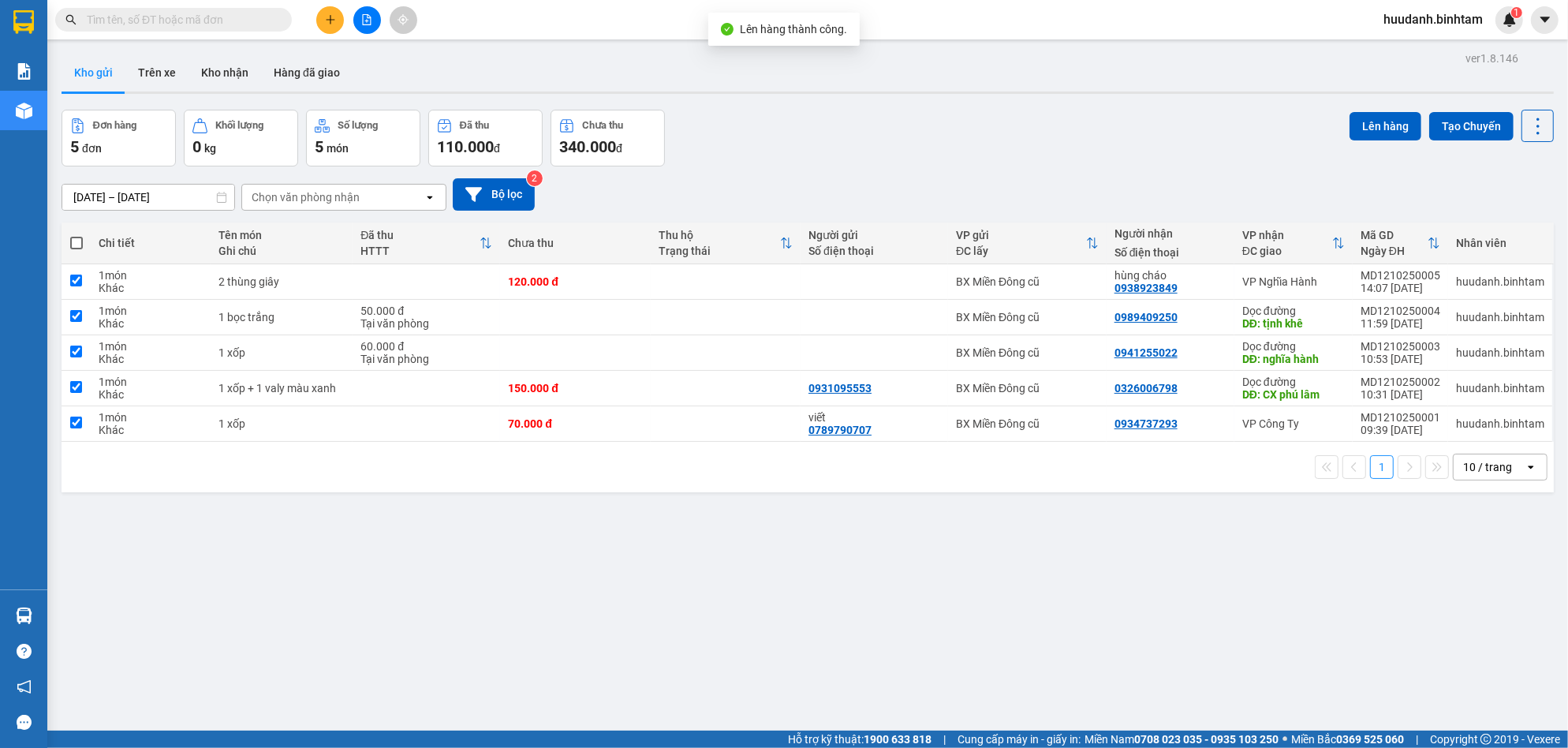
checkbox input "true"
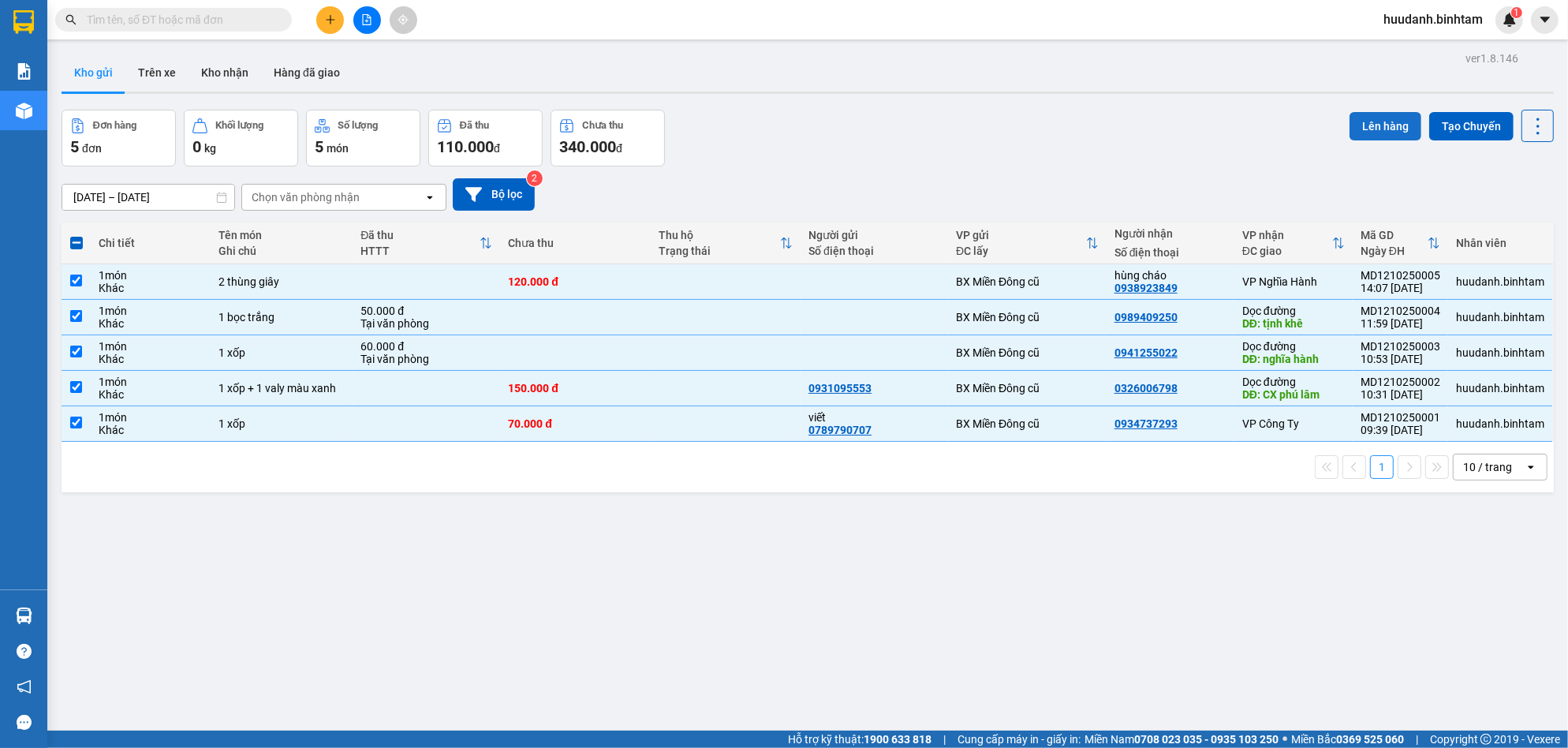
click at [1378, 115] on button "Lên hàng" at bounding box center [1385, 126] width 72 height 29
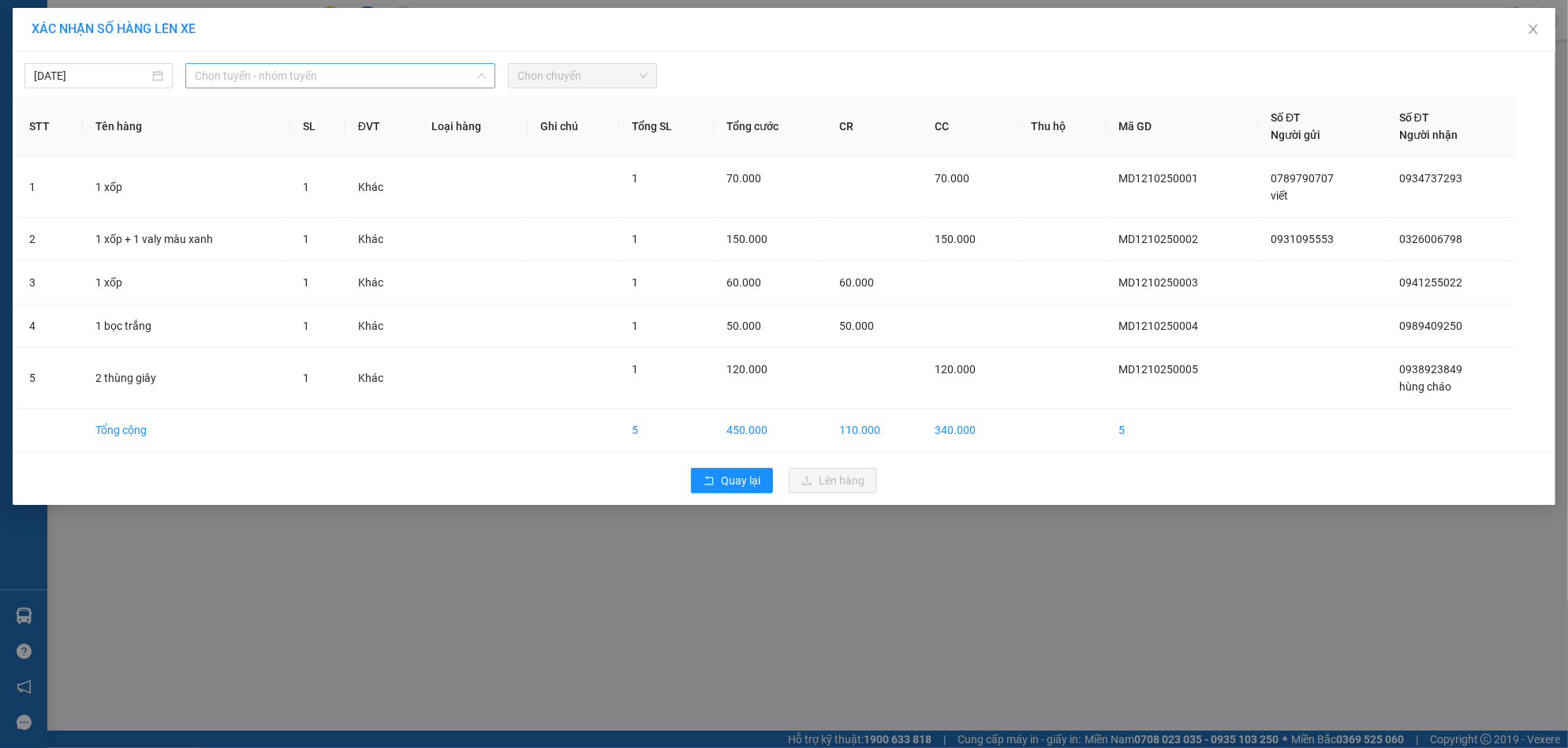
click at [388, 74] on span "Chọn tuyến - nhóm tuyến" at bounding box center [341, 76] width 291 height 24
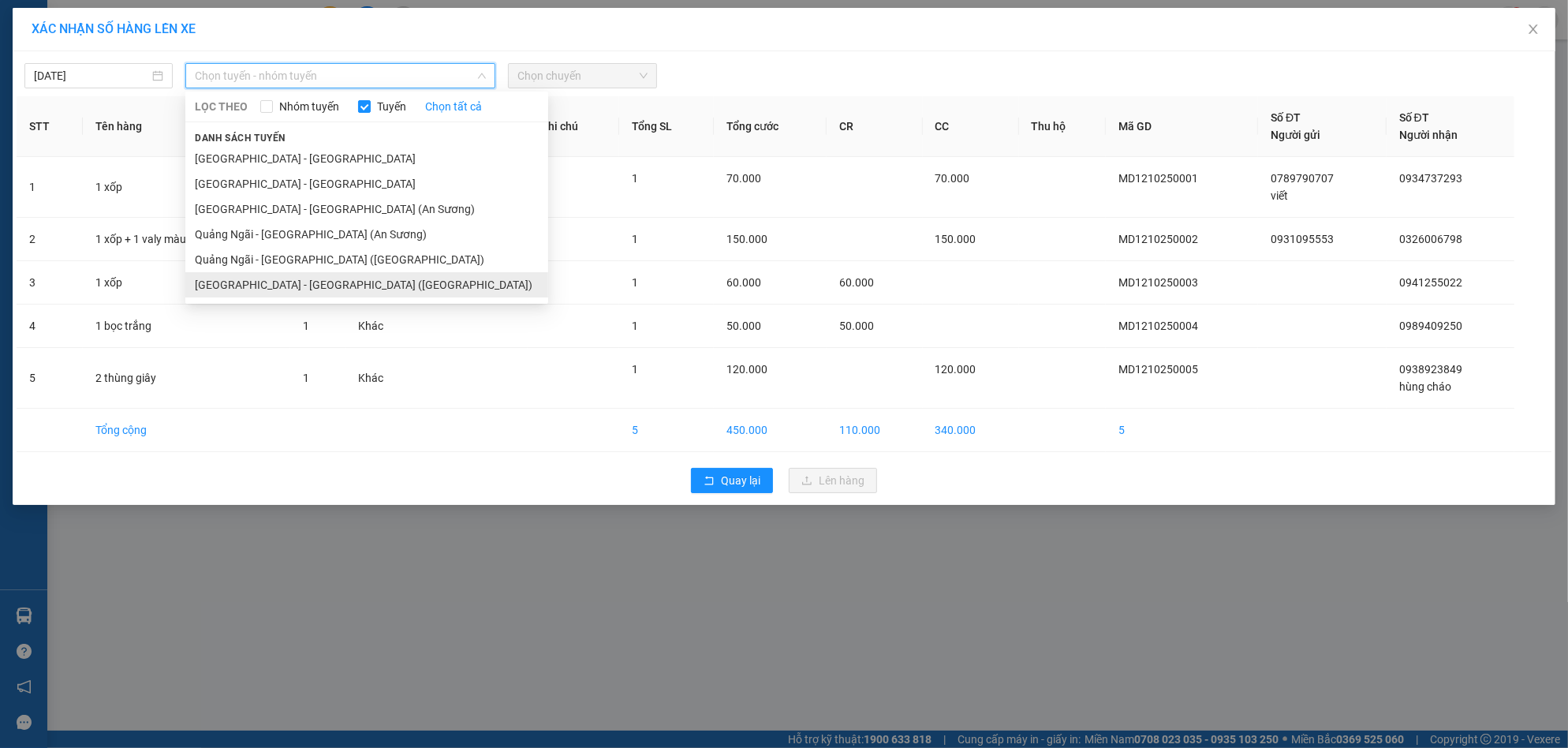
click at [384, 276] on li "[GEOGRAPHIC_DATA] - [GEOGRAPHIC_DATA] ([GEOGRAPHIC_DATA])" at bounding box center [366, 284] width 363 height 25
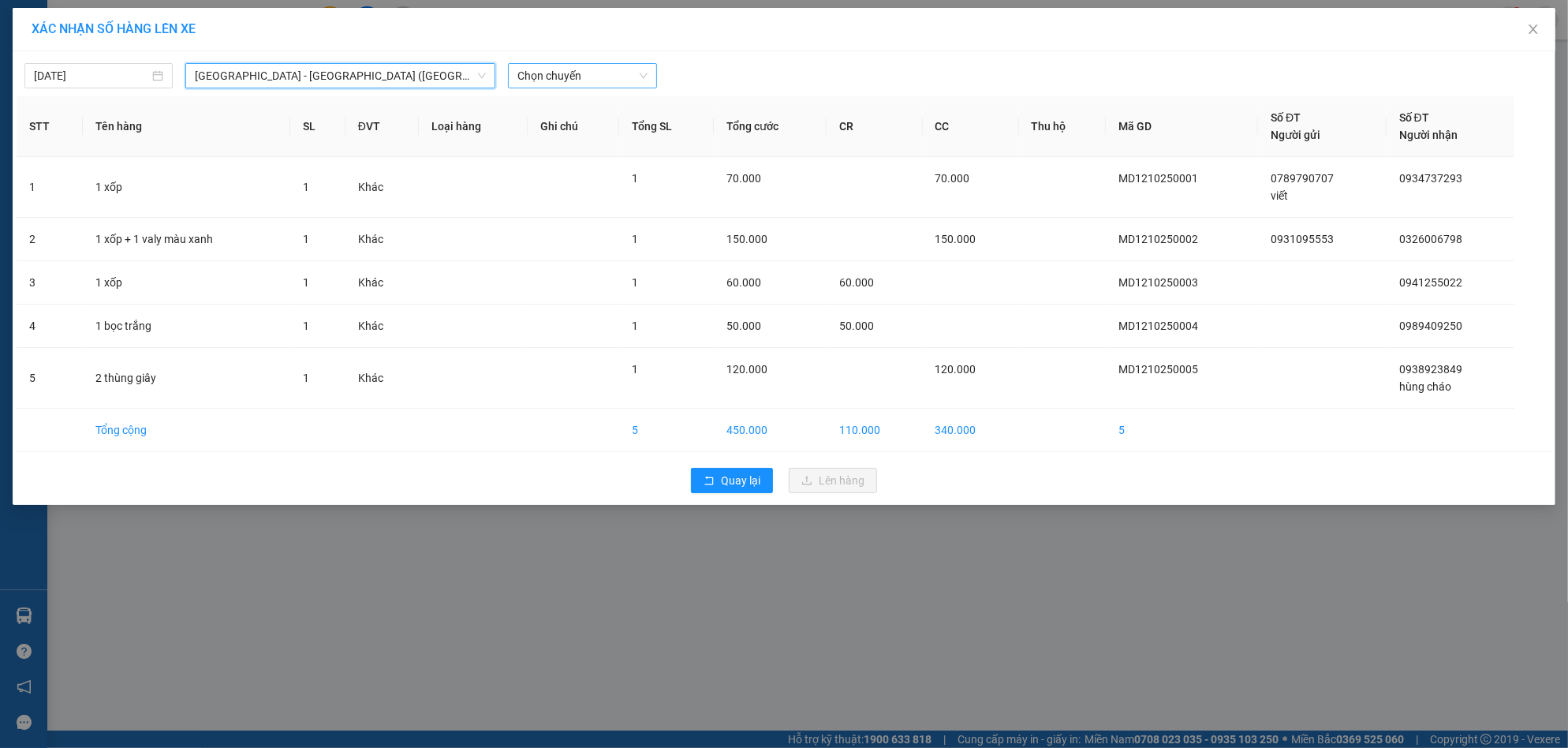
click at [573, 70] on span "Chọn chuyến" at bounding box center [582, 76] width 129 height 24
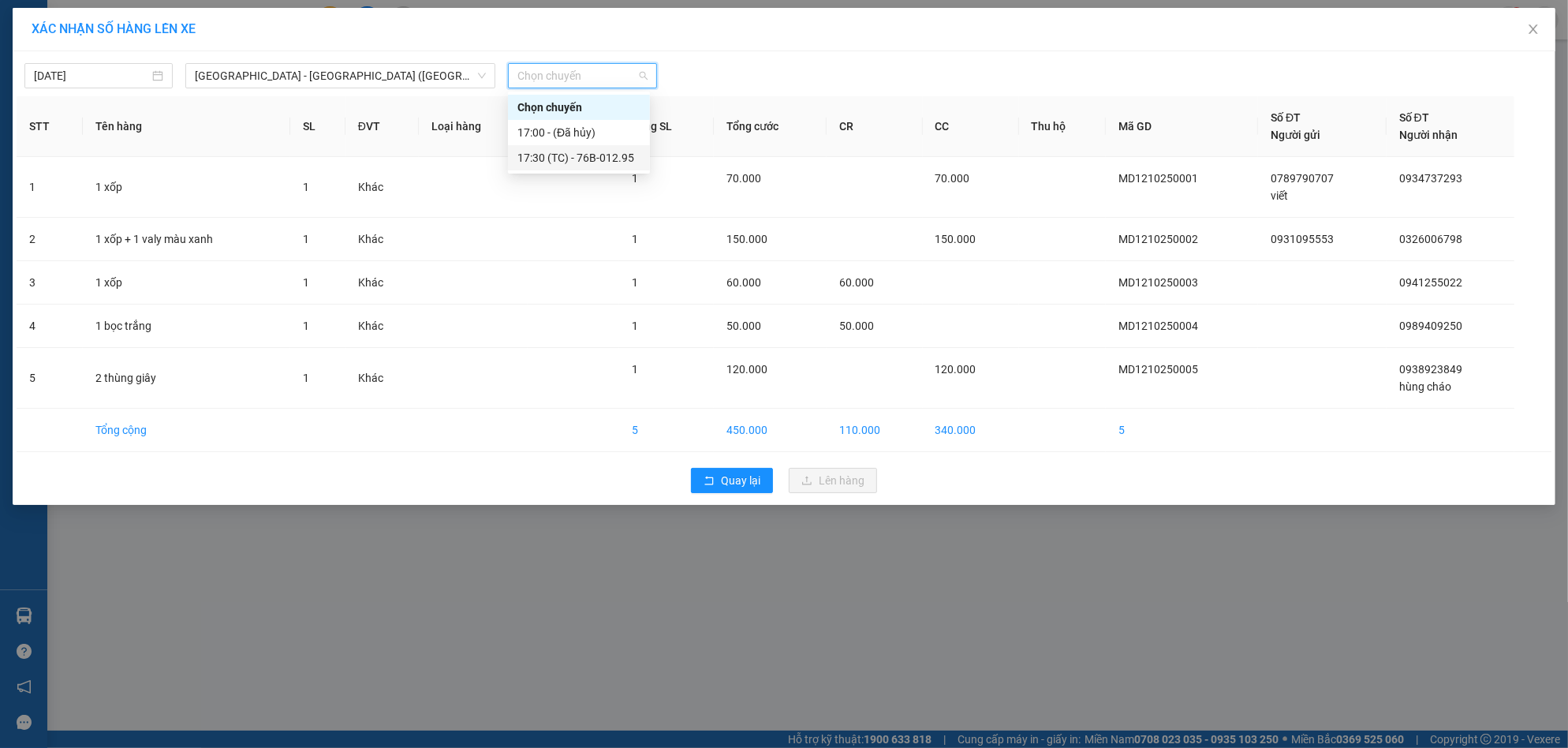
click at [601, 161] on div "17:30 (TC) - 76B-012.95" at bounding box center [579, 158] width 123 height 17
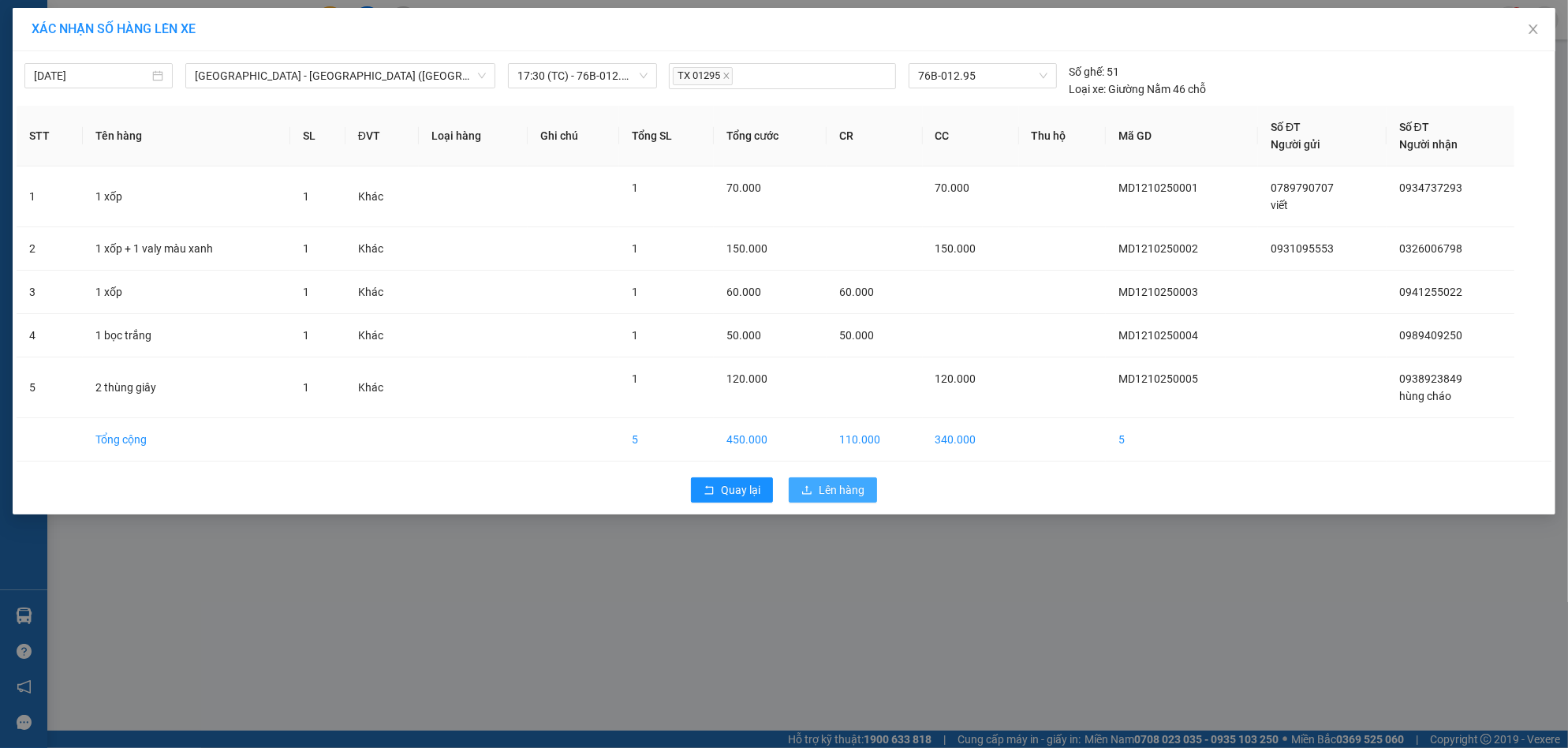
click at [831, 478] on button "Lên hàng" at bounding box center [832, 490] width 88 height 25
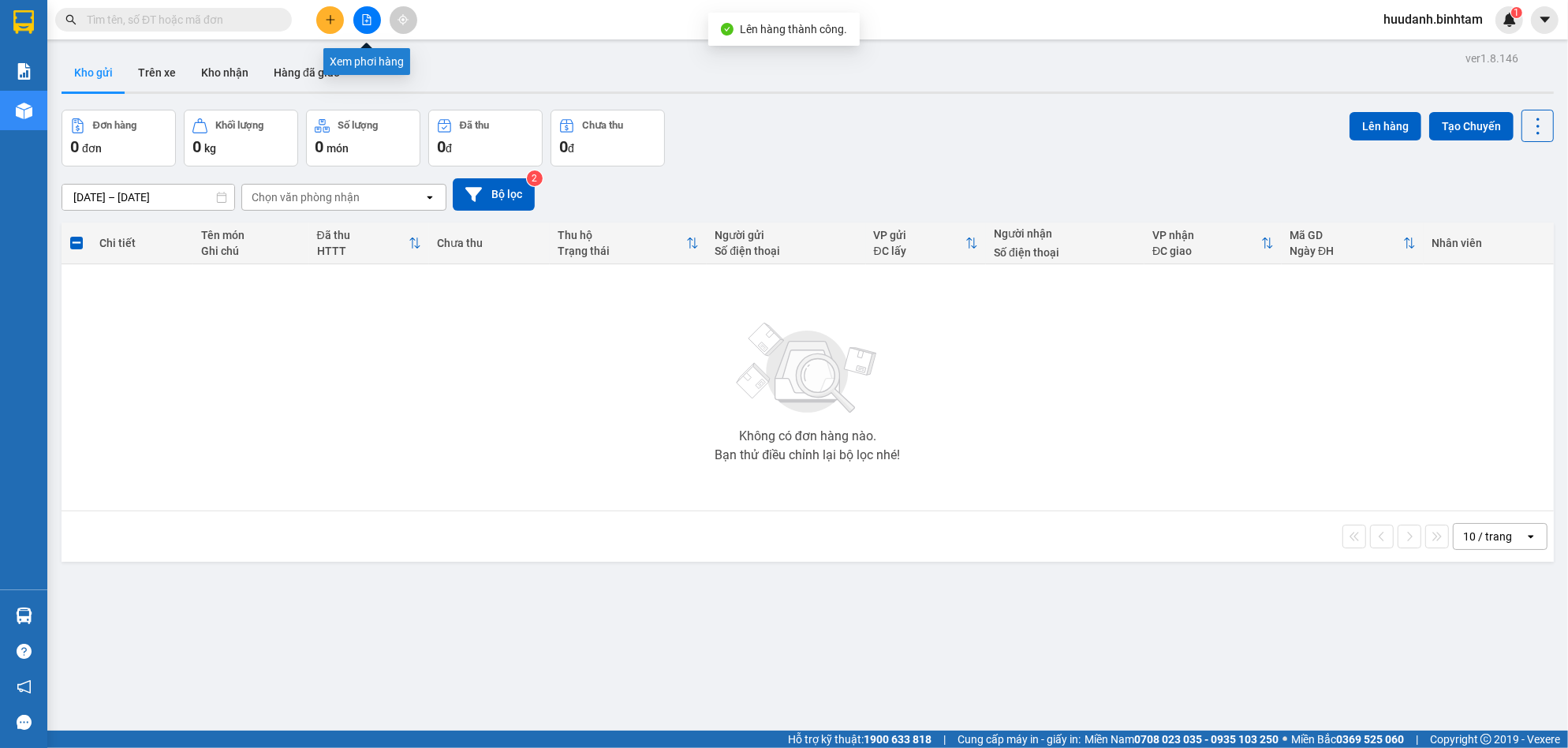
click at [357, 20] on button at bounding box center [366, 20] width 28 height 28
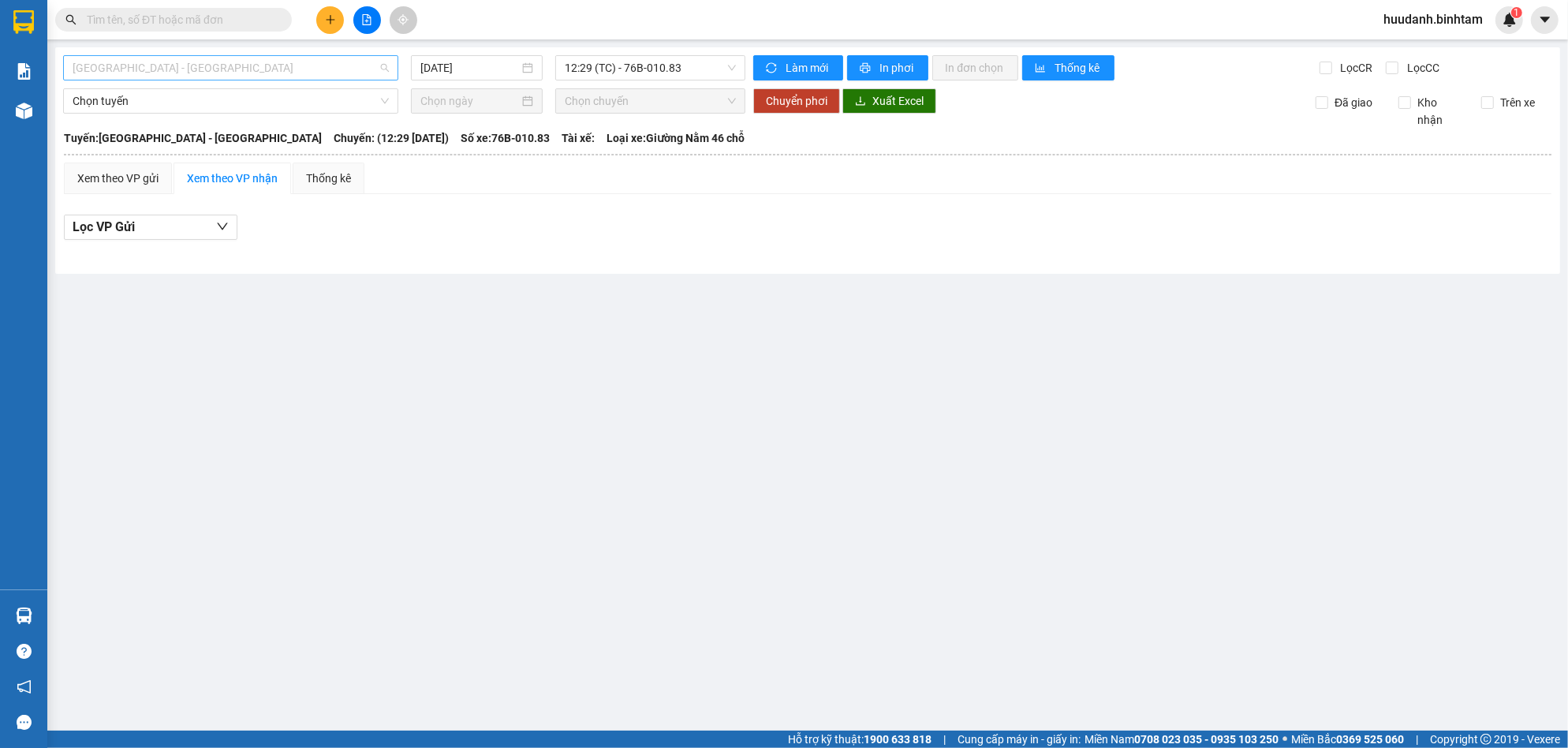
click at [332, 69] on span "[GEOGRAPHIC_DATA] - [GEOGRAPHIC_DATA]" at bounding box center [231, 68] width 317 height 24
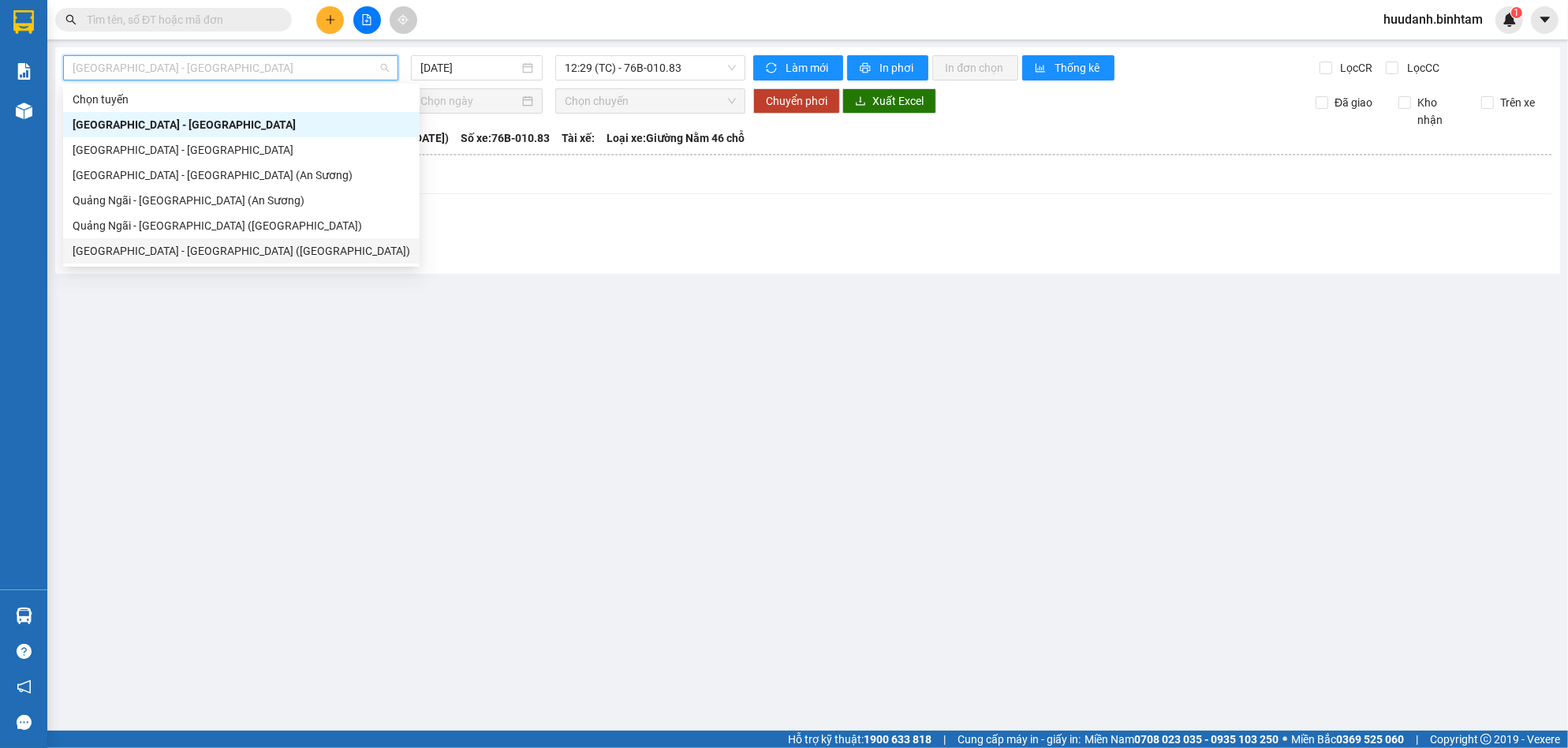
click at [250, 260] on div "[GEOGRAPHIC_DATA] - [GEOGRAPHIC_DATA] ([GEOGRAPHIC_DATA])" at bounding box center [241, 251] width 357 height 25
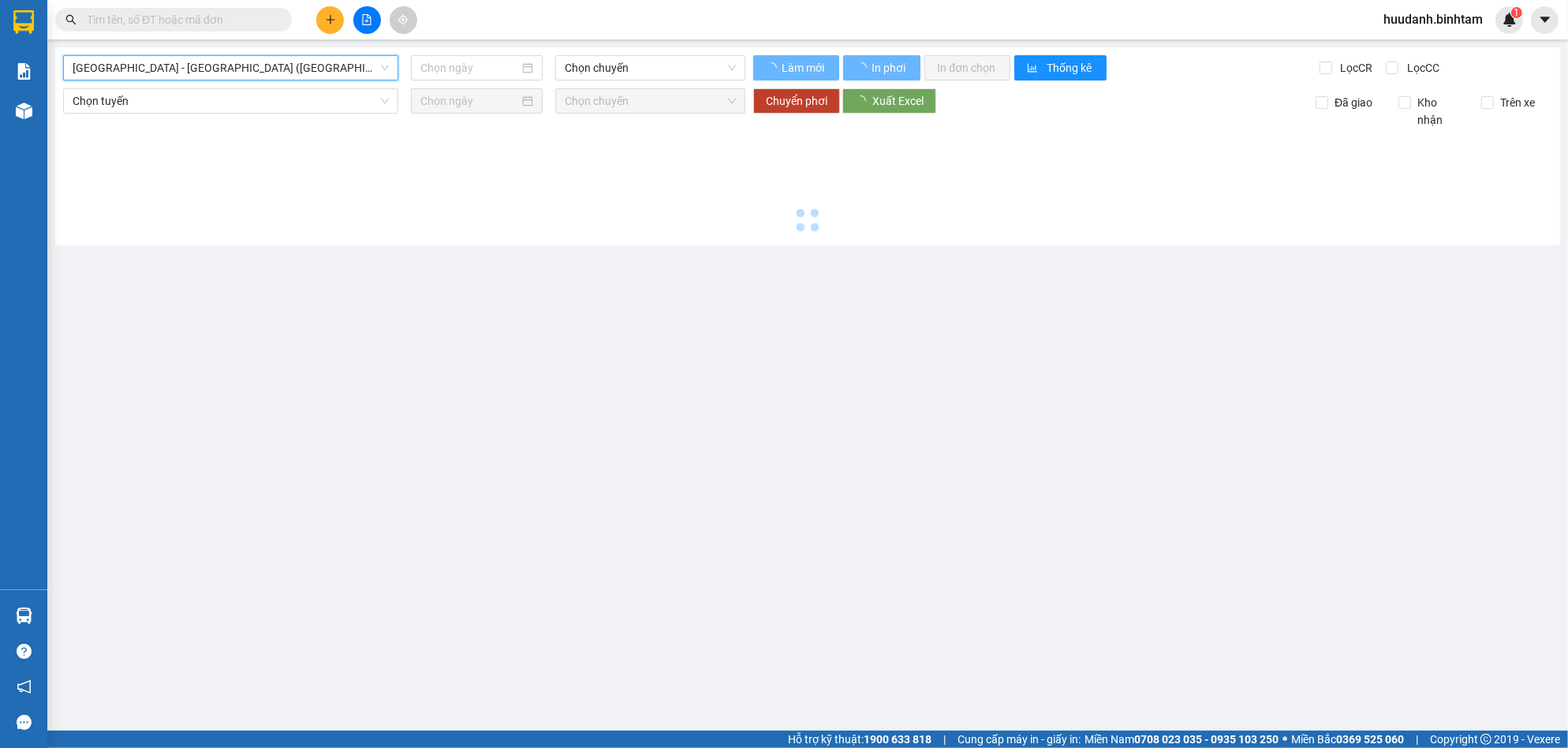
type input "[DATE]"
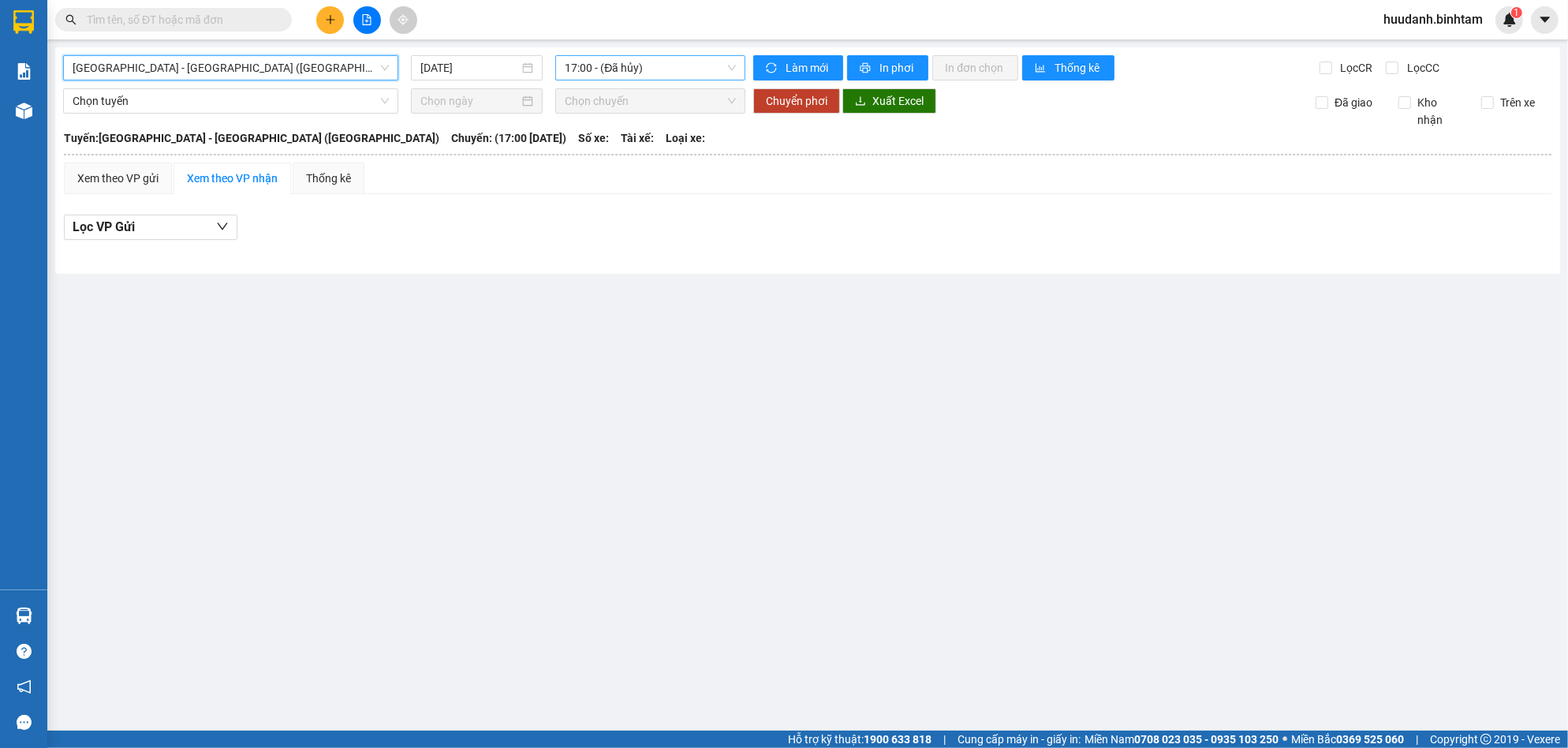
click at [585, 57] on span "17:00 - (Đã hủy)" at bounding box center [650, 68] width 171 height 24
click at [617, 150] on div "17:30 (TC) - 76B-012.95" at bounding box center [626, 150] width 123 height 17
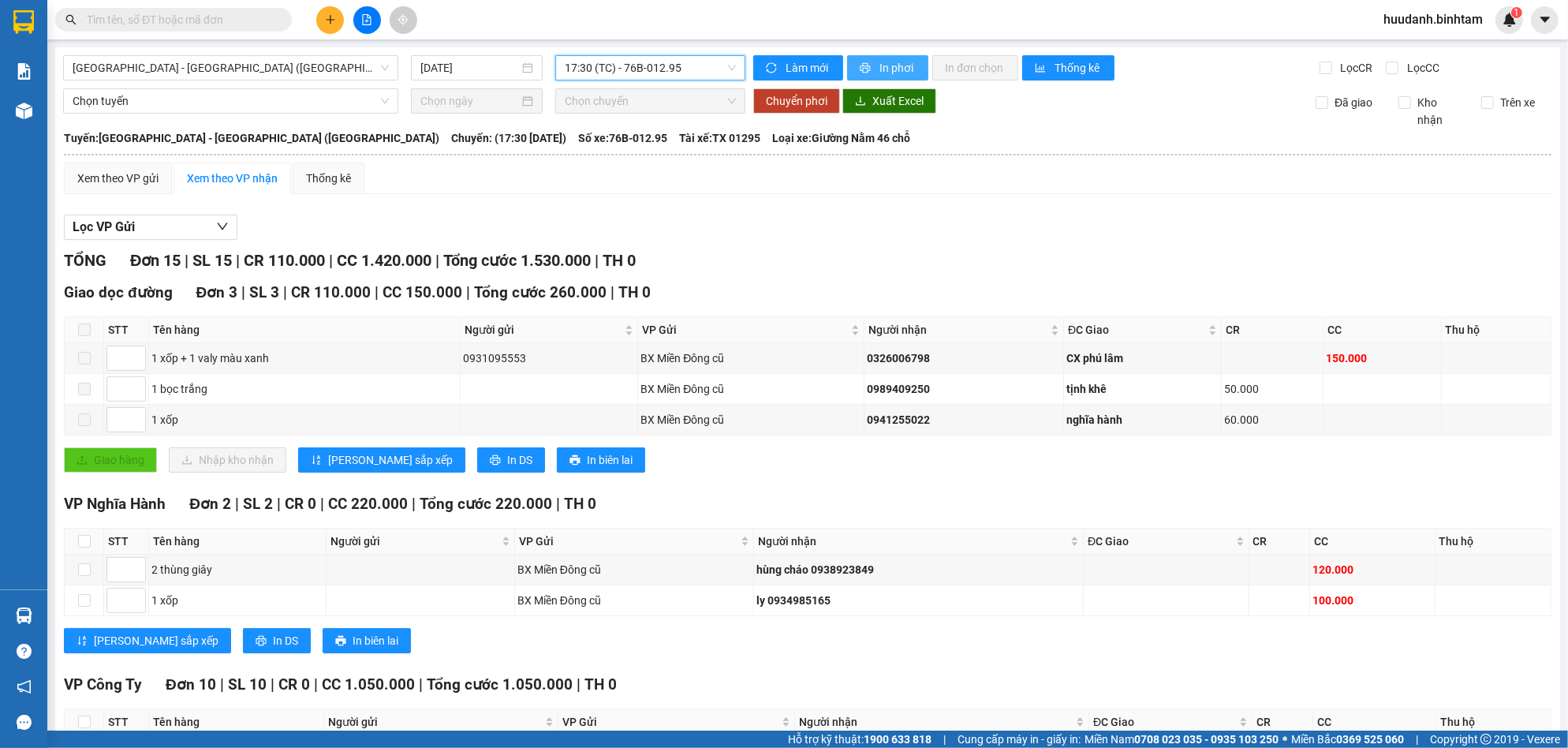
click at [892, 73] on span "In phơi" at bounding box center [897, 68] width 36 height 17
